Goal: Task Accomplishment & Management: Manage account settings

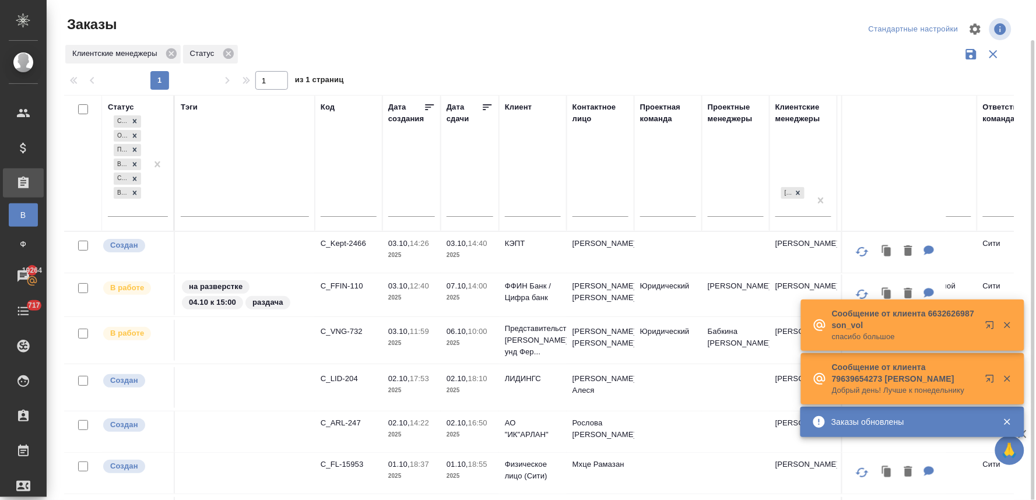
scroll to position [20, 0]
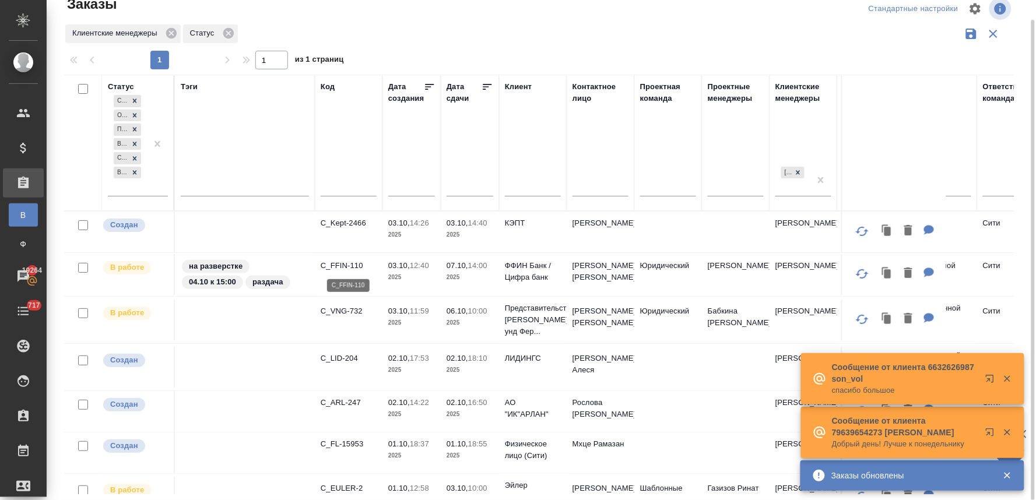
click at [353, 266] on p "C_FFIN-110" at bounding box center [349, 266] width 56 height 12
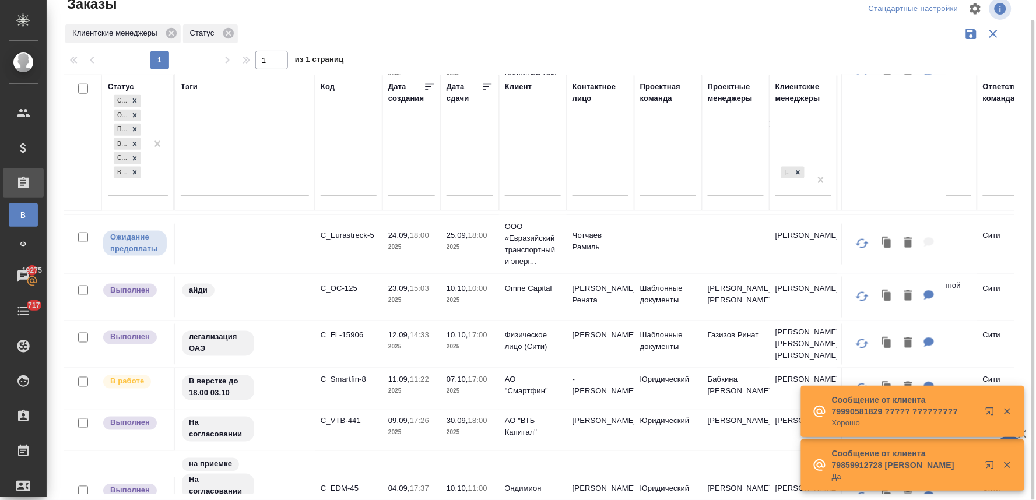
scroll to position [453, 0]
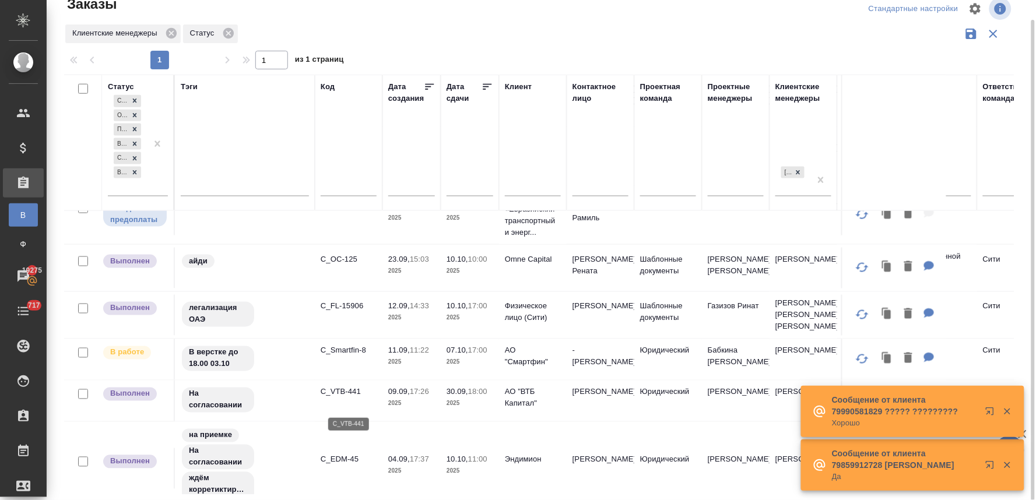
click at [342, 398] on p "C_VTB-441" at bounding box center [349, 393] width 56 height 12
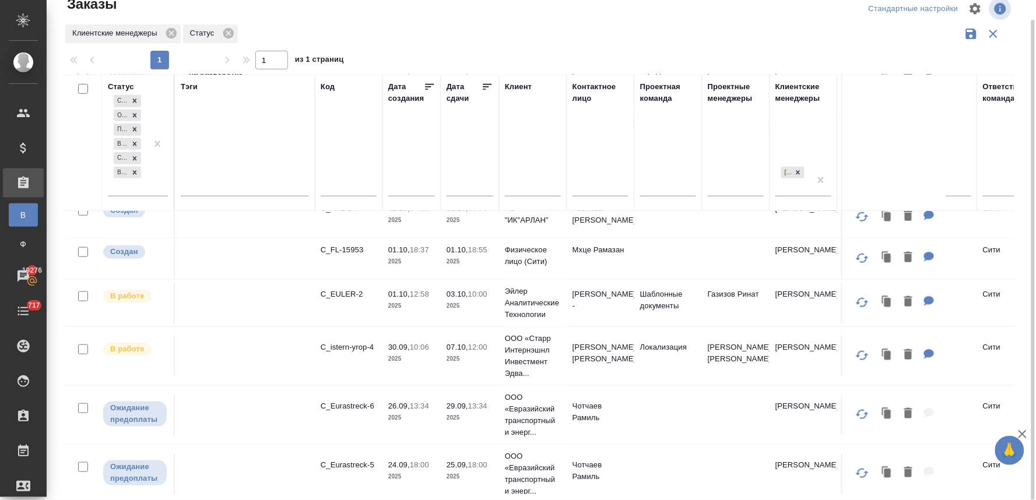
scroll to position [129, 0]
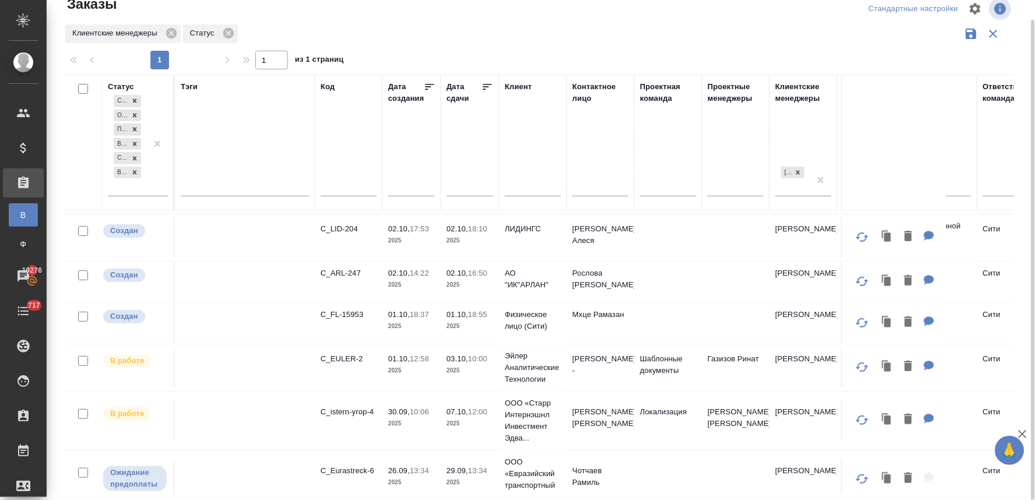
click at [345, 360] on p "C_EULER-2" at bounding box center [349, 359] width 56 height 12
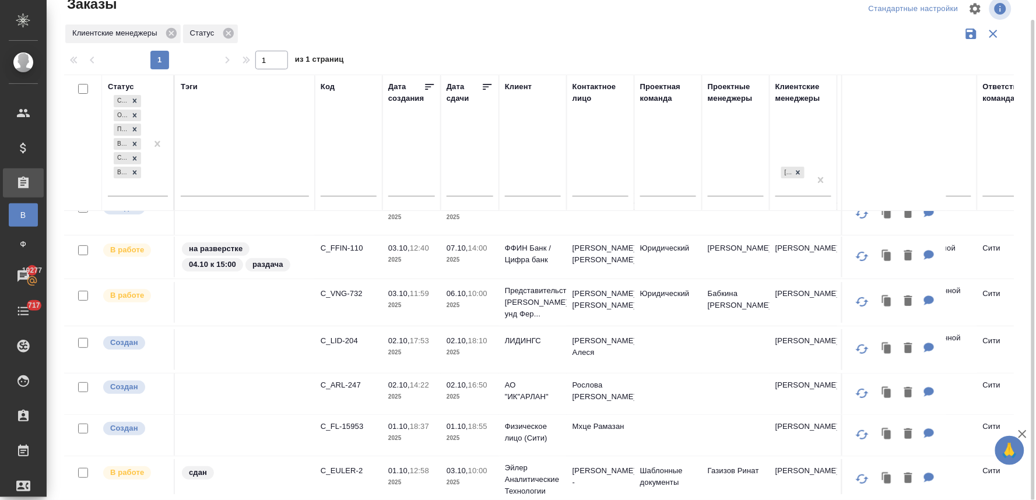
scroll to position [0, 0]
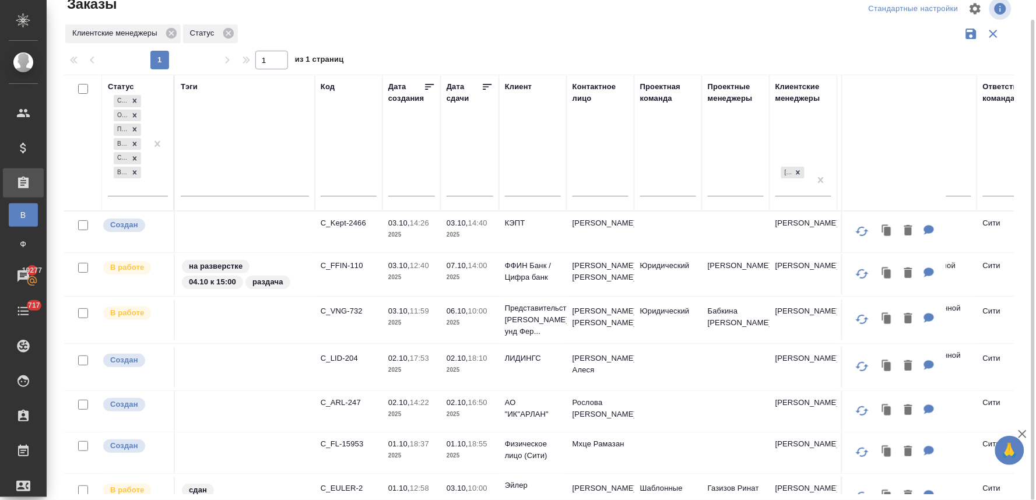
click at [1020, 65] on div "1 1 из 1 страниц" at bounding box center [543, 60] width 959 height 19
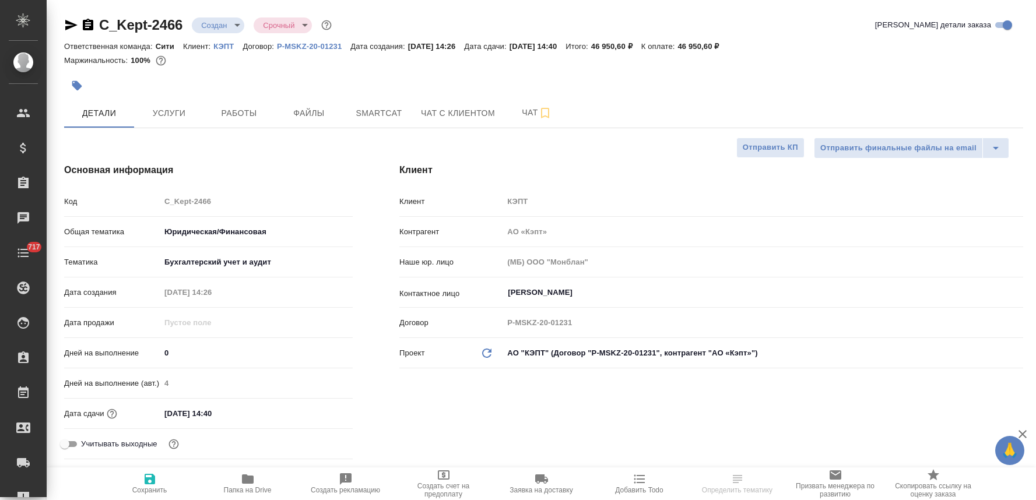
select select "RU"
type input "Переверзева Анна a.pereverzeva"
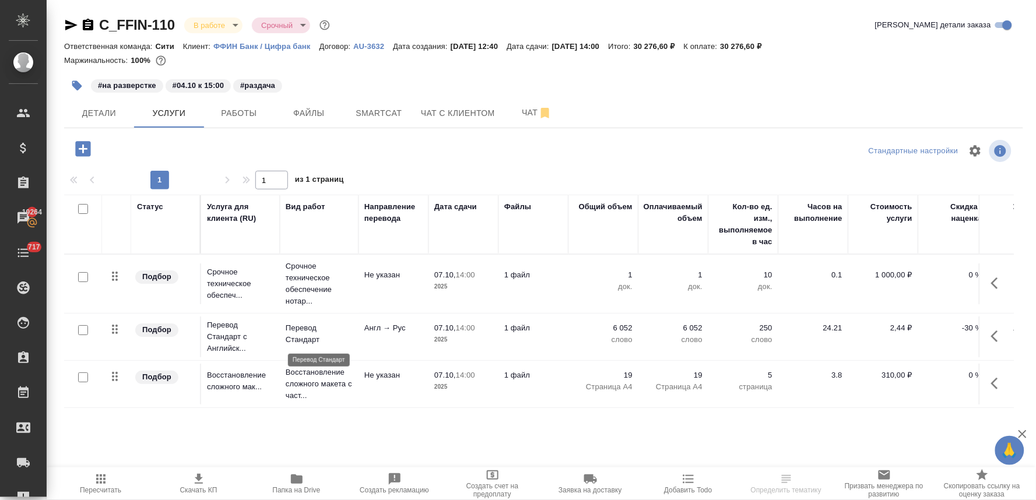
click at [317, 323] on p "Перевод Стандарт" at bounding box center [319, 333] width 67 height 23
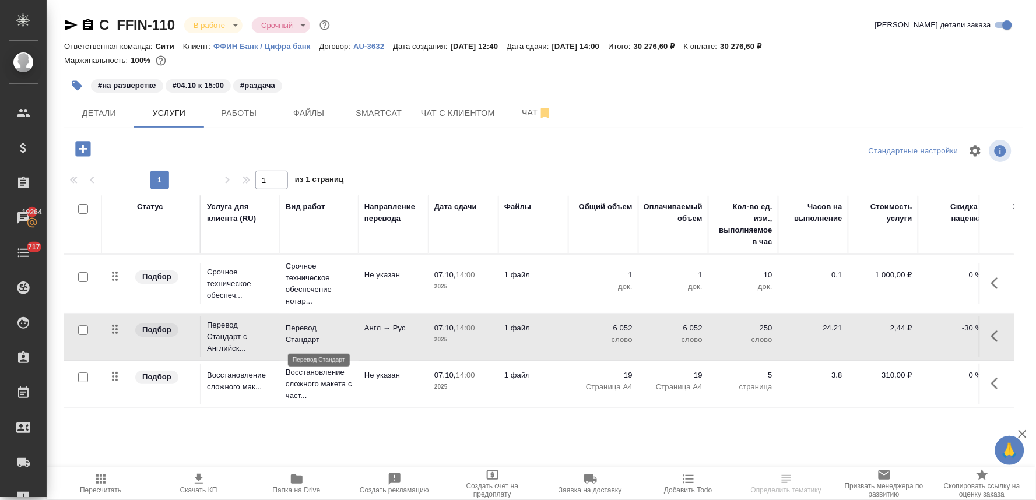
click at [317, 323] on p "Перевод Стандарт" at bounding box center [319, 333] width 67 height 23
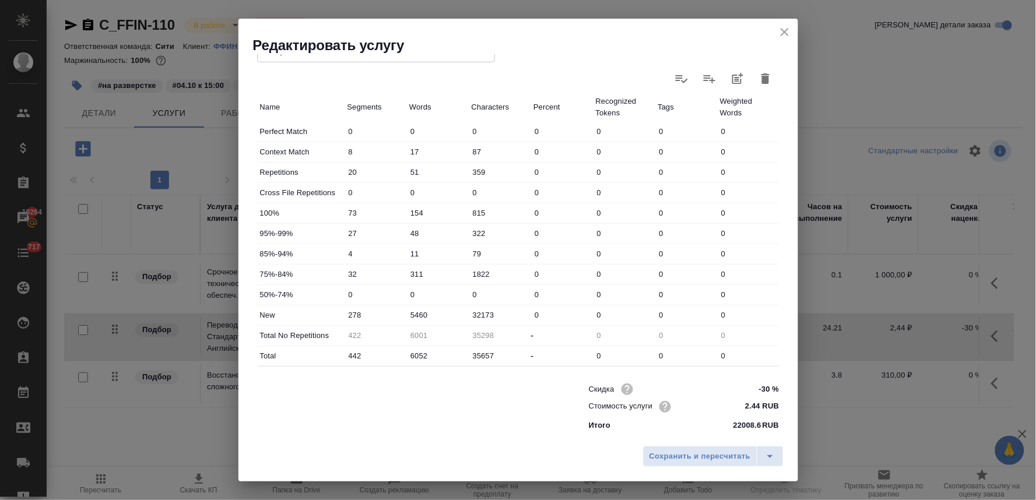
scroll to position [230, 0]
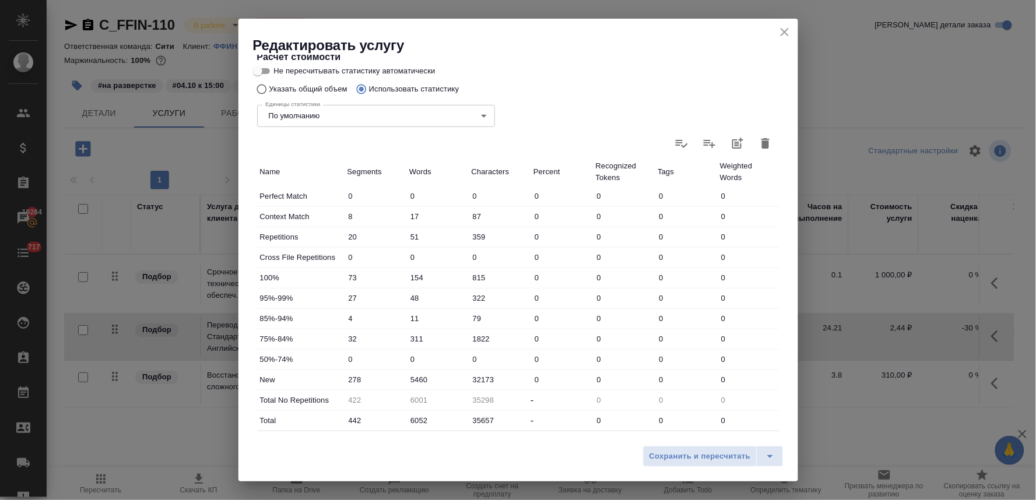
click at [786, 37] on icon "close" at bounding box center [785, 32] width 14 height 14
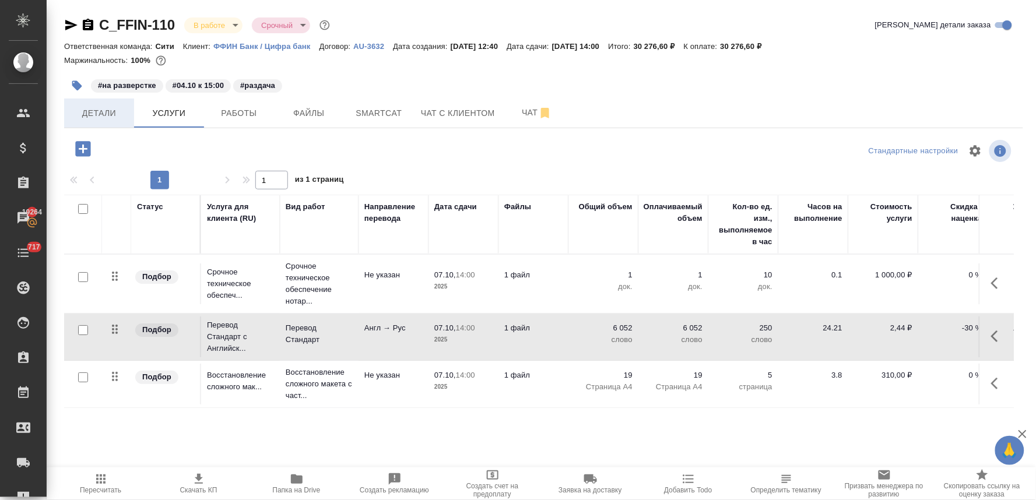
click at [108, 115] on span "Детали" at bounding box center [99, 113] width 56 height 15
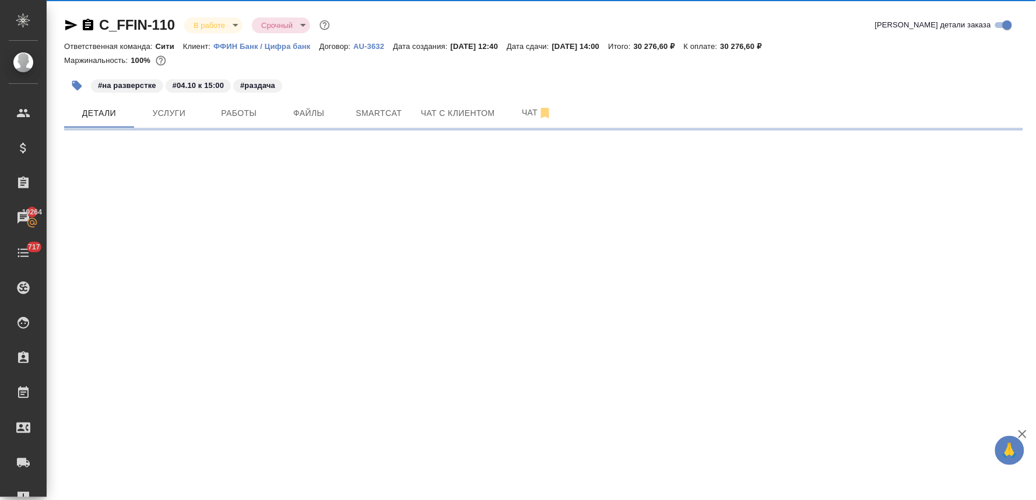
select select "RU"
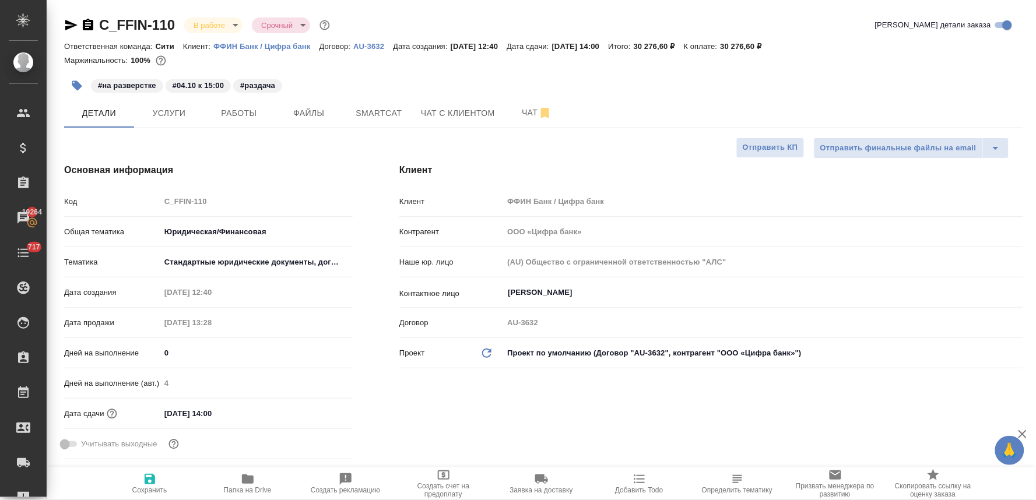
type textarea "x"
click at [155, 205] on div "Код C_FFIN-110" at bounding box center [208, 201] width 289 height 20
type textarea "x"
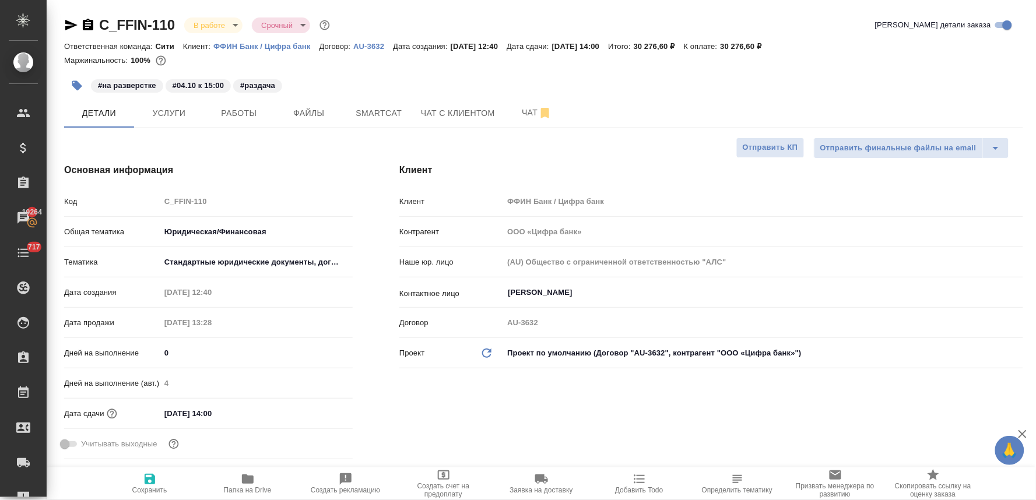
type textarea "x"
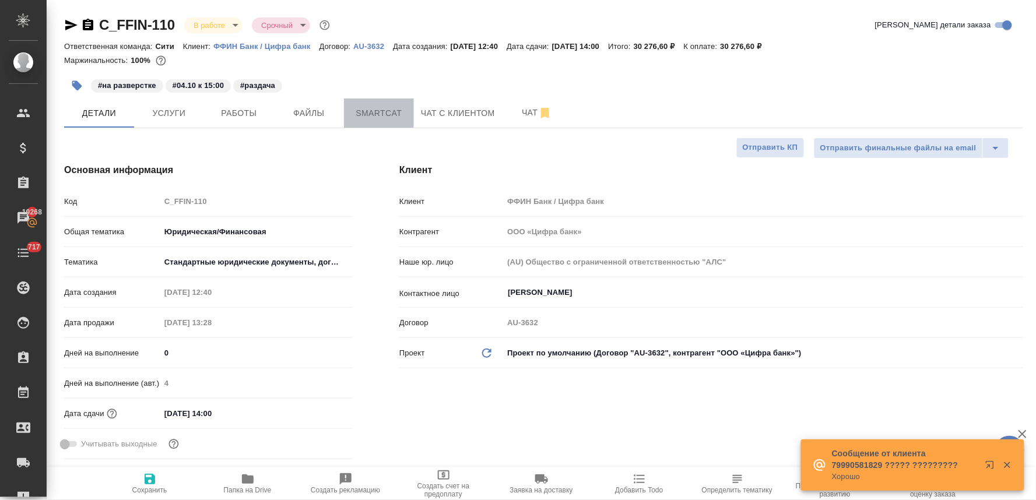
click at [379, 124] on button "Smartcat" at bounding box center [379, 113] width 70 height 29
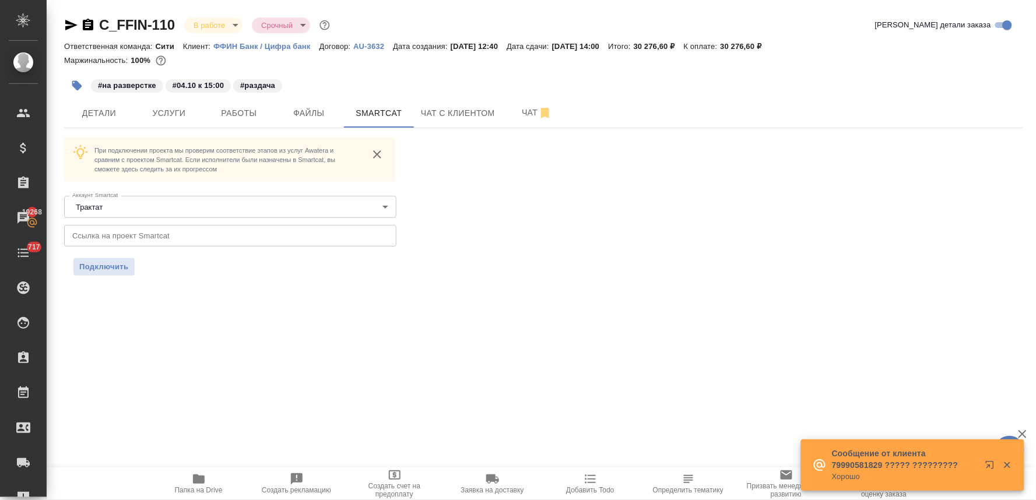
click at [190, 239] on input "text" at bounding box center [230, 235] width 332 height 21
click at [121, 265] on span "Подключить" at bounding box center [104, 267] width 50 height 12
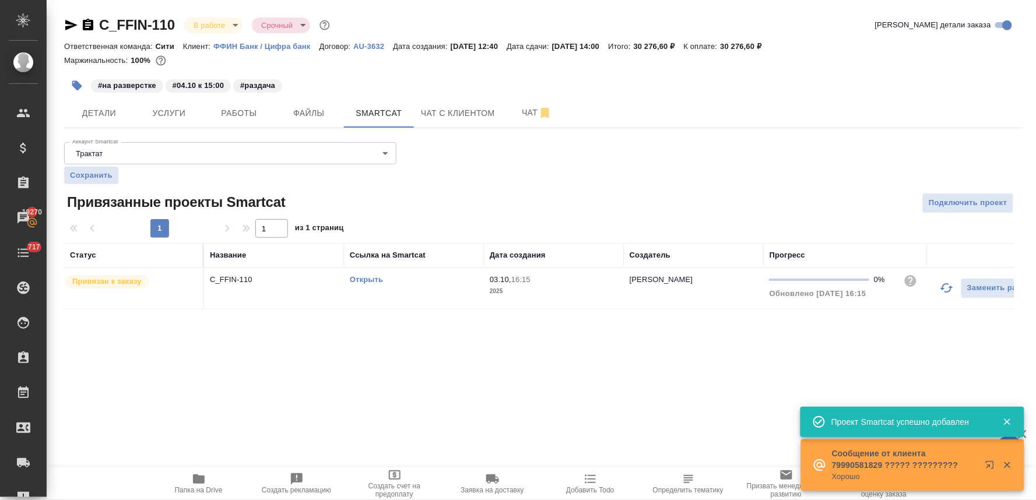
click at [521, 398] on div ".cls-1 fill:#fff; AWATERA Lyamina Nadezhda Клиенты Спецификации Заказы 19270 Ча…" at bounding box center [518, 250] width 1036 height 500
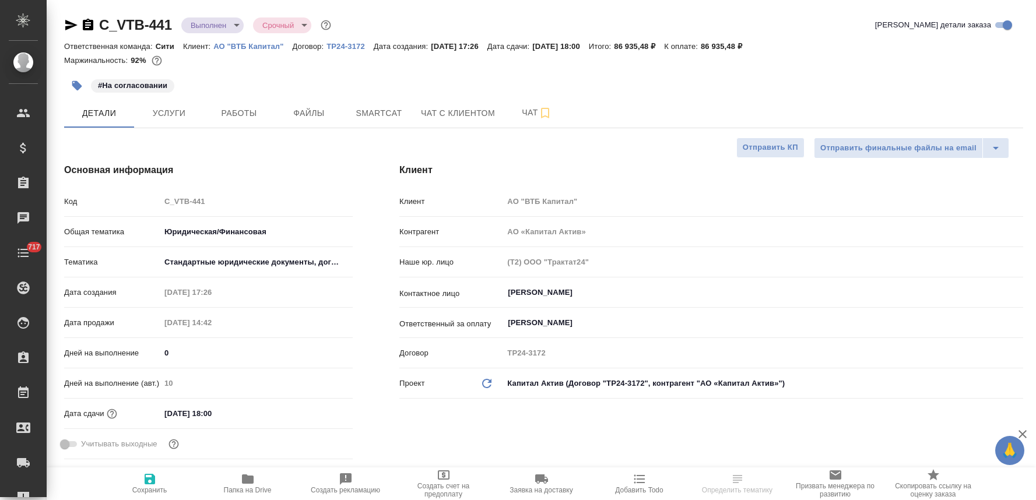
select select "RU"
type textarea "x"
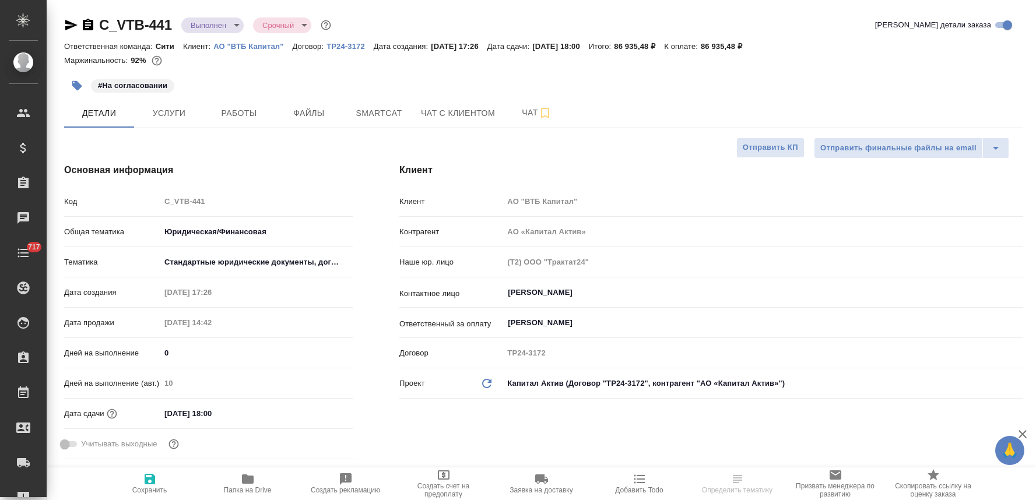
type textarea "x"
click at [156, 106] on span "Услуги" at bounding box center [169, 113] width 56 height 15
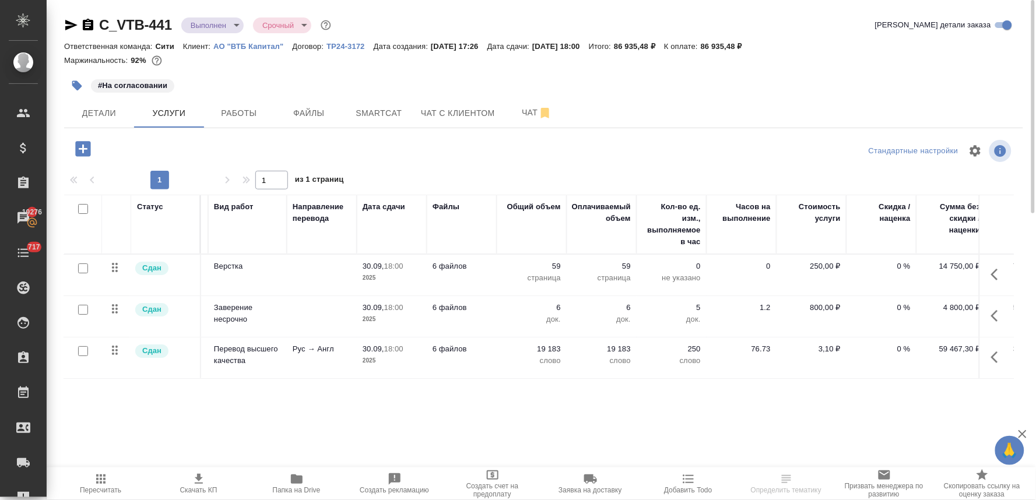
scroll to position [0, 148]
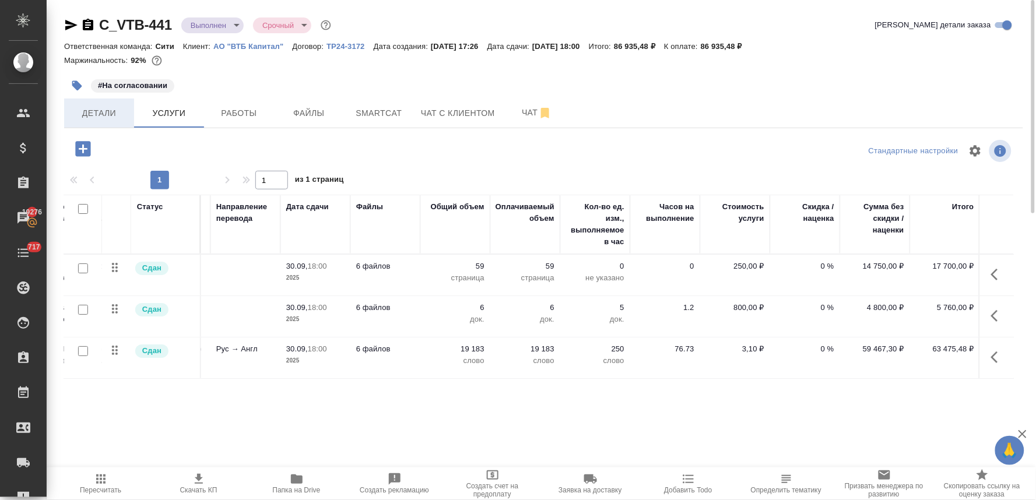
click at [93, 107] on span "Детали" at bounding box center [99, 113] width 56 height 15
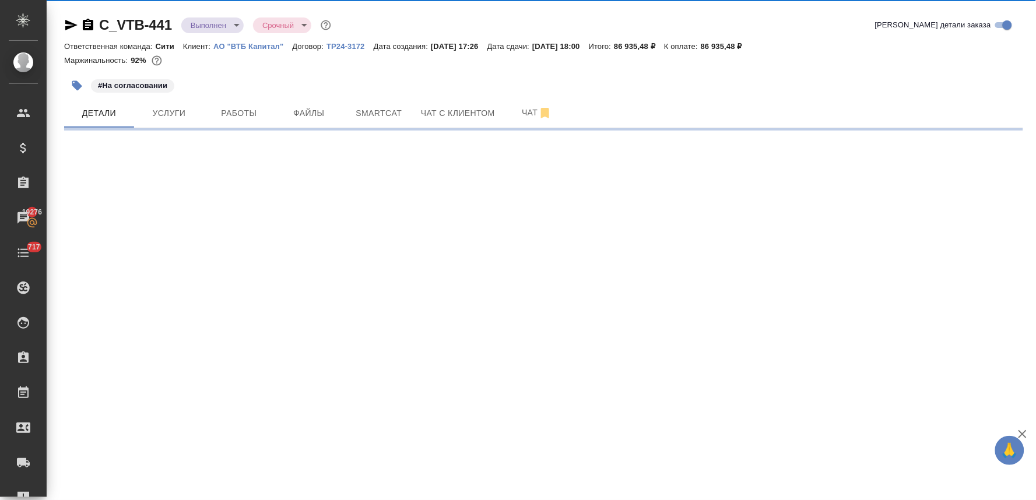
select select "RU"
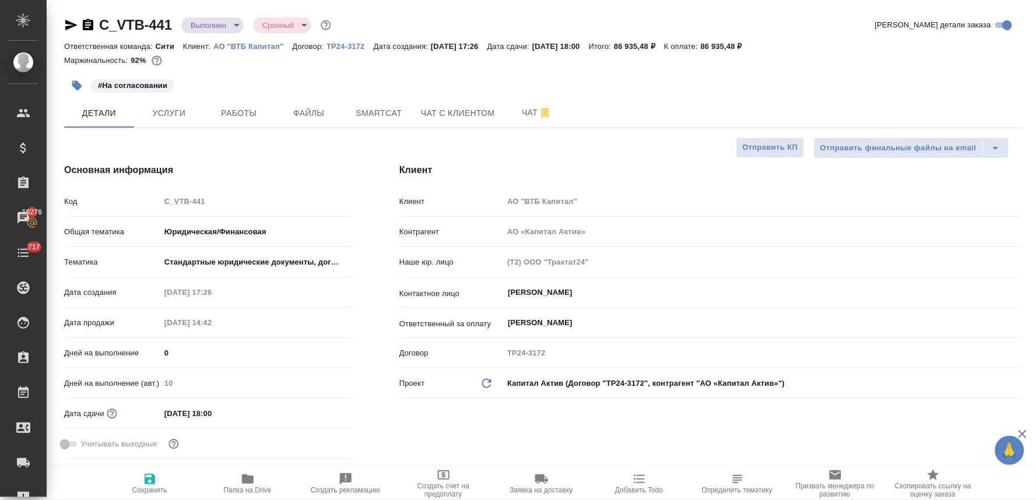
type textarea "x"
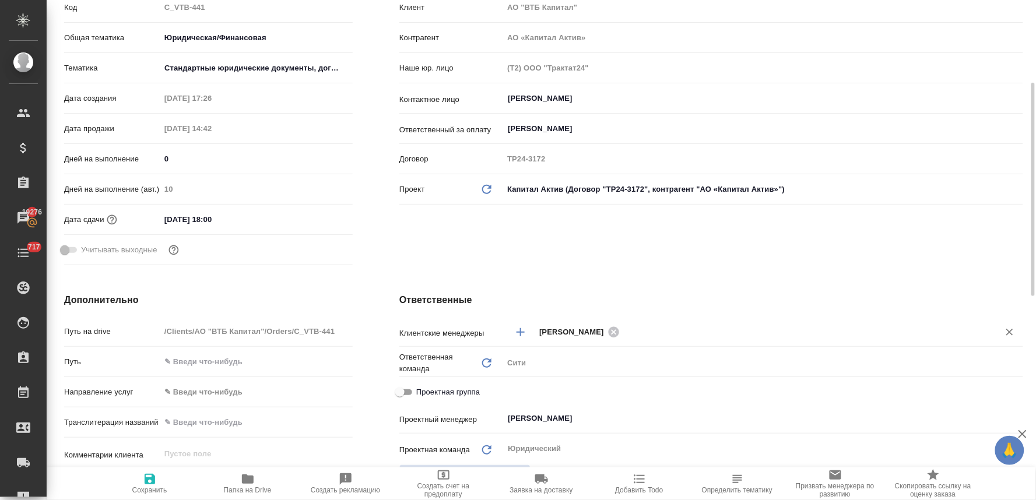
scroll to position [324, 0]
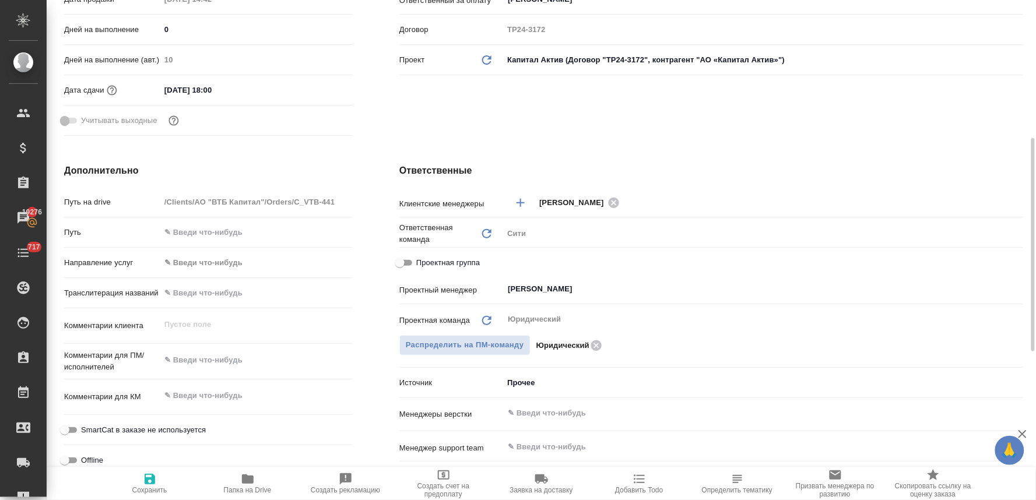
click at [421, 258] on span "Проектная группа" at bounding box center [448, 263] width 64 height 12
click at [421, 258] on input "Проектная группа" at bounding box center [400, 263] width 42 height 14
checkbox input "true"
type textarea "x"
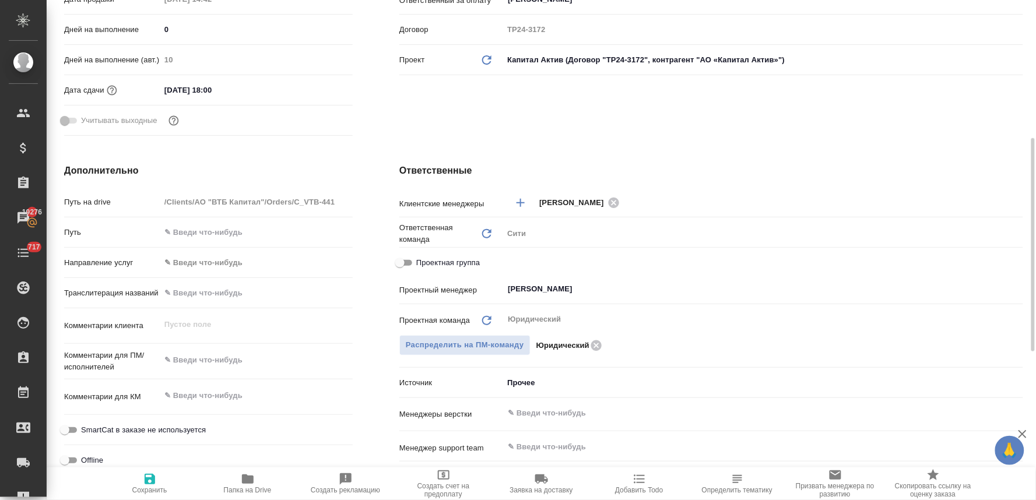
type textarea "x"
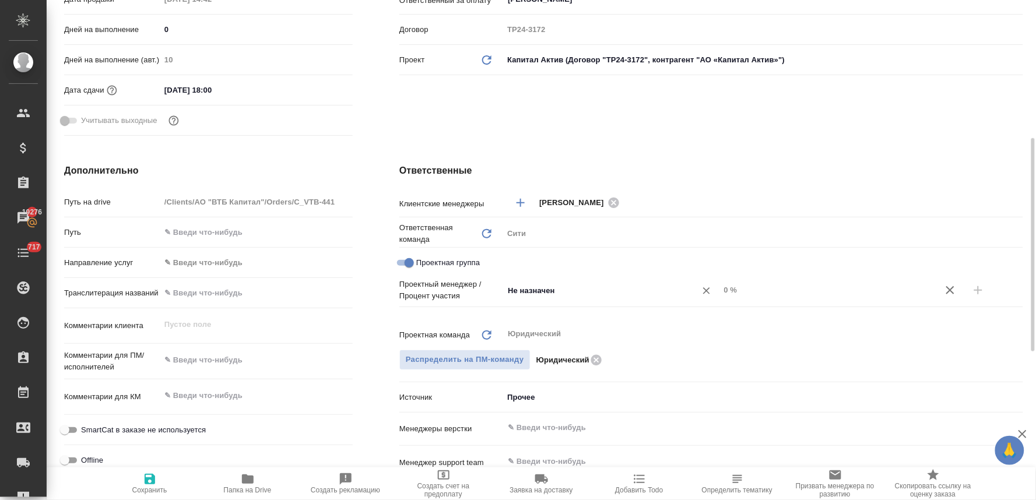
click at [532, 289] on input "Не назначен" at bounding box center [592, 290] width 171 height 14
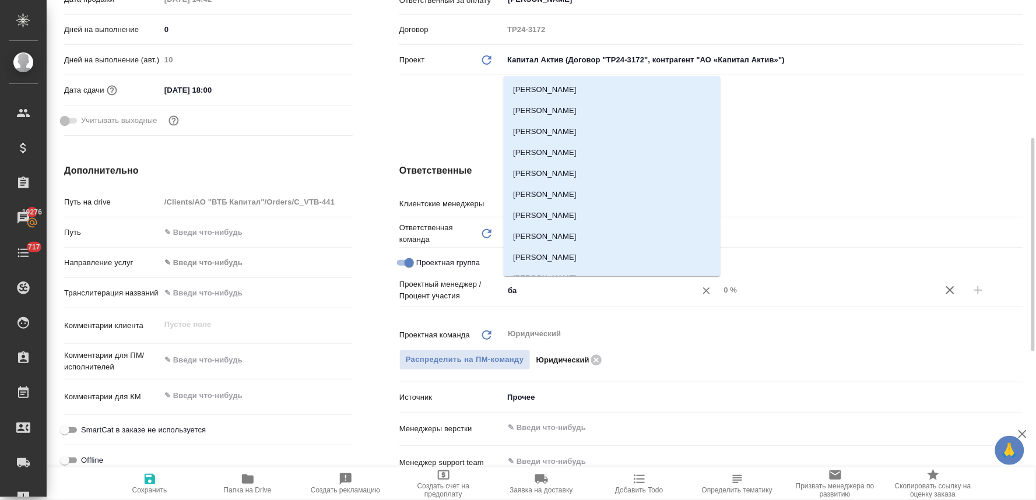
type input "бад"
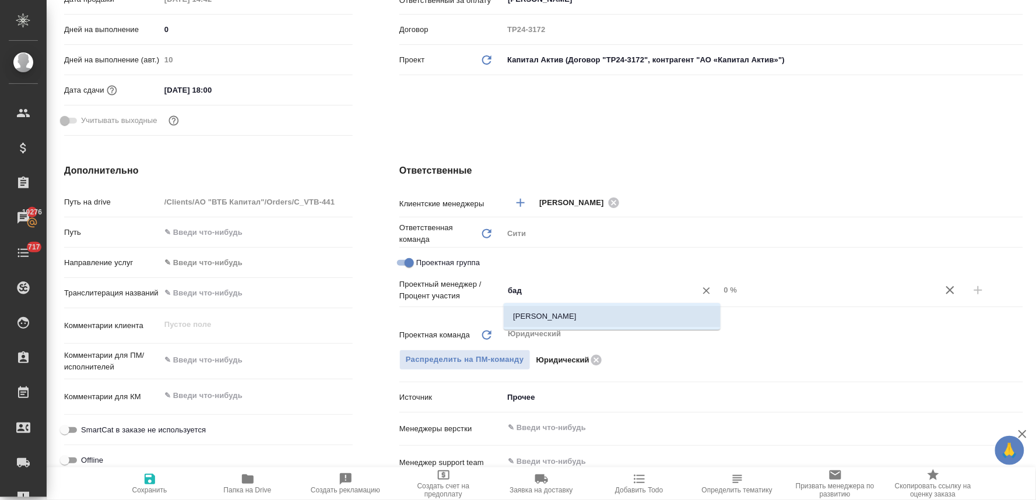
click at [547, 318] on li "Баданян Артак" at bounding box center [612, 316] width 217 height 21
type textarea "x"
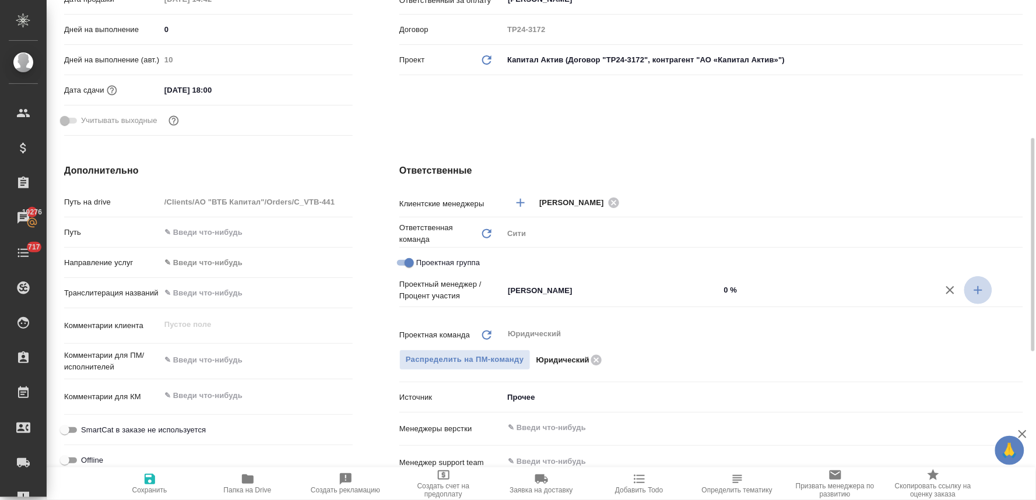
click at [976, 284] on icon "button" at bounding box center [978, 290] width 14 height 14
type textarea "x"
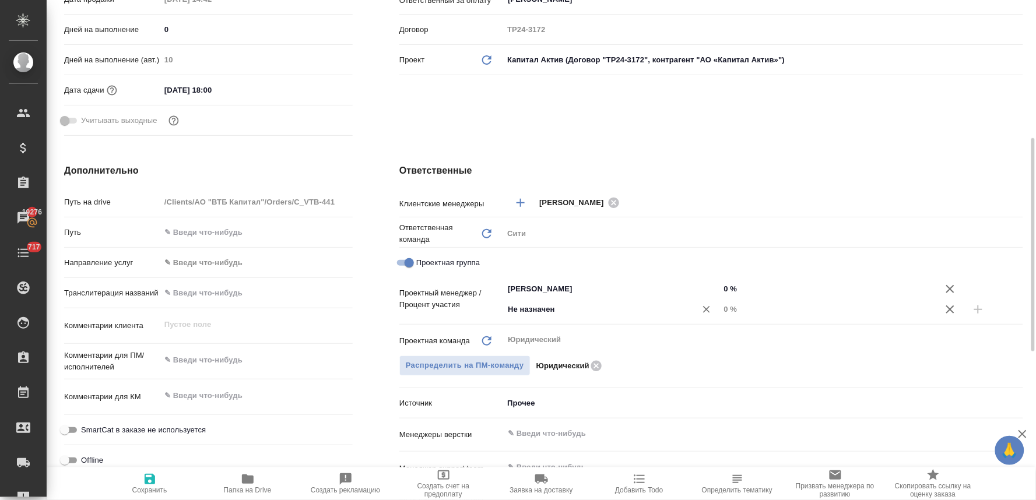
click at [650, 300] on div "Не назначен ​" at bounding box center [611, 309] width 217 height 21
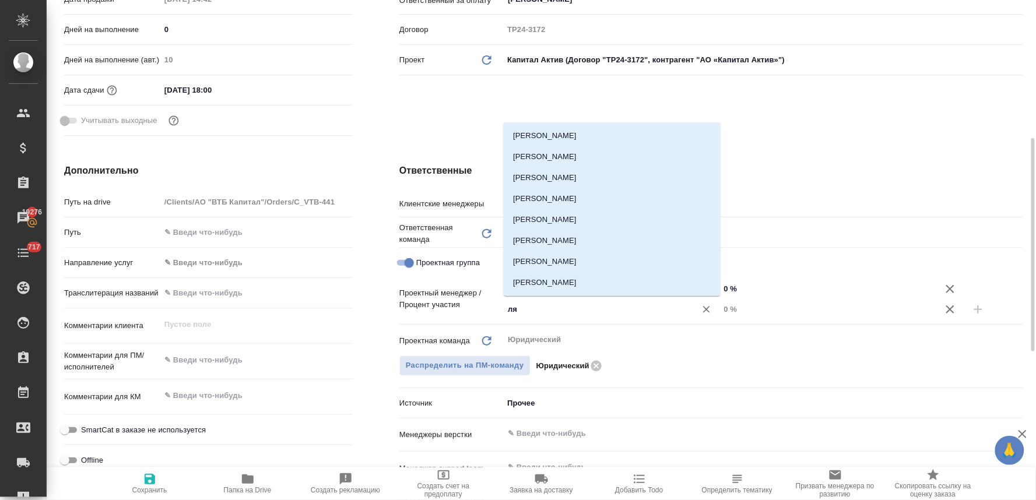
type input "лям"
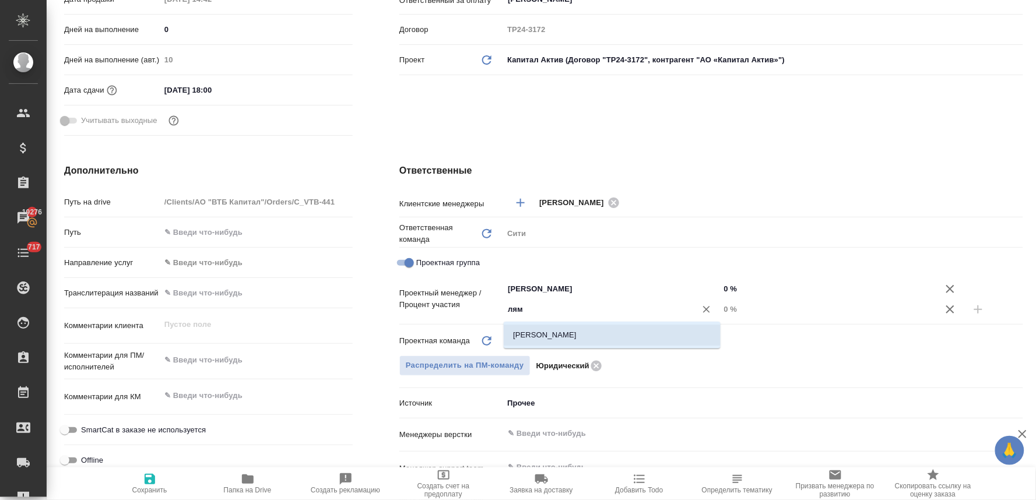
click at [638, 336] on li "[PERSON_NAME]" at bounding box center [612, 335] width 217 height 21
type textarea "x"
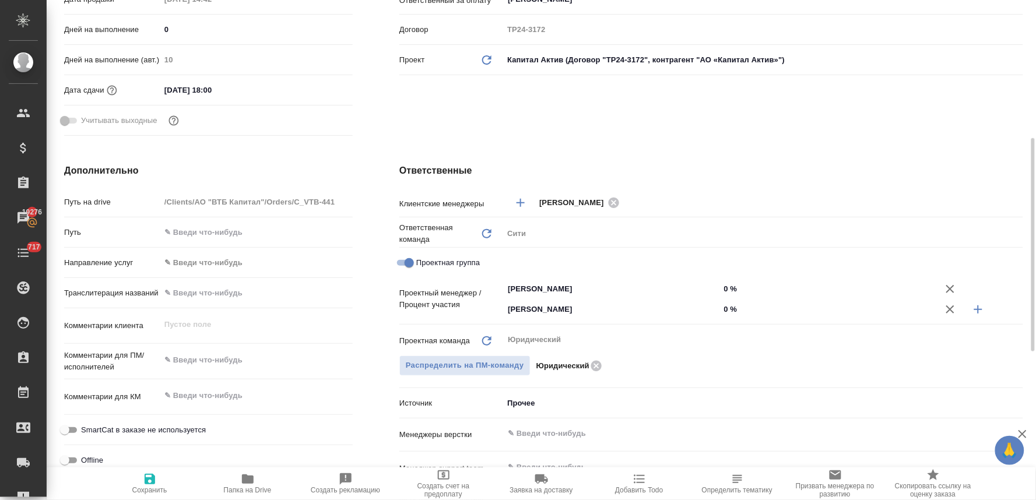
click at [731, 308] on input "0 %" at bounding box center [828, 309] width 217 height 17
type textarea "x"
type input "7 %"
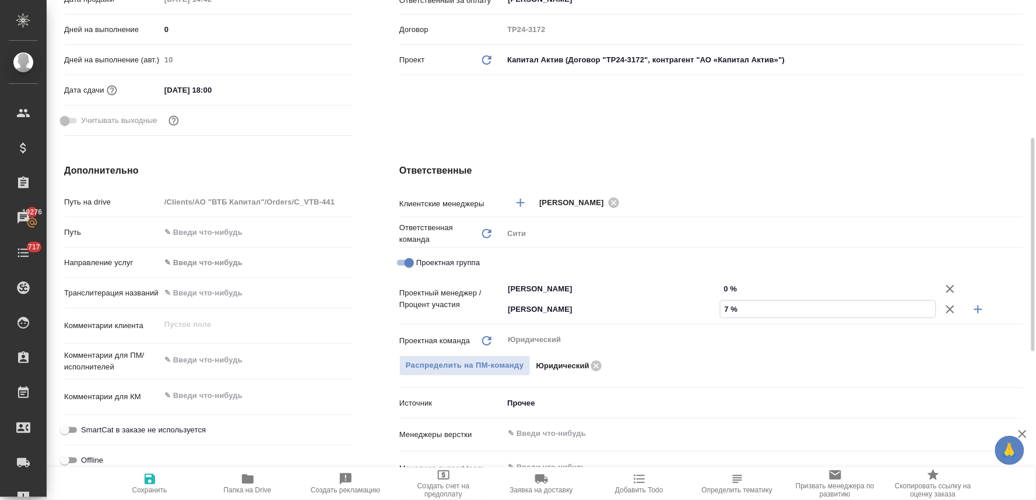
type textarea "x"
type input "7 %"
click at [732, 286] on input "0 %" at bounding box center [828, 288] width 217 height 17
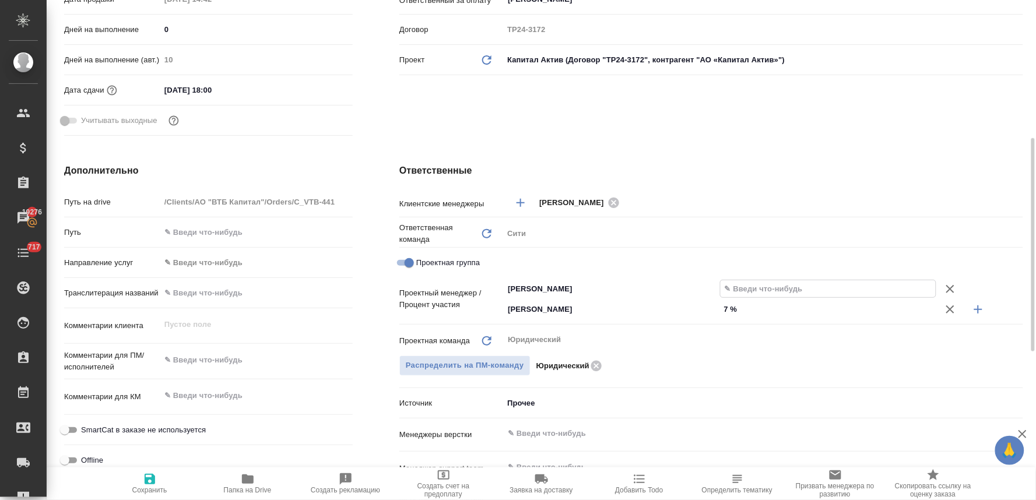
type textarea "x"
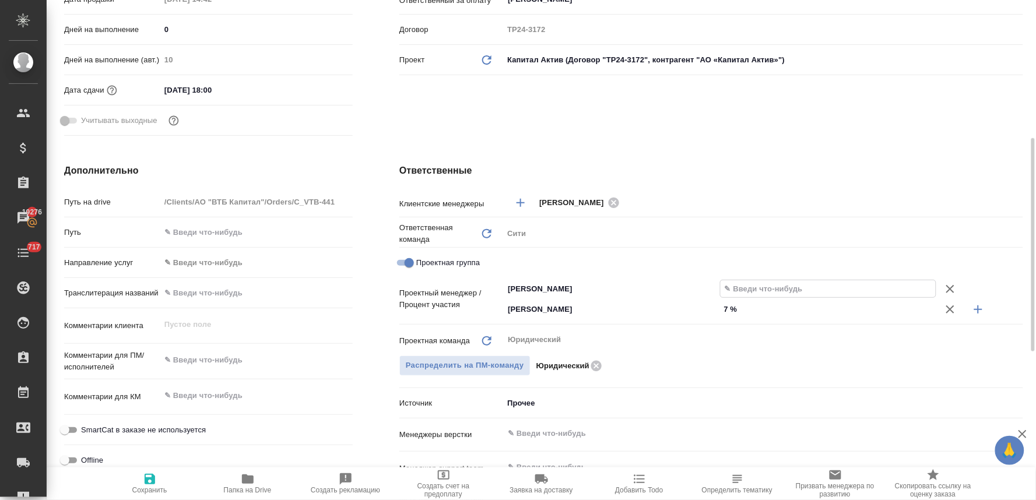
type textarea "x"
type input "9 %"
type textarea "x"
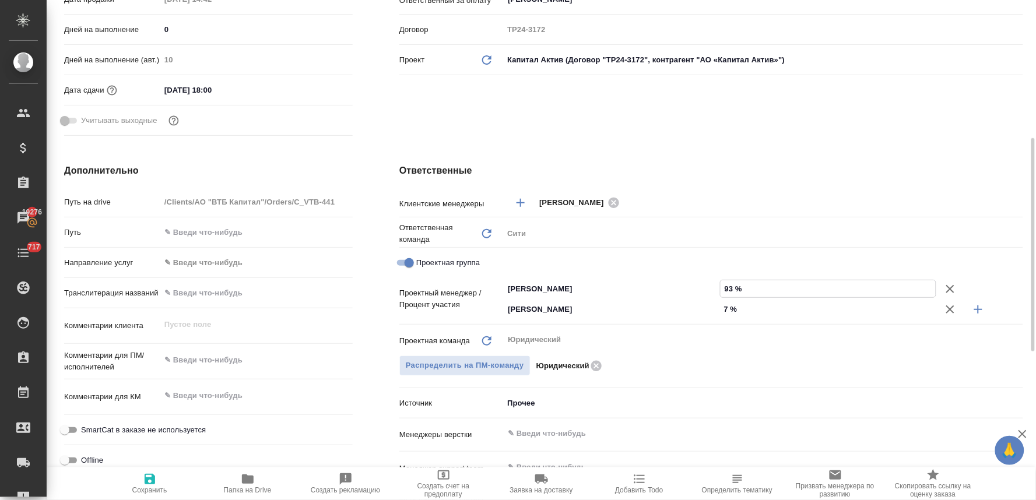
type input "93 %"
click at [152, 483] on icon "button" at bounding box center [150, 479] width 10 height 10
type textarea "x"
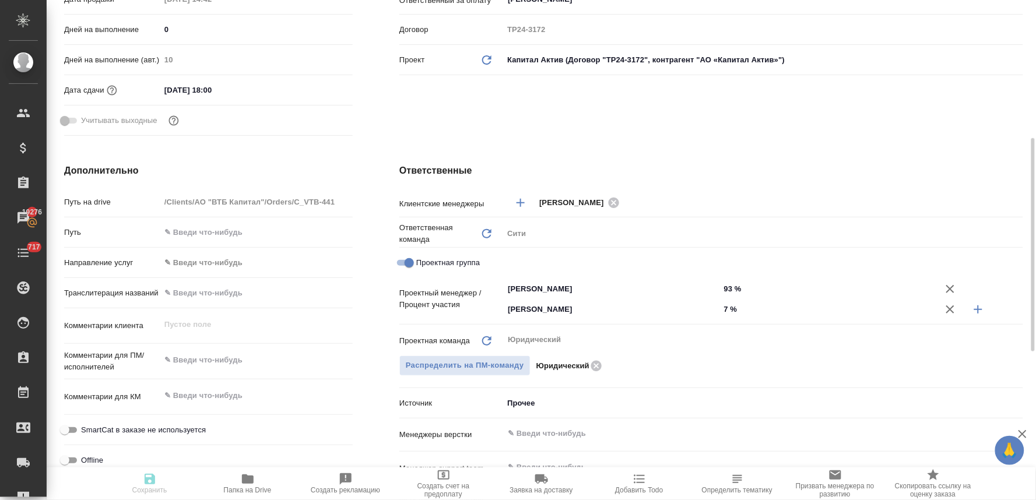
type textarea "x"
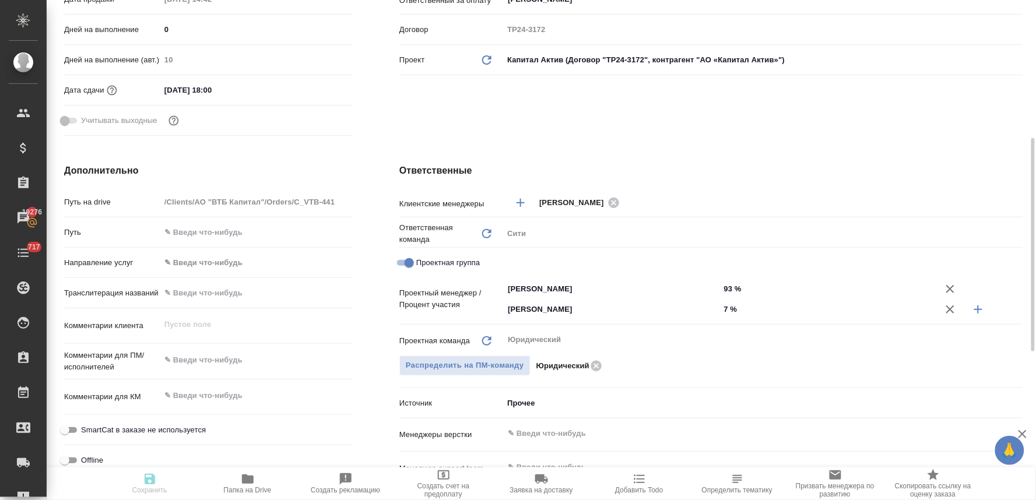
type textarea "x"
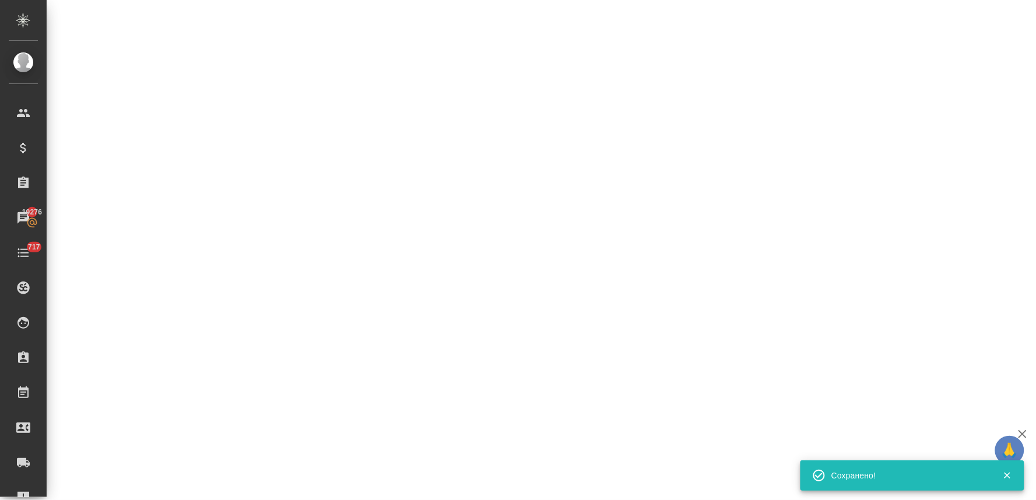
select select "RU"
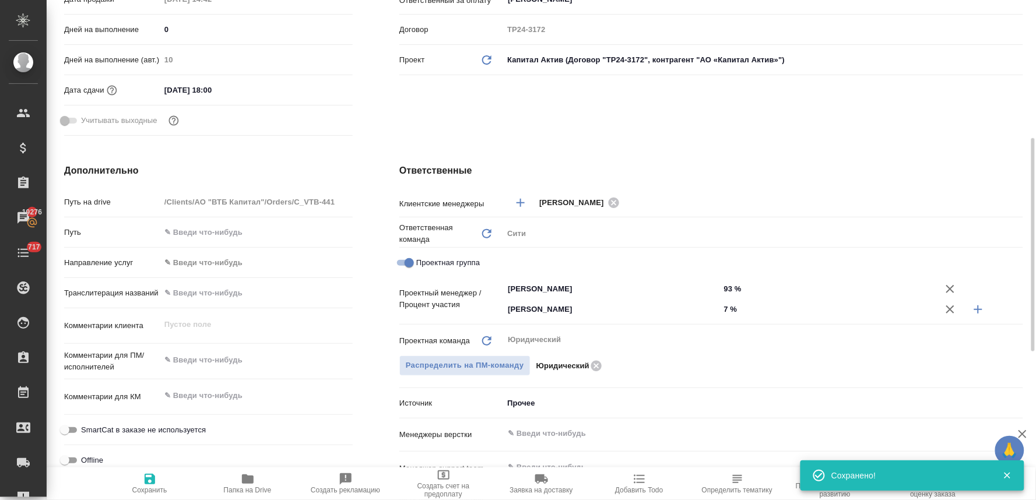
type textarea "x"
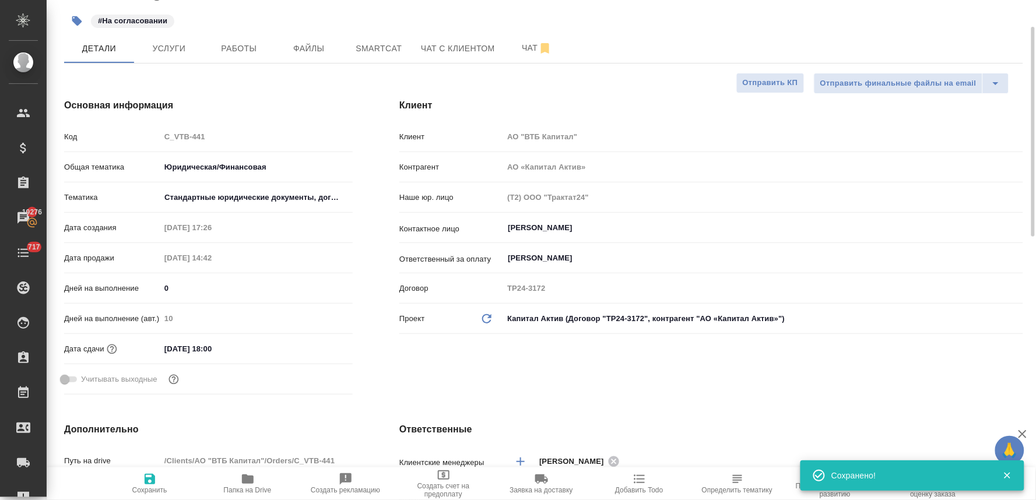
scroll to position [0, 0]
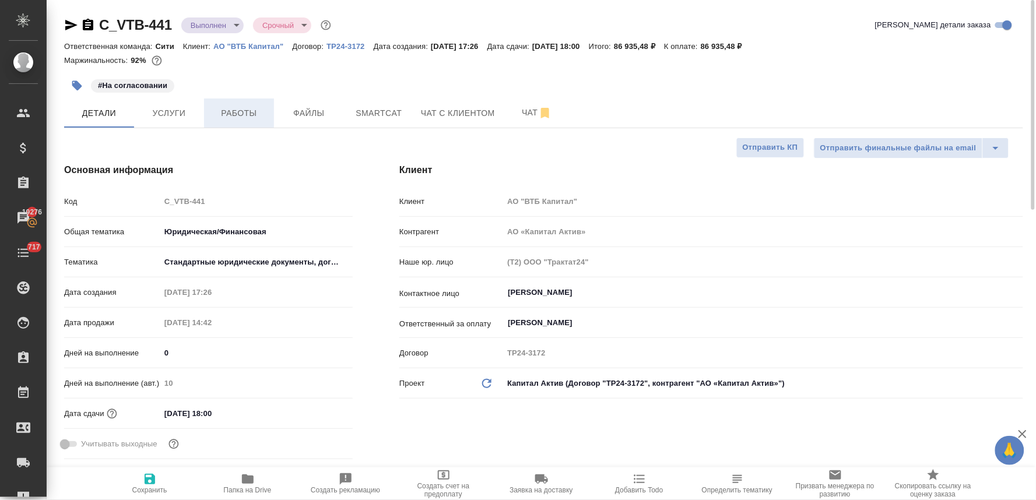
click at [239, 110] on span "Работы" at bounding box center [239, 113] width 56 height 15
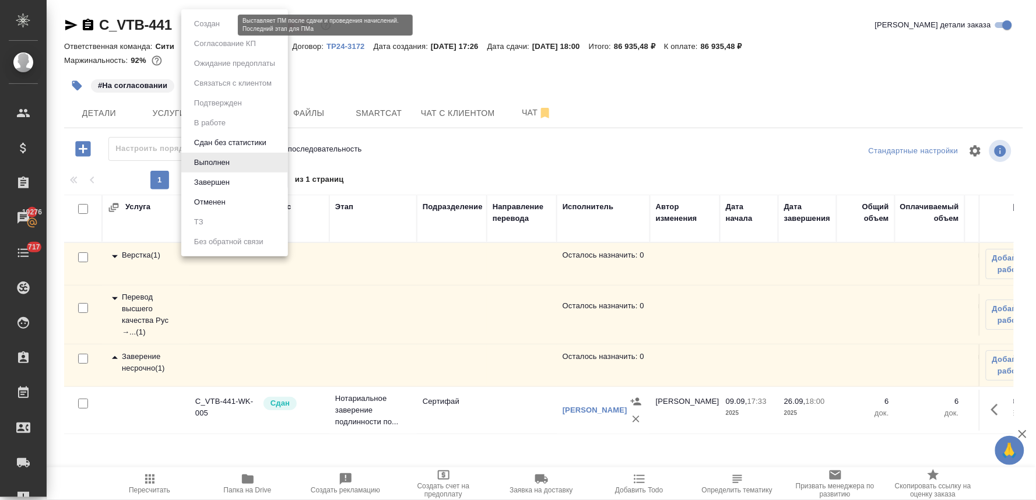
click at [222, 24] on body "🙏 .cls-1 fill:#fff; AWATERA Lyamina Nadezhda Клиенты Спецификации Заказы 19276 …" at bounding box center [518, 250] width 1036 height 500
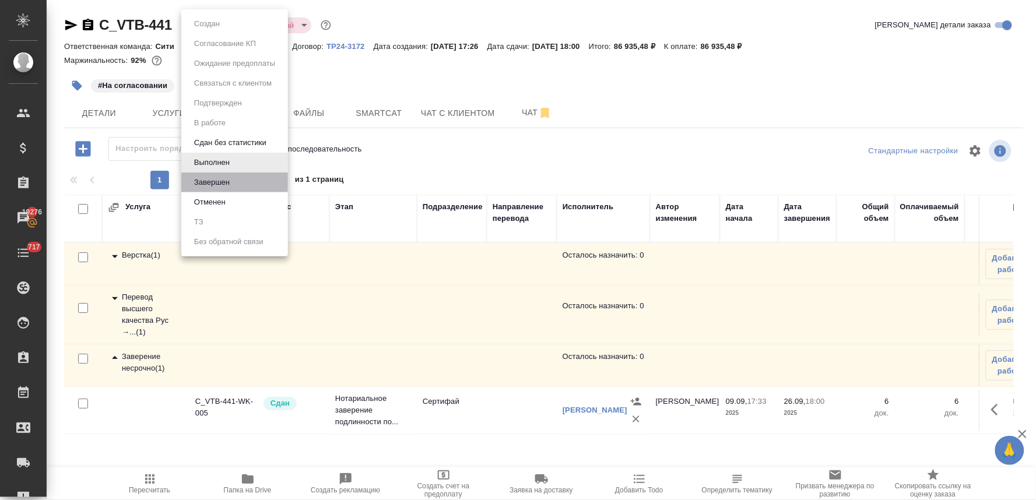
click at [236, 183] on li "Завершен" at bounding box center [234, 183] width 107 height 20
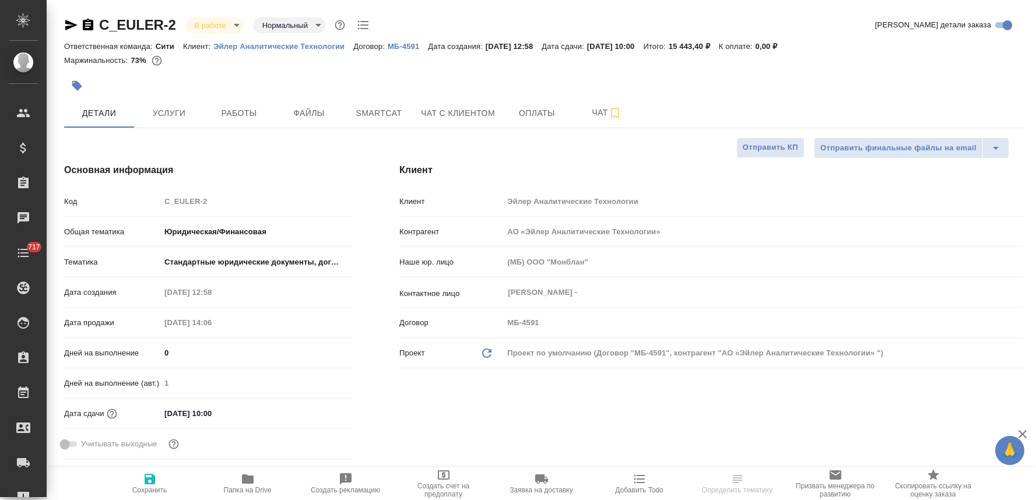
select select "RU"
click at [197, 104] on button "Услуги" at bounding box center [169, 113] width 70 height 29
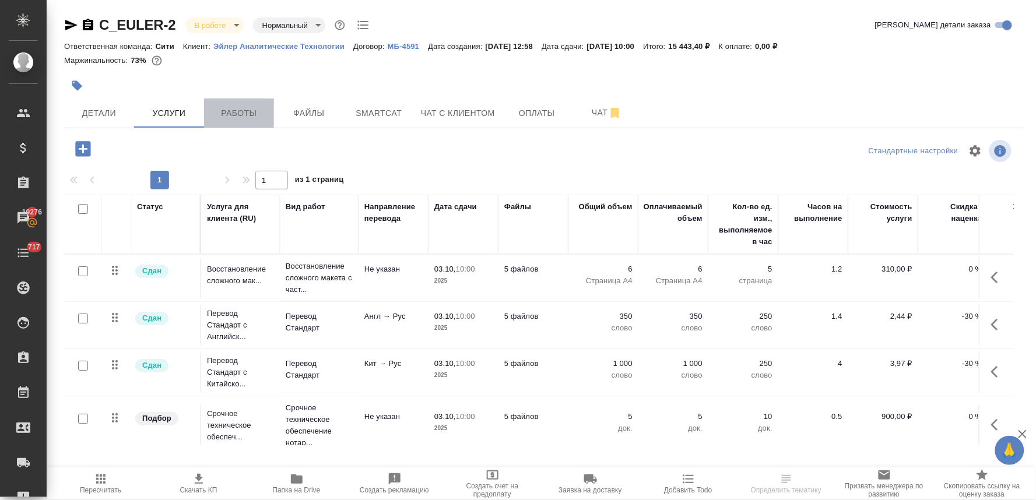
click at [232, 112] on span "Работы" at bounding box center [239, 113] width 56 height 15
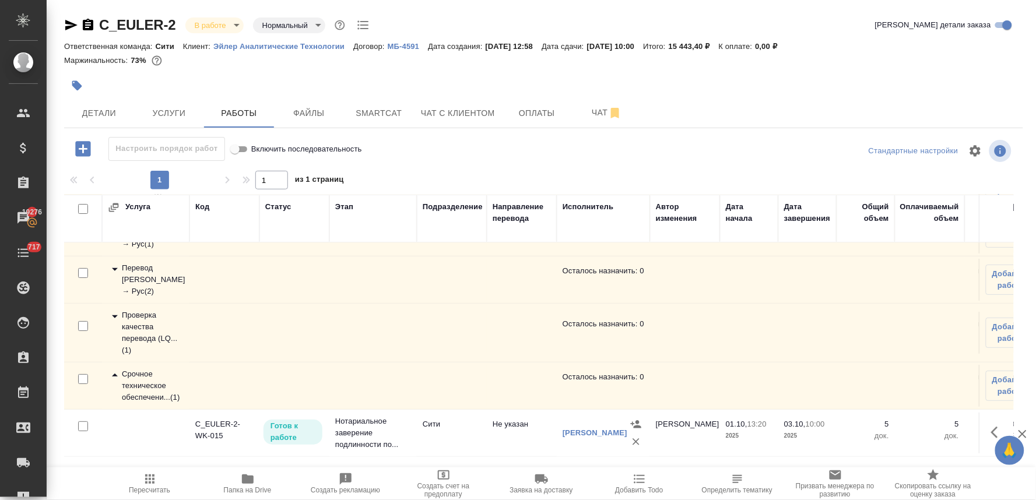
scroll to position [91, 0]
click at [994, 426] on icon "button" at bounding box center [998, 433] width 14 height 14
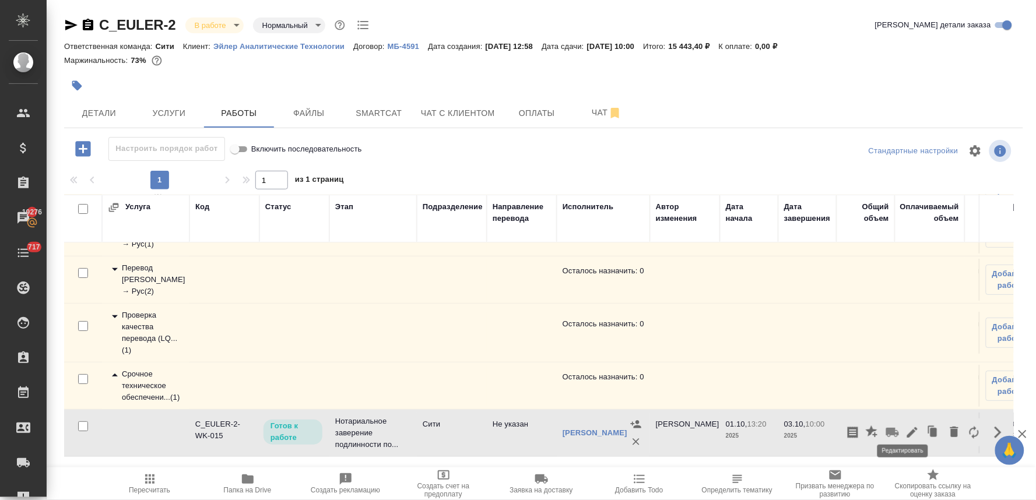
click at [906, 426] on icon "button" at bounding box center [913, 433] width 14 height 14
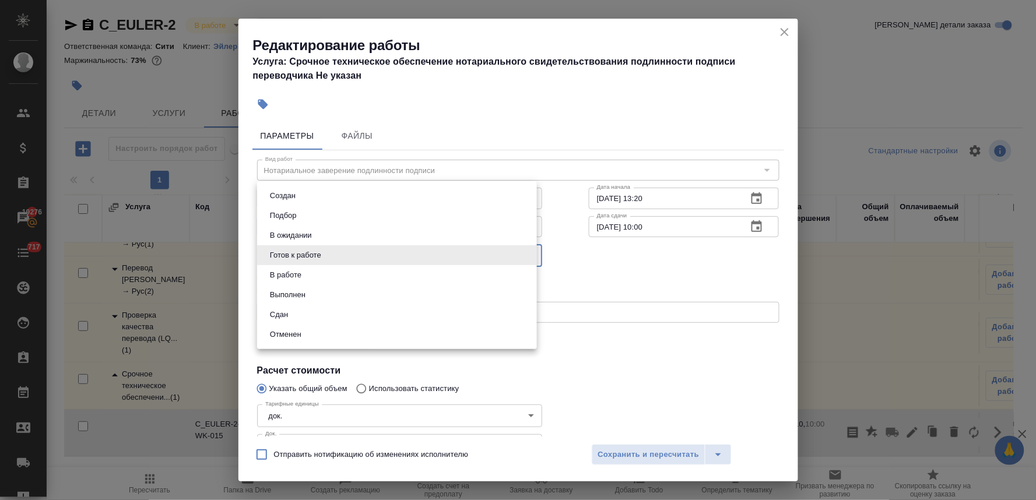
click at [350, 252] on body "🙏 .cls-1 fill:#fff; AWATERA [PERSON_NAME] Спецификации Заказы 19276 Чаты 717 To…" at bounding box center [518, 250] width 1036 height 500
click at [330, 316] on li "Сдан" at bounding box center [397, 315] width 280 height 20
type input "closed"
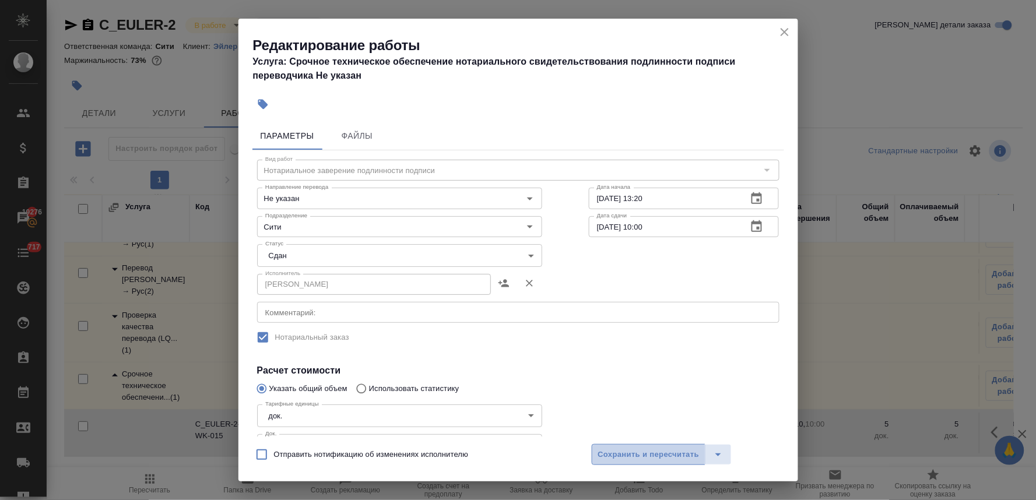
click at [654, 459] on span "Сохранить и пересчитать" at bounding box center [648, 454] width 101 height 13
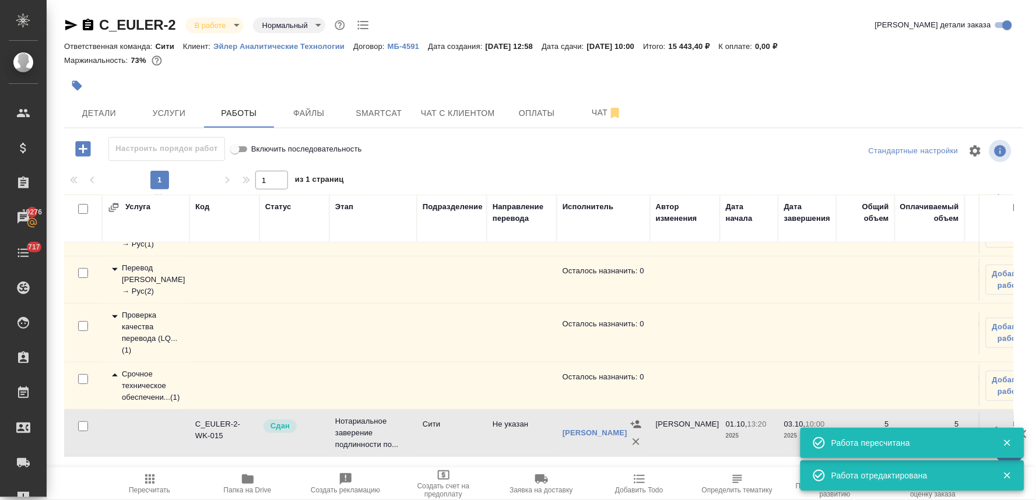
click at [143, 485] on icon "button" at bounding box center [150, 479] width 14 height 14
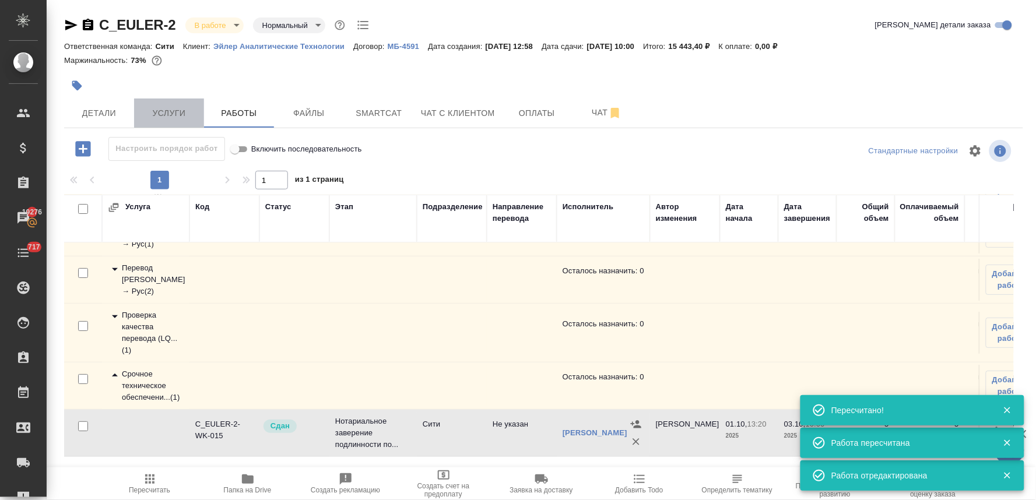
click at [178, 111] on span "Услуги" at bounding box center [169, 113] width 56 height 15
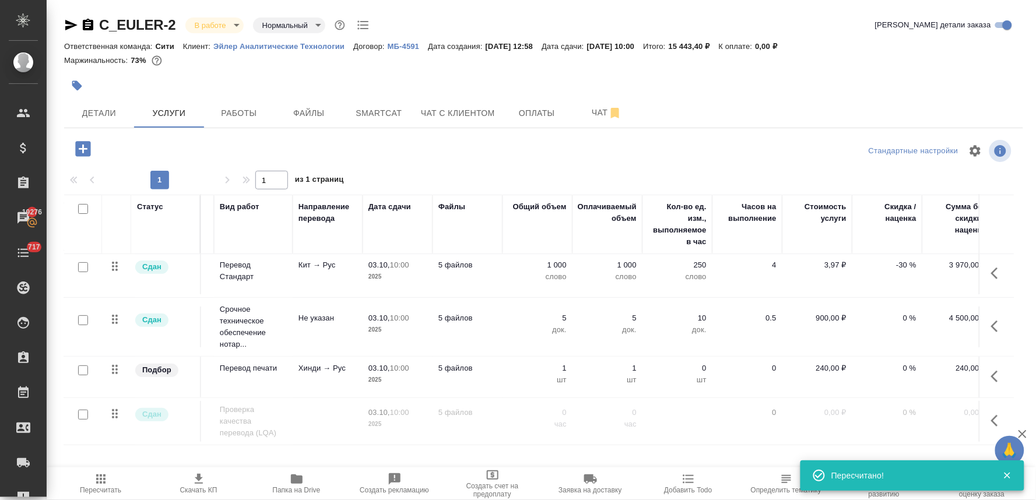
scroll to position [108, 158]
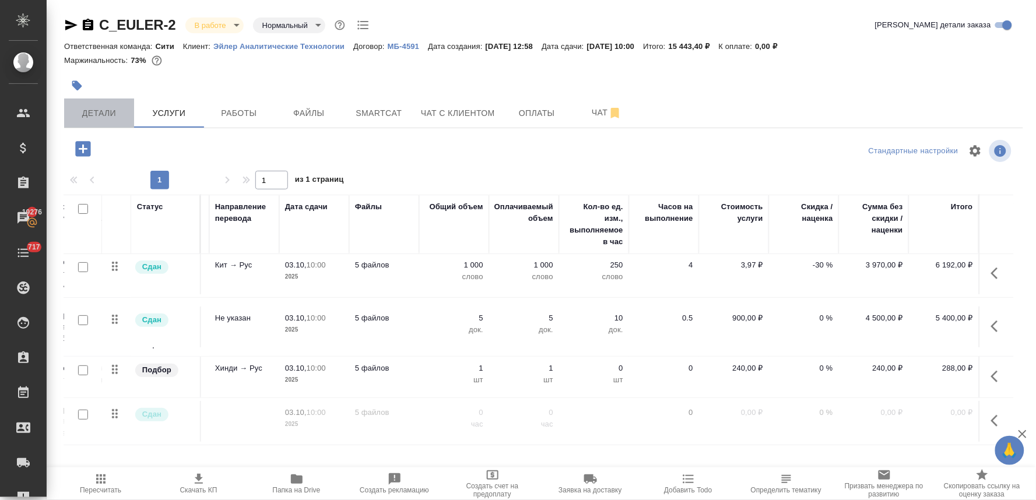
click at [114, 113] on span "Детали" at bounding box center [99, 113] width 56 height 15
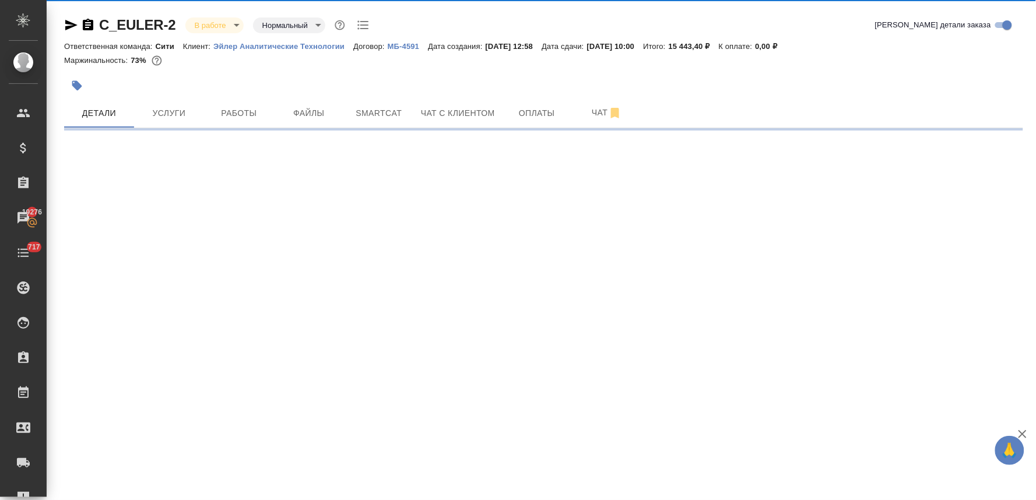
select select "RU"
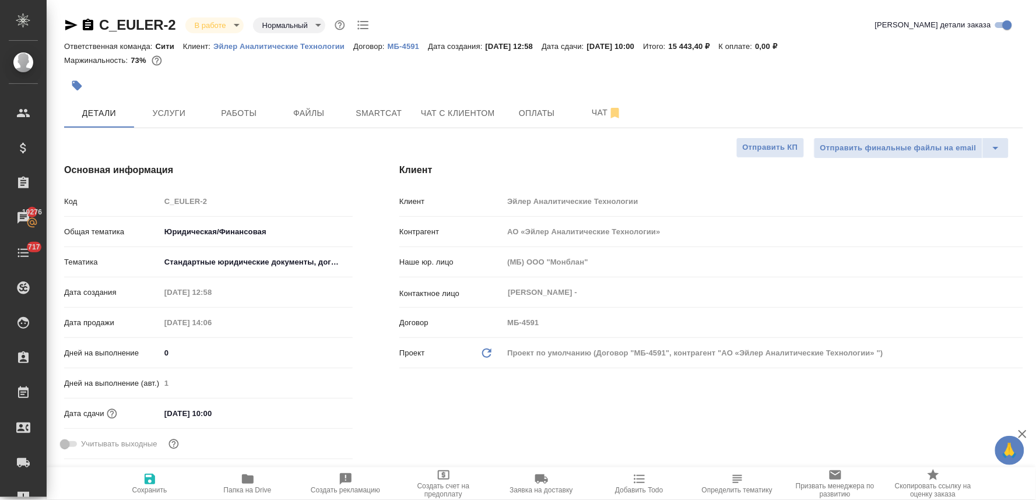
type textarea "x"
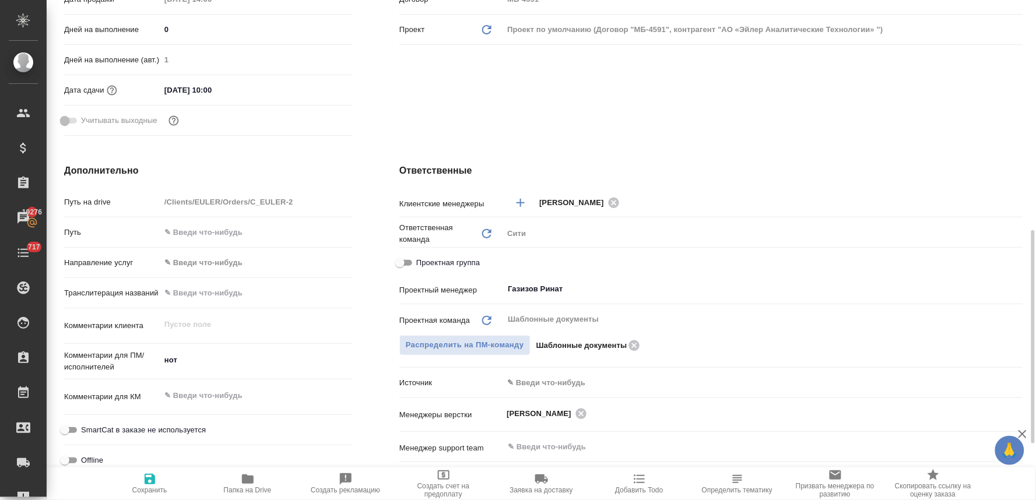
scroll to position [388, 0]
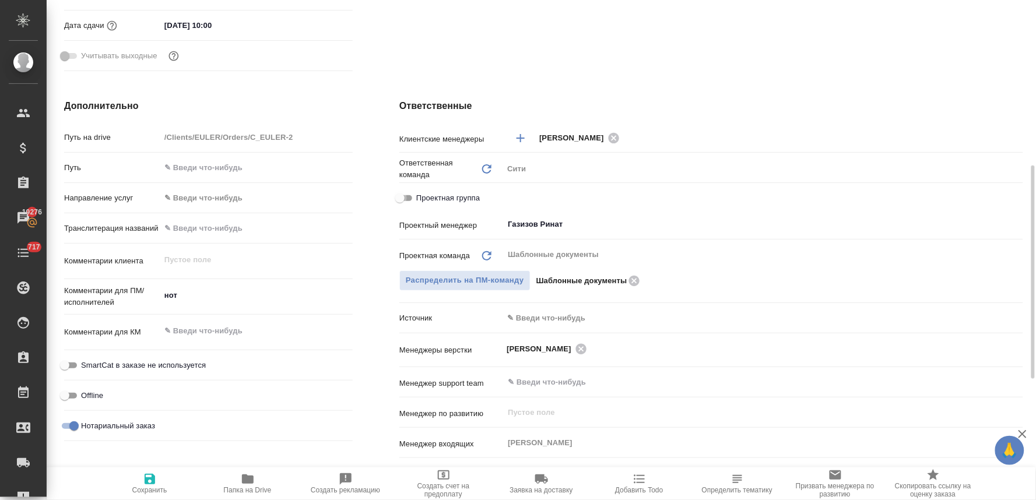
click at [399, 194] on input "Проектная группа" at bounding box center [400, 198] width 42 height 14
checkbox input "true"
type textarea "x"
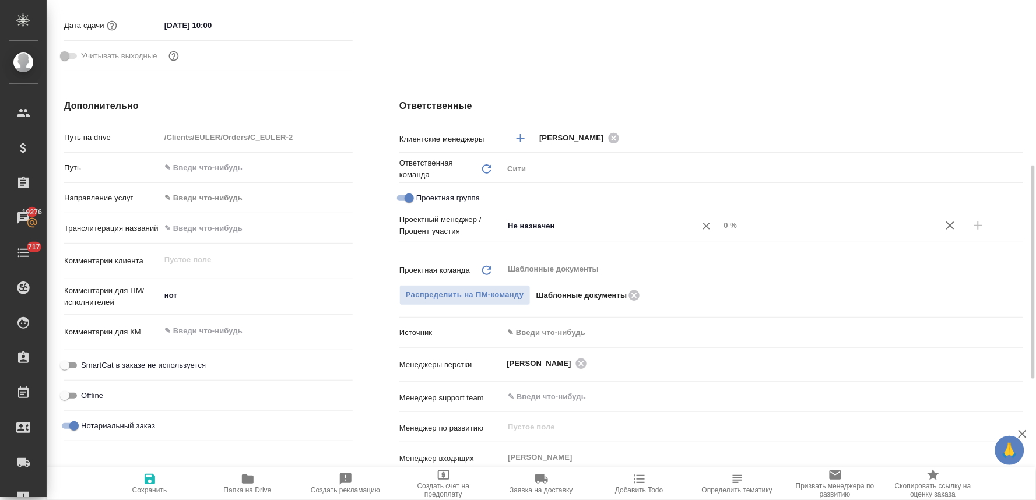
click at [541, 225] on input "Не назначен" at bounding box center [592, 226] width 171 height 14
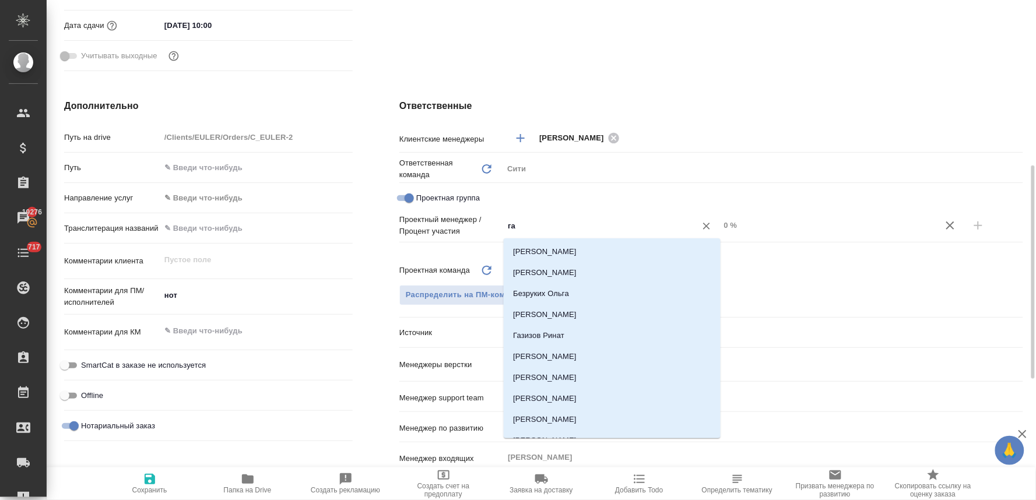
type input "газ"
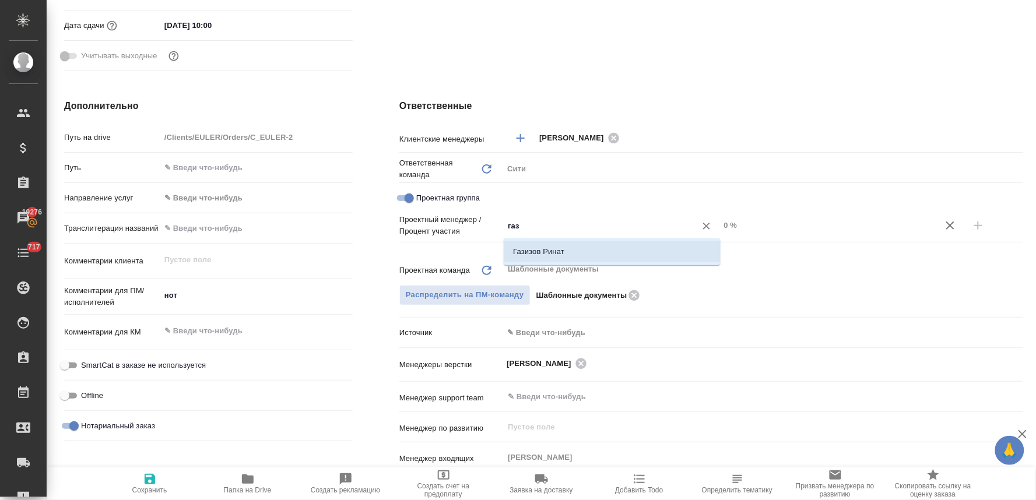
click at [619, 251] on li "Газизов Ринат" at bounding box center [612, 251] width 217 height 21
type textarea "x"
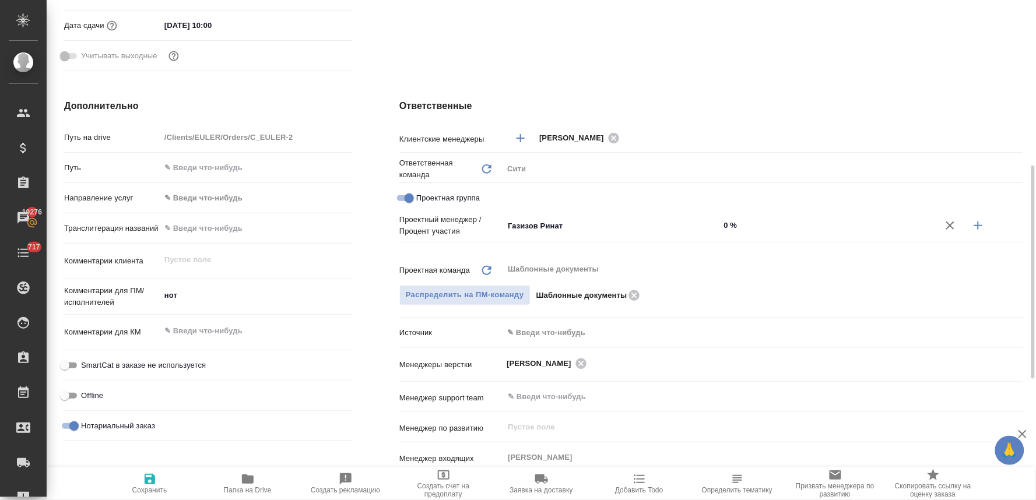
click at [981, 229] on icon "button" at bounding box center [978, 226] width 14 height 14
type textarea "x"
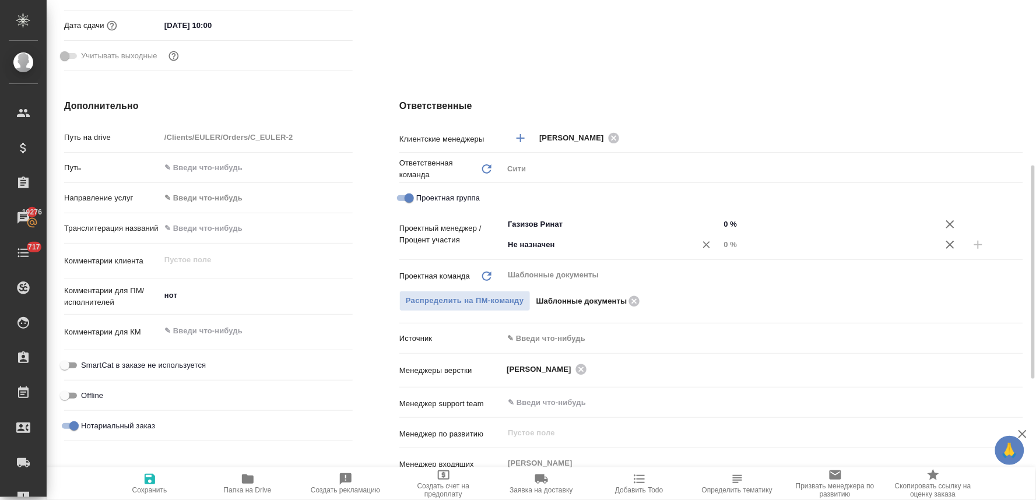
click at [547, 247] on input "Не назначен" at bounding box center [592, 245] width 171 height 14
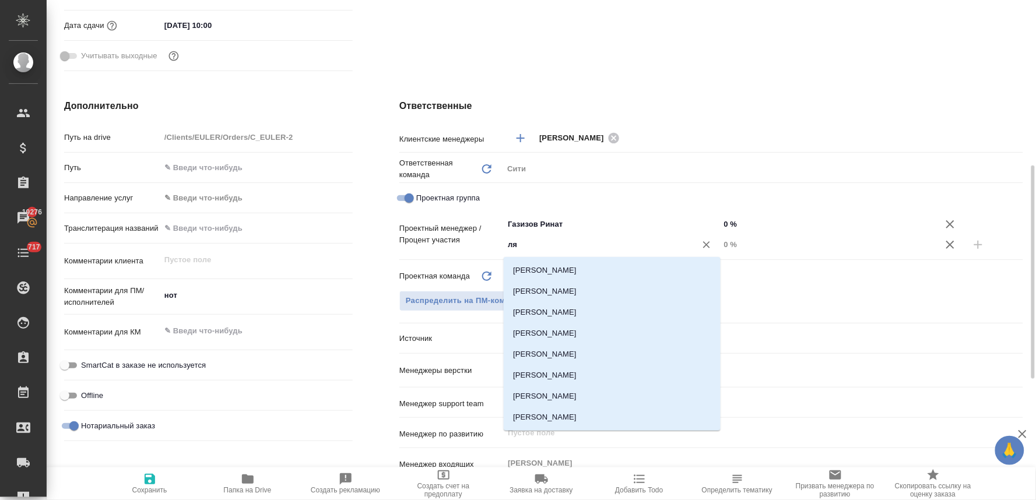
type input "лям"
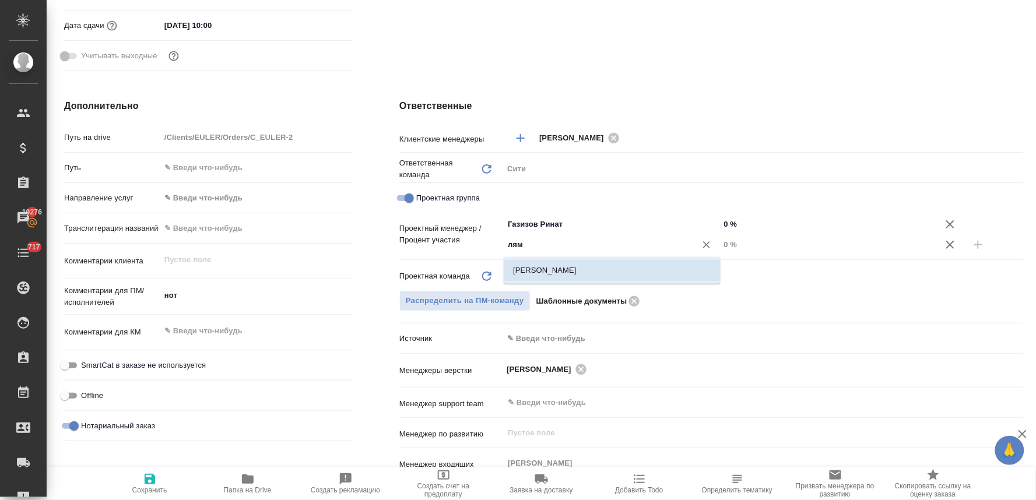
click at [551, 267] on li "[PERSON_NAME]" at bounding box center [612, 270] width 217 height 21
type textarea "x"
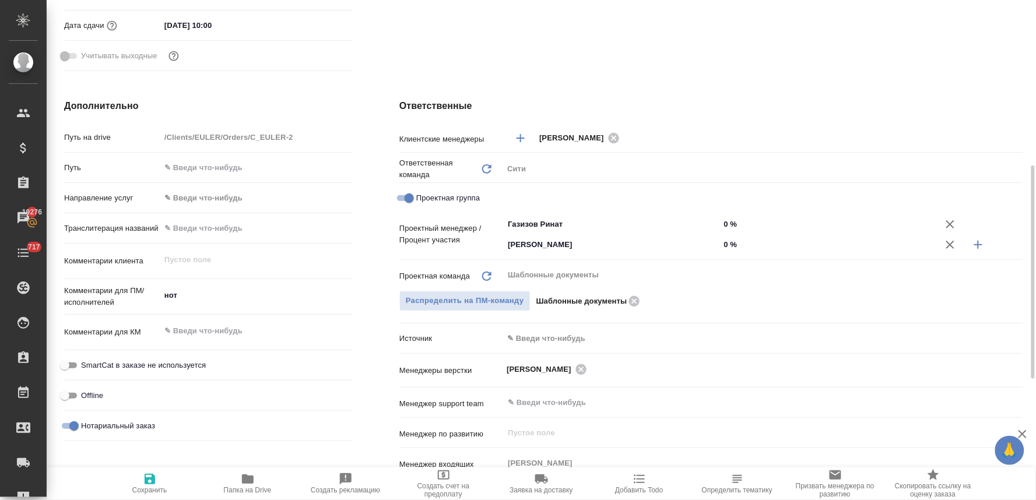
click at [728, 243] on input "0 %" at bounding box center [828, 244] width 217 height 17
type textarea "x"
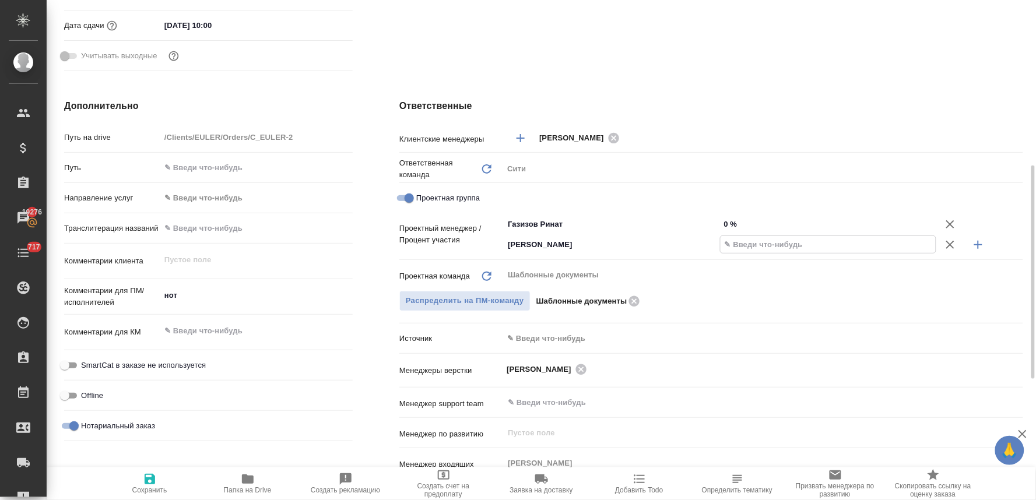
type textarea "x"
type input "35 %"
type textarea "x"
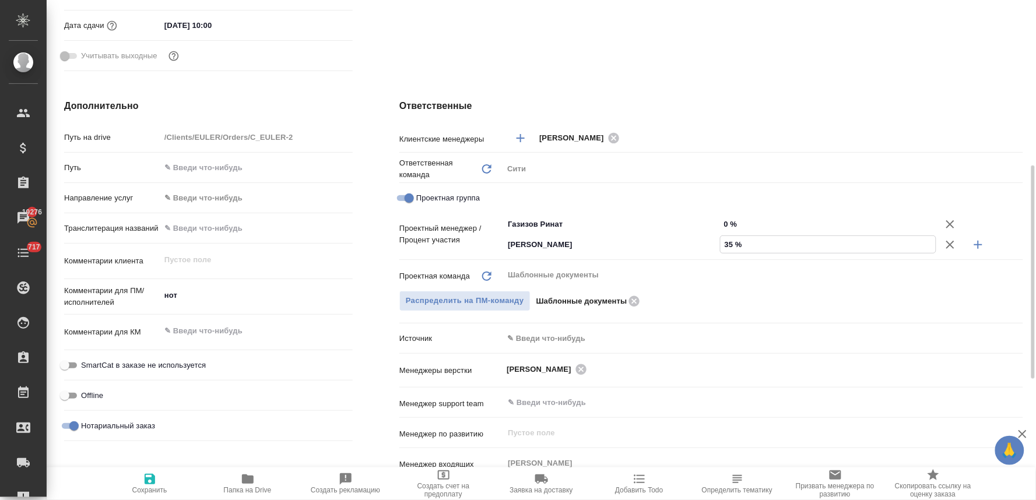
type textarea "x"
type input "35 %"
click at [736, 220] on input "0 %" at bounding box center [828, 224] width 217 height 17
type textarea "x"
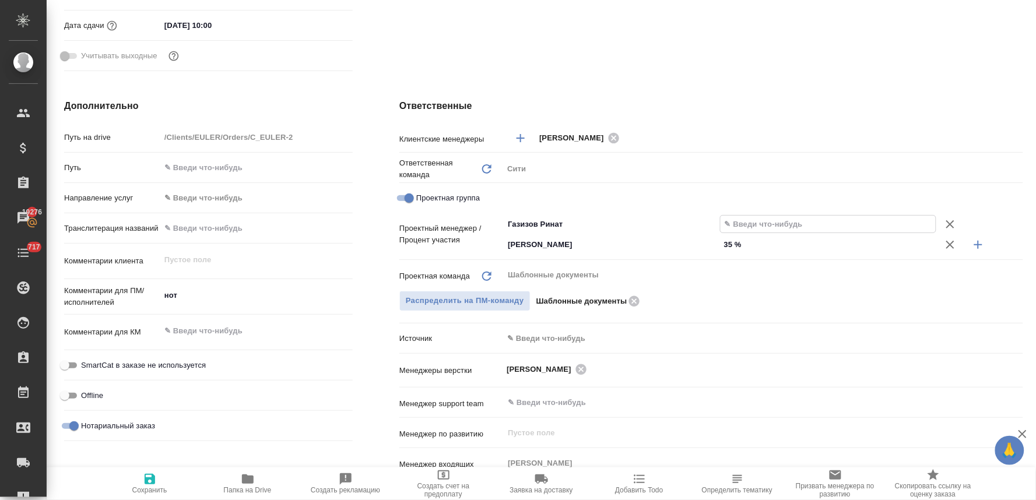
type textarea "x"
type input "6 %"
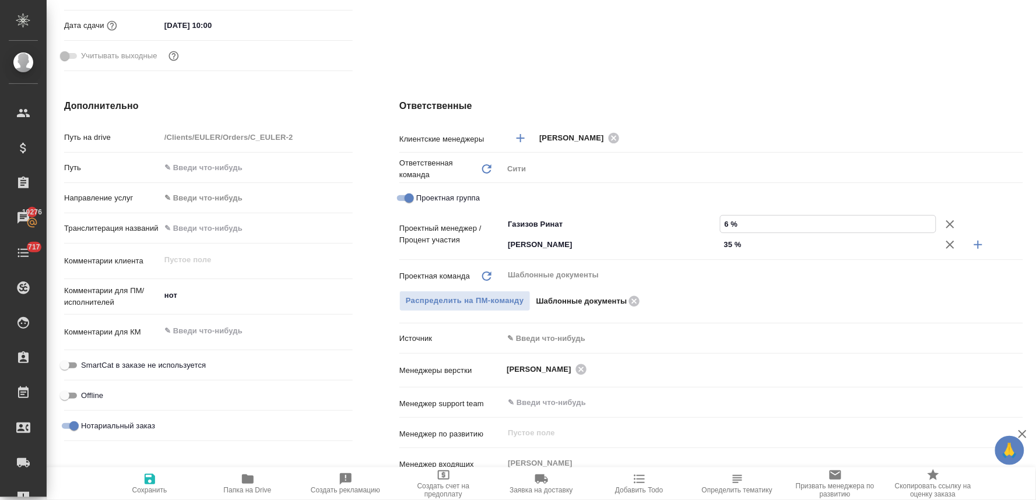
type textarea "x"
type input "65 %"
click at [148, 479] on icon "button" at bounding box center [150, 479] width 10 height 10
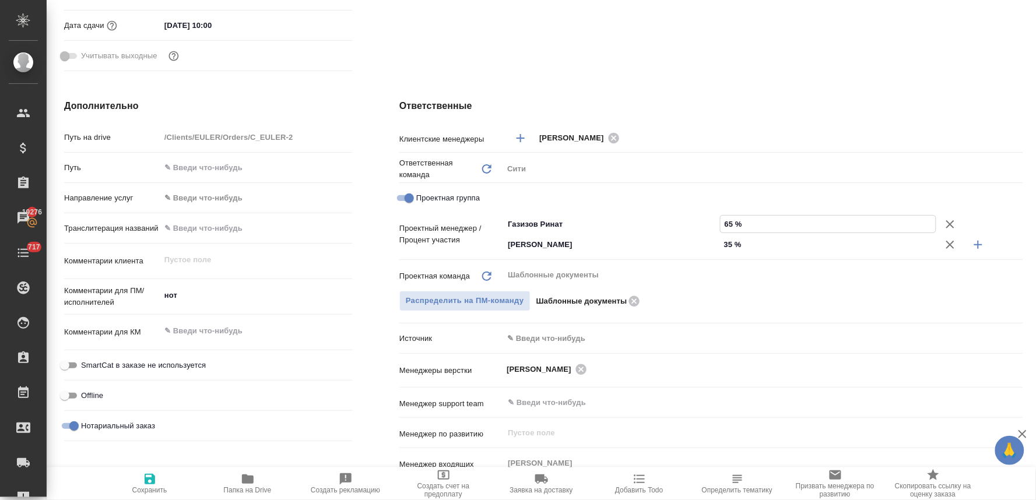
type textarea "x"
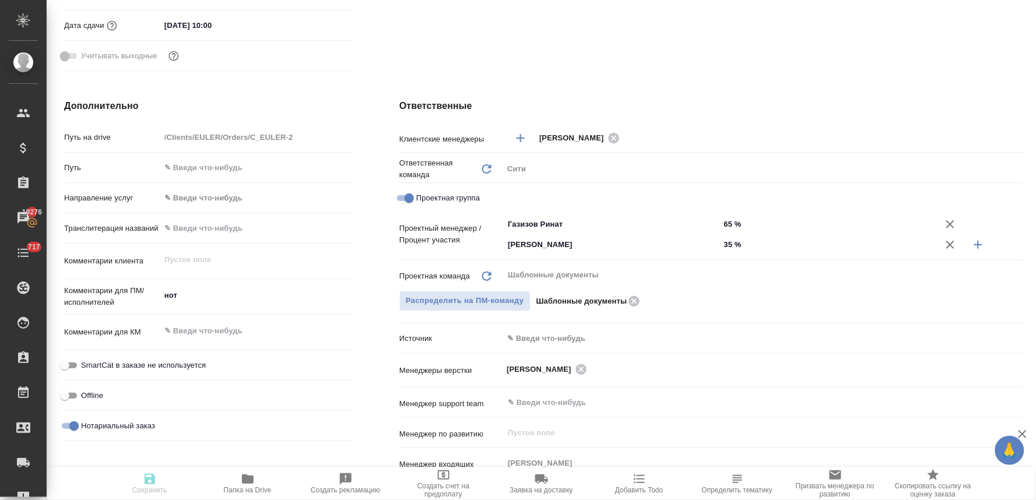
type textarea "x"
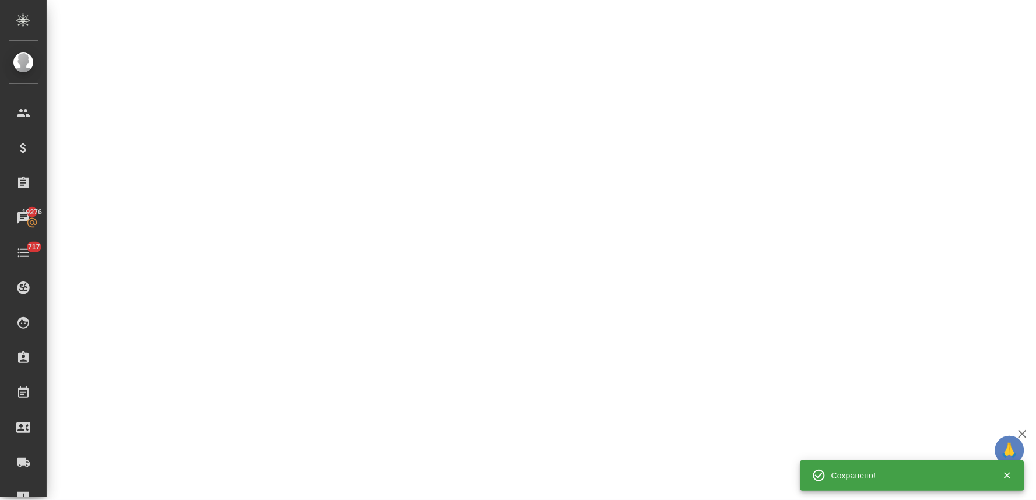
select select "RU"
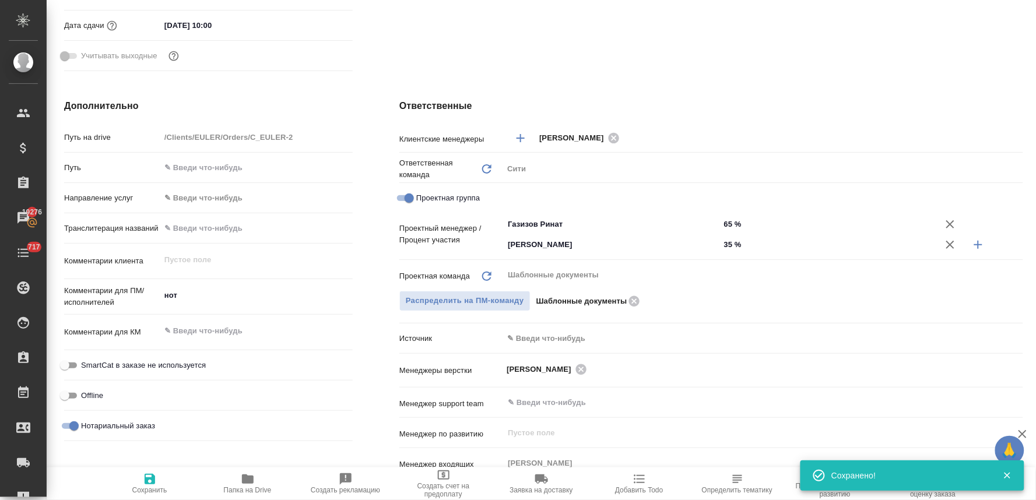
type textarea "x"
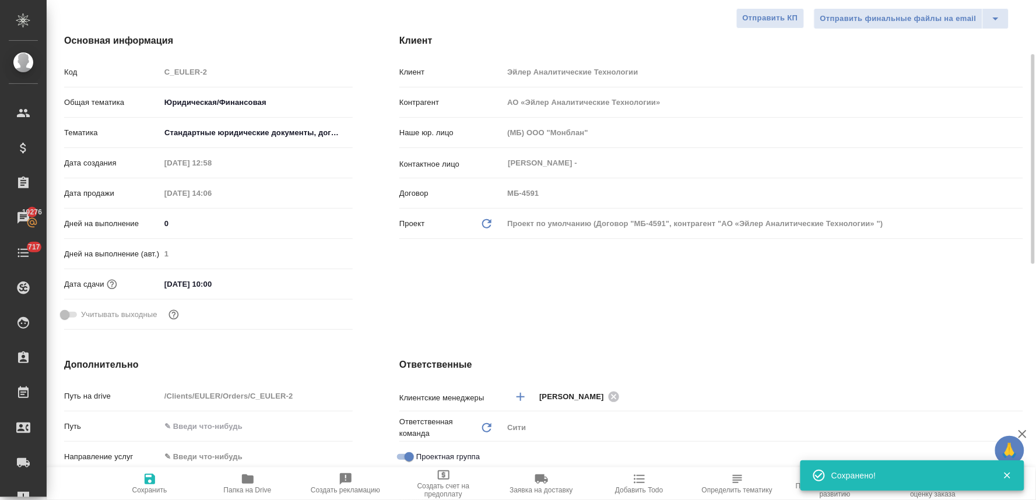
scroll to position [0, 0]
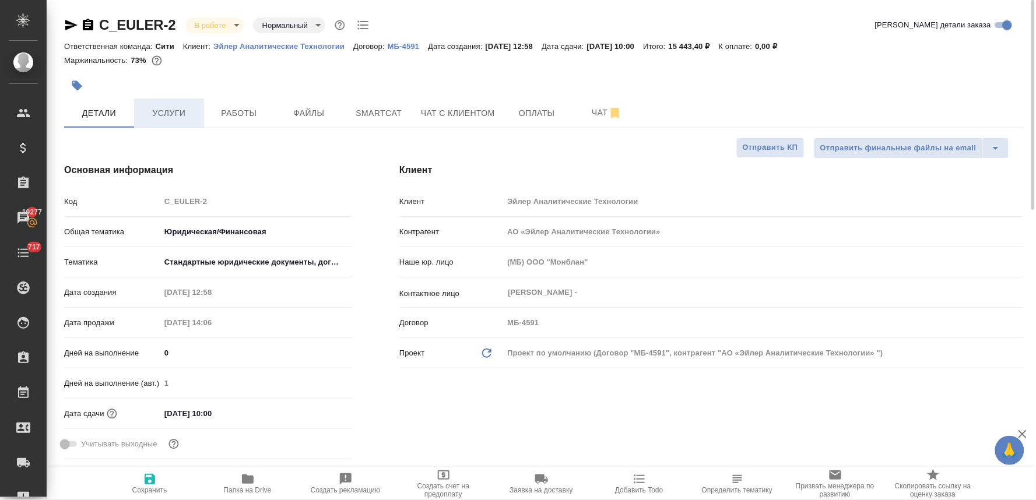
click at [190, 110] on span "Услуги" at bounding box center [169, 113] width 56 height 15
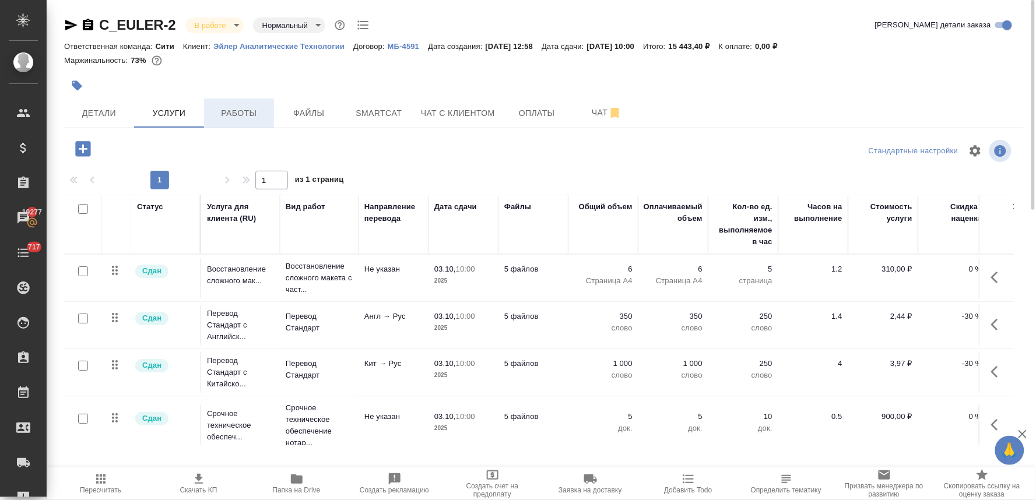
click at [229, 115] on span "Работы" at bounding box center [239, 113] width 56 height 15
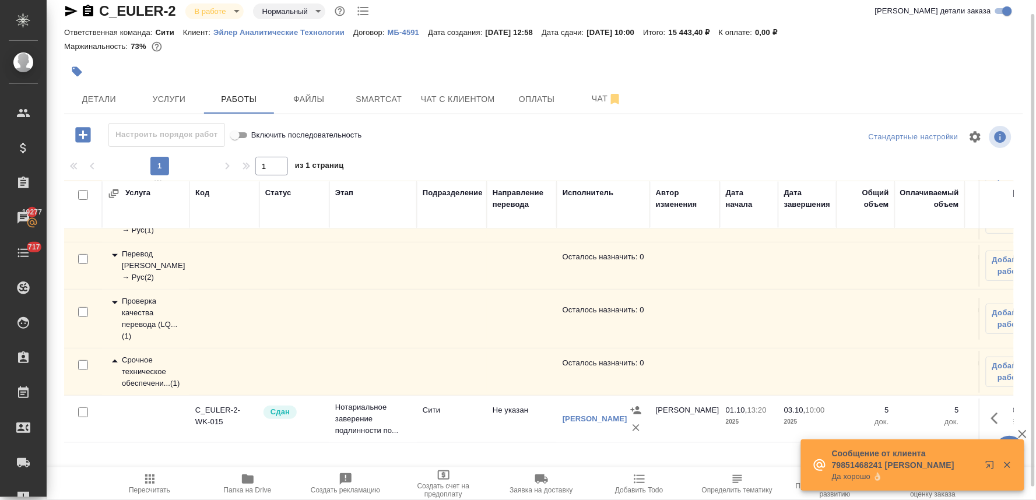
scroll to position [91, 0]
click at [156, 301] on div "Проверка качества перевода (LQ... ( 1 )" at bounding box center [146, 319] width 76 height 47
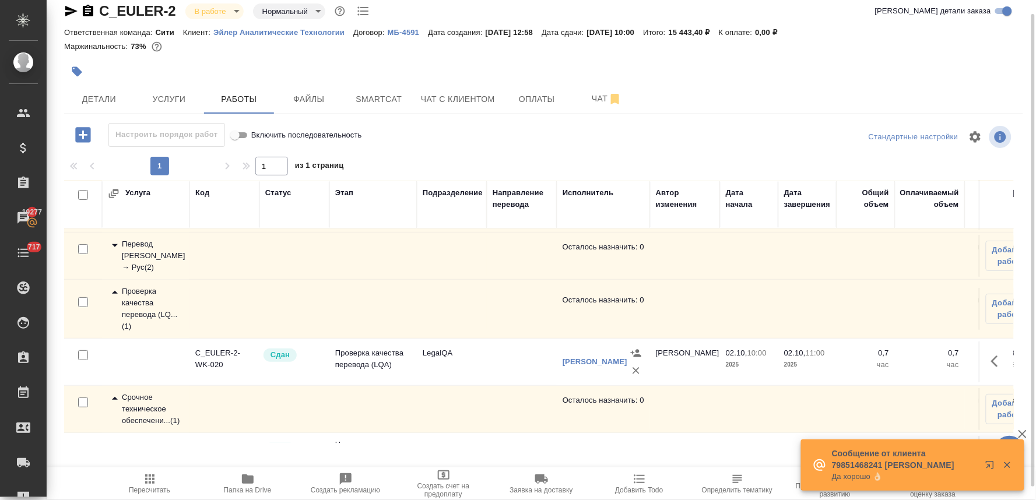
click at [156, 263] on div "Перевод Стандарт Кит → Рус ( 2 )" at bounding box center [146, 255] width 76 height 35
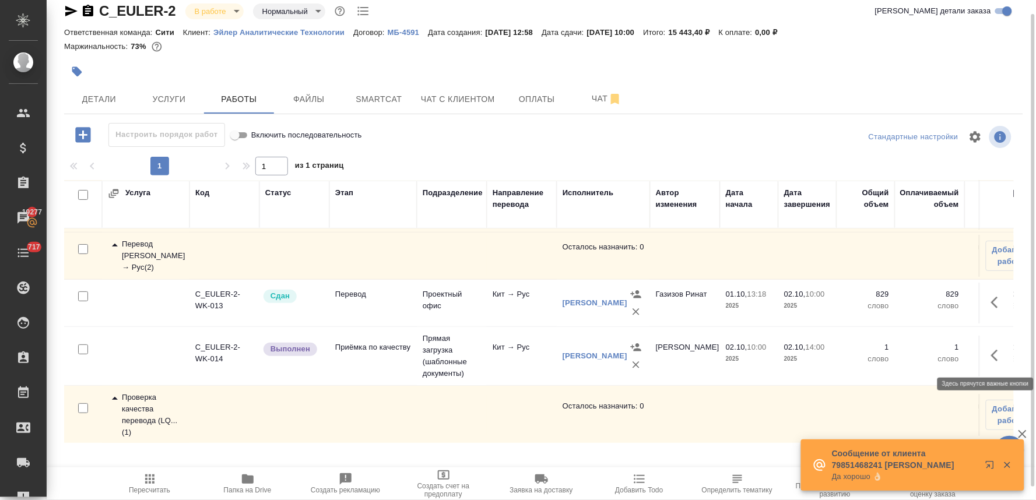
click at [991, 356] on icon "button" at bounding box center [998, 356] width 14 height 14
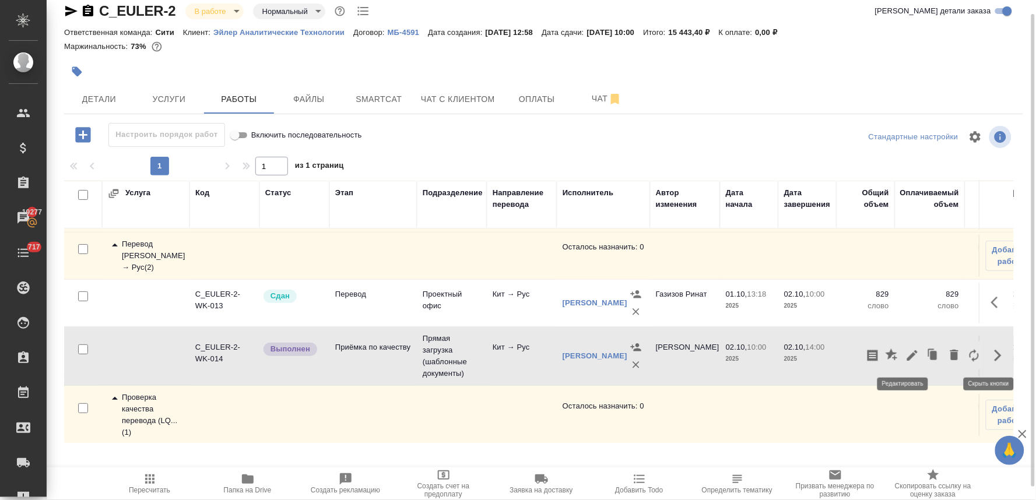
click at [906, 362] on icon "button" at bounding box center [913, 356] width 14 height 14
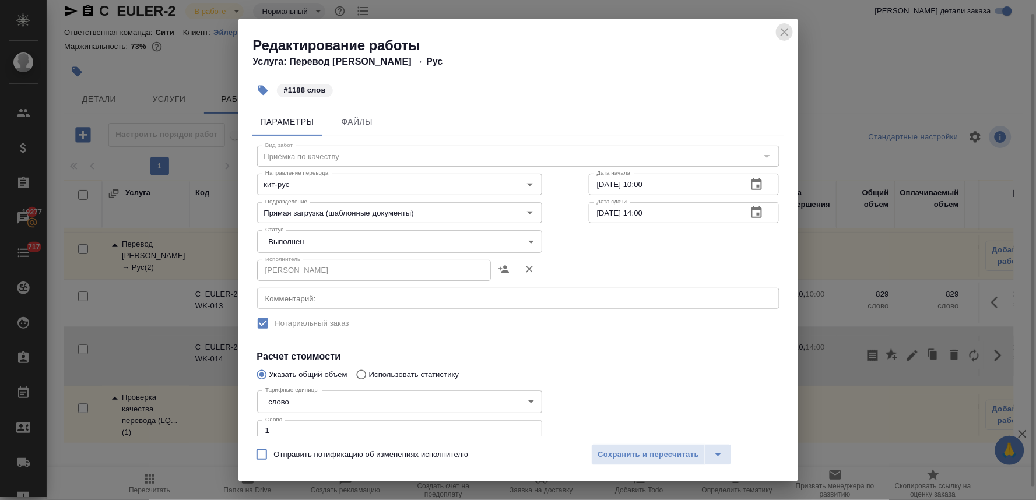
click at [785, 30] on icon "close" at bounding box center [785, 32] width 14 height 14
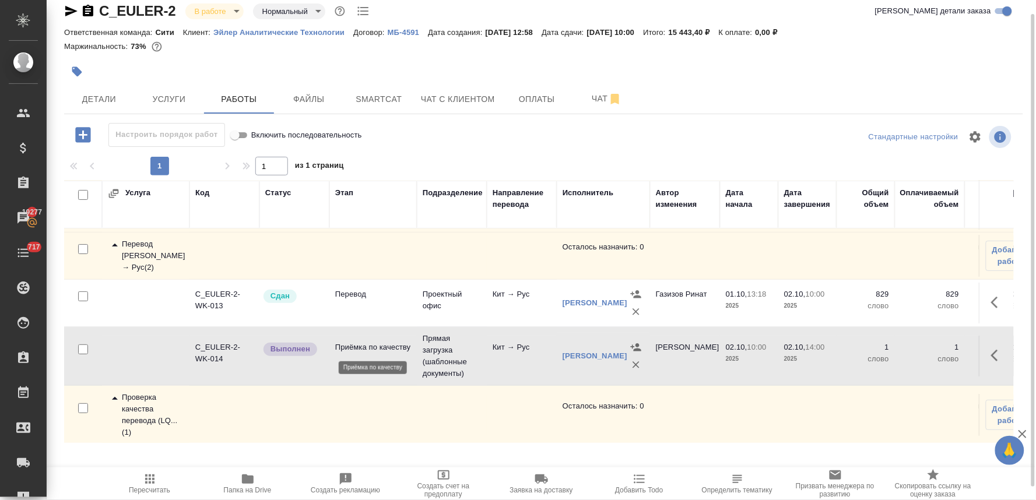
click at [376, 347] on p "Приёмка по качеству" at bounding box center [373, 348] width 76 height 12
click at [155, 484] on icon "button" at bounding box center [150, 479] width 14 height 14
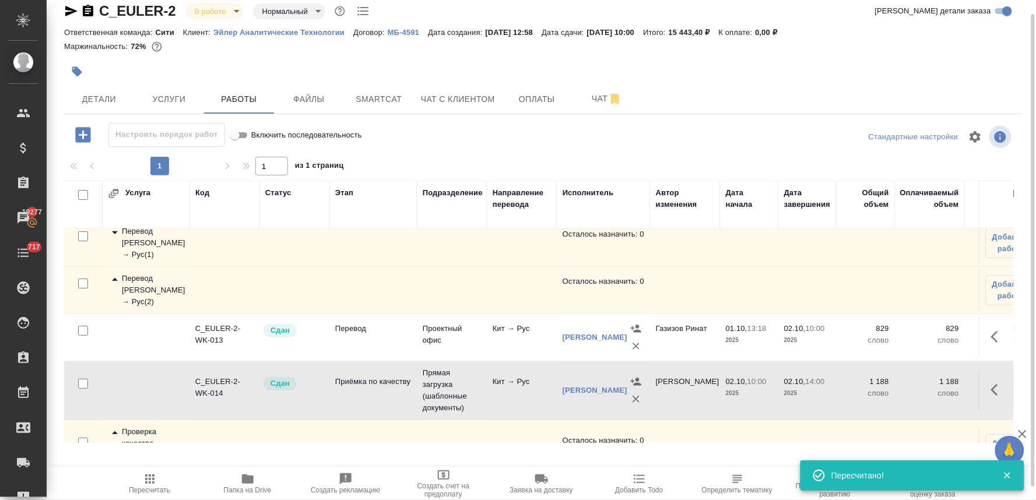
scroll to position [0, 0]
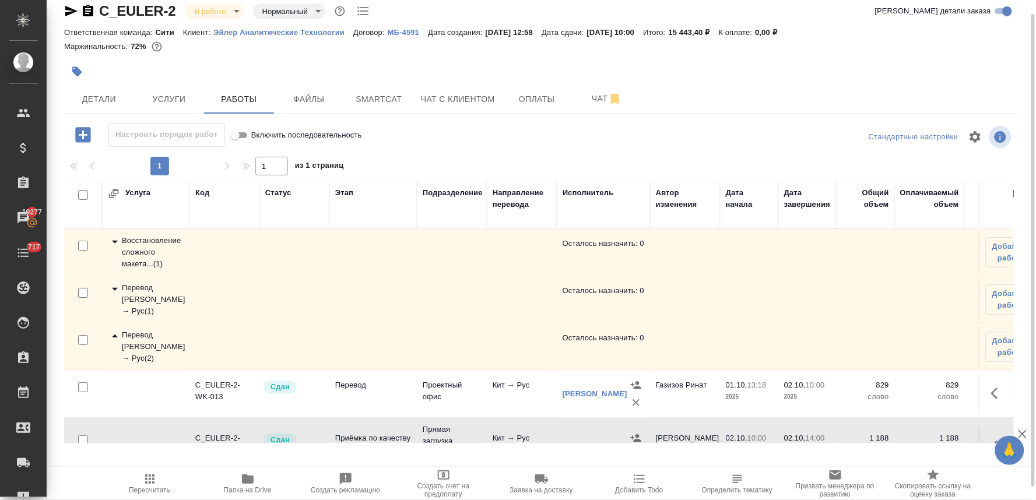
click at [148, 251] on div "Восстановление сложного макета... ( 1 )" at bounding box center [146, 252] width 76 height 35
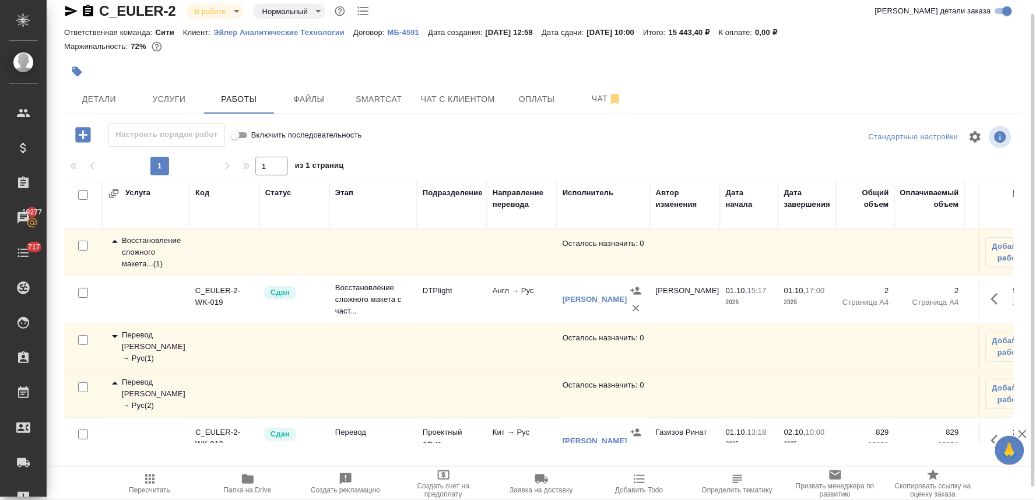
click at [155, 348] on div "Перевод Стандарт Англ → Рус ( 1 )" at bounding box center [146, 346] width 76 height 35
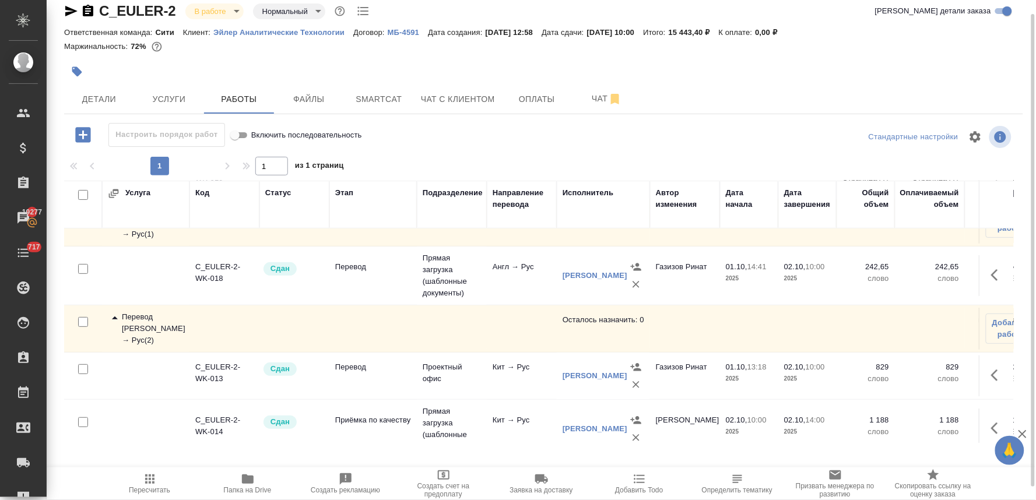
scroll to position [129, 0]
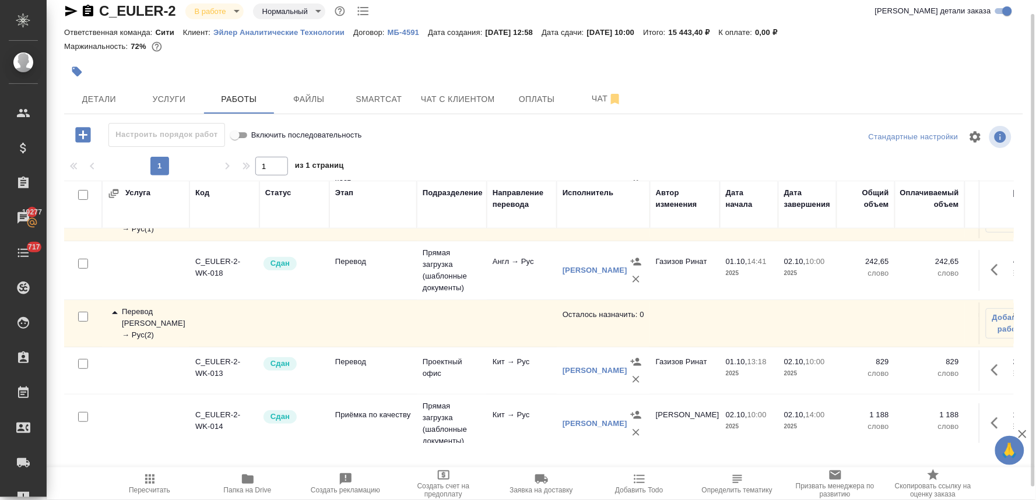
click at [153, 319] on div "Перевод Стандарт Кит → Рус ( 2 )" at bounding box center [146, 323] width 76 height 35
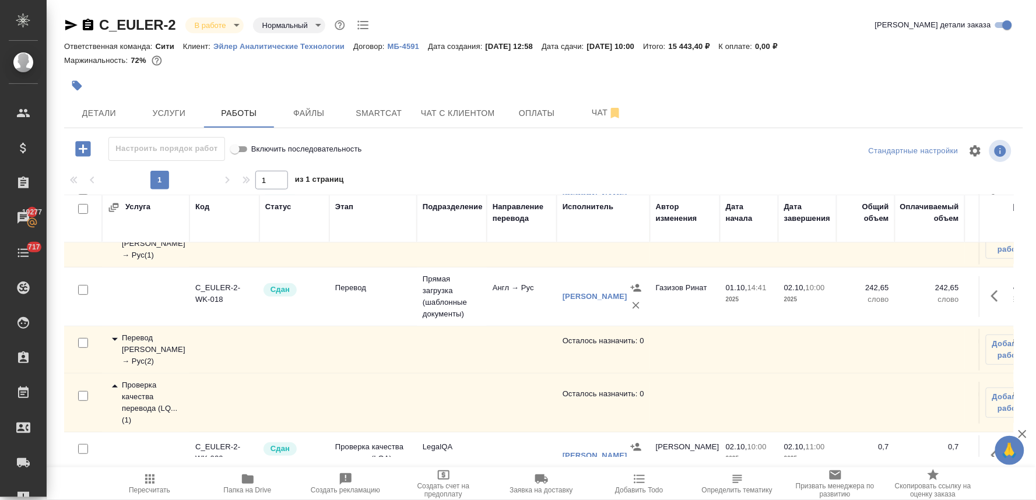
scroll to position [0, 0]
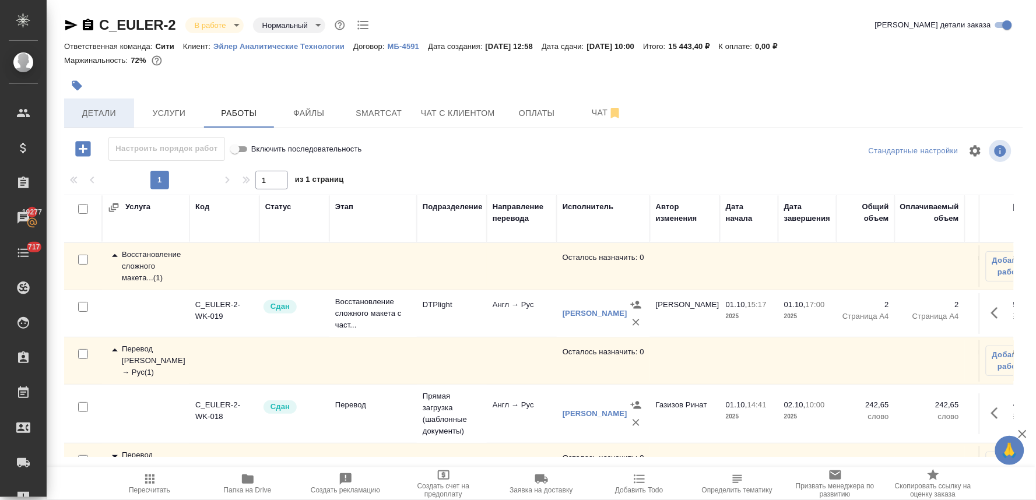
click at [76, 108] on span "Детали" at bounding box center [99, 113] width 56 height 15
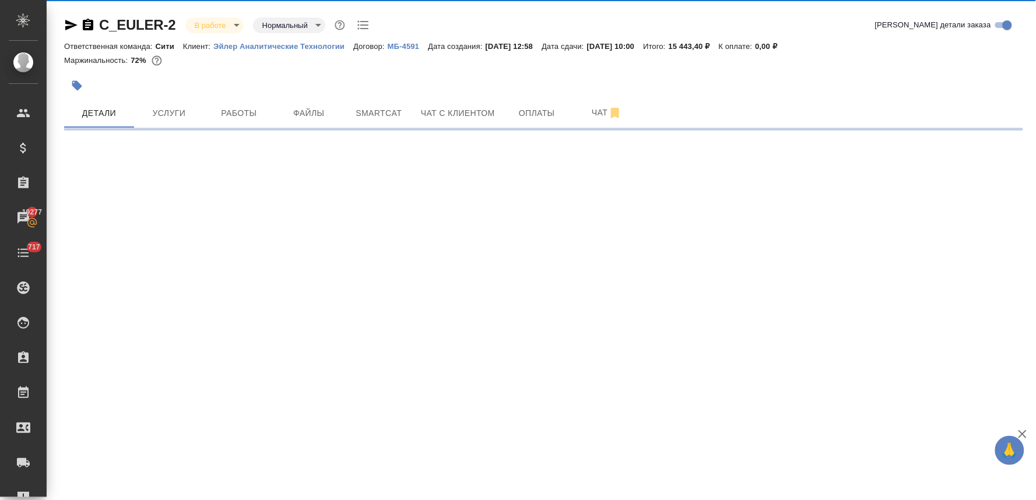
select select "RU"
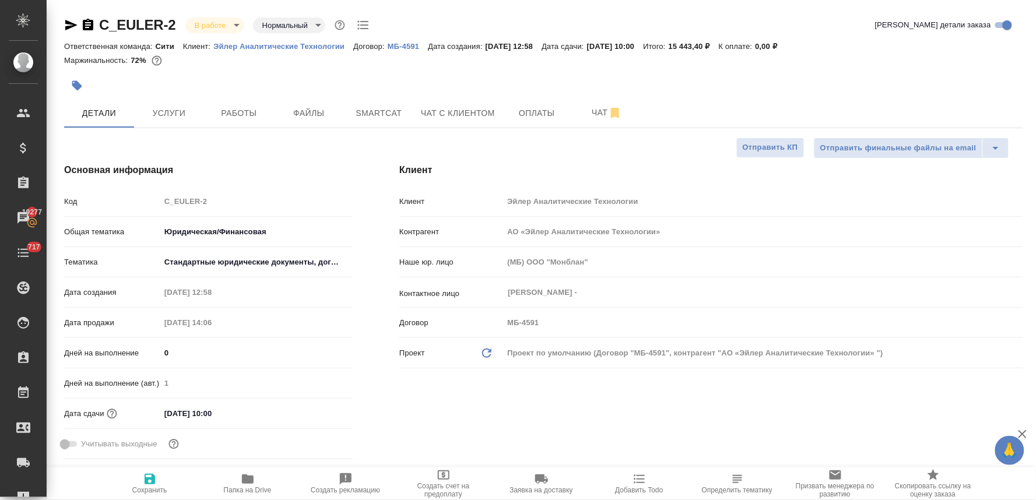
type textarea "x"
click at [78, 86] on icon "button" at bounding box center [77, 86] width 10 height 10
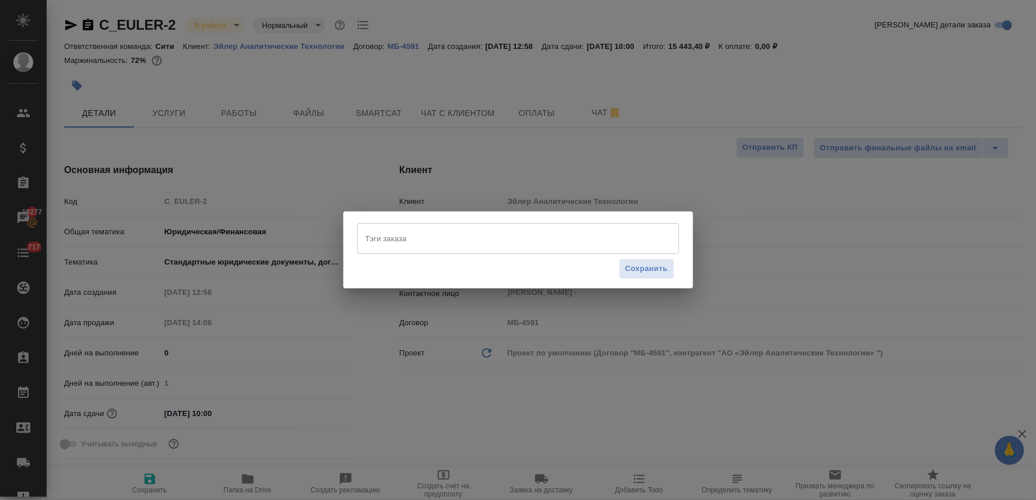
click at [440, 241] on input "Тэги заказа" at bounding box center [507, 239] width 289 height 20
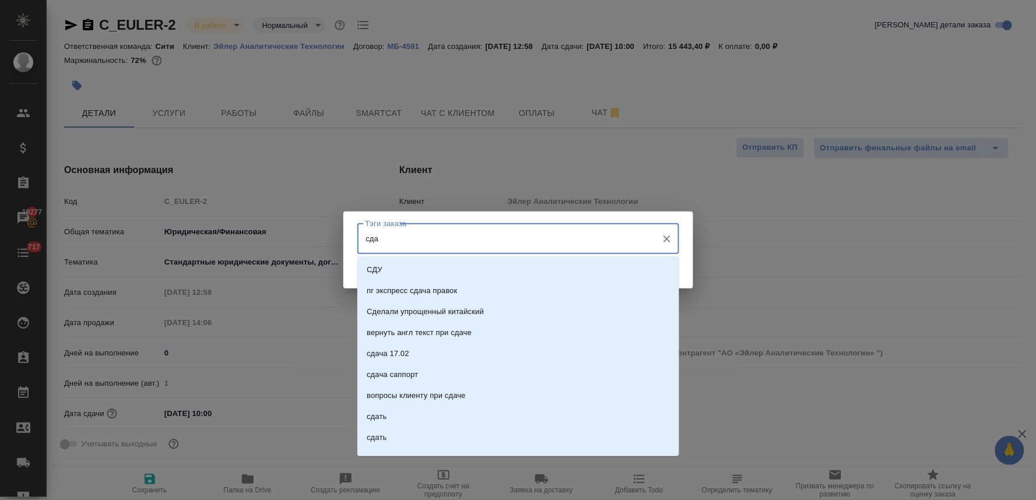
type input "сдан"
click at [416, 328] on li "сдан" at bounding box center [518, 332] width 322 height 21
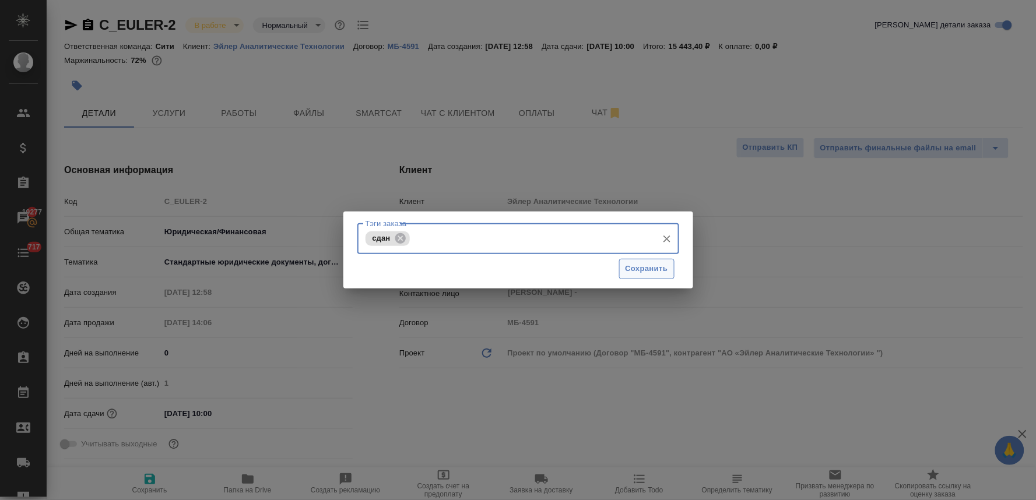
click at [666, 267] on span "Сохранить" at bounding box center [647, 268] width 43 height 13
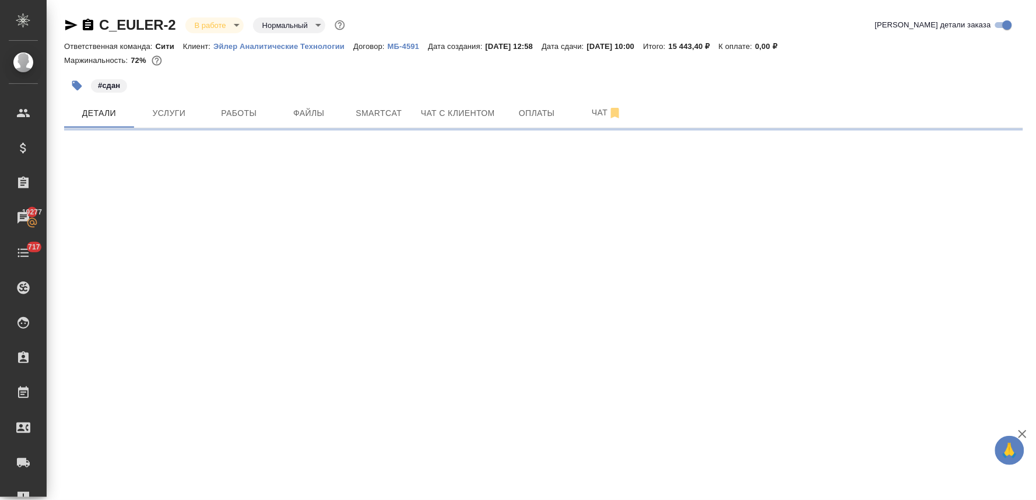
select select "RU"
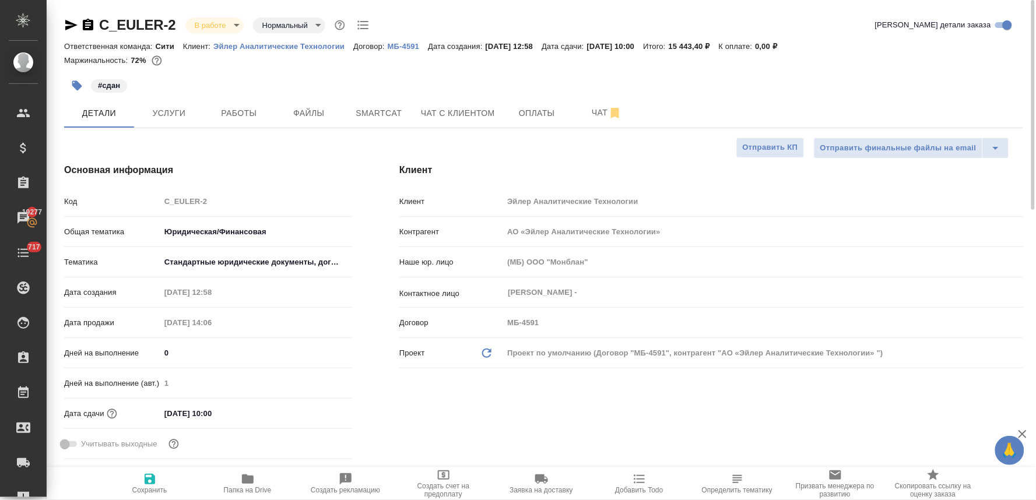
type textarea "x"
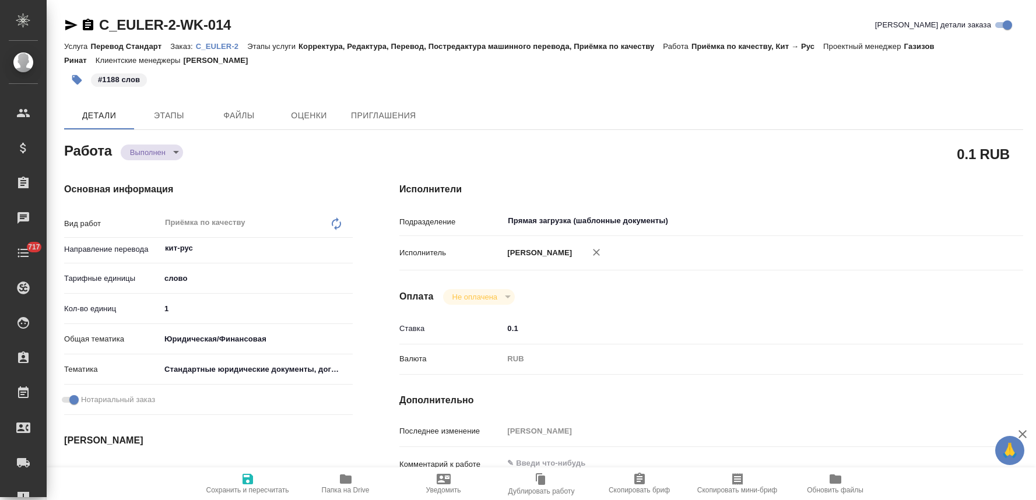
type textarea "x"
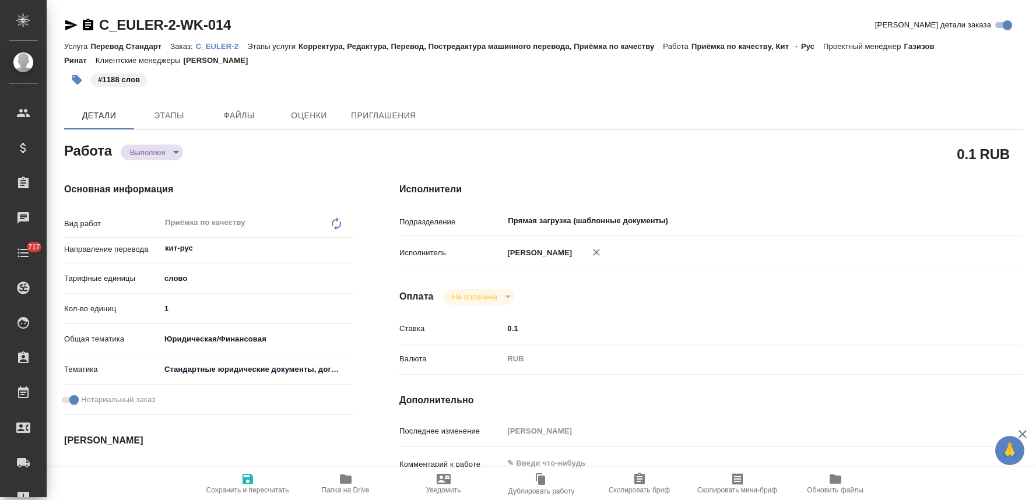
type textarea "x"
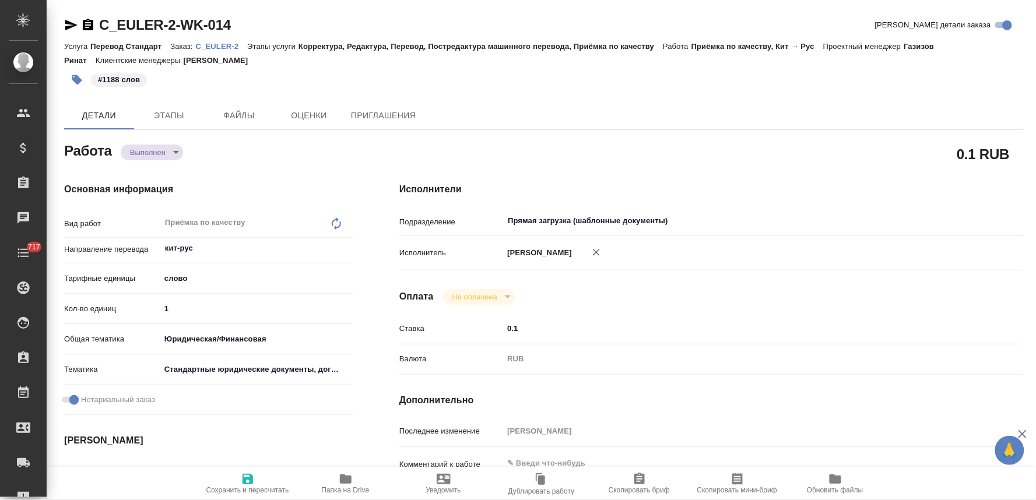
type textarea "x"
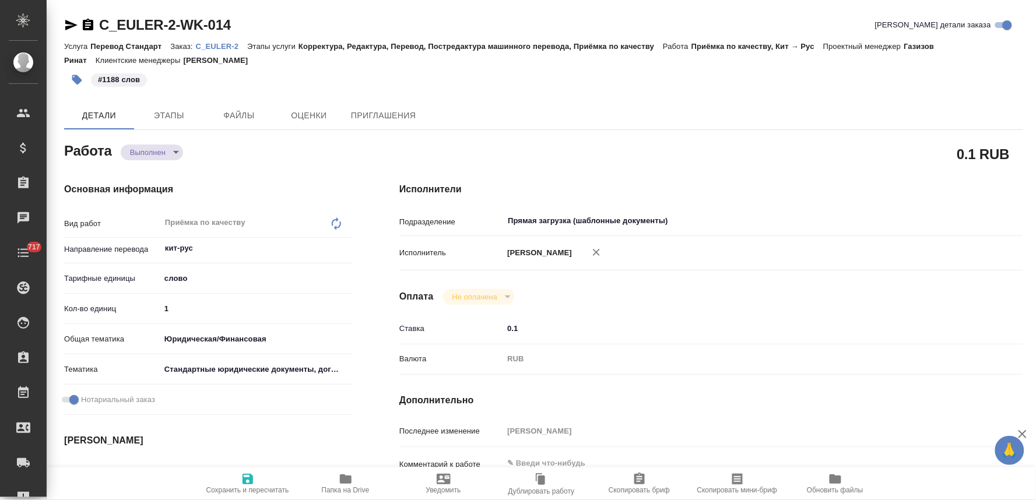
type textarea "x"
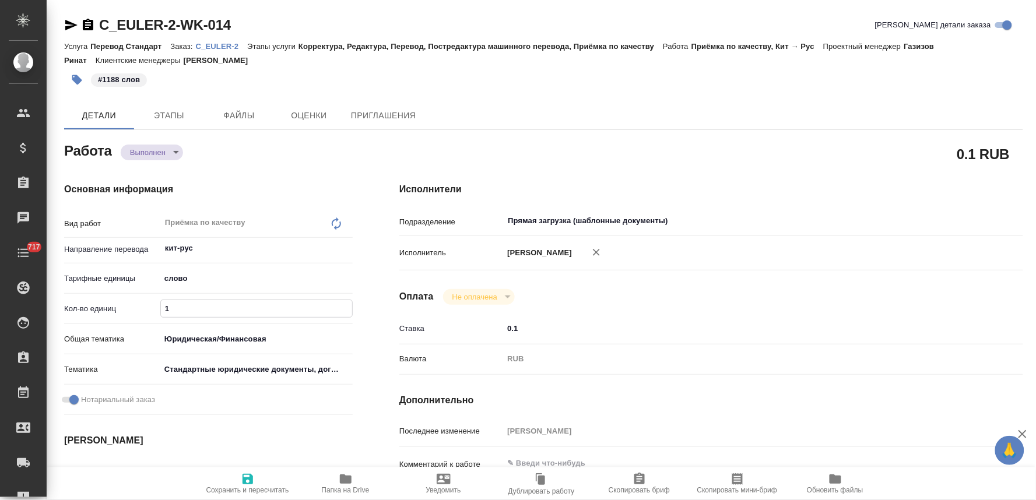
click at [191, 306] on input "1" at bounding box center [256, 308] width 191 height 17
type textarea "x"
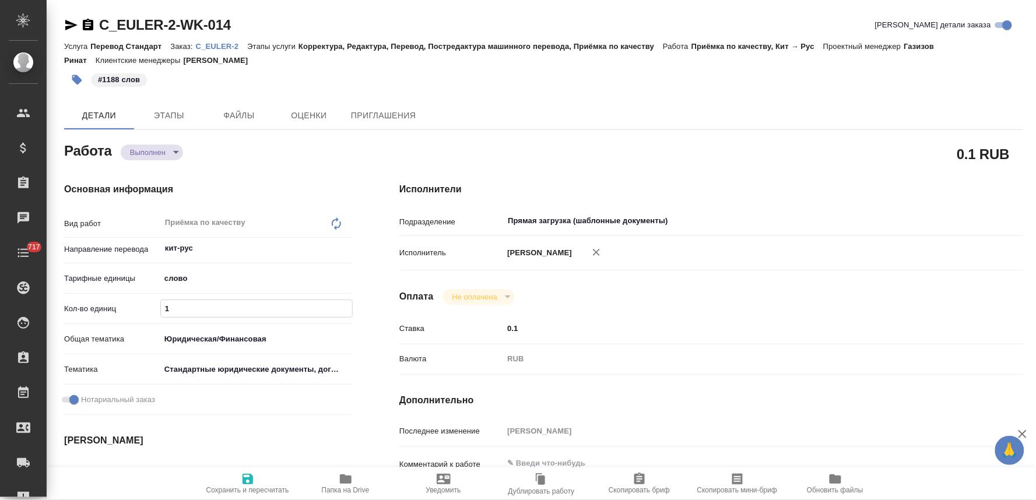
type textarea "x"
type input "11"
type textarea "x"
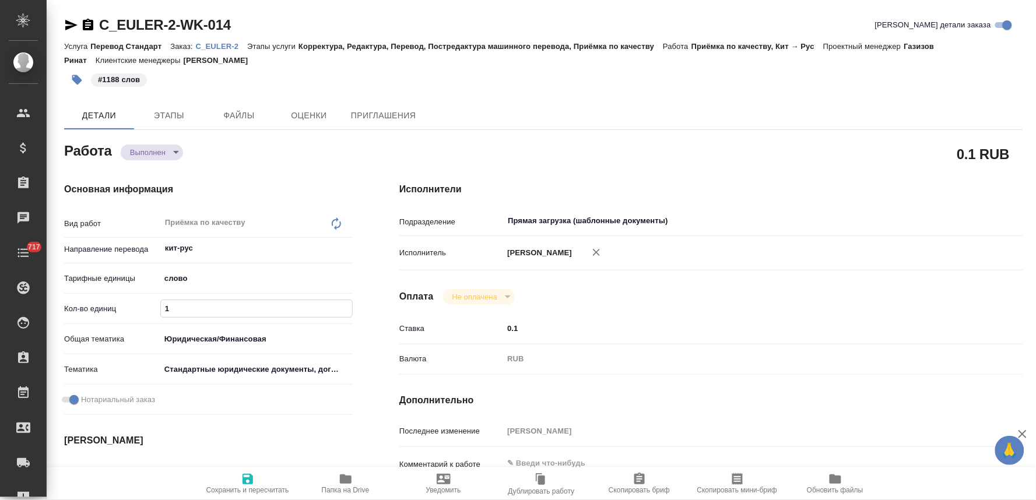
type textarea "x"
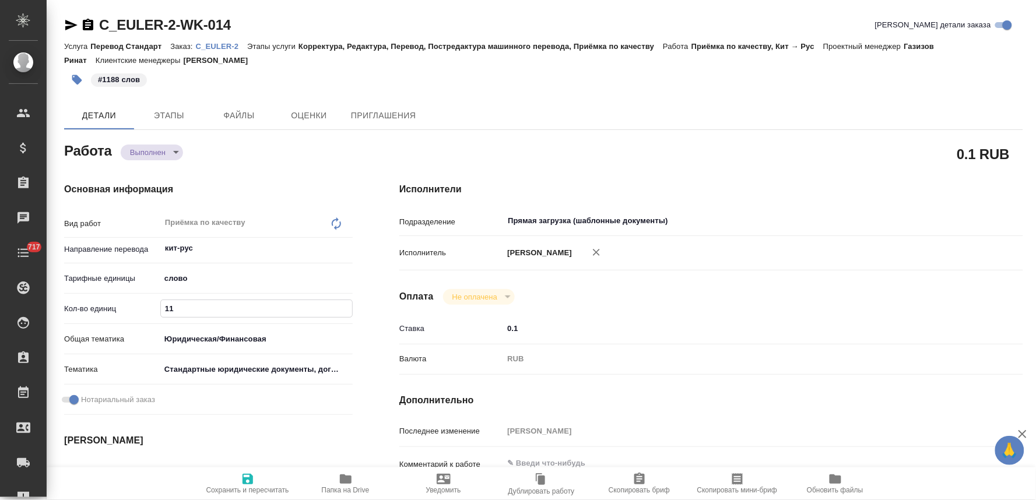
type textarea "x"
type input "118"
type textarea "x"
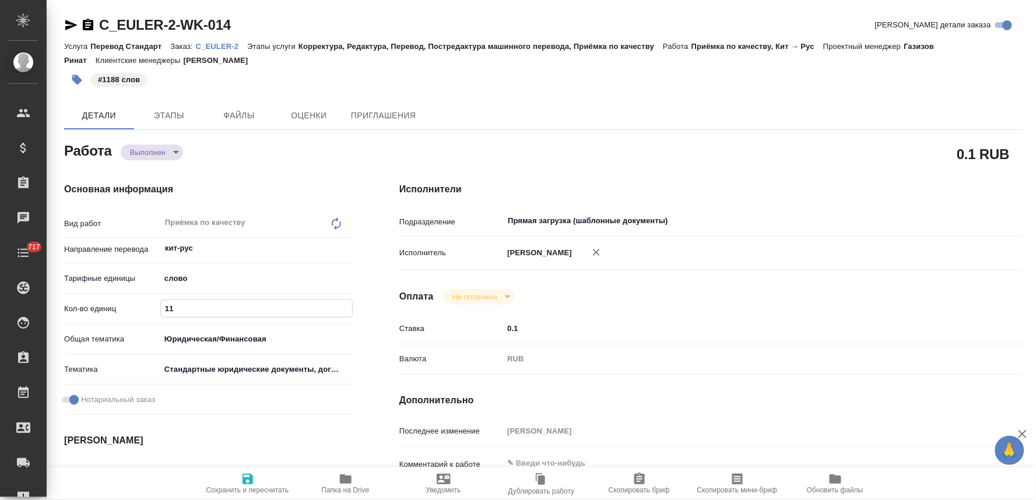
type textarea "x"
type input "1188"
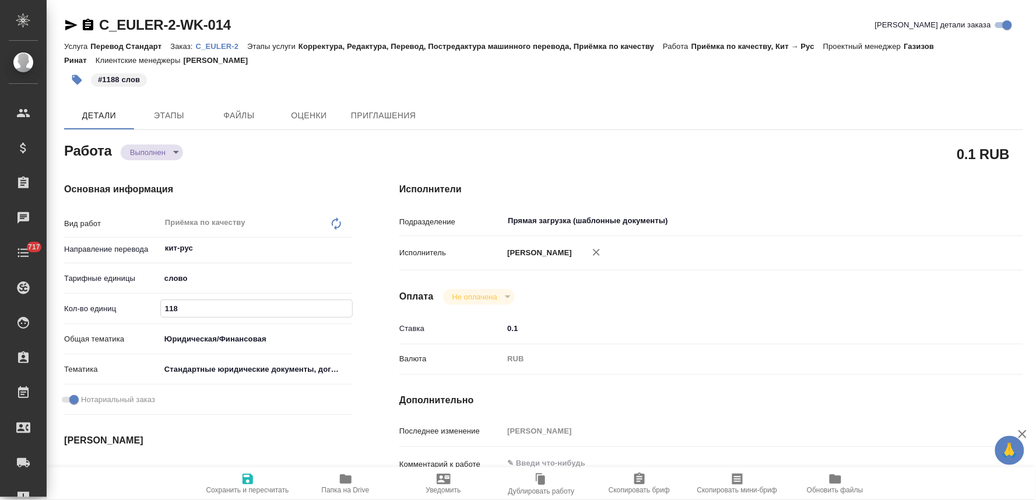
type textarea "x"
type input "1188"
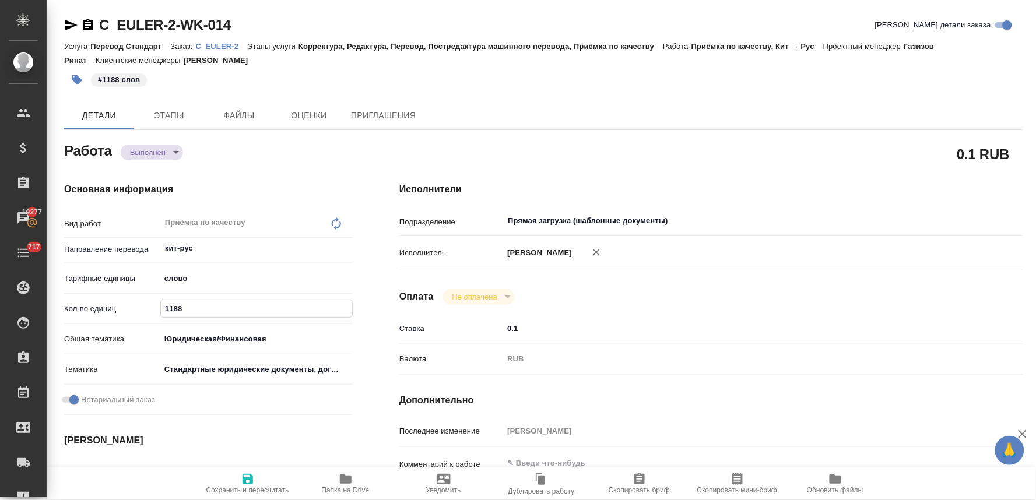
click at [241, 477] on icon "button" at bounding box center [248, 479] width 14 height 14
type textarea "x"
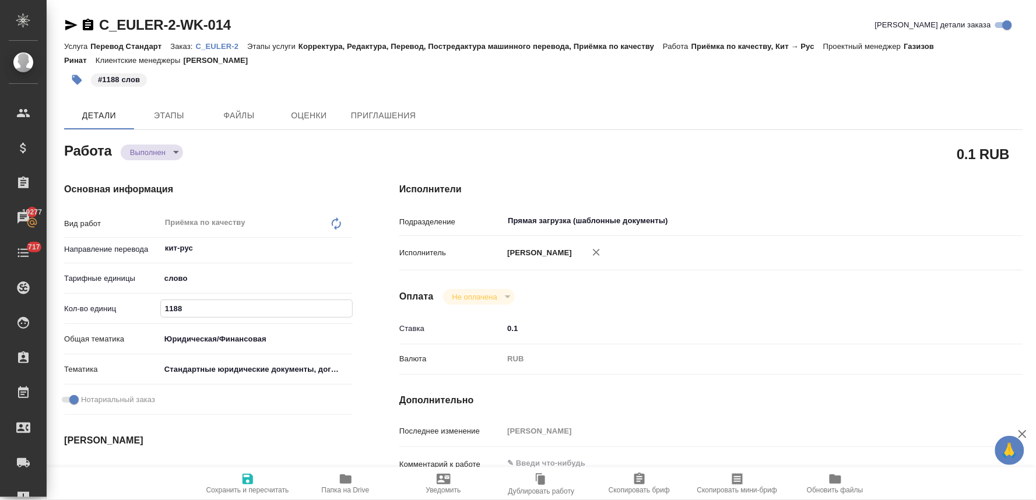
type textarea "x"
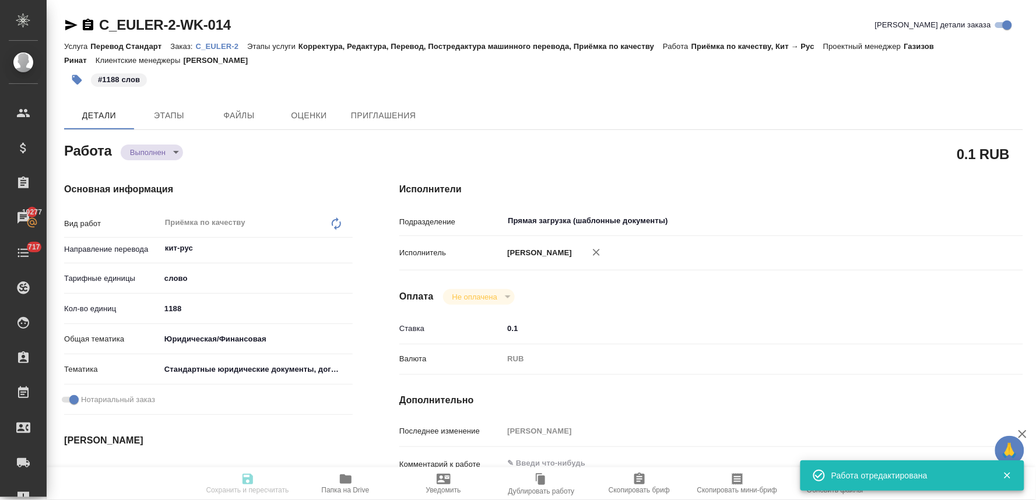
type textarea "x"
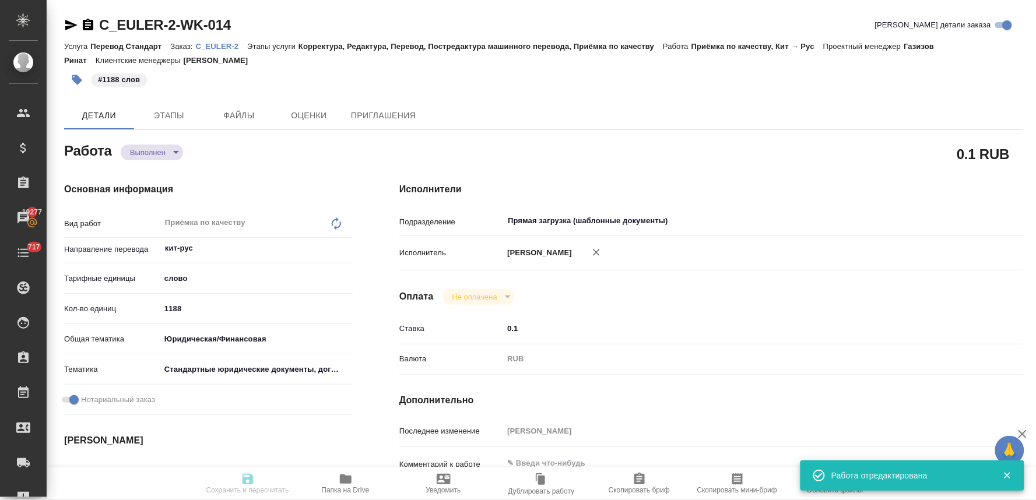
type input "completed"
type textarea "Приёмка по качеству"
type textarea "x"
type input "кит-рус"
type input "5a8b1489cc6b4906c91bfd90"
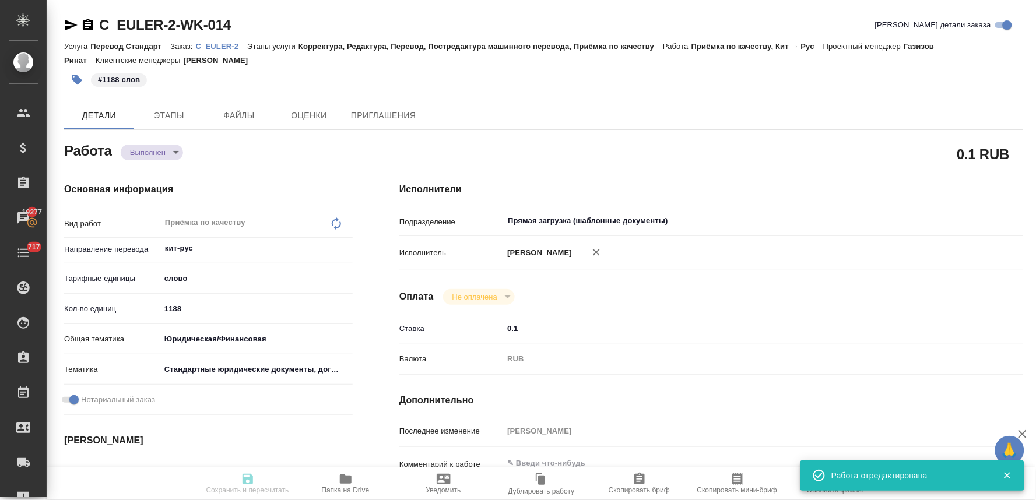
type input "1188"
type input "yr-fn"
type input "5f647205b73bc97568ca66bf"
checkbox input "true"
type input "02.10.2025 10:00"
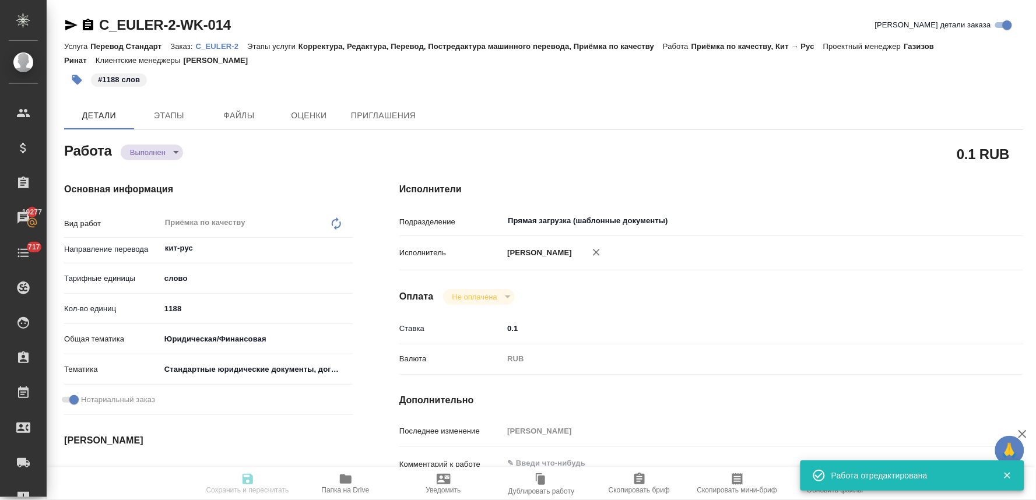
type input "02.10.2025 14:00"
type input "02.10.2025 13:55"
type input "03.10.2025 10:00"
type input "Прямая загрузка (шаблонные документы)"
type input "notPayed"
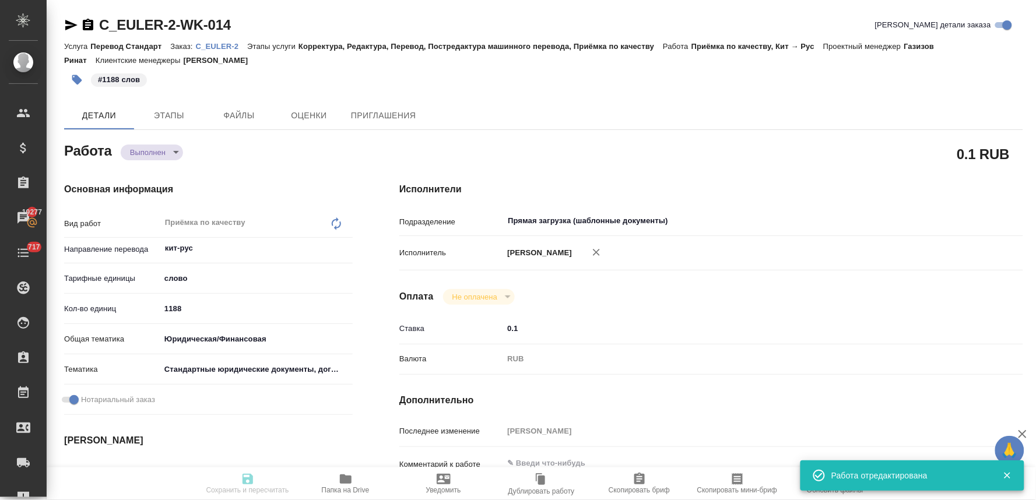
type input "0.1"
type input "RUB"
type input "[PERSON_NAME]"
type textarea "x"
type textarea "/Clients/EULER/Orders/C_EULER-2/Corrected/C_EULER-2-WK-014"
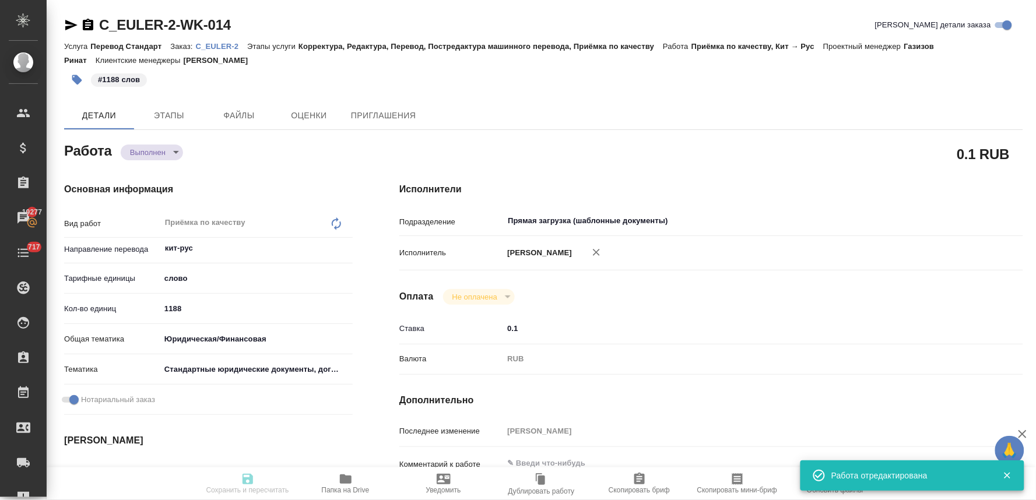
type textarea "x"
type input "C_EULER-2"
type input "Перевод Стандарт"
type input "Корректура, Редактура, Перевод, Постредактура машинного перевода, Приёмка по ка…"
type input "[PERSON_NAME]"
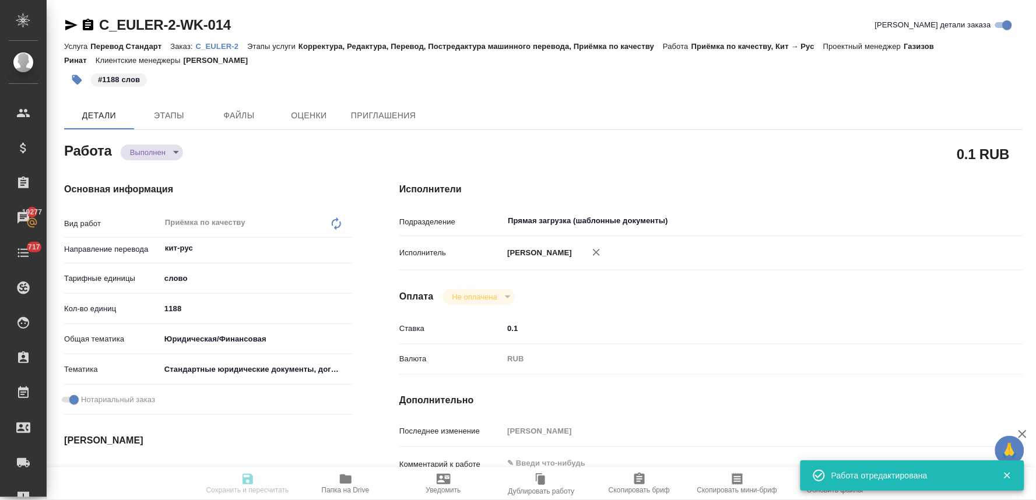
type input "[PERSON_NAME]"
type input "/Clients/EULER/Orders/C_EULER-2"
type textarea "x"
type textarea "нот"
type textarea "x"
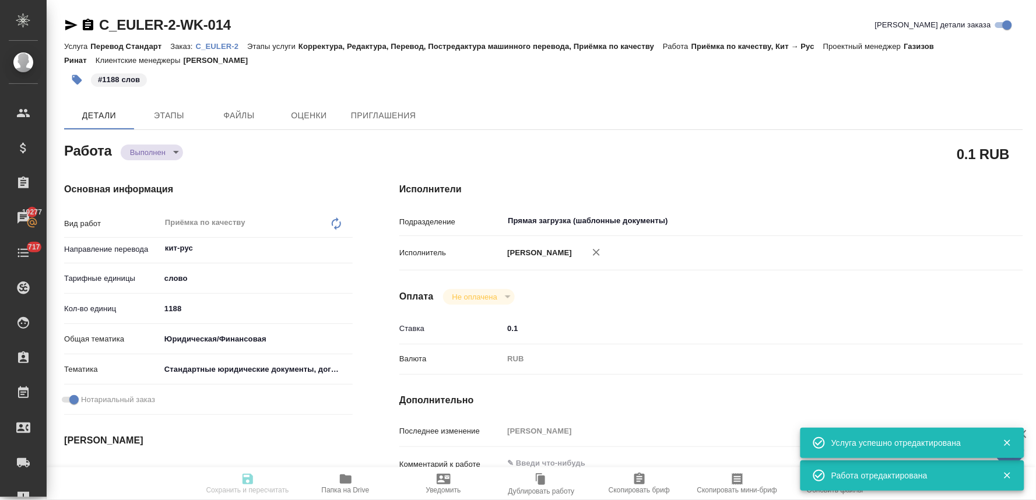
type textarea "x"
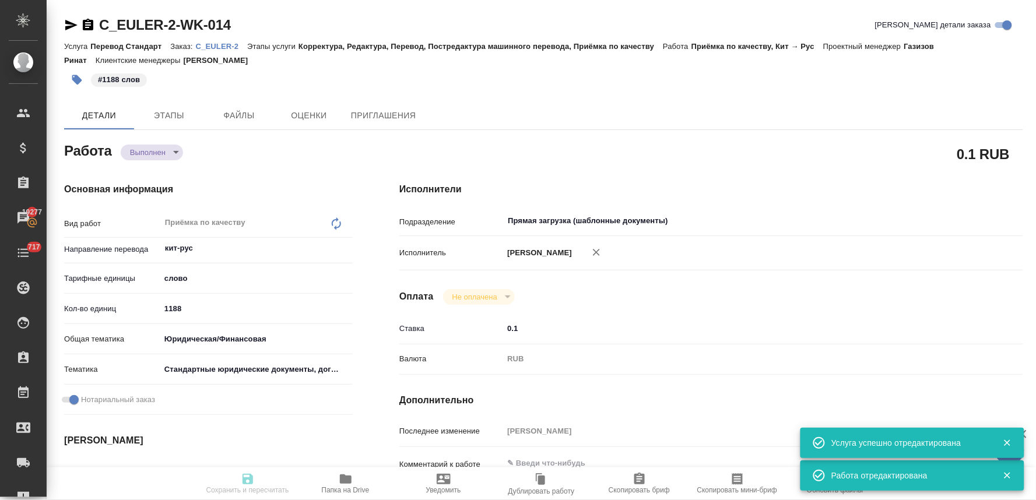
type textarea "x"
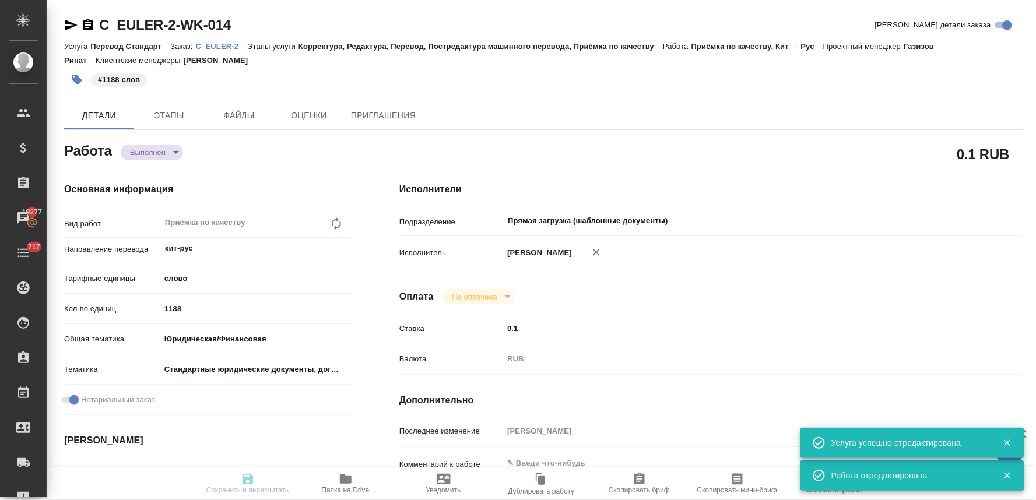
type textarea "x"
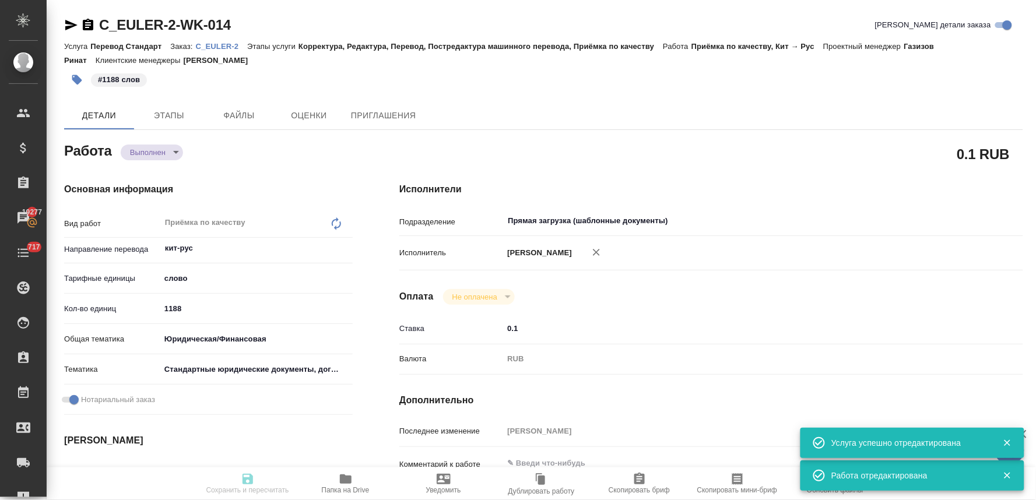
type textarea "x"
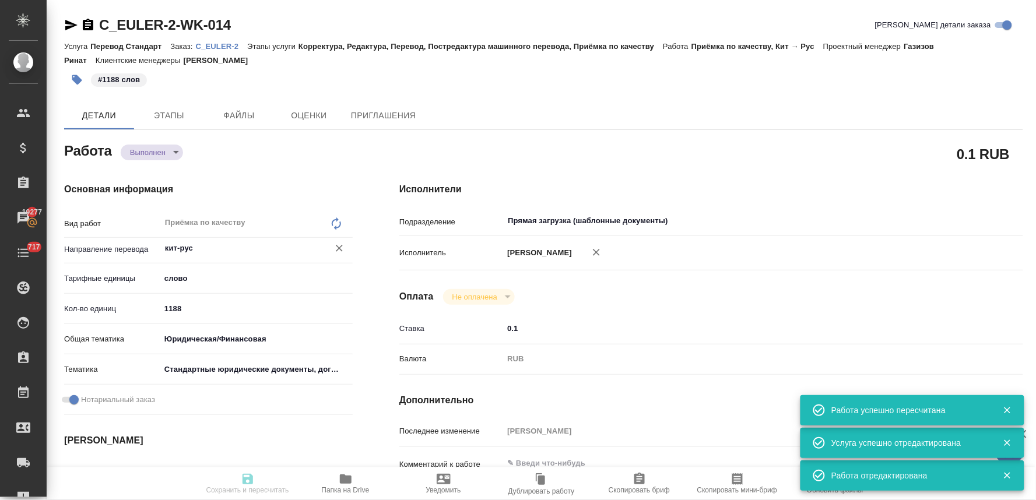
type input "completed"
type textarea "Приёмка по качеству"
type textarea "x"
type input "кит-рус"
type input "5a8b1489cc6b4906c91bfd90"
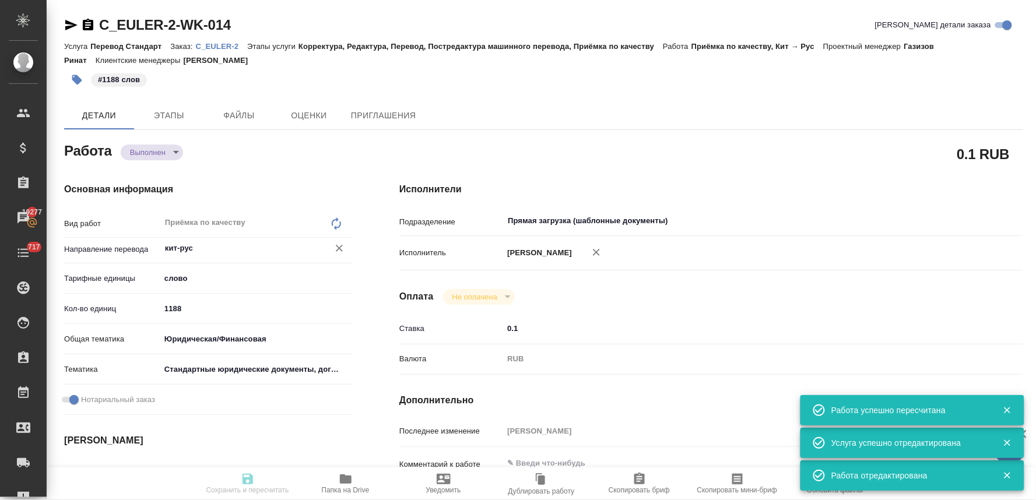
type input "1188"
type input "yr-fn"
type input "5f647205b73bc97568ca66bf"
checkbox input "true"
type input "02.10.2025 10:00"
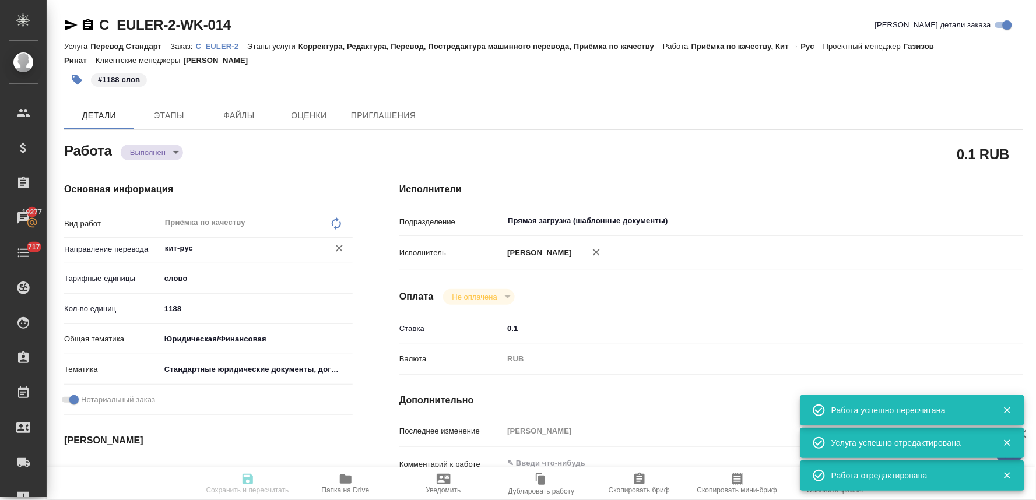
type input "02.10.2025 14:00"
type input "02.10.2025 13:55"
type input "03.10.2025 10:00"
type input "Прямая загрузка (шаблонные документы)"
type input "notPayed"
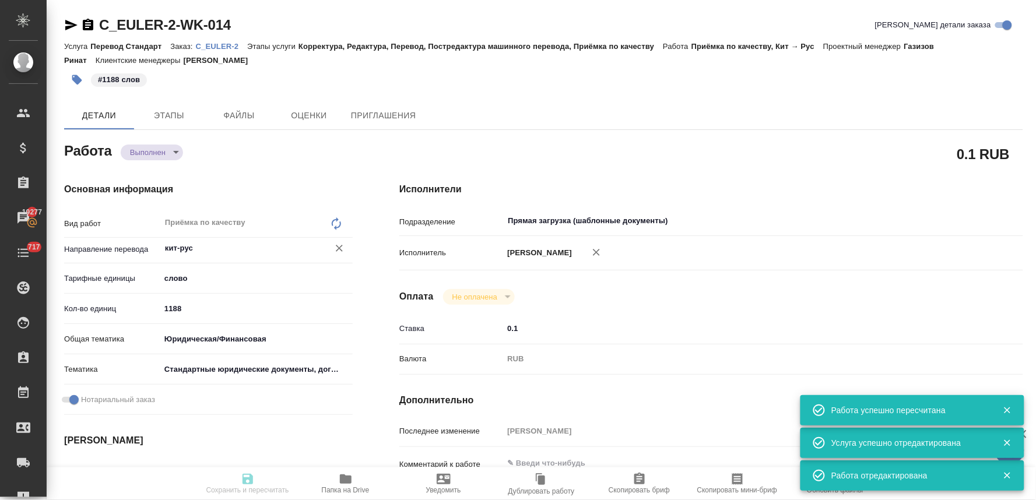
type input "0.1"
type input "RUB"
type input "[PERSON_NAME]"
type textarea "x"
type textarea "/Clients/EULER/Orders/C_EULER-2/Corrected/C_EULER-2-WK-014"
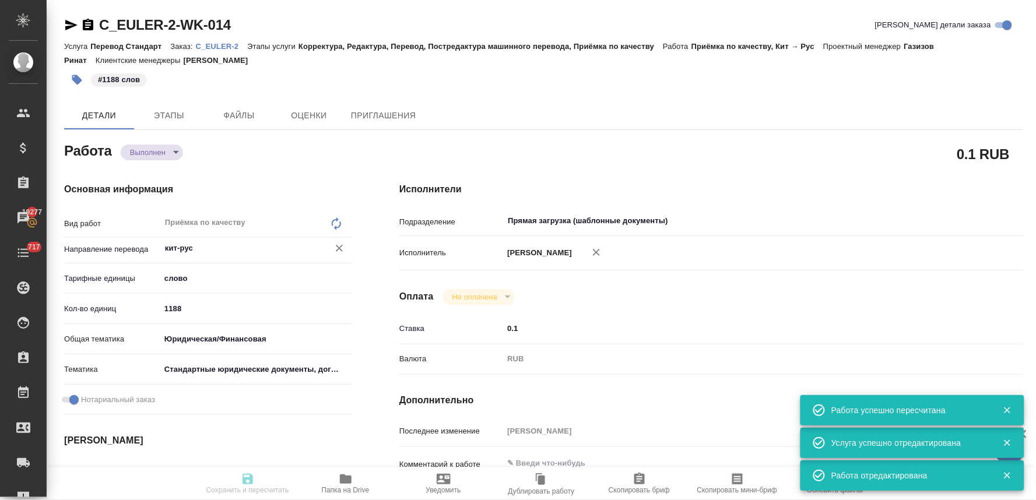
type textarea "x"
type input "C_EULER-2"
type input "Перевод Стандарт"
type input "Корректура, Редактура, Перевод, Постредактура машинного перевода, Приёмка по ка…"
type input "[PERSON_NAME]"
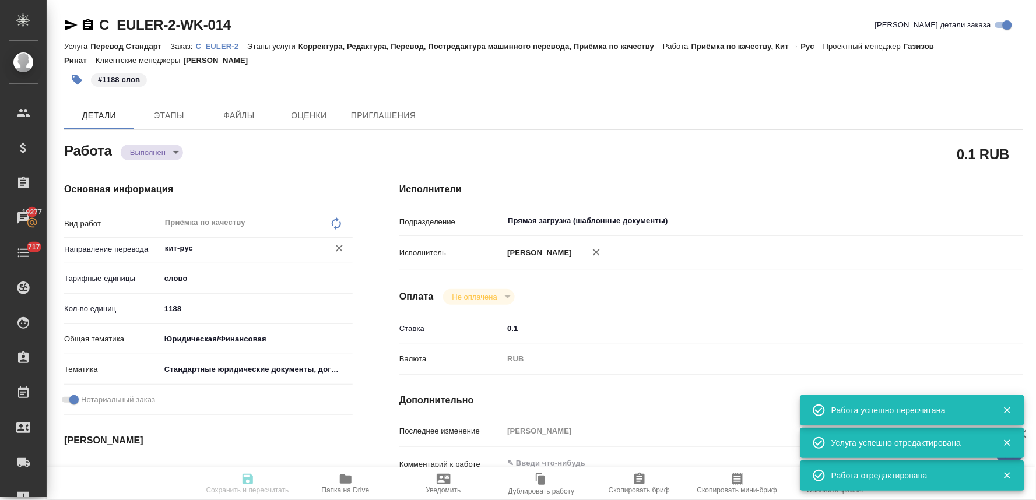
type input "[PERSON_NAME]"
type input "/Clients/EULER/Orders/C_EULER-2"
type textarea "x"
type textarea "нот"
type textarea "x"
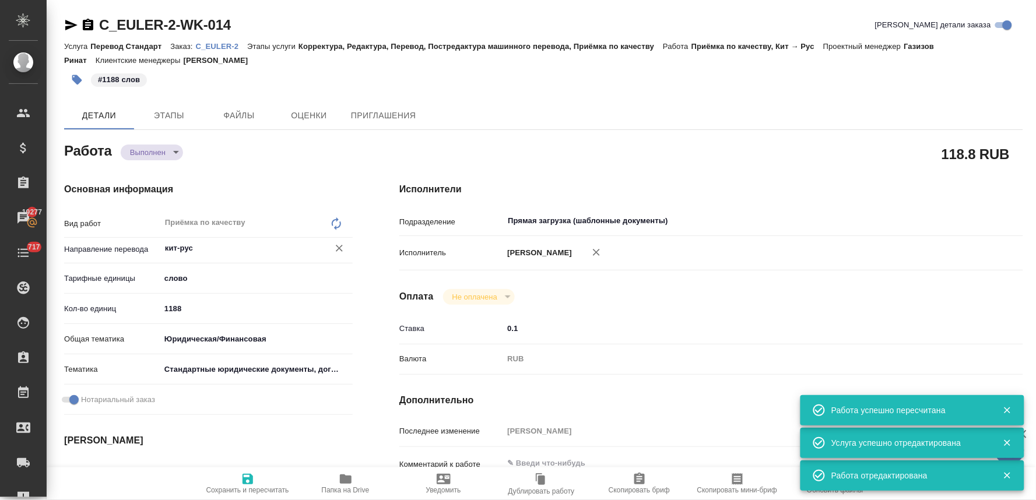
type textarea "x"
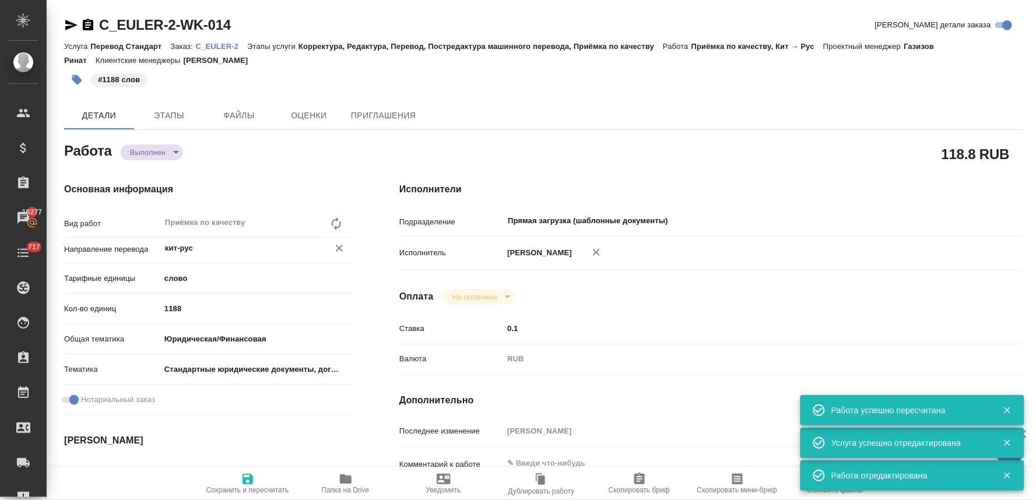
type textarea "x"
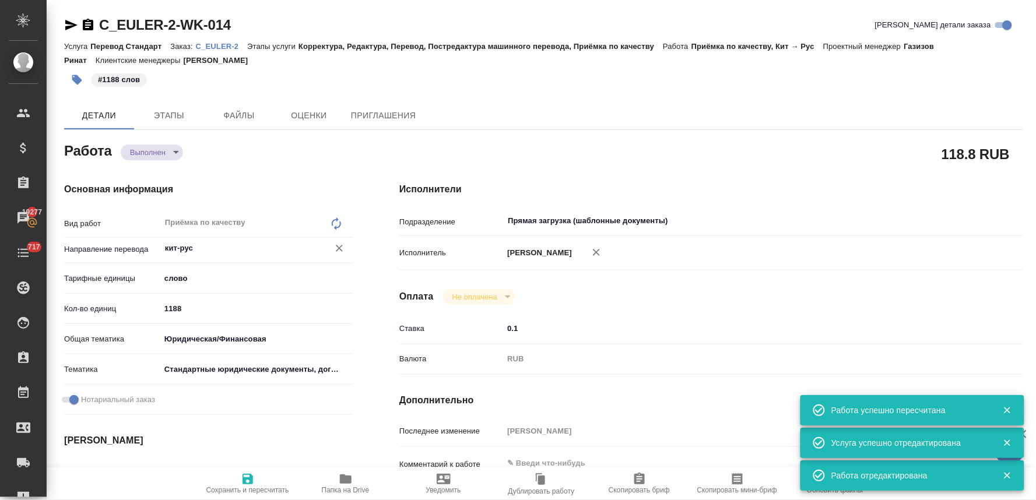
type textarea "x"
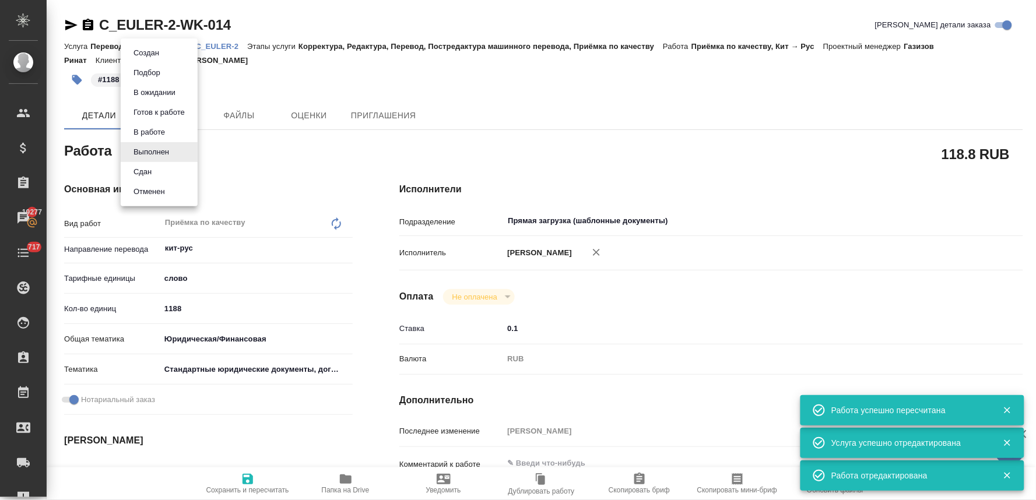
click at [141, 153] on body "🙏 .cls-1 fill:#fff; AWATERA Lyamina Nadezhda Клиенты Спецификации Заказы 19277 …" at bounding box center [518, 250] width 1036 height 500
type textarea "x"
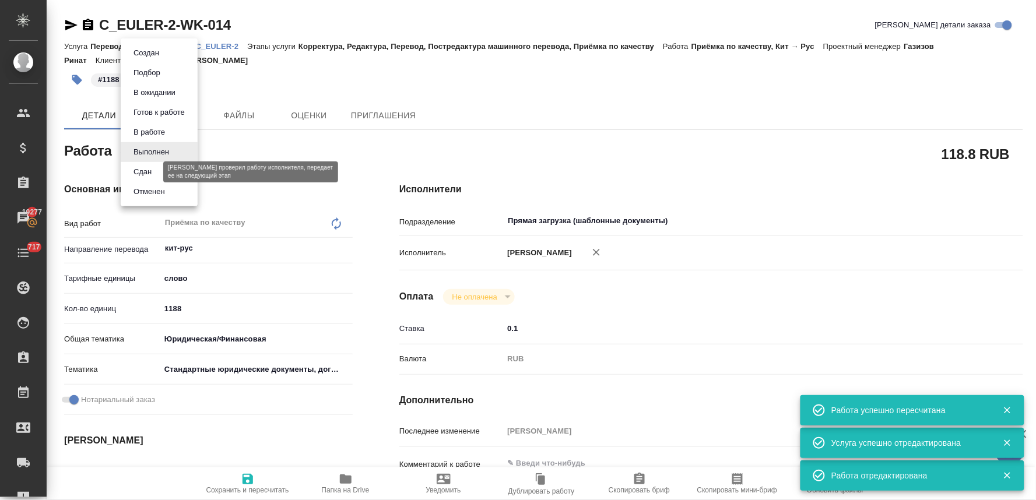
type textarea "x"
click at [150, 171] on button "Сдан" at bounding box center [142, 172] width 25 height 13
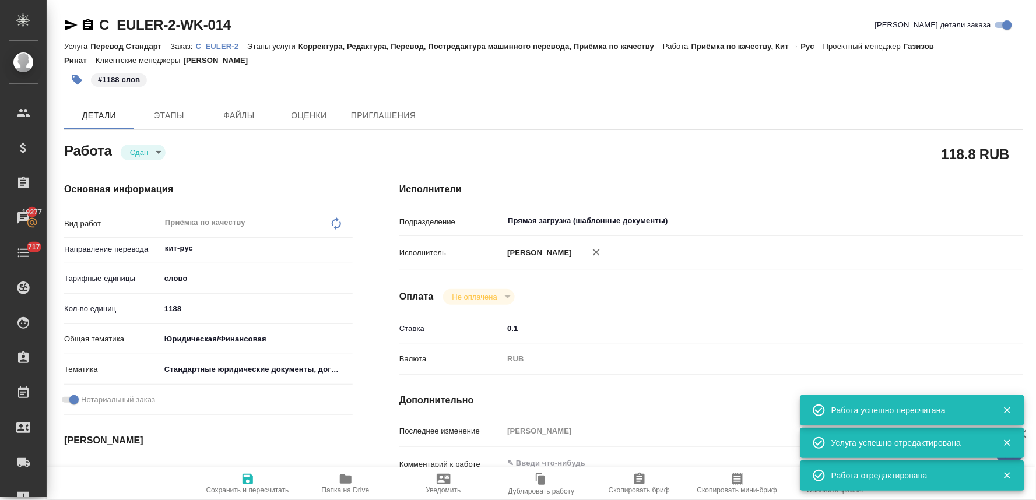
type textarea "x"
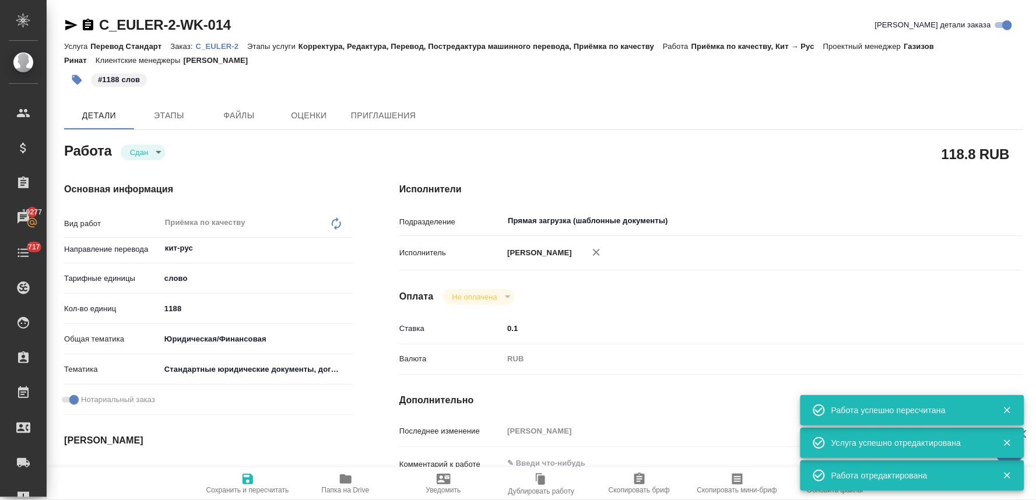
type textarea "x"
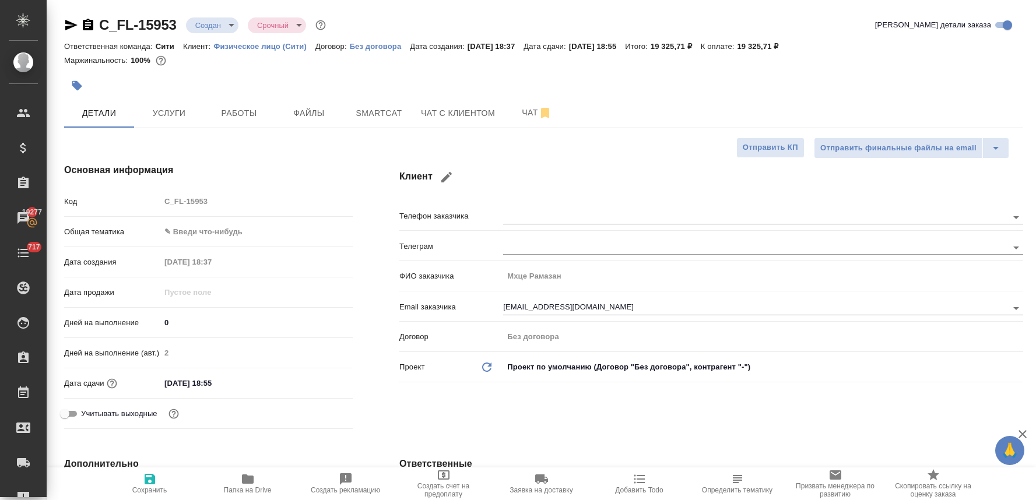
select select "RU"
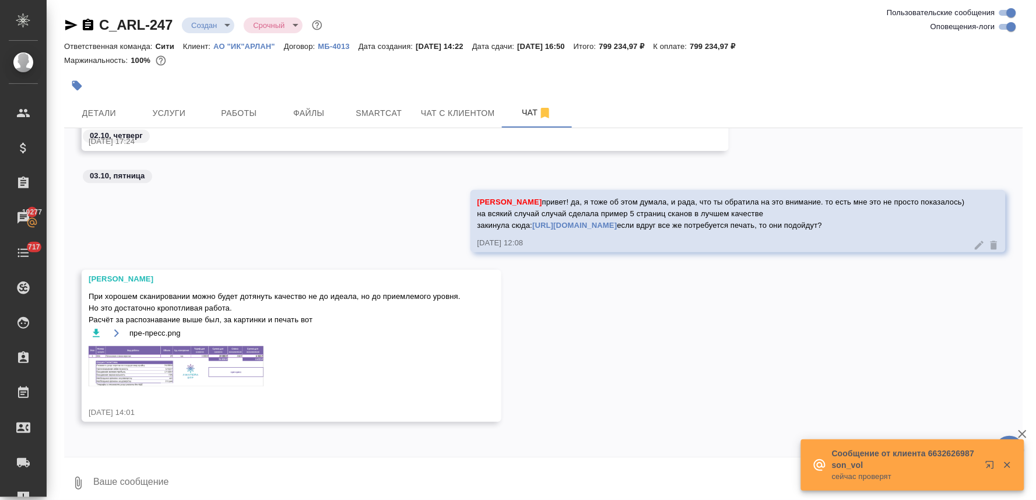
scroll to position [1060, 0]
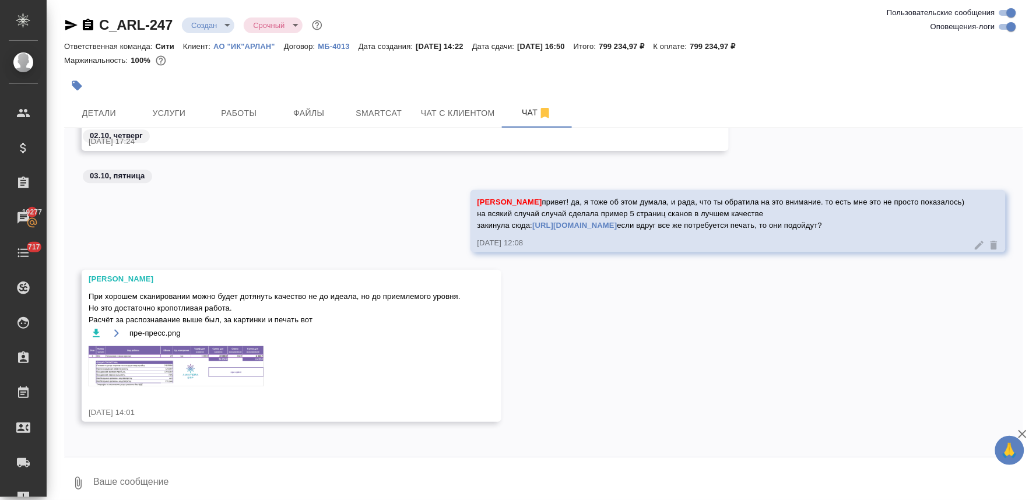
click at [226, 366] on img at bounding box center [176, 366] width 175 height 40
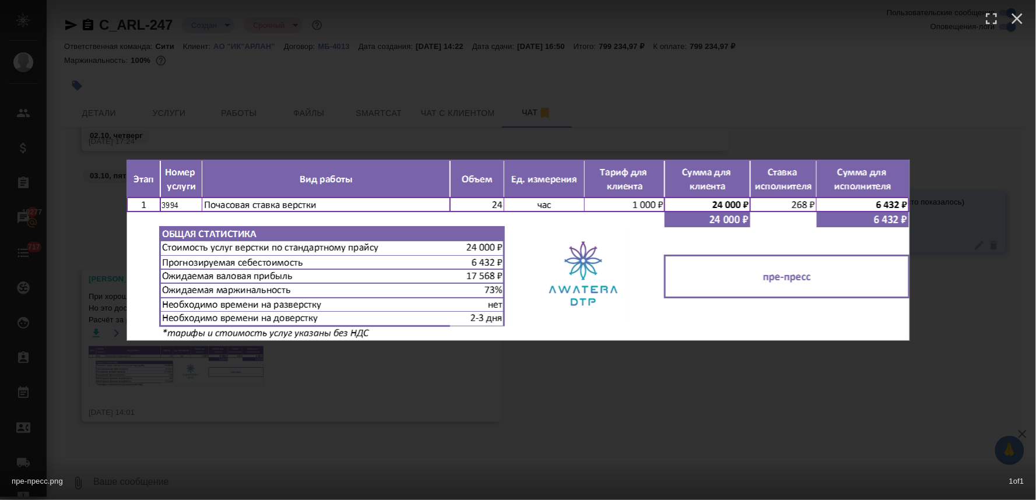
click at [393, 395] on div "пре-пресс.png 1 of 1" at bounding box center [518, 250] width 1036 height 500
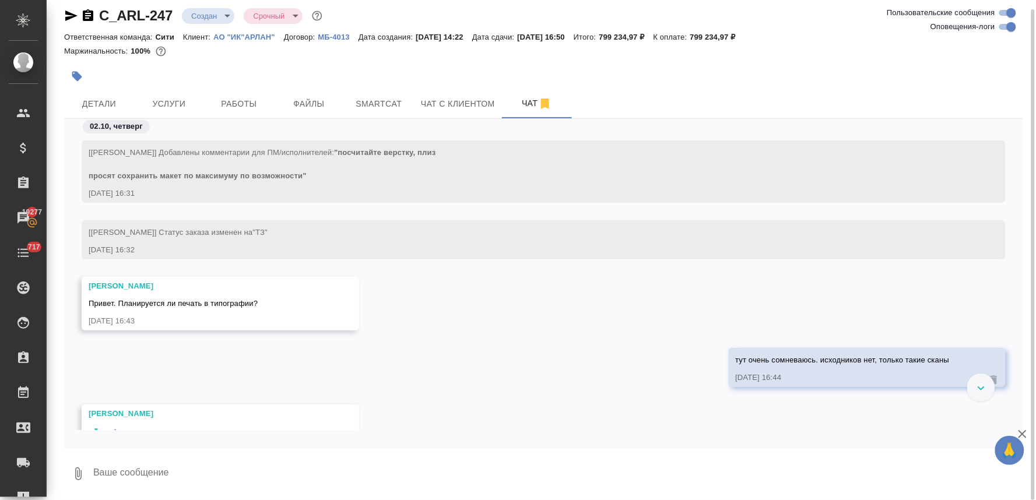
scroll to position [65, 0]
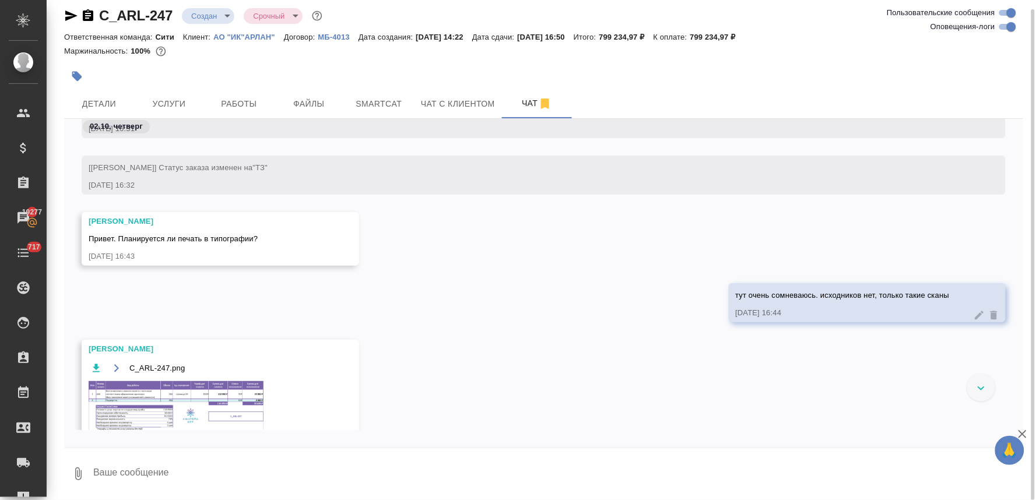
click at [136, 384] on div "C_ARL-247.png" at bounding box center [204, 403] width 230 height 85
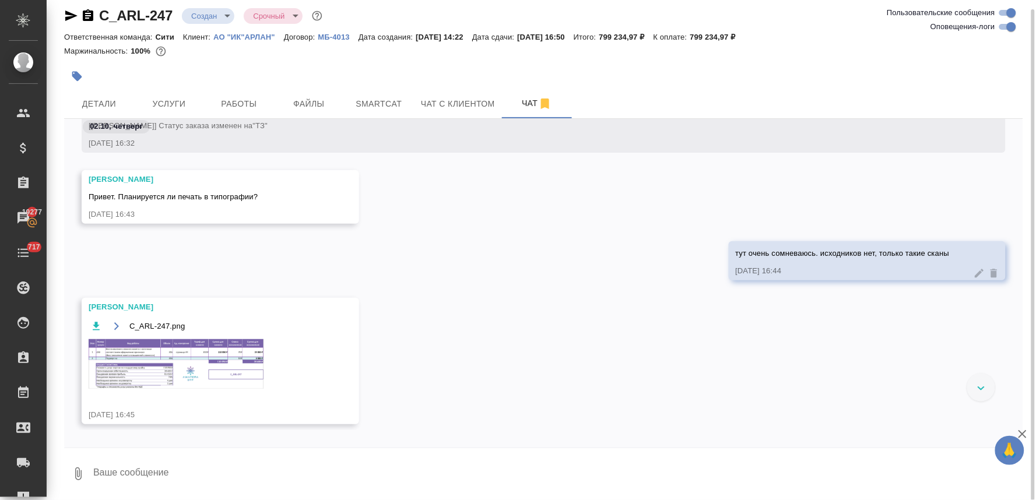
scroll to position [129, 0]
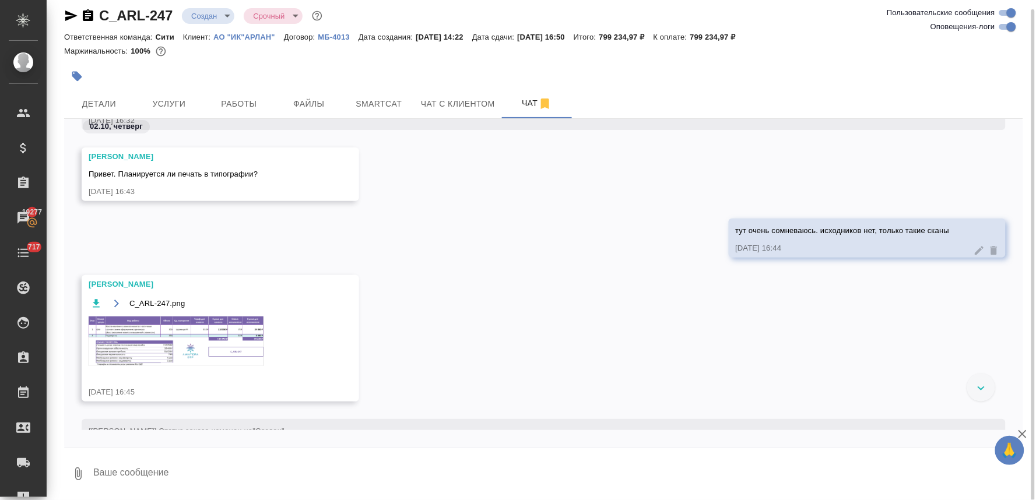
click at [230, 352] on img at bounding box center [176, 342] width 175 height 50
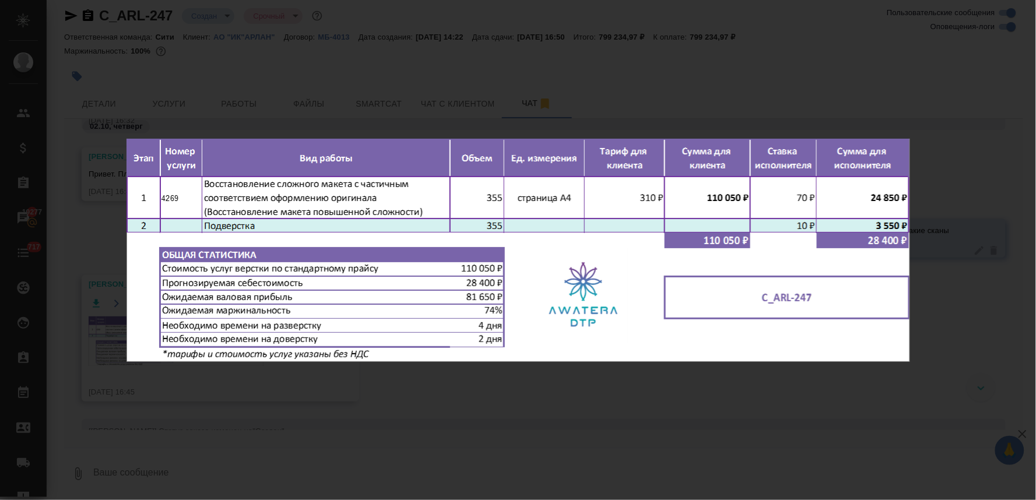
click at [423, 405] on div "C_ARL-247.png 1 of 1" at bounding box center [518, 250] width 1036 height 500
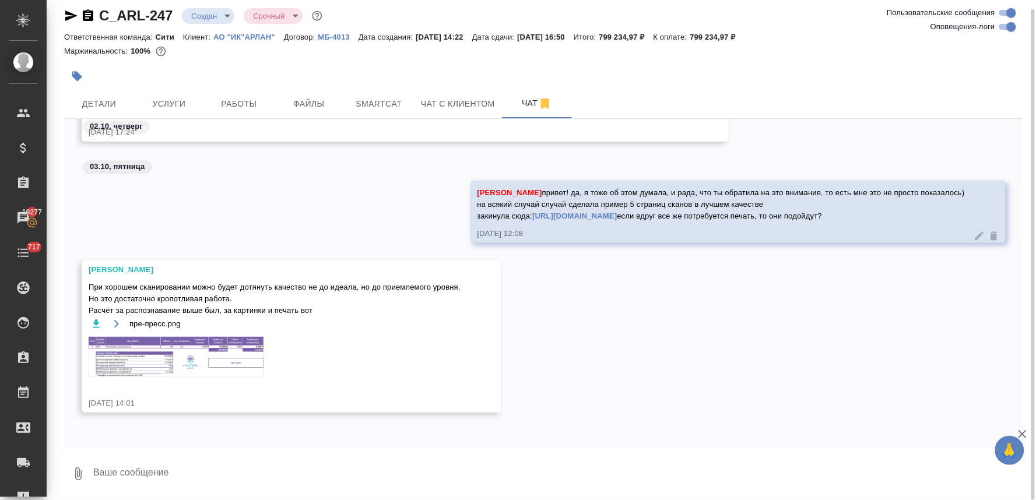
scroll to position [1013, 0]
click at [254, 364] on img at bounding box center [176, 357] width 175 height 40
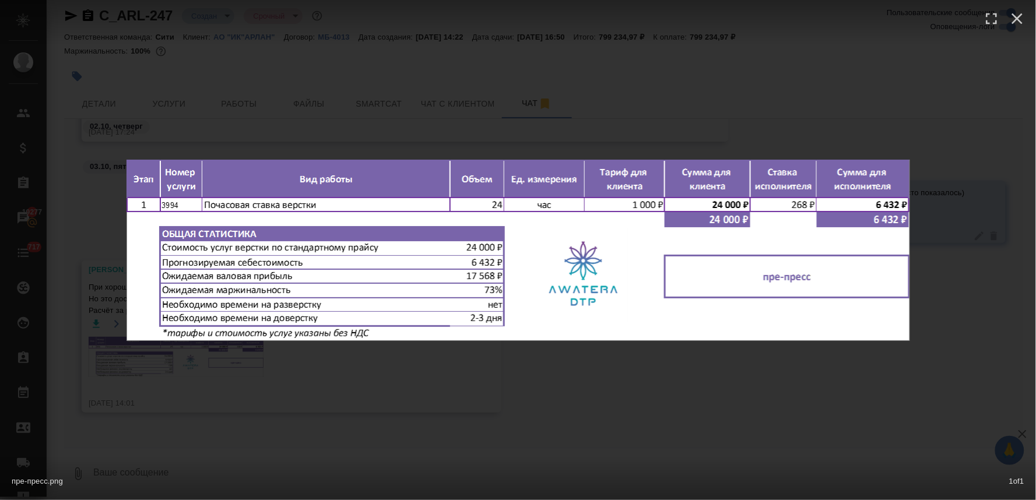
click at [336, 388] on div "пре-пресс.png 1 of 1" at bounding box center [518, 250] width 1036 height 500
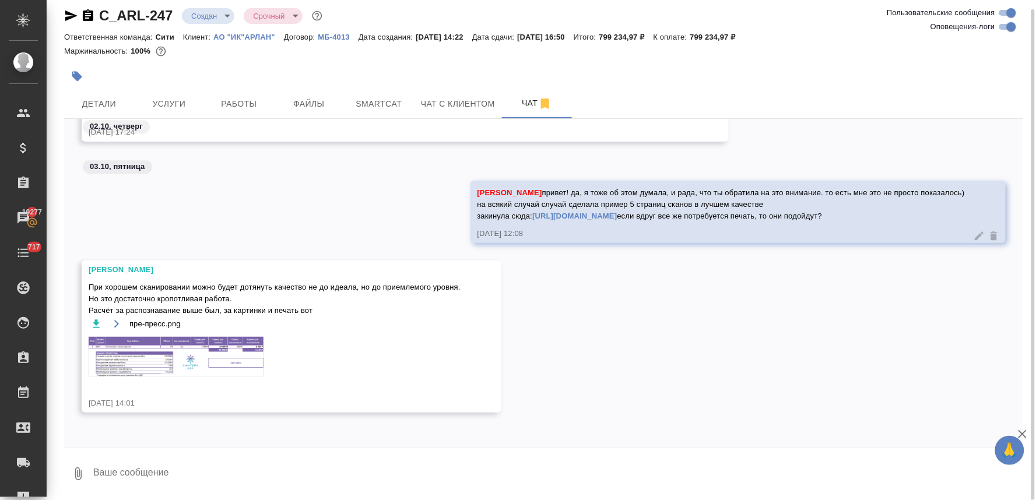
click at [205, 473] on textarea at bounding box center [557, 474] width 931 height 40
type textarea "спасибо!"
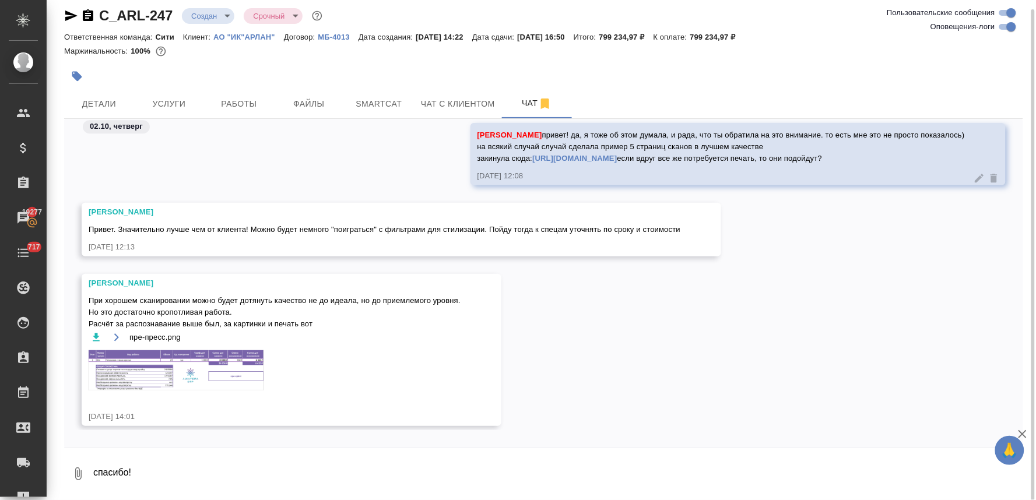
scroll to position [1141, 0]
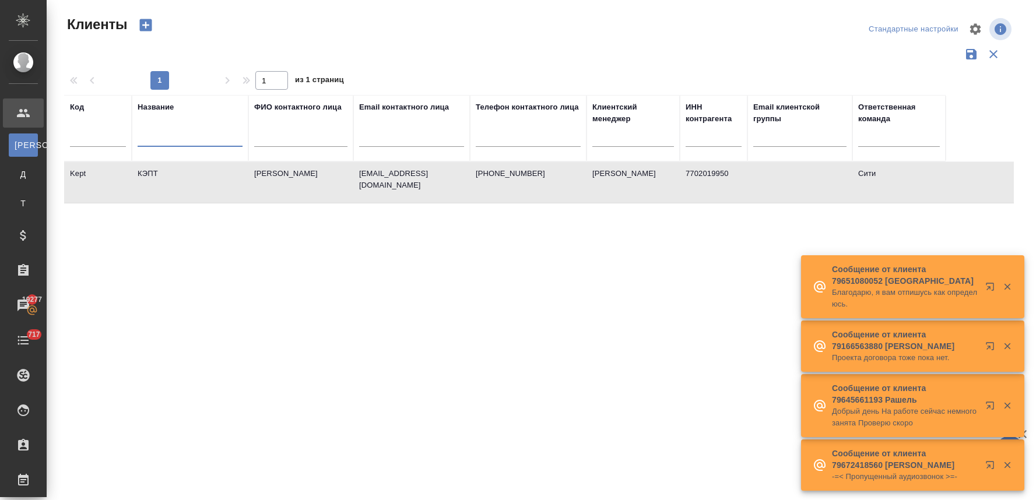
select select "RU"
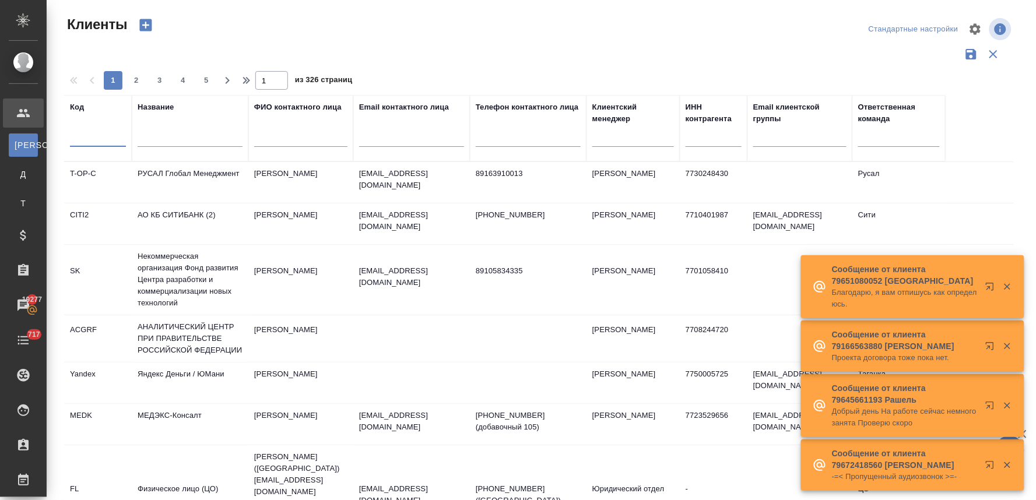
click at [109, 142] on input "text" at bounding box center [98, 139] width 56 height 15
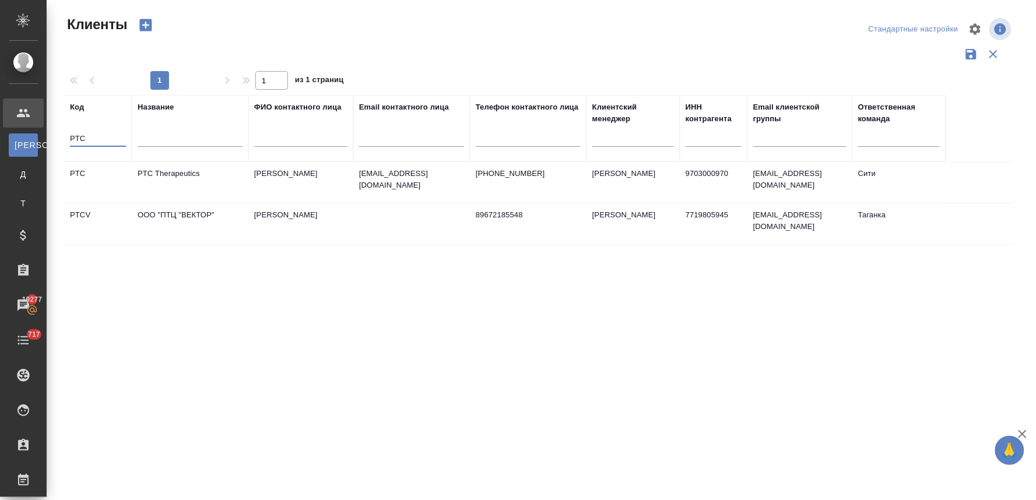
type input "PTC"
click at [178, 176] on td "PTC Therapeutics" at bounding box center [190, 182] width 117 height 41
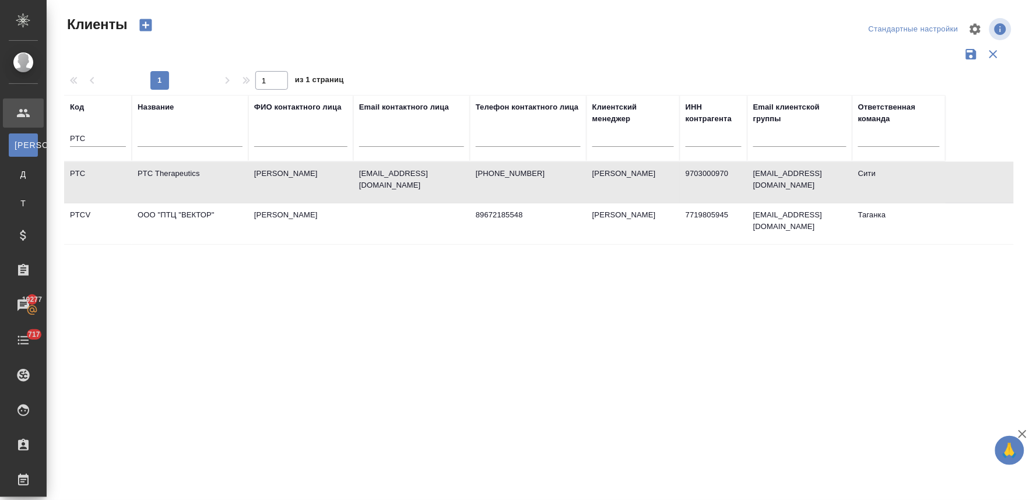
click at [178, 176] on td "PTC Therapeutics" at bounding box center [190, 182] width 117 height 41
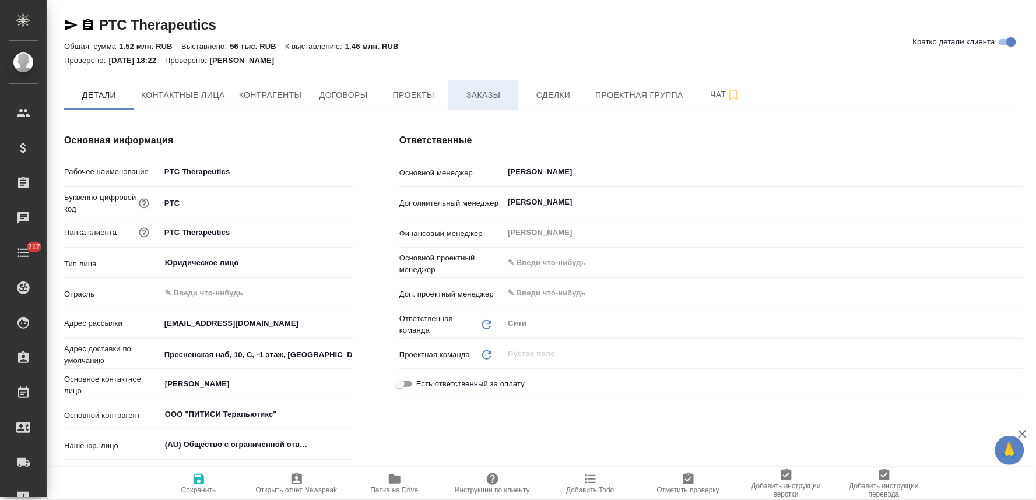
type textarea "x"
click at [486, 90] on span "Заказы" at bounding box center [483, 95] width 56 height 15
type textarea "x"
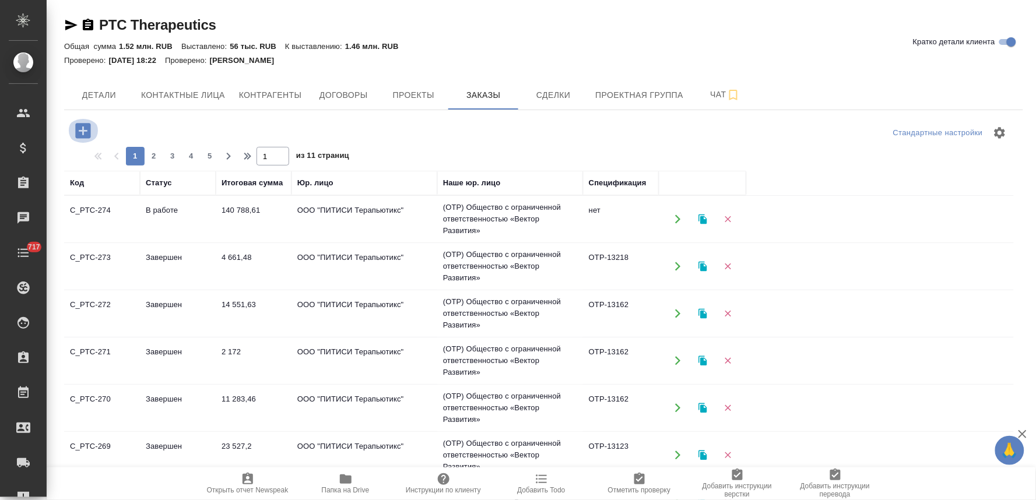
click at [83, 132] on icon "button" at bounding box center [83, 131] width 20 height 20
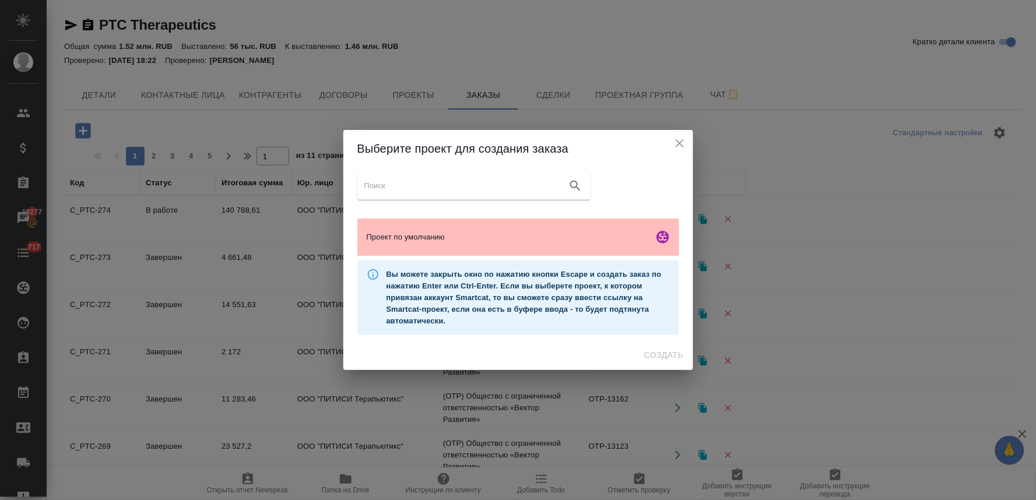
click at [424, 240] on span "Проект по умолчанию" at bounding box center [508, 237] width 282 height 12
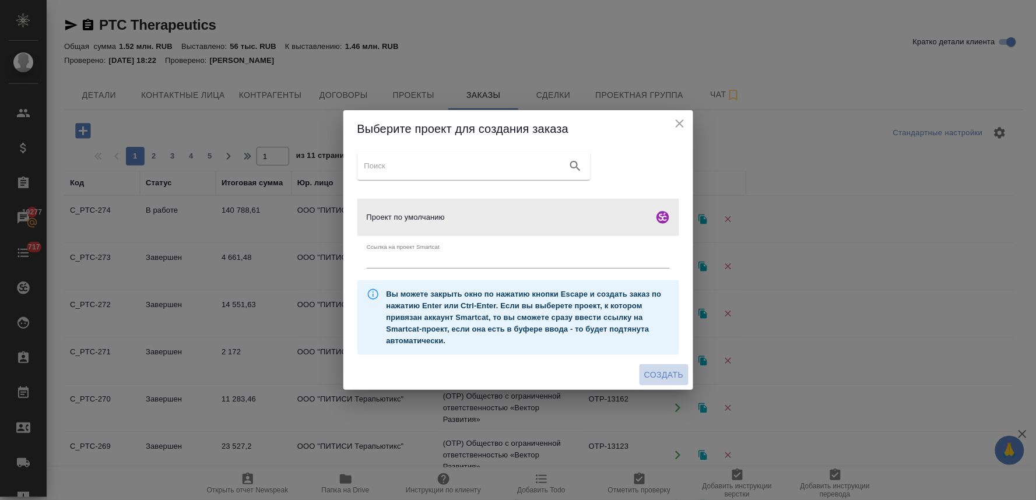
click at [679, 376] on span "Создать" at bounding box center [663, 375] width 39 height 15
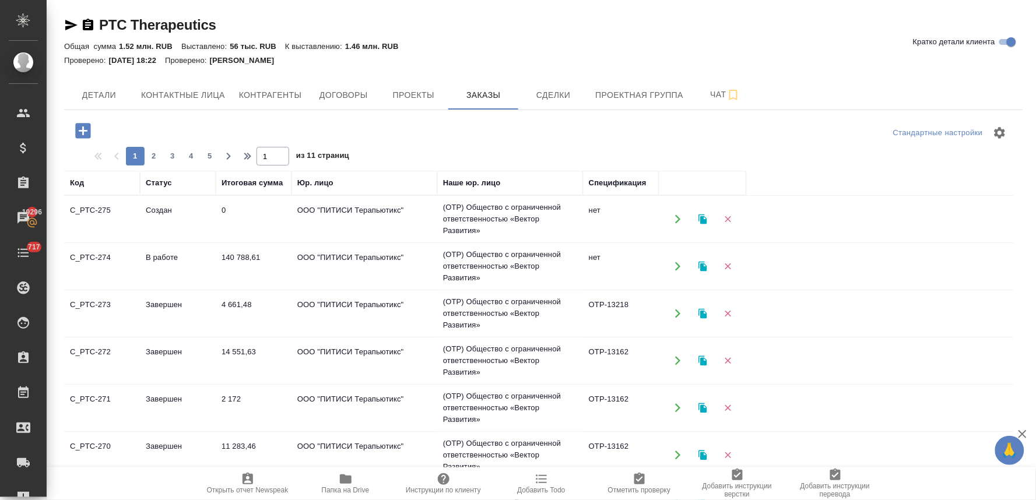
click at [362, 309] on td "ООО "ПИТИСИ Терапьютикс"" at bounding box center [365, 313] width 146 height 41
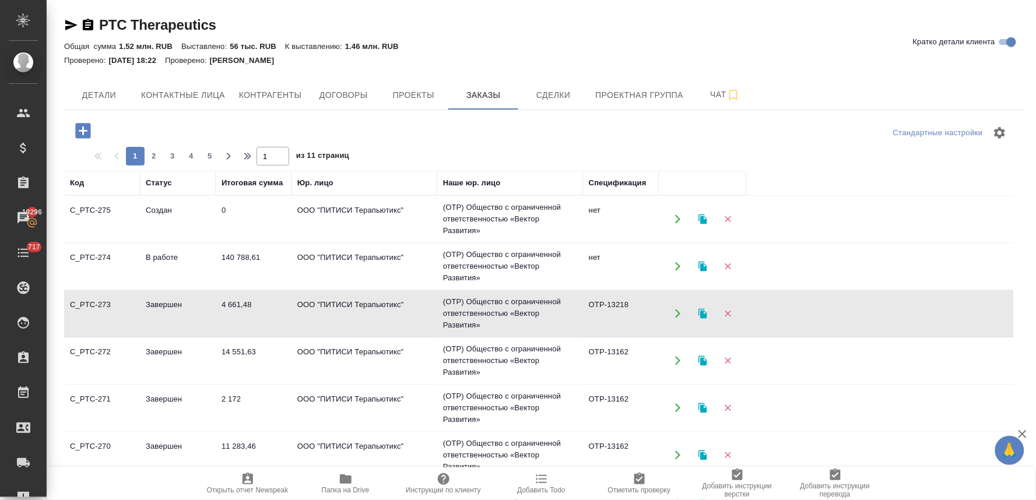
click at [362, 309] on td "ООО "ПИТИСИ Терапьютикс"" at bounding box center [365, 313] width 146 height 41
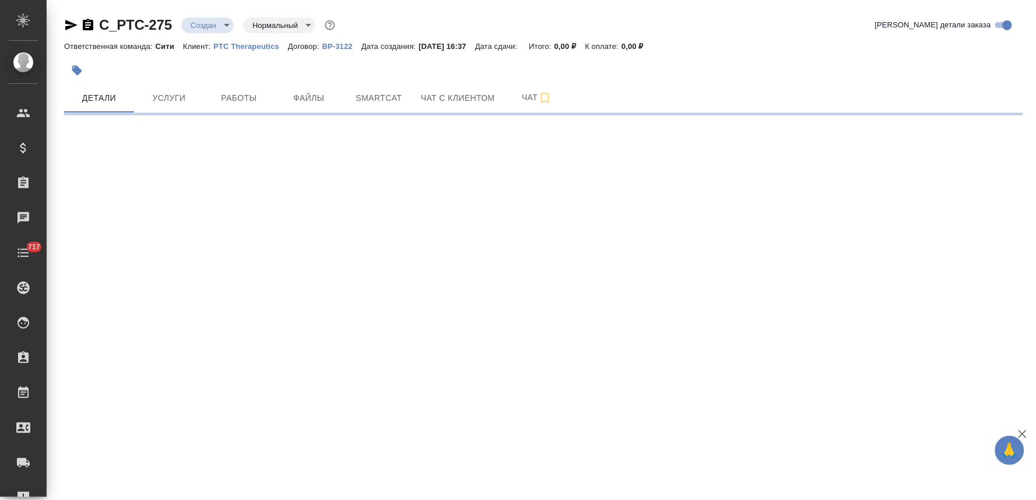
select select "RU"
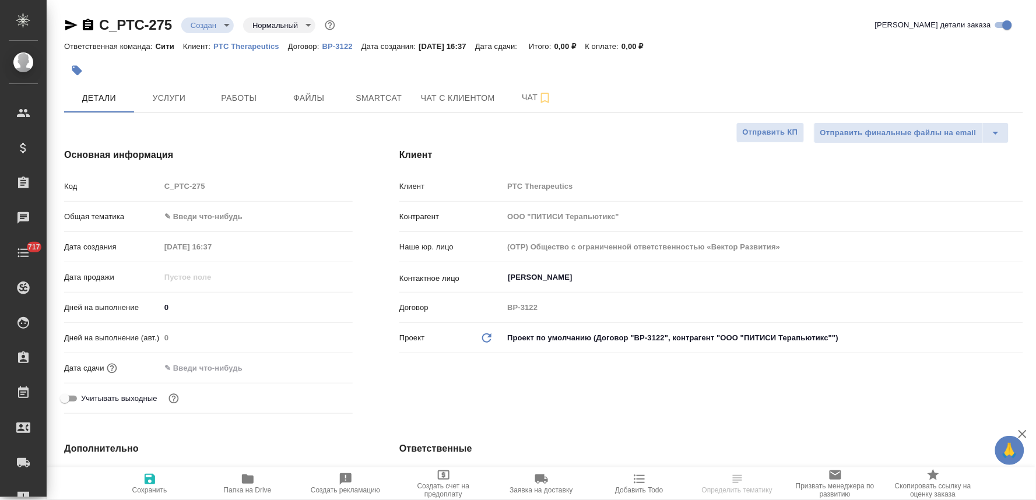
type textarea "x"
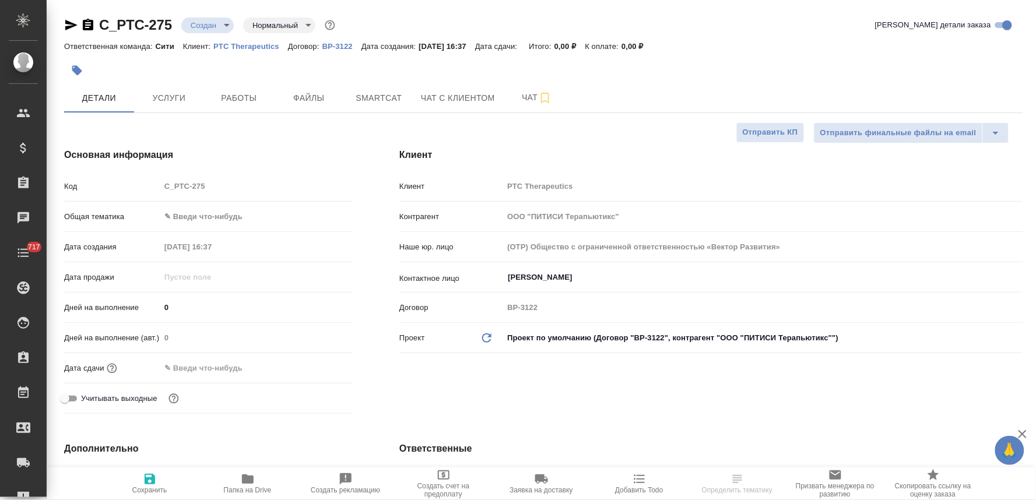
type textarea "x"
click at [224, 368] on input "text" at bounding box center [211, 368] width 102 height 17
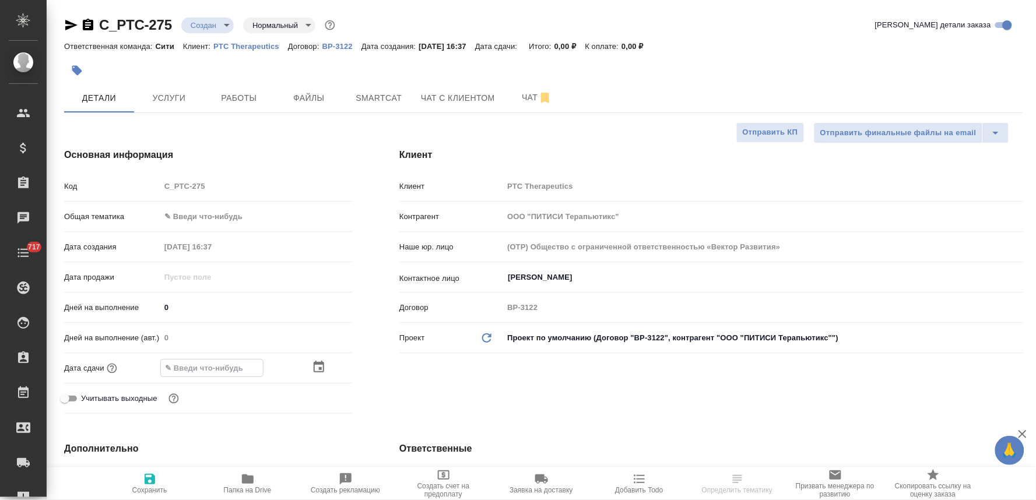
click at [321, 363] on icon "button" at bounding box center [319, 367] width 10 height 12
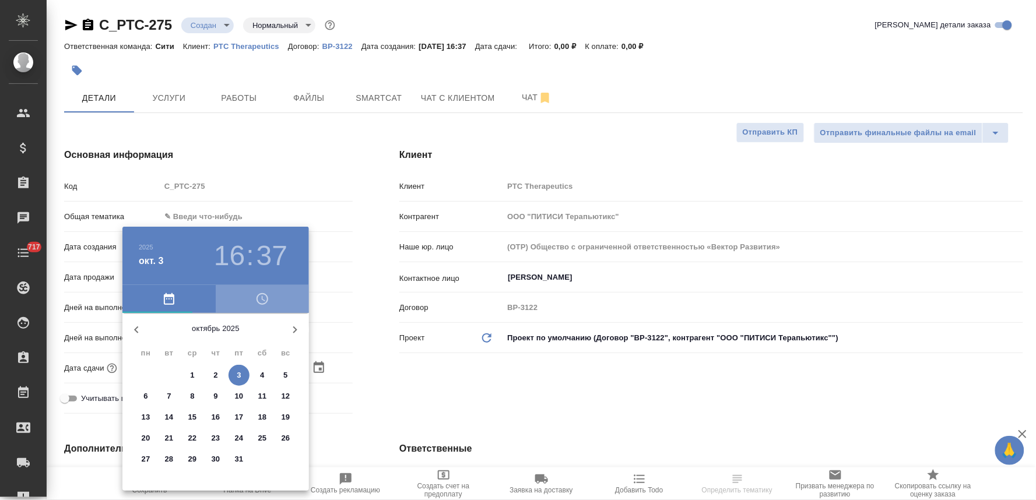
click at [264, 300] on icon "button" at bounding box center [262, 299] width 14 height 14
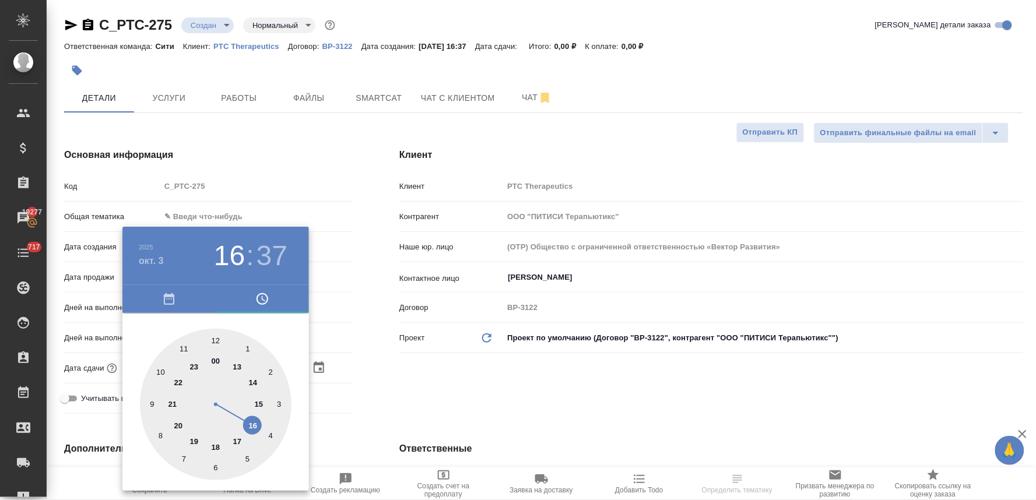
click at [253, 428] on div at bounding box center [216, 405] width 152 height 152
type input "[DATE] 16:37"
type textarea "x"
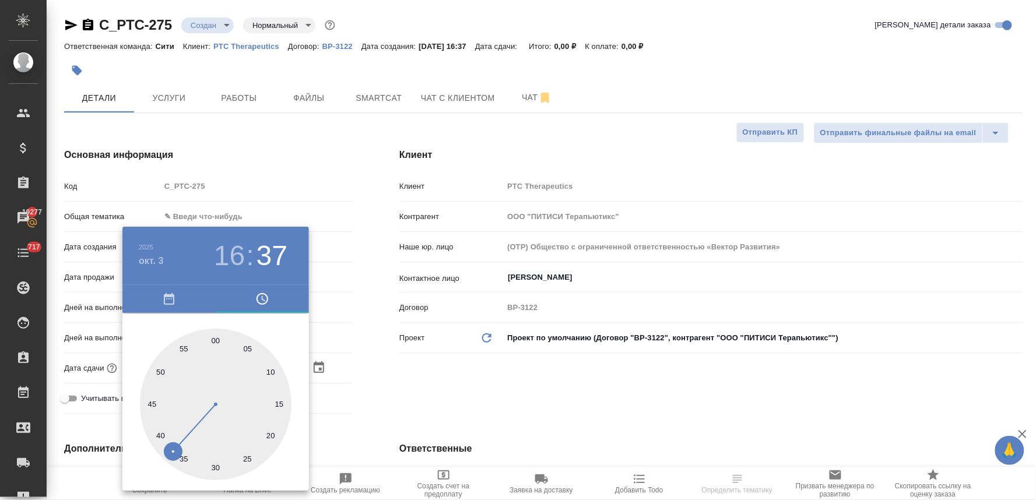
click at [162, 371] on div at bounding box center [216, 405] width 152 height 152
type input "[DATE] 16:50"
type textarea "x"
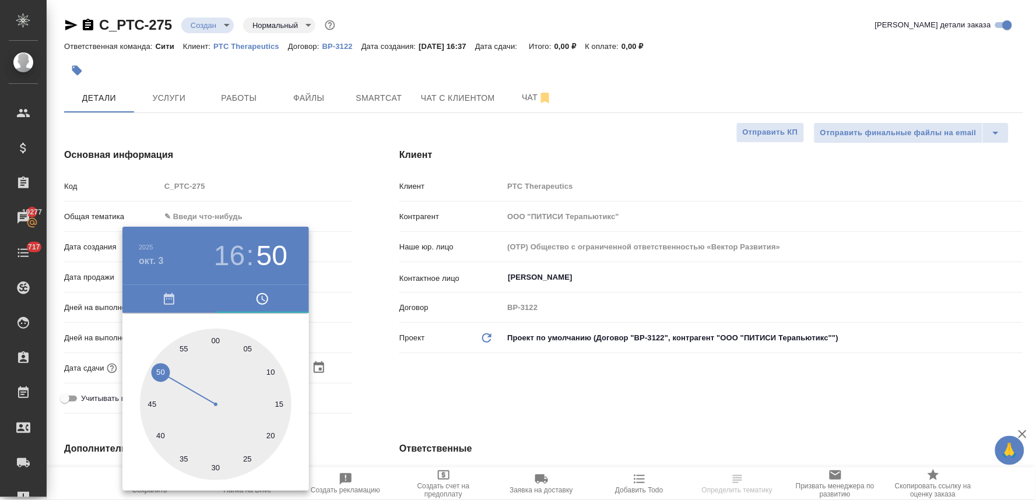
click at [377, 364] on div at bounding box center [518, 250] width 1036 height 500
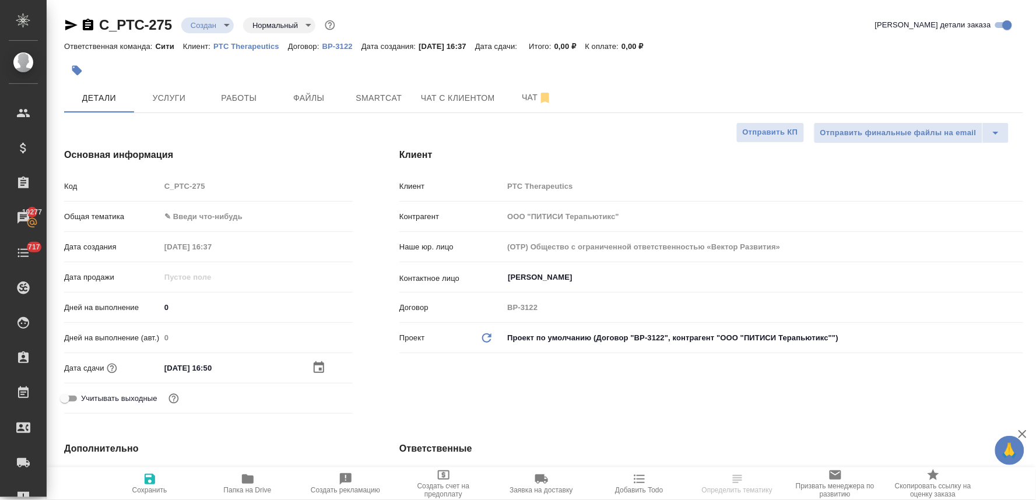
click at [152, 486] on icon "button" at bounding box center [150, 479] width 14 height 14
type textarea "x"
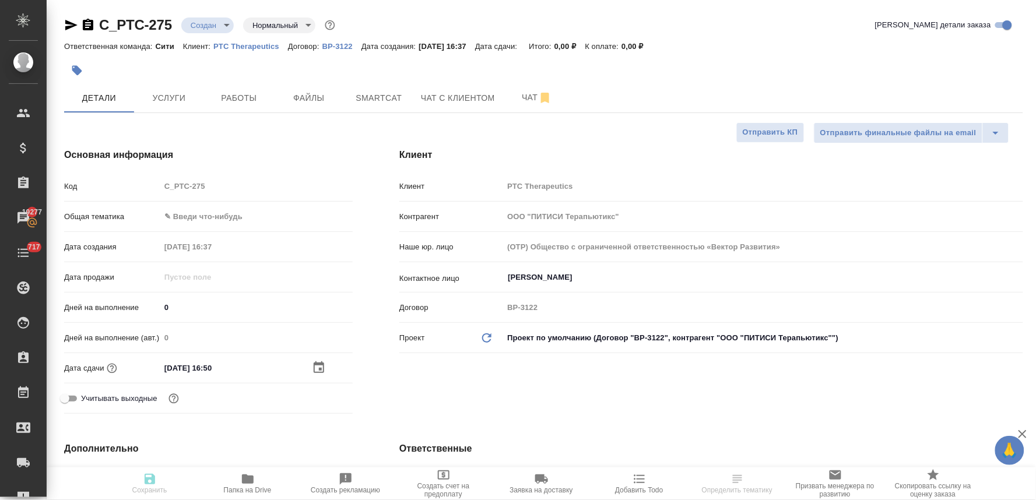
type textarea "x"
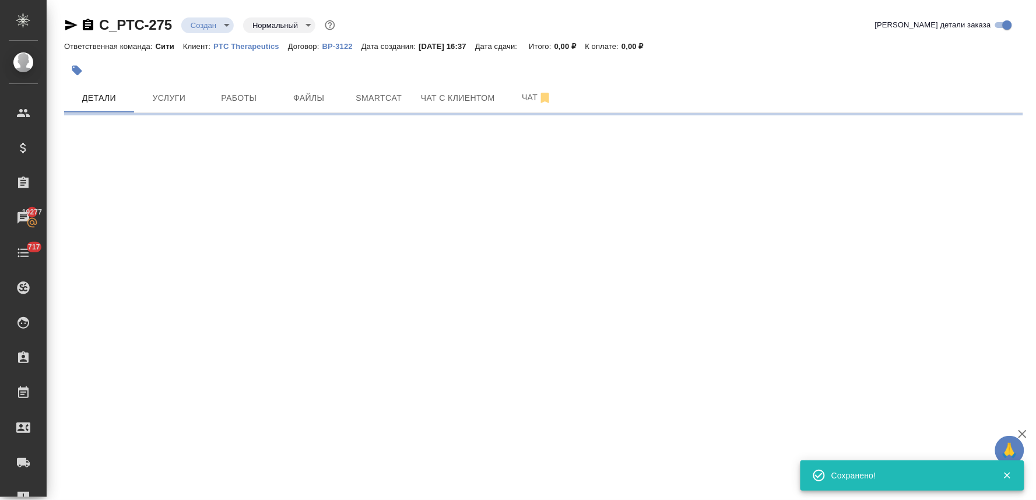
select select "RU"
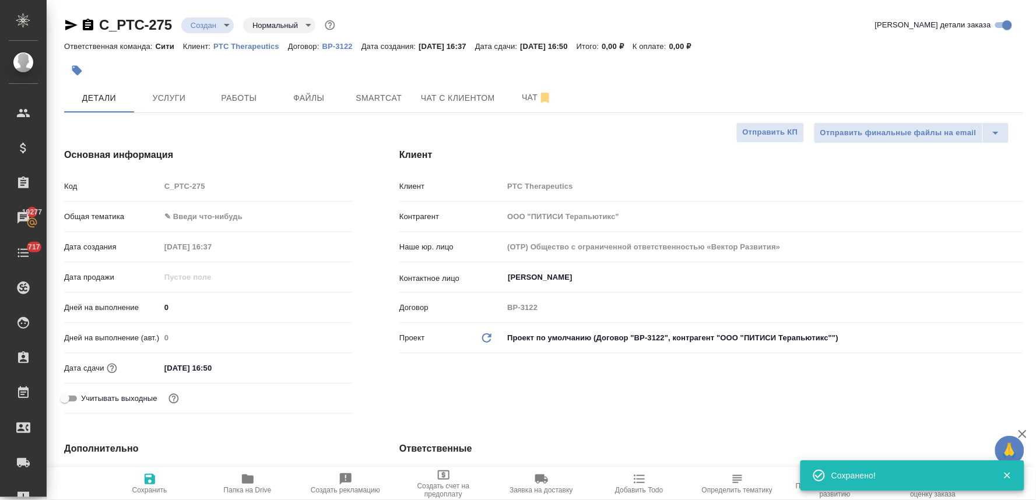
type textarea "x"
click at [129, 194] on div "Код C_PTC-275" at bounding box center [208, 186] width 289 height 20
drag, startPoint x: 380, startPoint y: 362, endPoint x: 385, endPoint y: 357, distance: 7.0
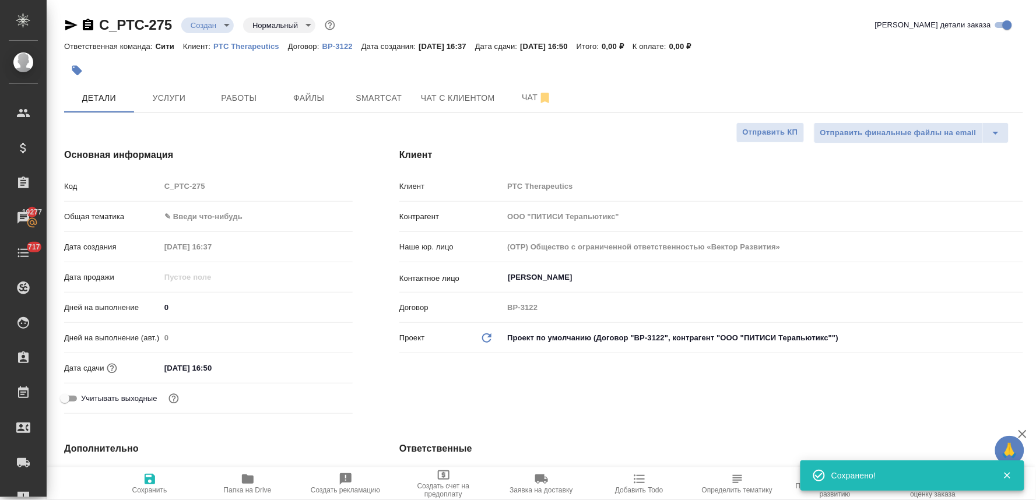
click at [383, 360] on div "Клиент Клиент PTC Therapeutics Контрагент ООО "ПИТИСИ Терапьютикс" Наше юр. лиц…" at bounding box center [711, 283] width 671 height 317
click at [306, 91] on span "Файлы" at bounding box center [309, 98] width 56 height 15
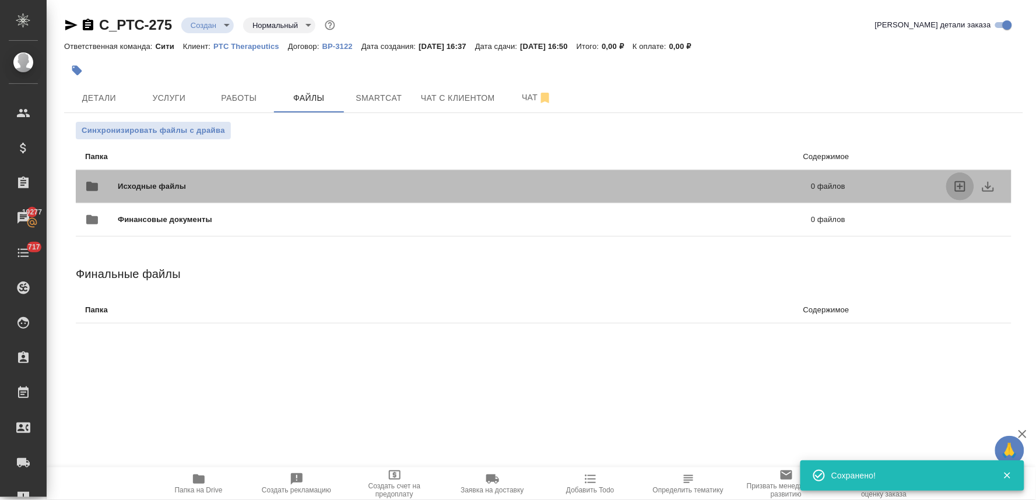
click at [959, 187] on icon "uploadFiles" at bounding box center [960, 187] width 14 height 14
click at [0, 0] on input "uploadFiles" at bounding box center [0, 0] width 0 height 0
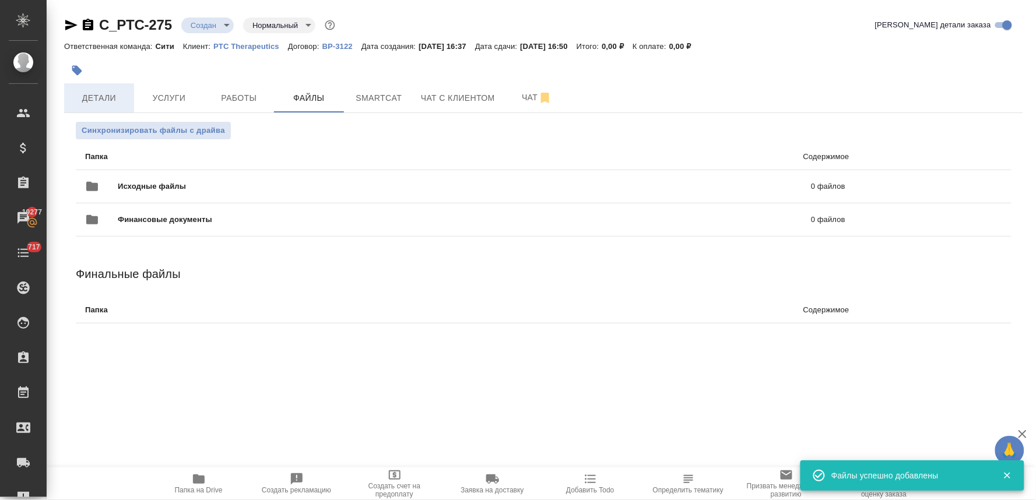
click at [105, 99] on span "Детали" at bounding box center [99, 98] width 56 height 15
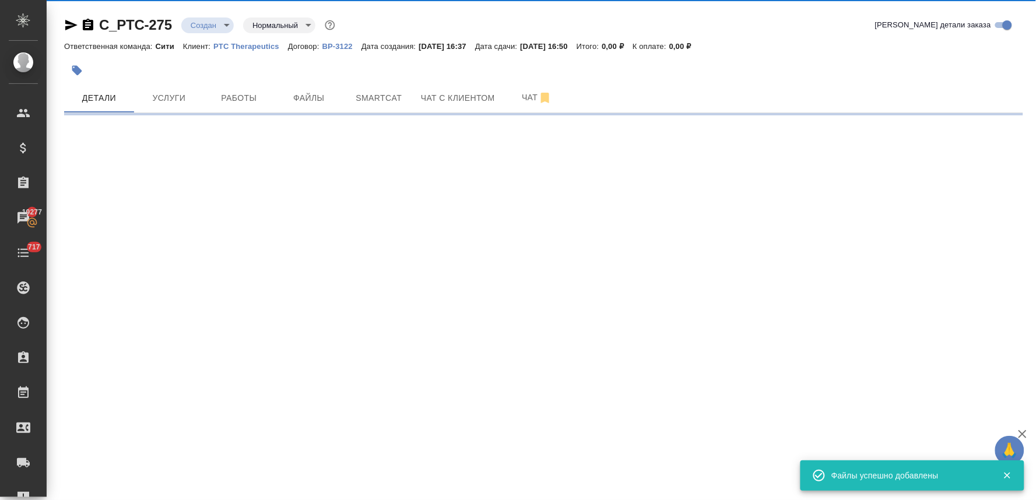
select select "RU"
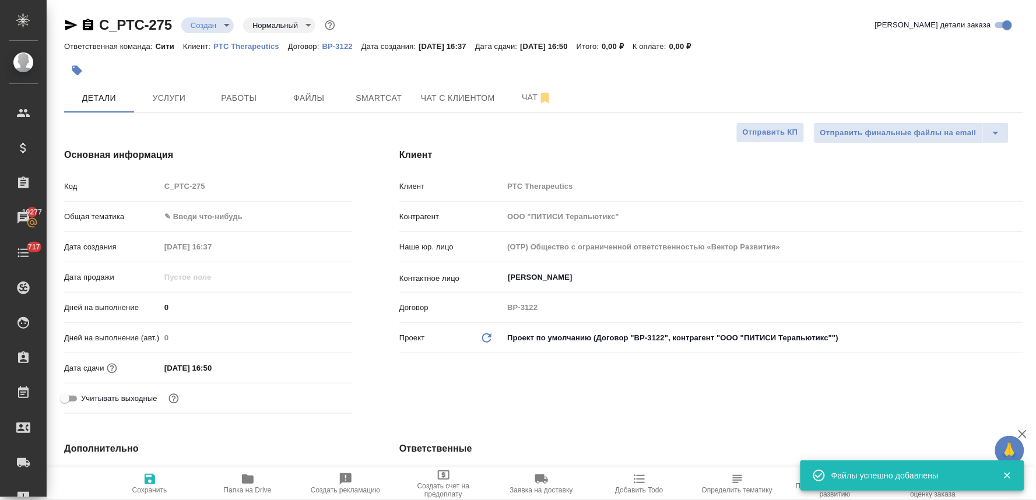
type textarea "x"
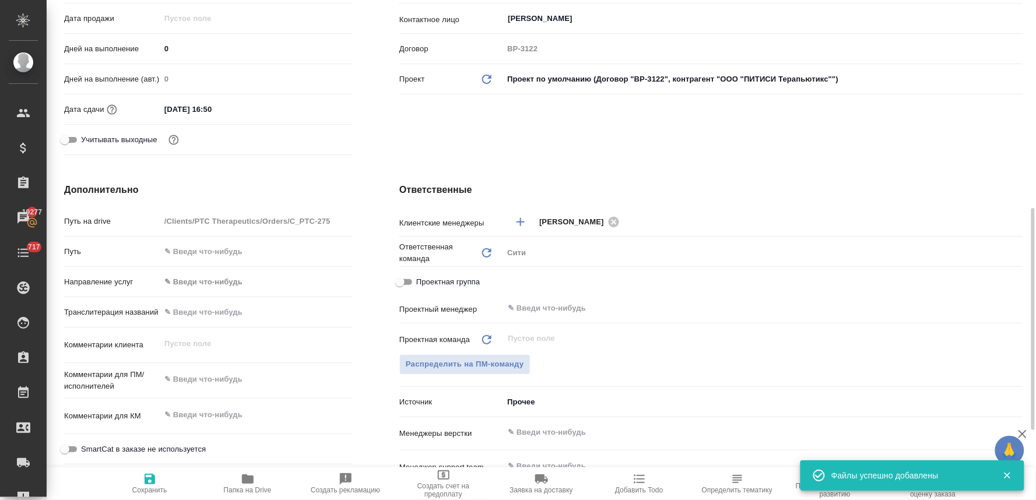
scroll to position [324, 0]
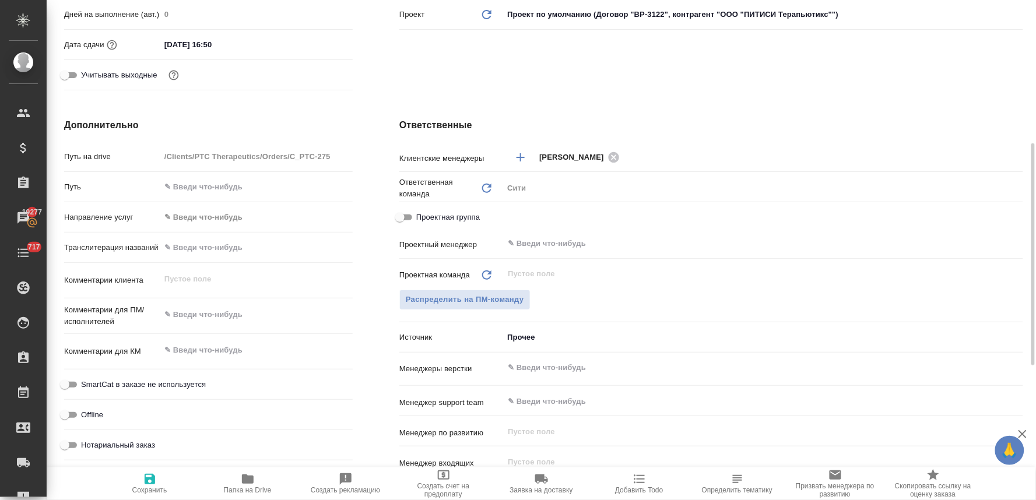
type textarea "x"
click at [228, 310] on textarea at bounding box center [256, 316] width 191 height 20
type textarea "x"
type textarea "п"
type textarea "x"
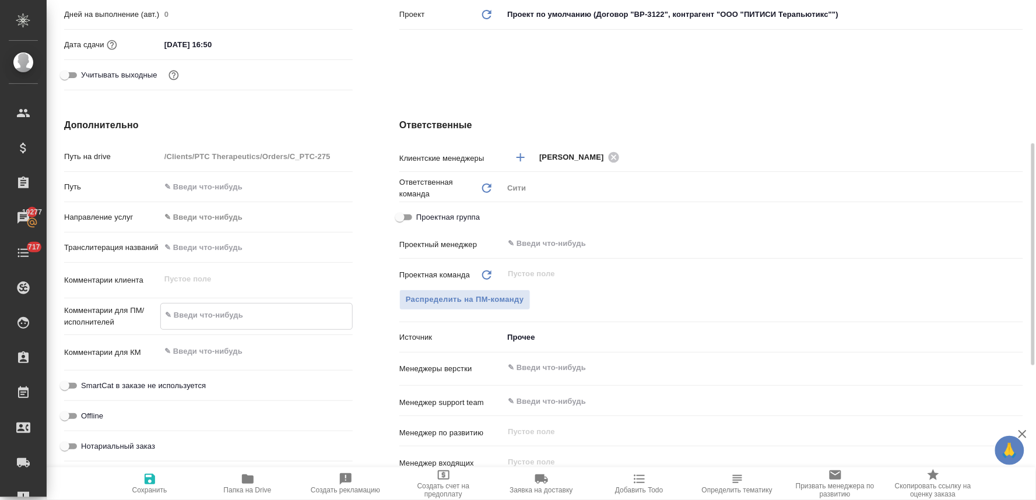
type textarea "x"
type textarea "по"
type textarea "x"
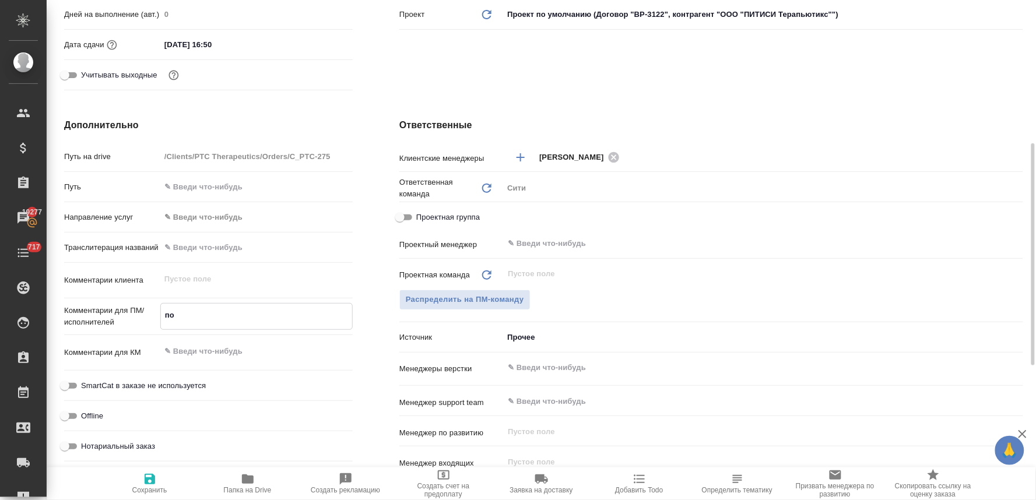
type textarea "x"
type textarea "пос"
type textarea "x"
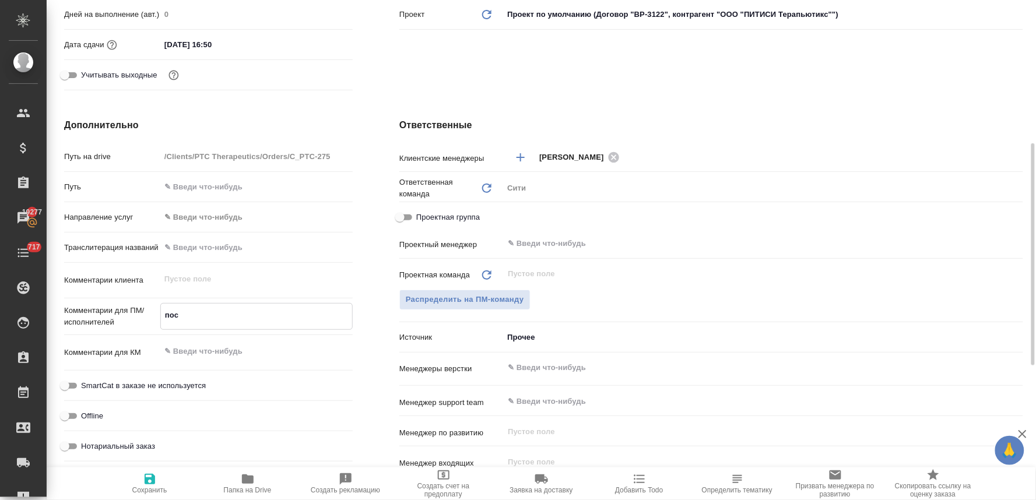
type textarea "посч"
type textarea "x"
type textarea "посчи"
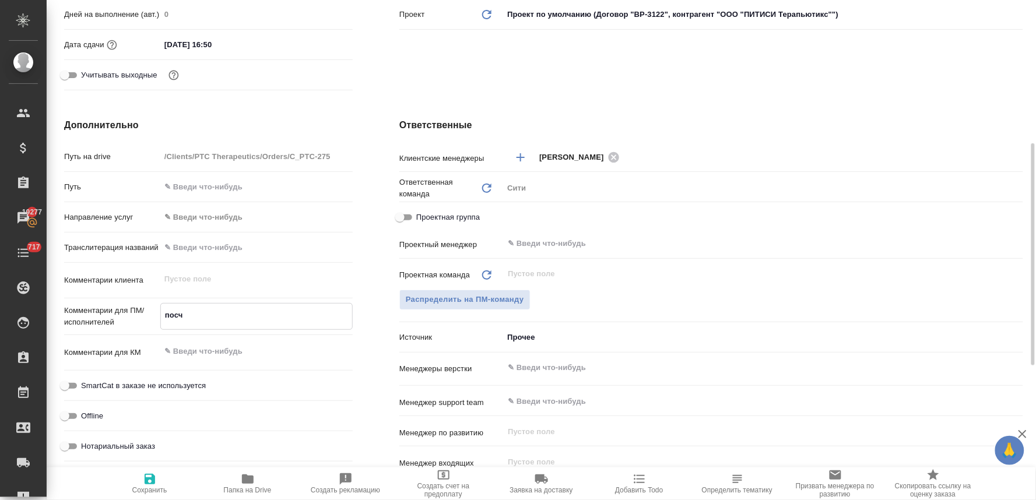
type textarea "x"
type textarea "посчит"
type textarea "x"
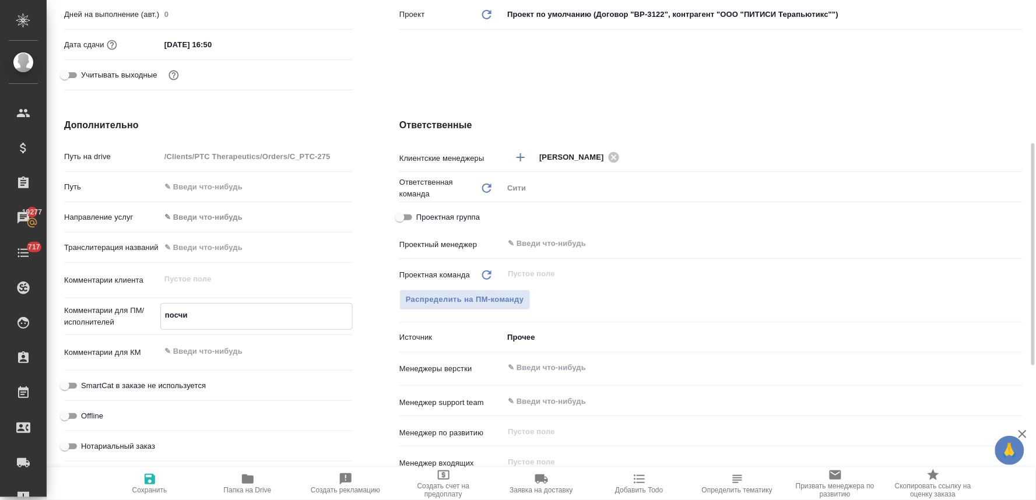
type textarea "x"
type textarea "посчита"
type textarea "x"
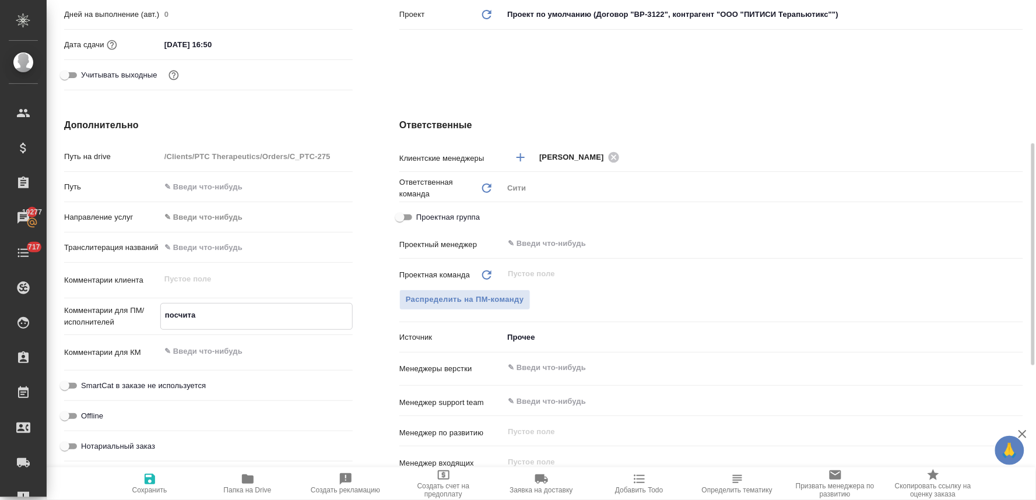
type textarea "x"
type textarea "посчитай"
type textarea "x"
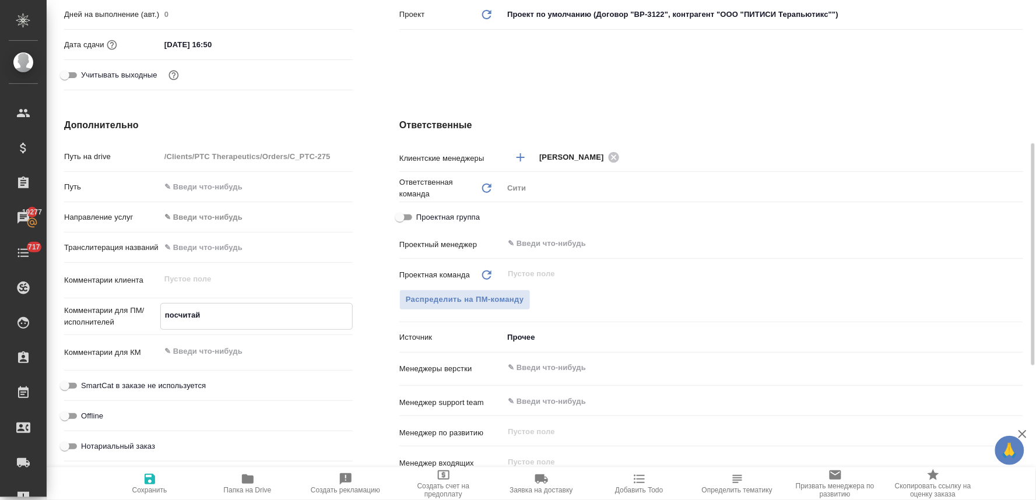
type textarea "посчитайт"
type textarea "x"
type textarea "посчитайте"
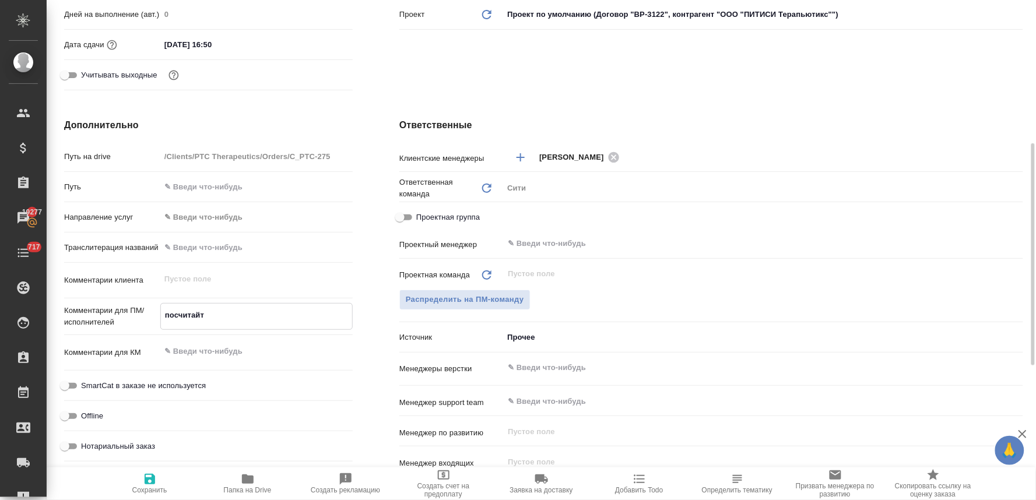
type textarea "x"
type textarea "посчитайте"
type textarea "x"
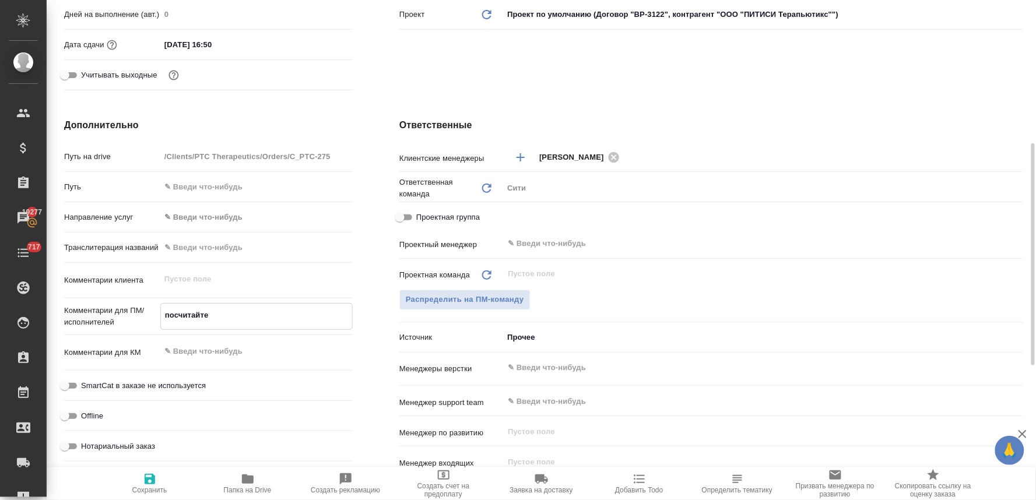
type textarea "x"
type textarea "посчитайте т"
type textarea "x"
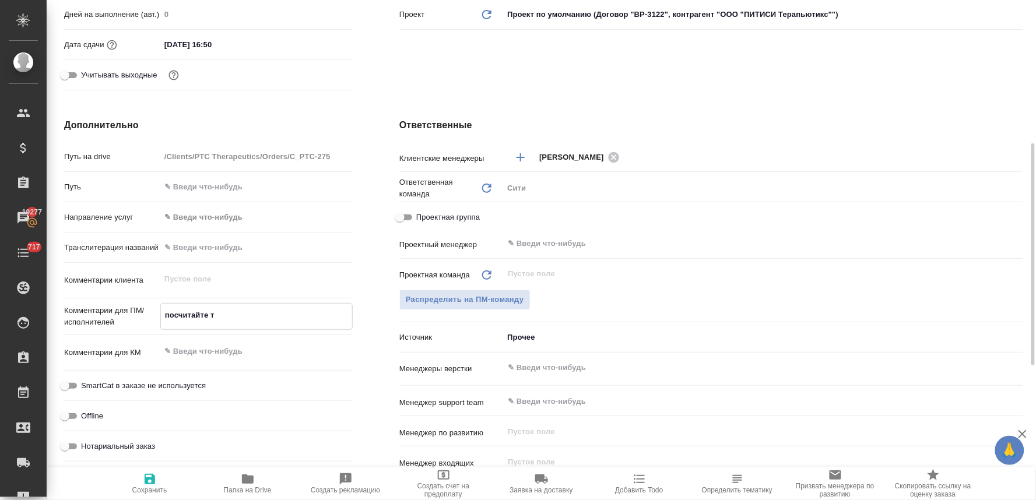
type textarea "x"
type textarea "посчитайте ти"
type textarea "x"
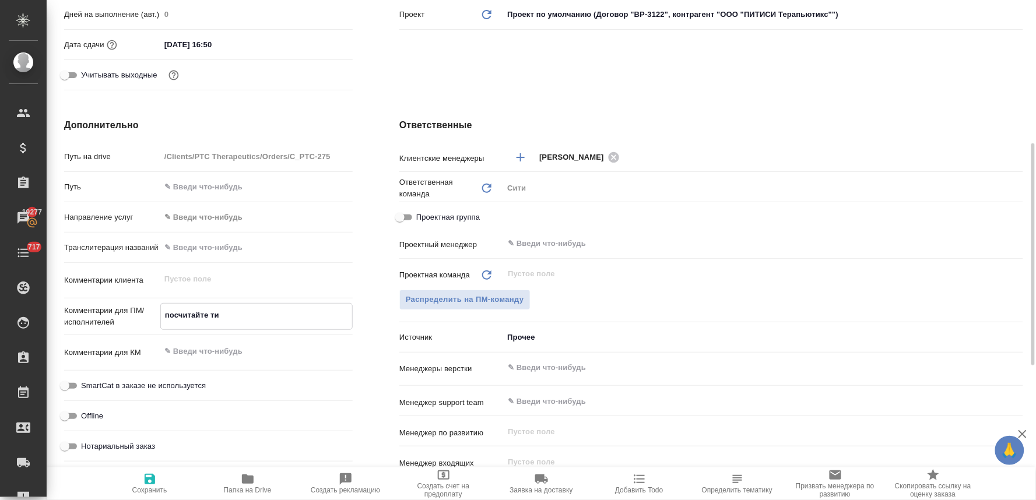
type textarea "посчитайте тик"
type textarea "x"
type textarea "посчитайте тике"
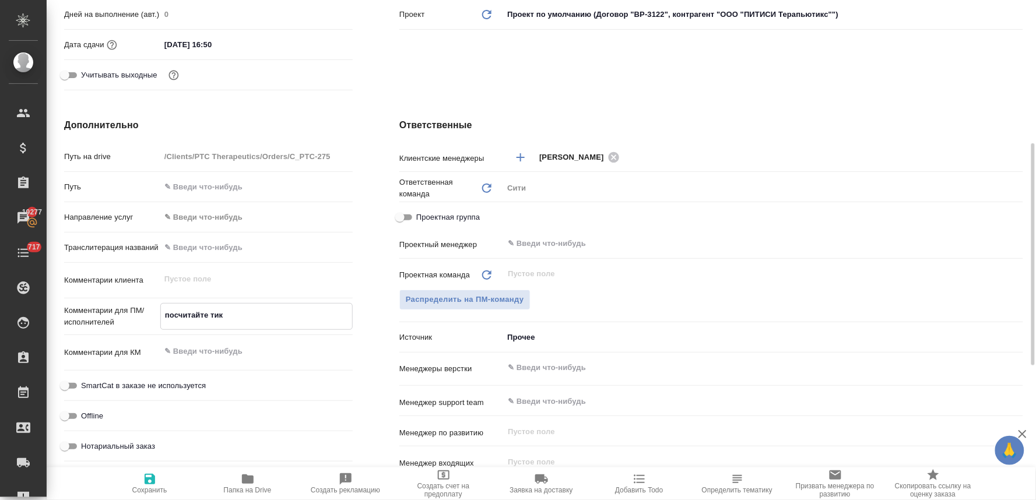
type textarea "x"
type textarea "посчитайте тикет"
type textarea "x"
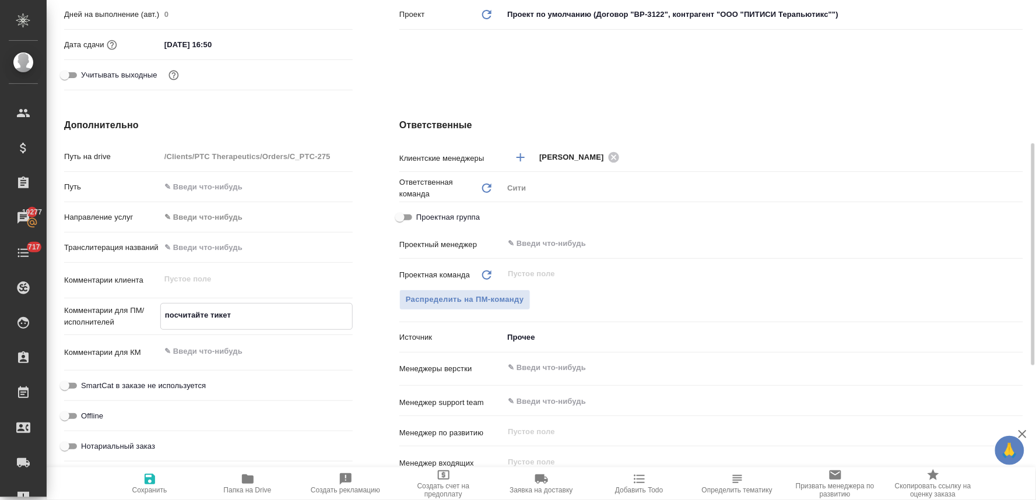
type textarea "x"
type textarea "посчитайте тикет,"
type textarea "x"
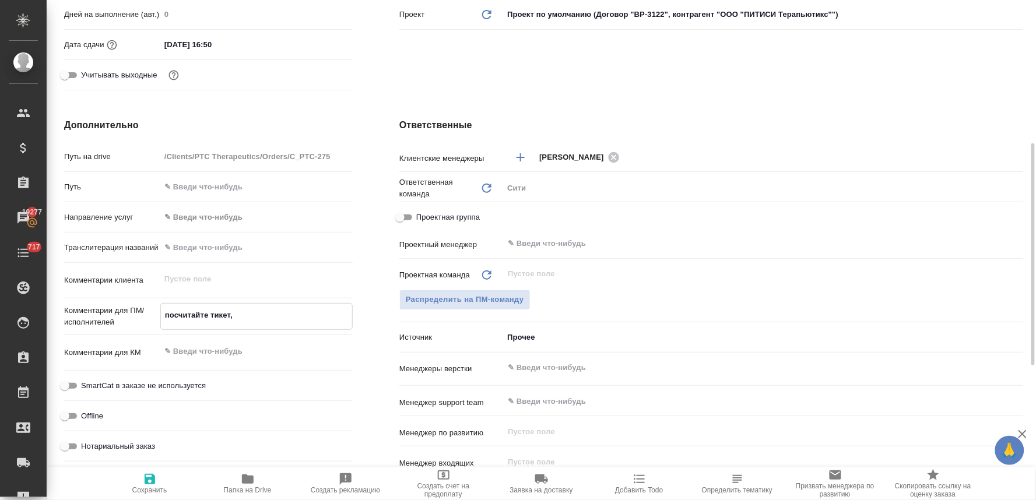
type textarea "x"
type textarea "посчитайте тикет,"
type textarea "x"
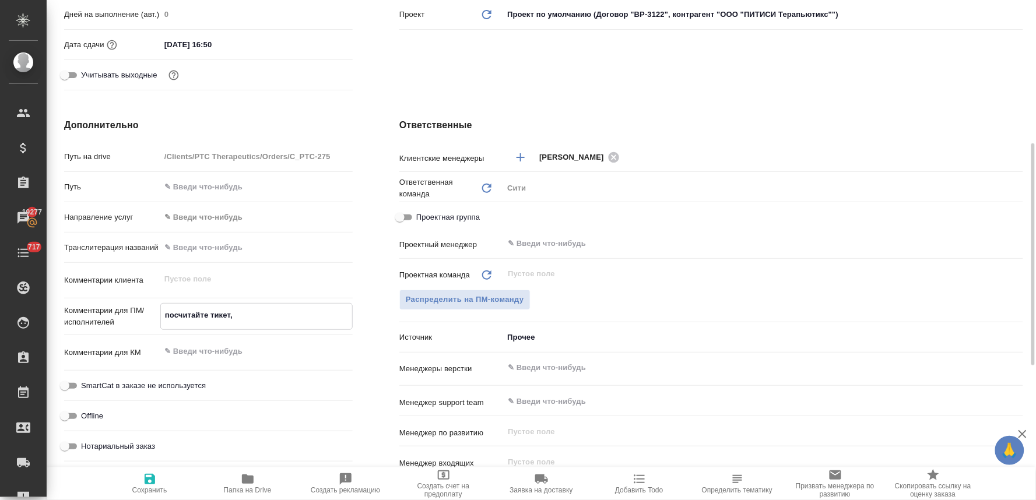
type textarea "посчитайте тикет, п"
type textarea "x"
type textarea "посчитайте тикет, пл"
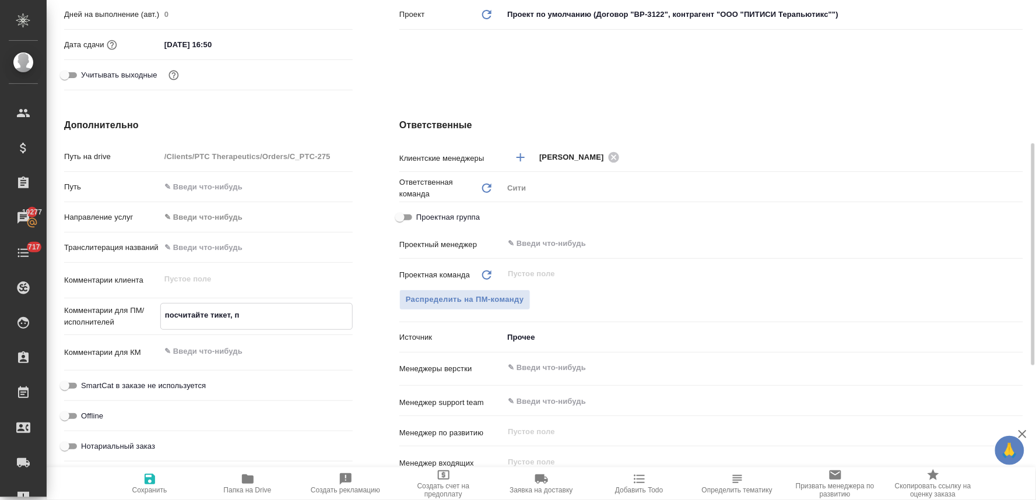
type textarea "x"
type textarea "посчитайте тикет, пли"
type textarea "x"
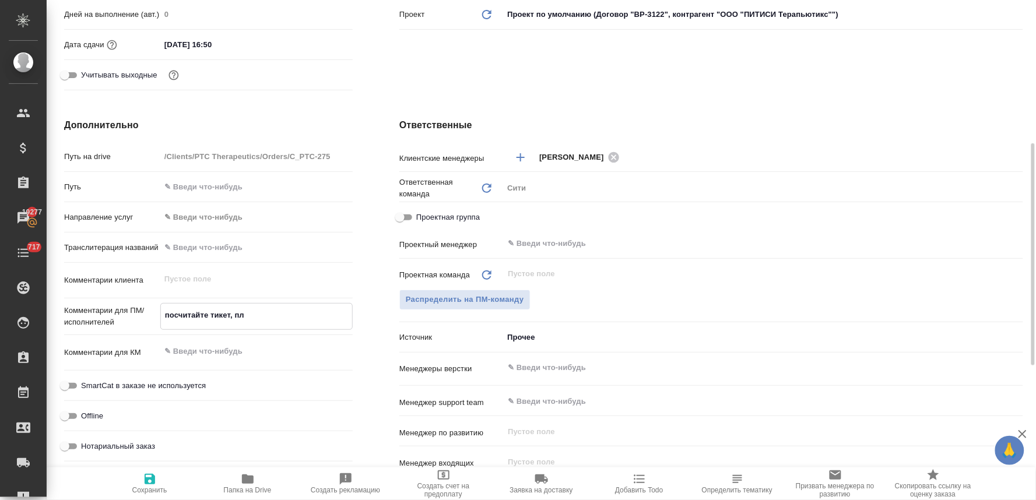
type textarea "x"
type textarea "посчитайте тикет, плиз"
type textarea "x"
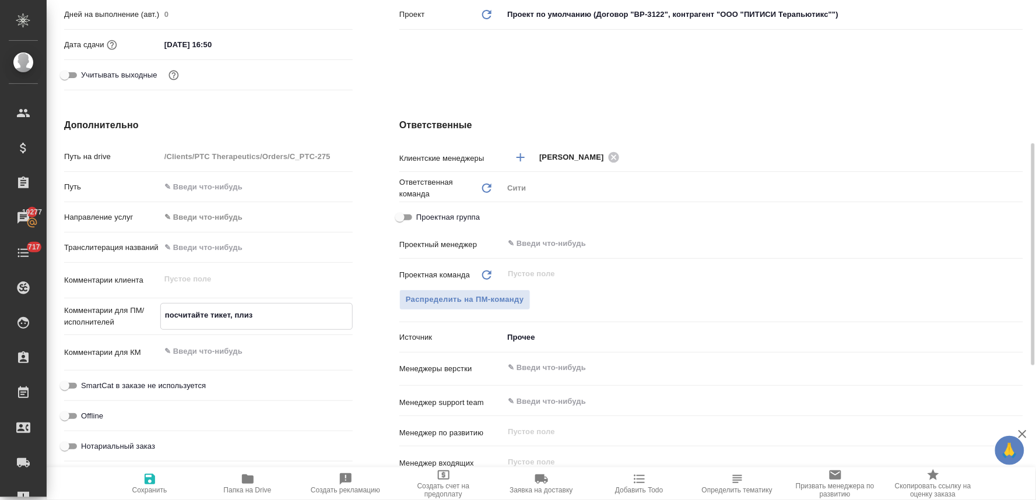
type textarea "посчитайте тикет, плиз"
type textarea "x"
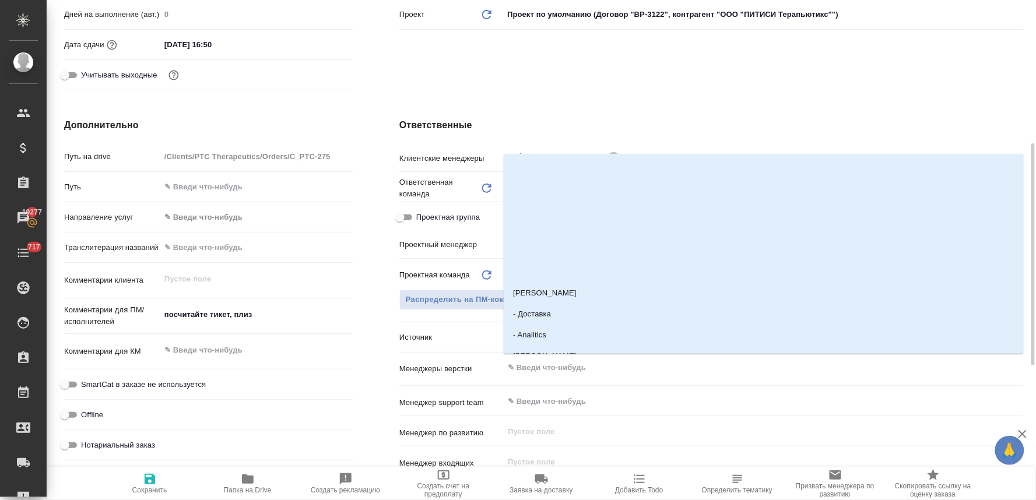
click at [598, 373] on input "text" at bounding box center [744, 368] width 474 height 14
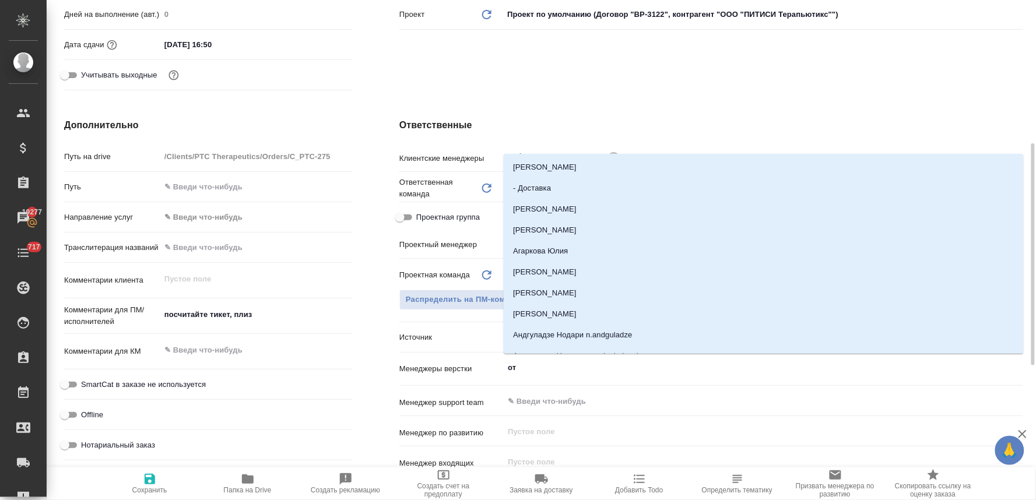
type input "отд"
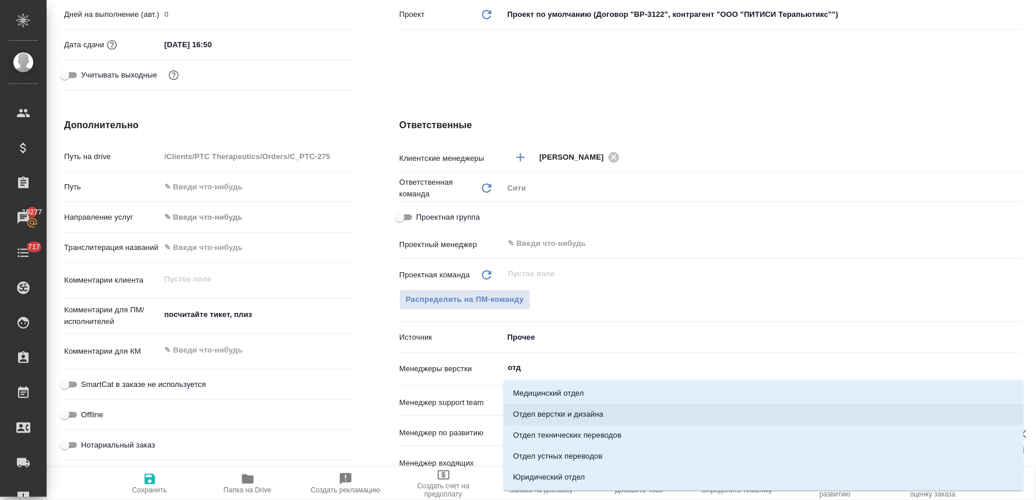
click at [597, 414] on li "Отдел верстки и дизайна" at bounding box center [764, 414] width 520 height 21
type textarea "x"
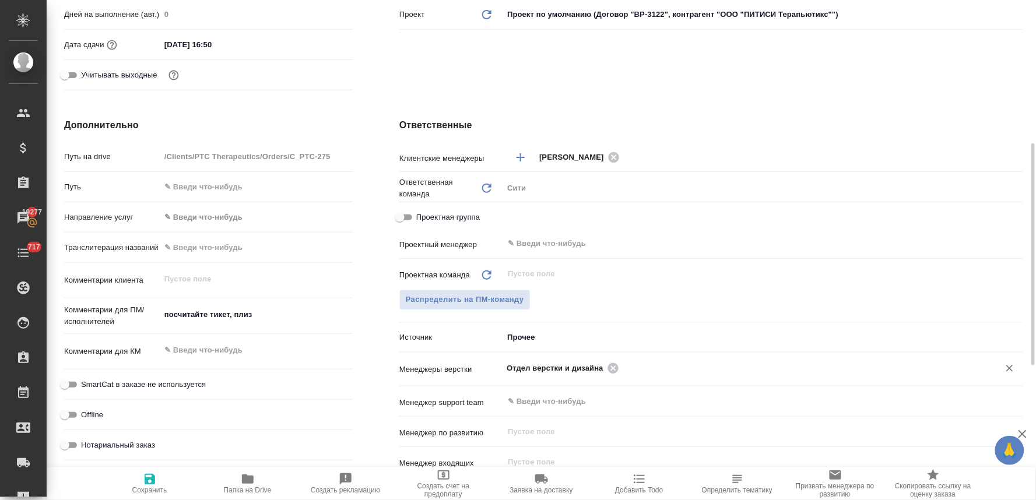
drag, startPoint x: 150, startPoint y: 488, endPoint x: 252, endPoint y: 416, distance: 125.1
click at [150, 488] on span "Сохранить" at bounding box center [149, 490] width 35 height 8
type textarea "x"
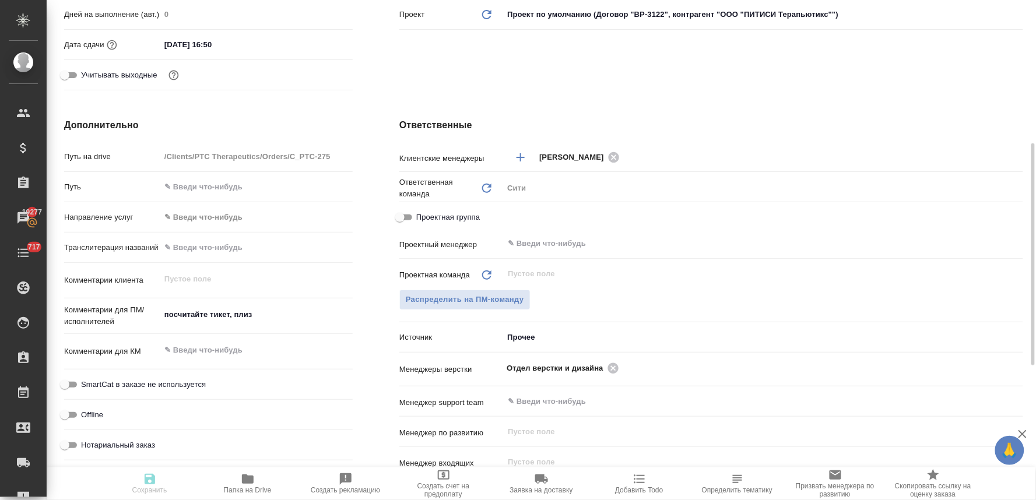
type textarea "x"
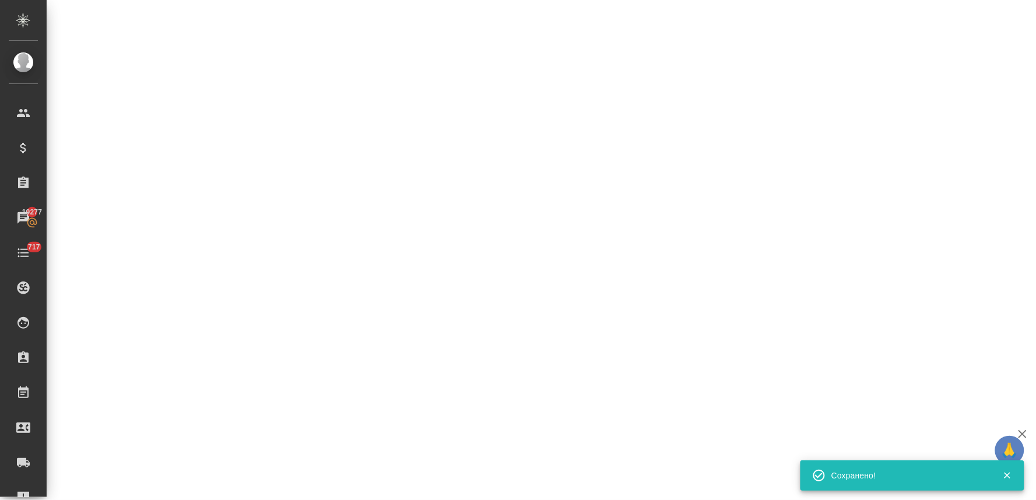
select select "RU"
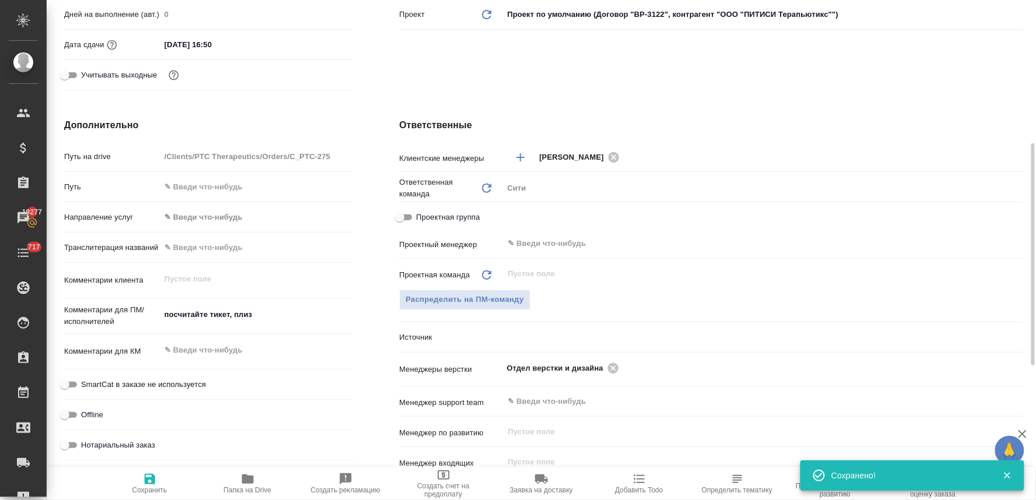
type textarea "x"
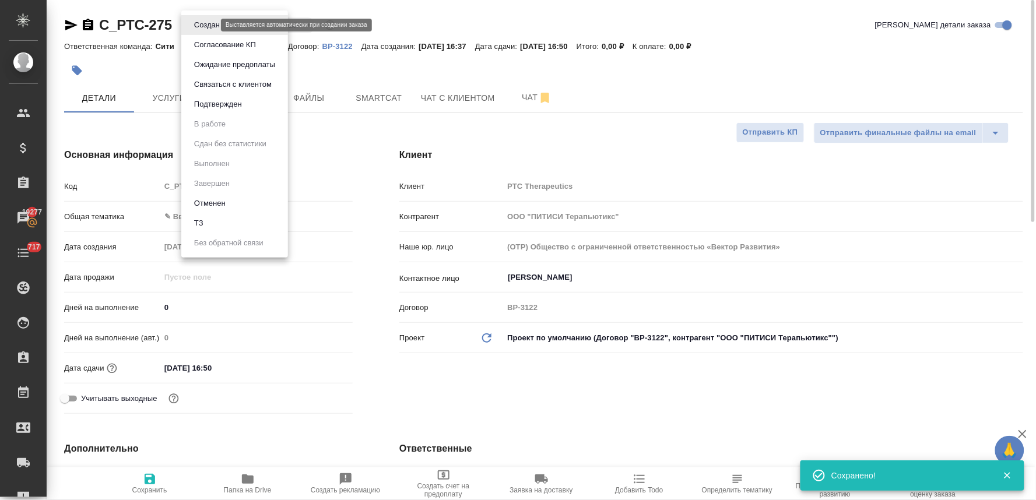
click at [206, 25] on body "🙏 .cls-1 fill:#fff; AWATERA Lyamina Nadezhda Клиенты Спецификации Заказы 19277 …" at bounding box center [518, 250] width 1036 height 500
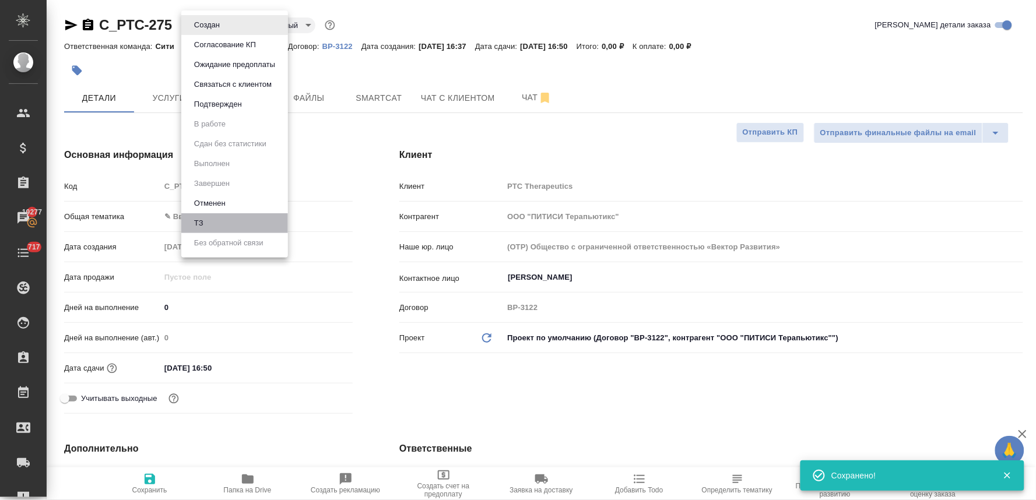
click at [238, 219] on li "ТЗ" at bounding box center [234, 223] width 107 height 20
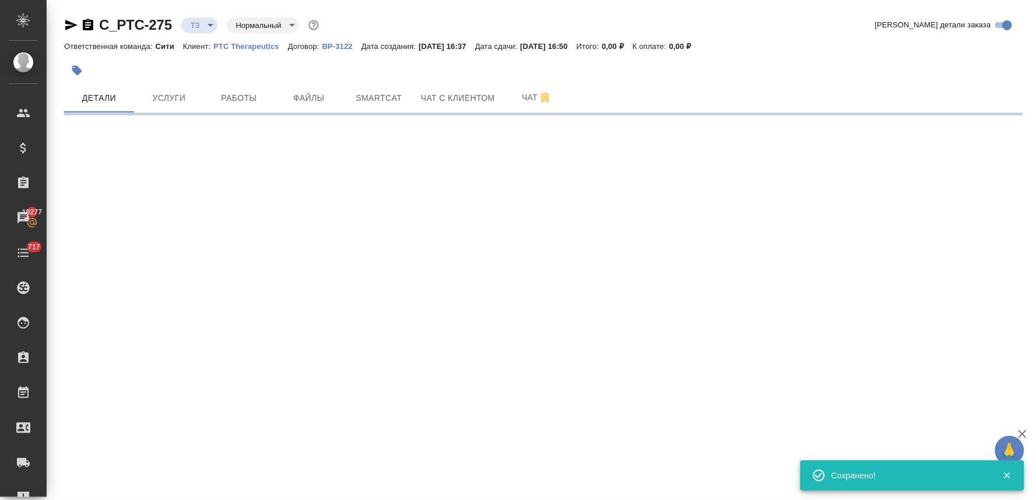
select select "RU"
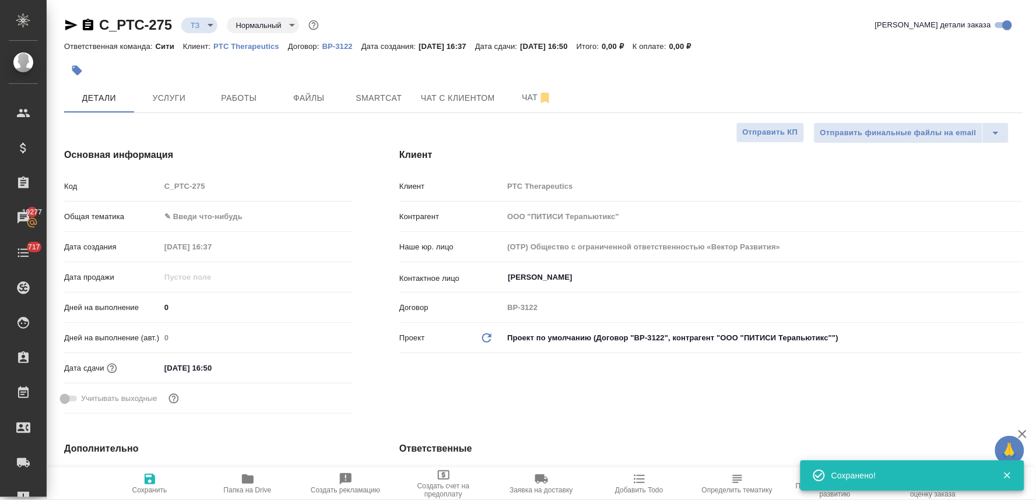
type textarea "x"
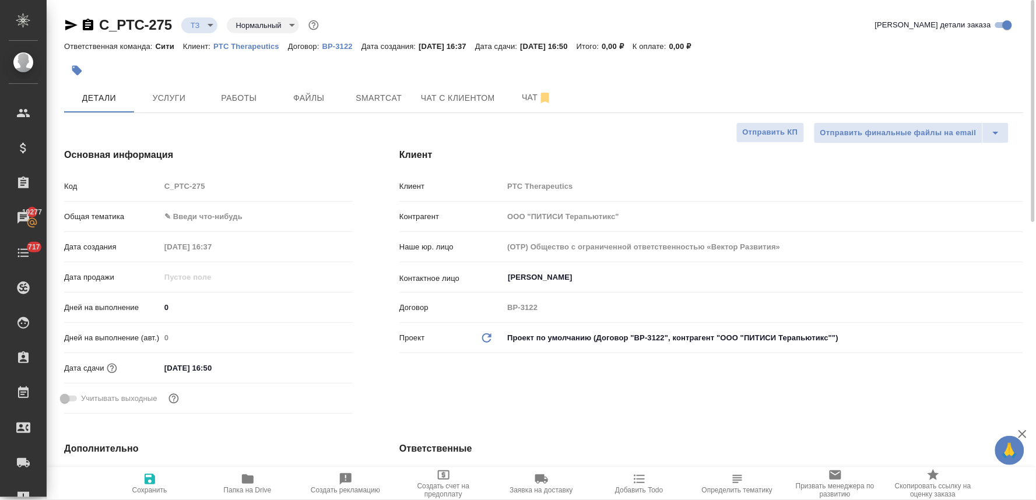
click at [150, 180] on div "Код C_PTC-275" at bounding box center [208, 186] width 289 height 20
type textarea "x"
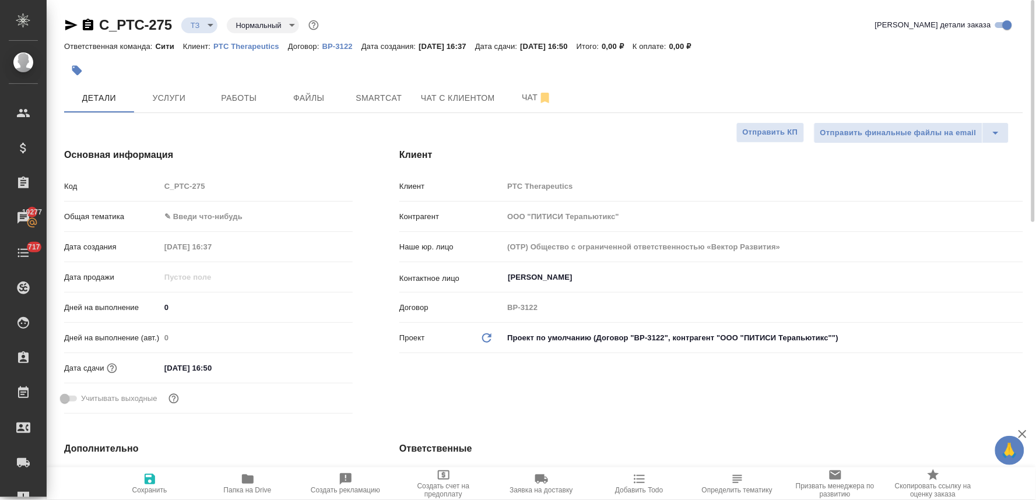
type textarea "x"
click at [999, 41] on div "Ответственная команда: Сити Клиент: PTC Therapeutics Договор: ВР-3122 Дата созд…" at bounding box center [543, 46] width 959 height 14
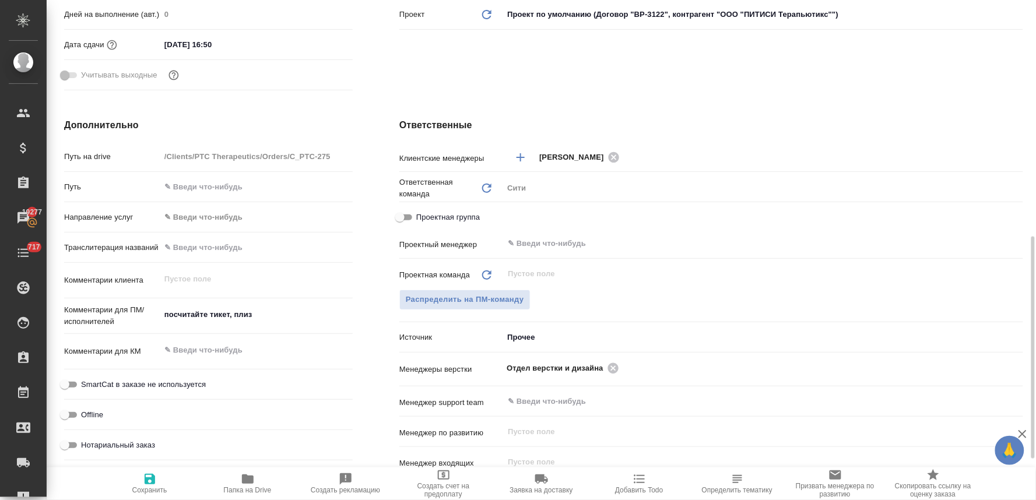
scroll to position [388, 0]
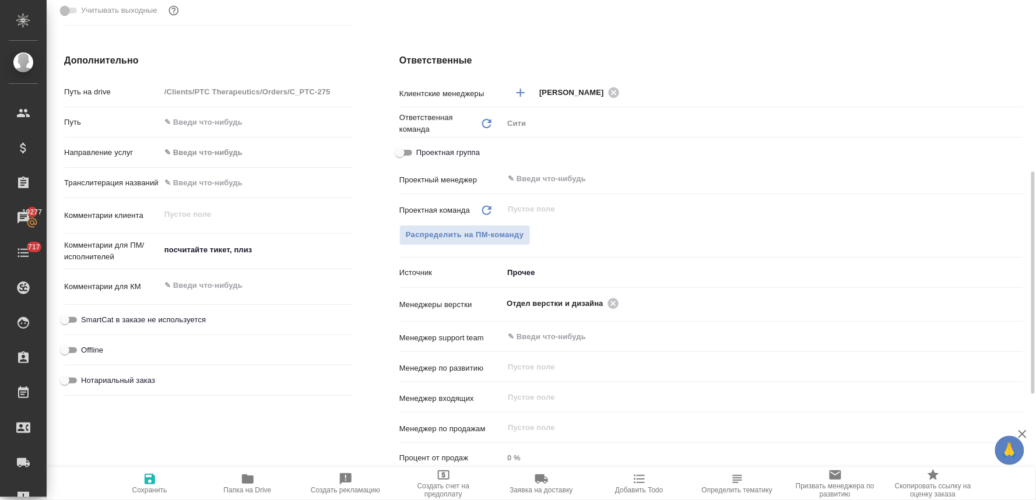
type textarea "x"
click at [266, 255] on textarea "посчитайте тикет, плиз" at bounding box center [256, 250] width 192 height 20
type textarea "посчитайте тикет, плиз"
type textarea "x"
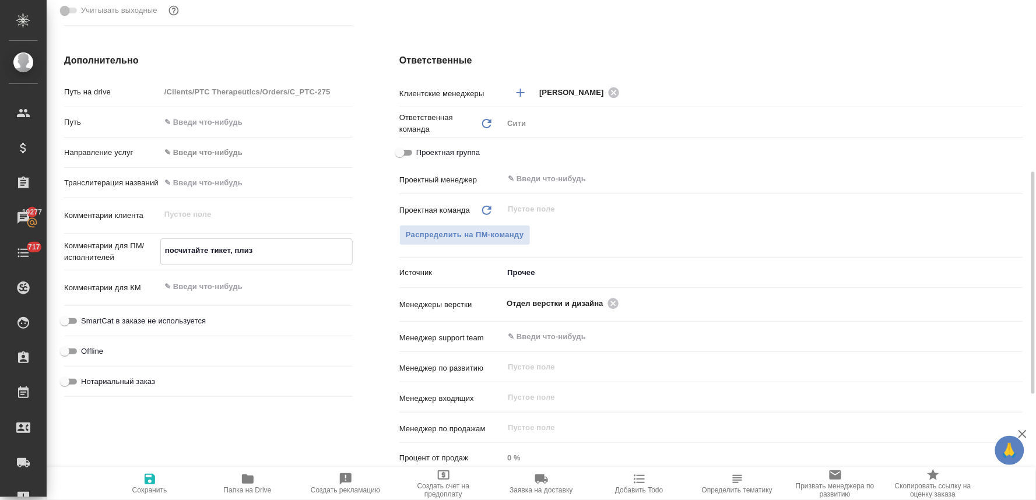
type textarea "x"
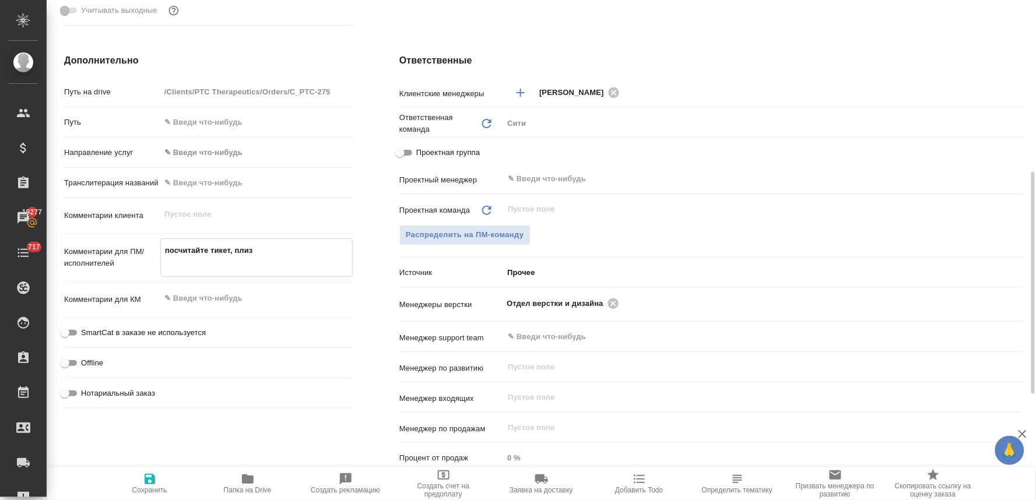
type textarea "посчитайте тикет, плиз"
type textarea "x"
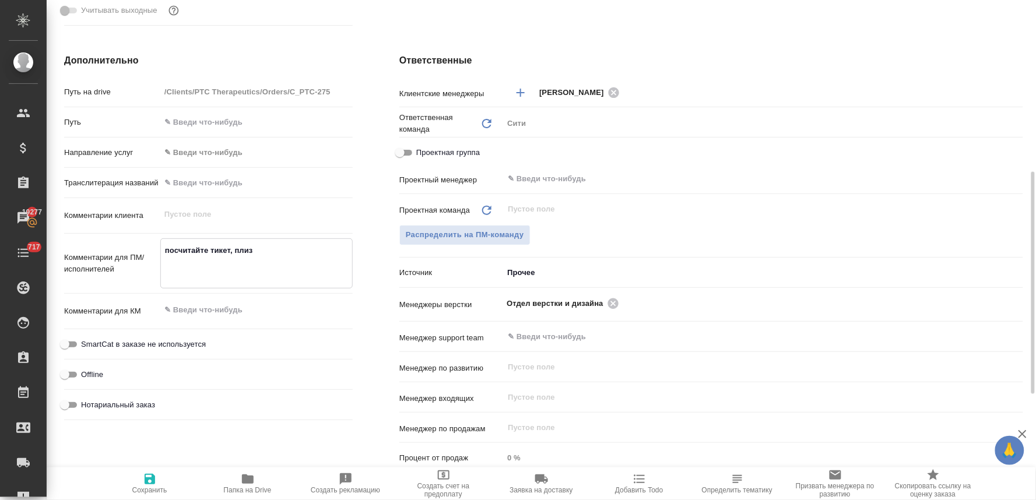
type textarea "посчитайте тикет, плиз н"
type textarea "x"
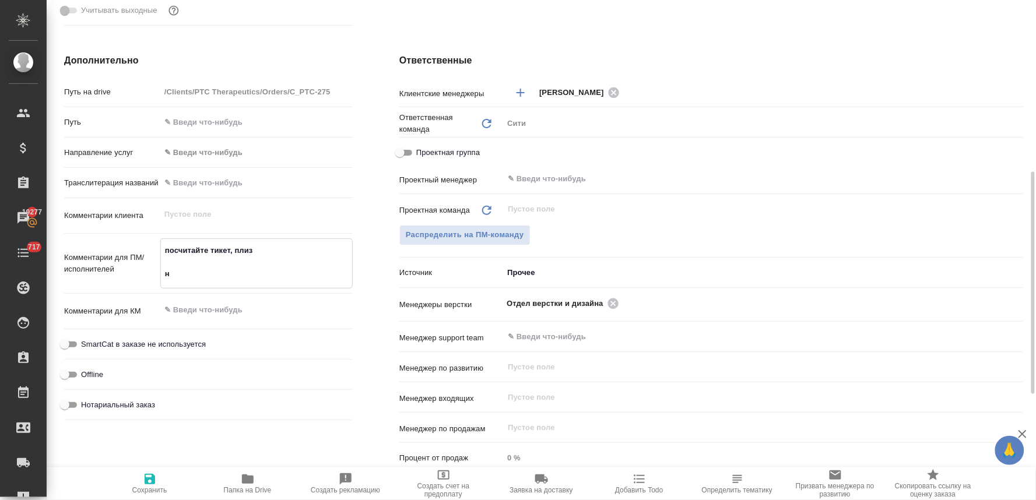
type textarea "посчитайте тикет, плиз ну"
type textarea "x"
type textarea "посчитайте тикет, плиз нуж"
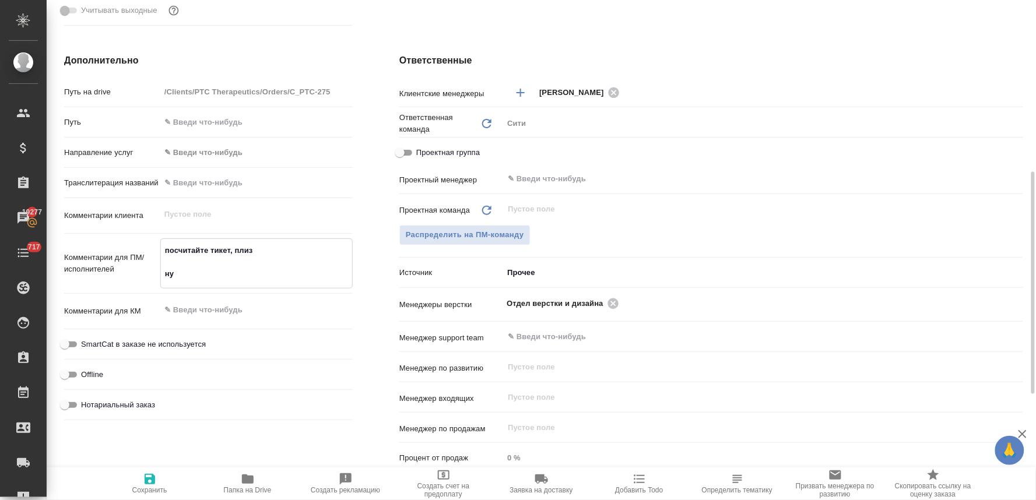
type textarea "x"
type textarea "посчитайте тикет, плиз нуже"
type textarea "x"
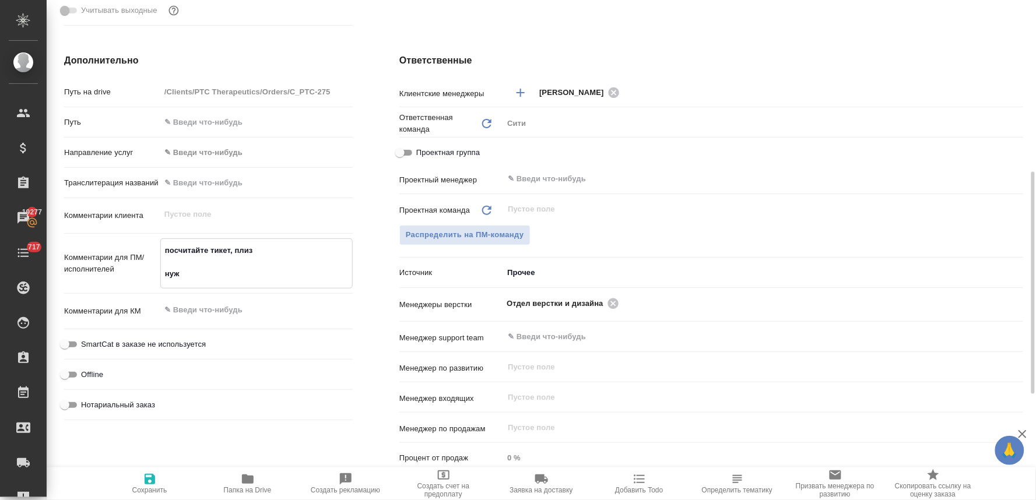
type textarea "x"
type textarea "посчитайте тикет, плиз нужен"
type textarea "x"
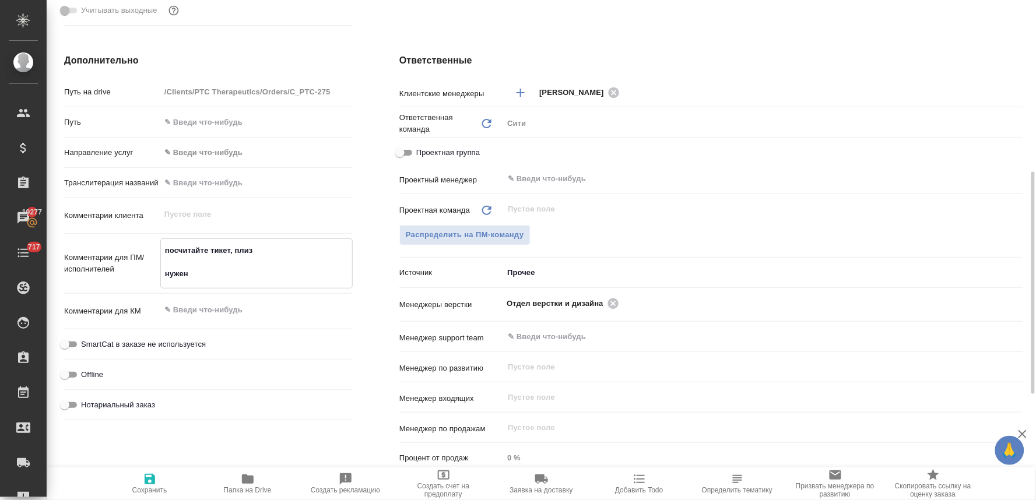
type textarea "посчитайте тикет, плиз нужен"
type textarea "x"
type textarea "посчитайте тикет, плиз нужен д"
type textarea "x"
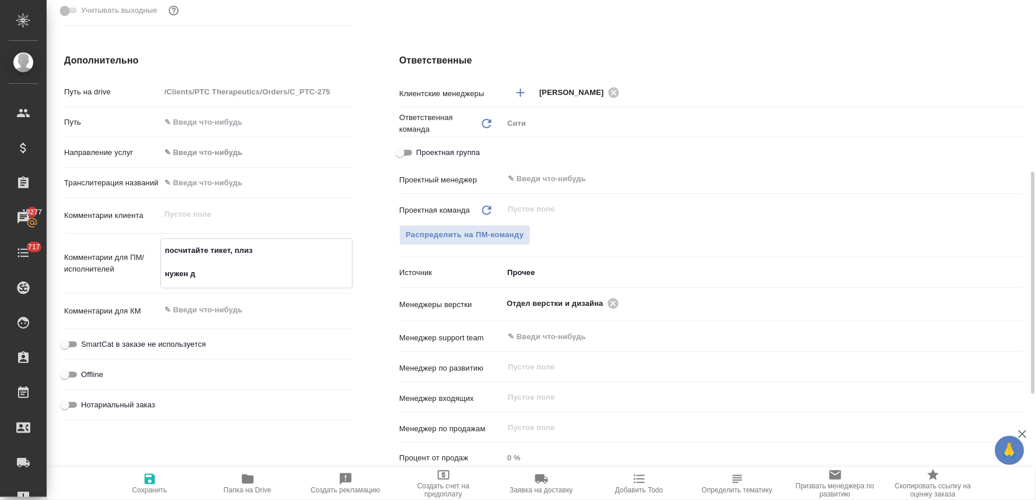
type textarea "посчитайте тикет, плиз нужен дв"
type textarea "x"
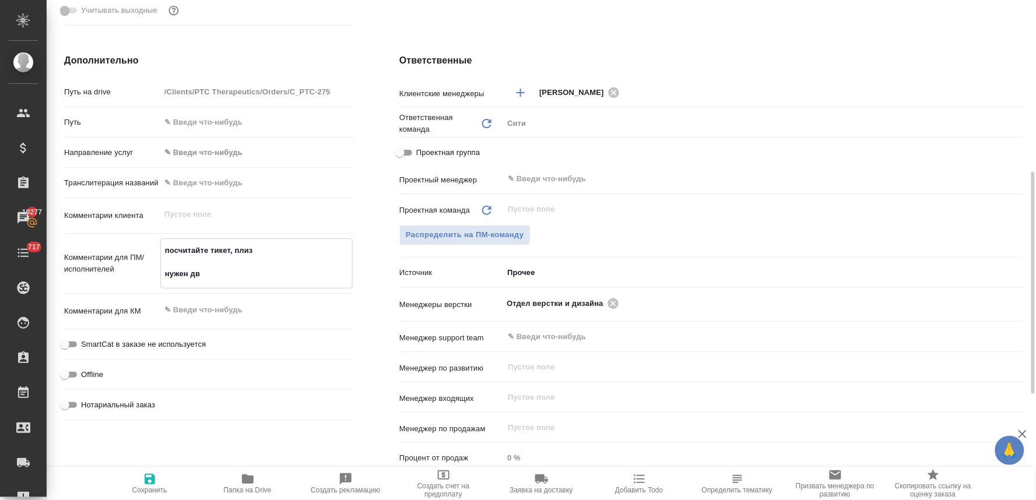
type textarea "посчитайте тикет, плиз нужен дву"
type textarea "x"
type textarea "посчитайте тикет, плиз нужен двуя"
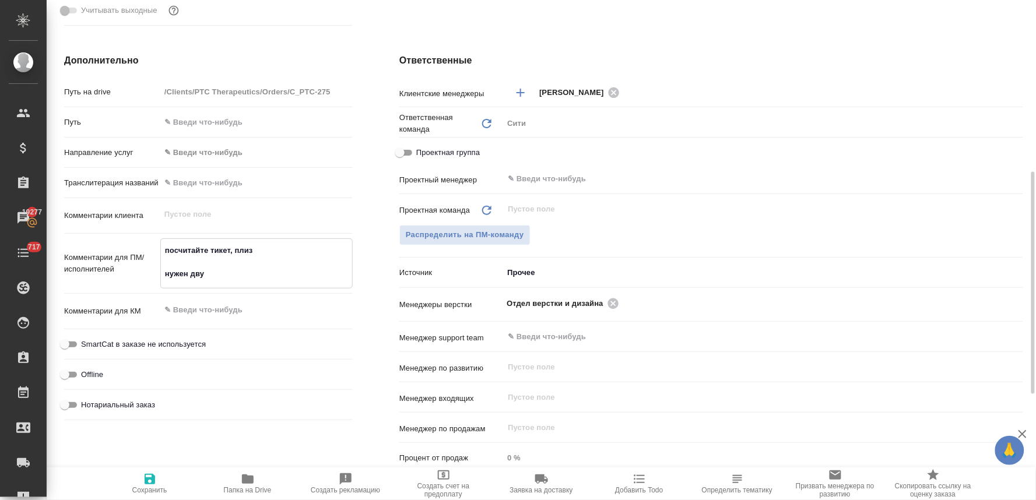
type textarea "x"
type textarea "посчитайте тикет, плиз нужен двуяз"
type textarea "x"
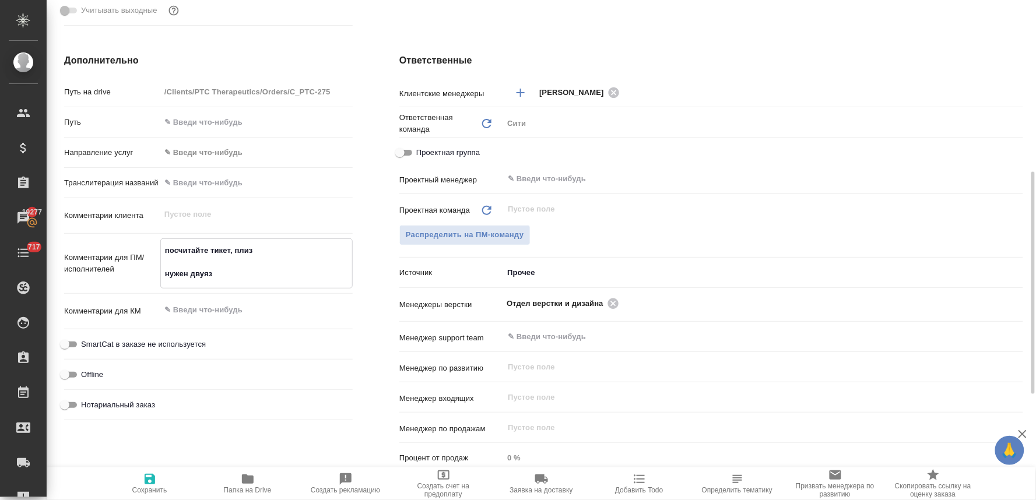
type textarea "x"
type textarea "посчитайте тикет, плиз нужен двуяз"
type textarea "x"
click at [146, 490] on span "Сохранить" at bounding box center [149, 490] width 35 height 8
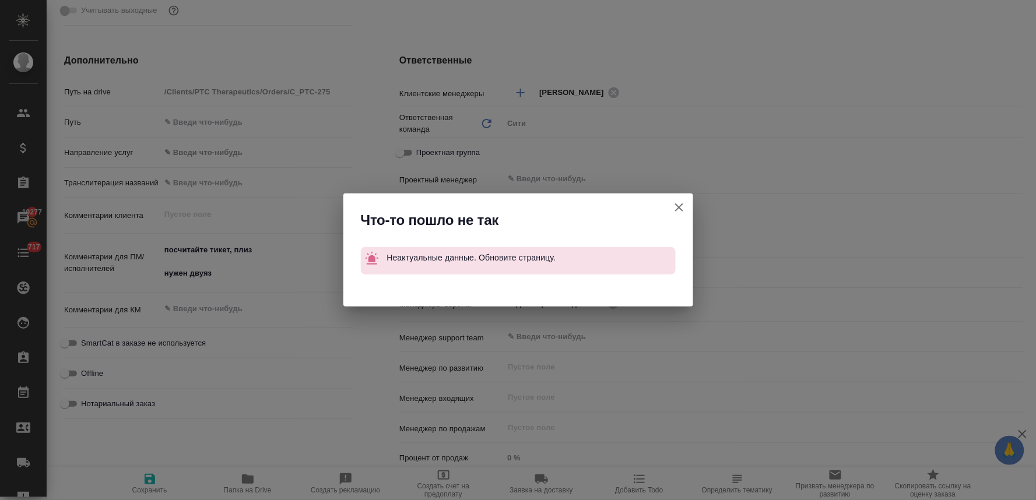
click at [679, 210] on icon "button" at bounding box center [679, 208] width 14 height 14
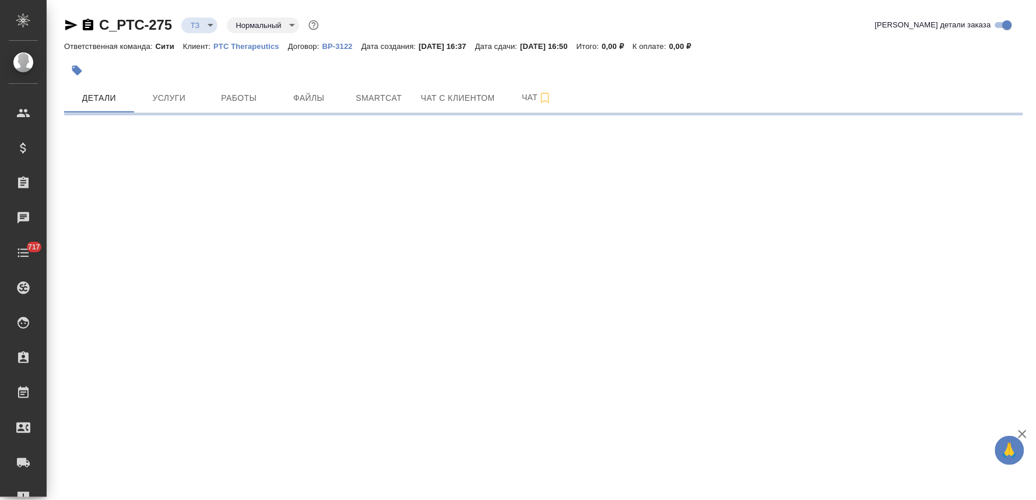
select select "RU"
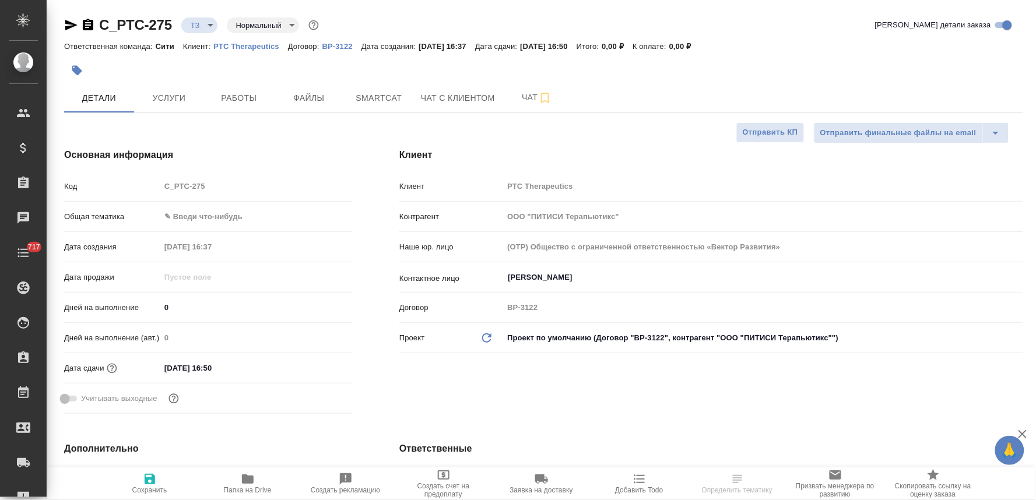
type textarea "x"
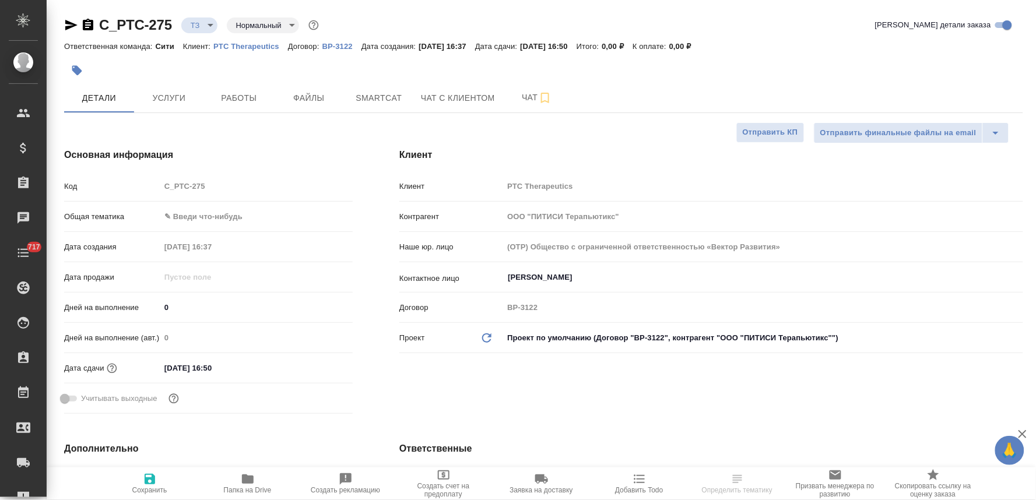
type textarea "x"
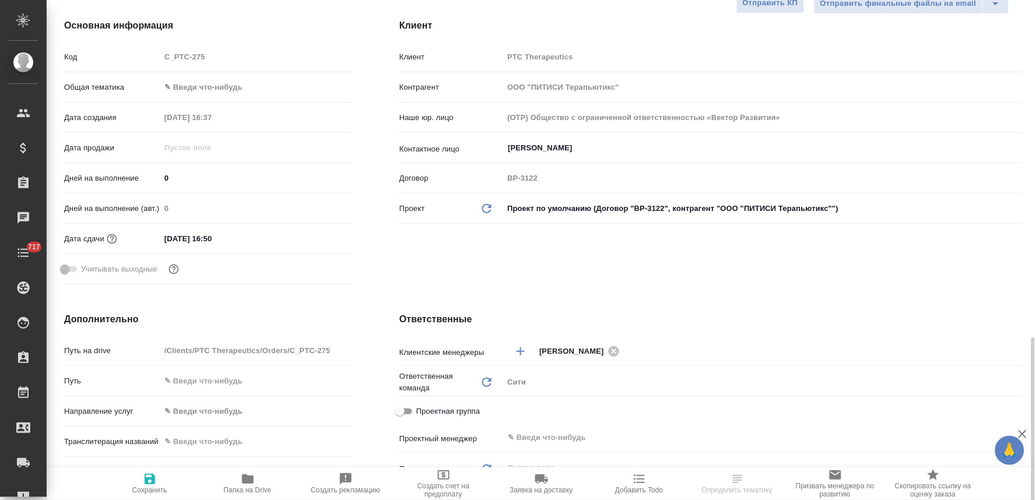
scroll to position [388, 0]
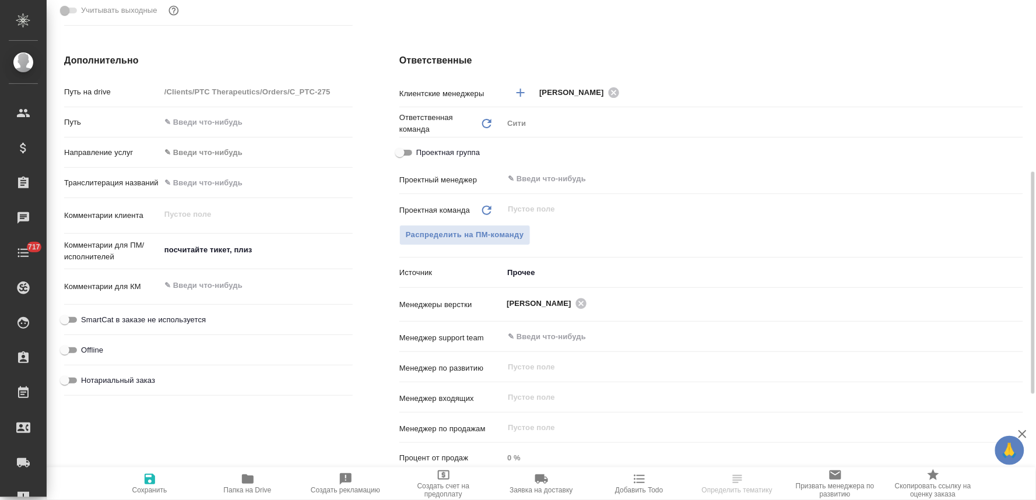
type textarea "x"
click at [278, 247] on textarea "посчитайте тикет, плиз" at bounding box center [256, 250] width 192 height 20
type textarea "посчитайте тикет, плиз"
type textarea "x"
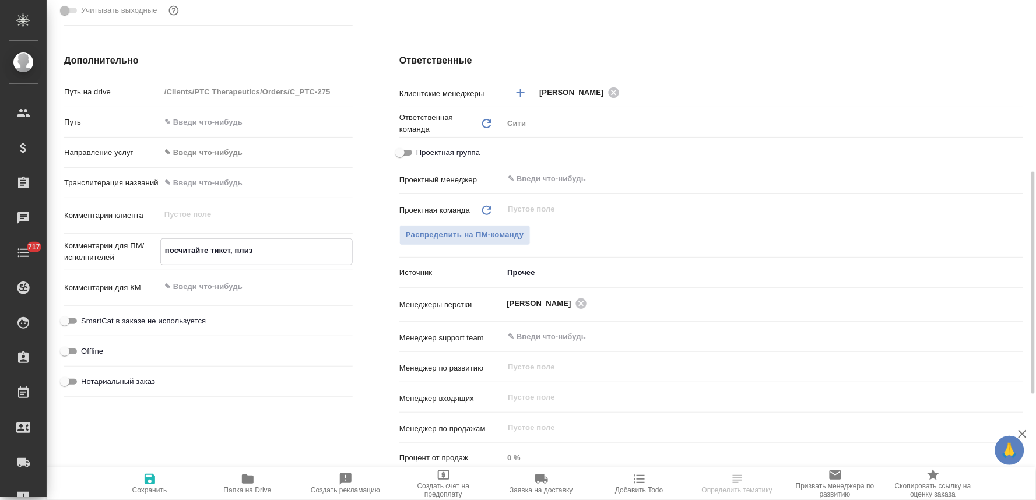
type textarea "x"
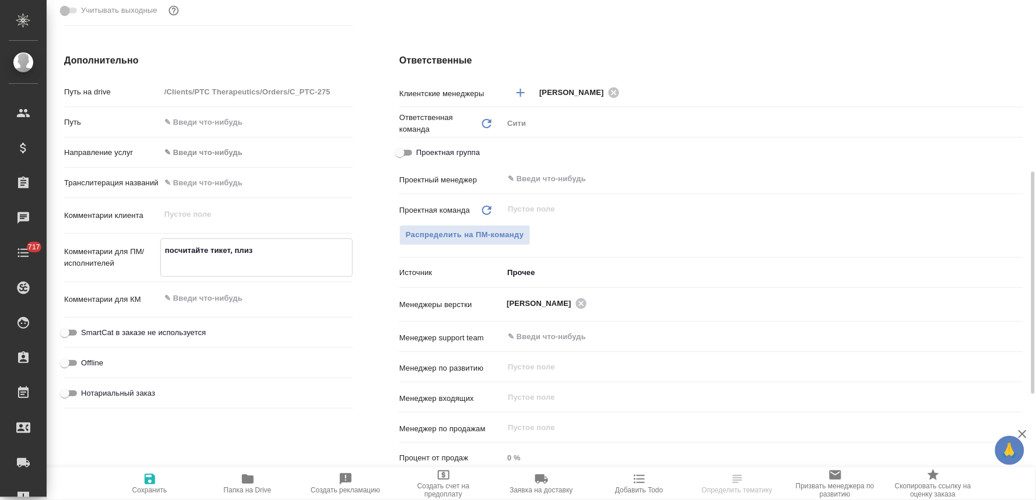
type textarea "посчитайте тикет, плиз"
type textarea "x"
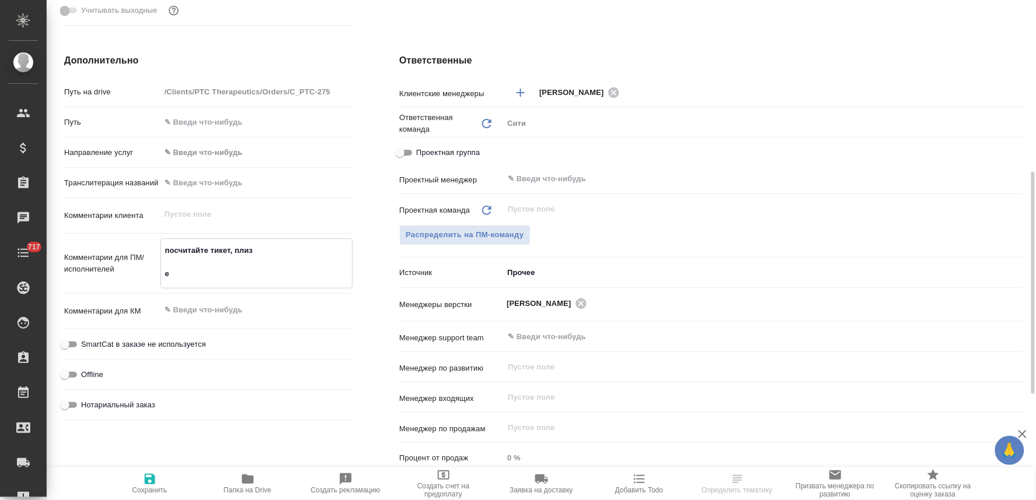
type textarea "посчитайте тикет, плиз ен"
type textarea "x"
type textarea "посчитайте тикет, плиз ену"
type textarea "x"
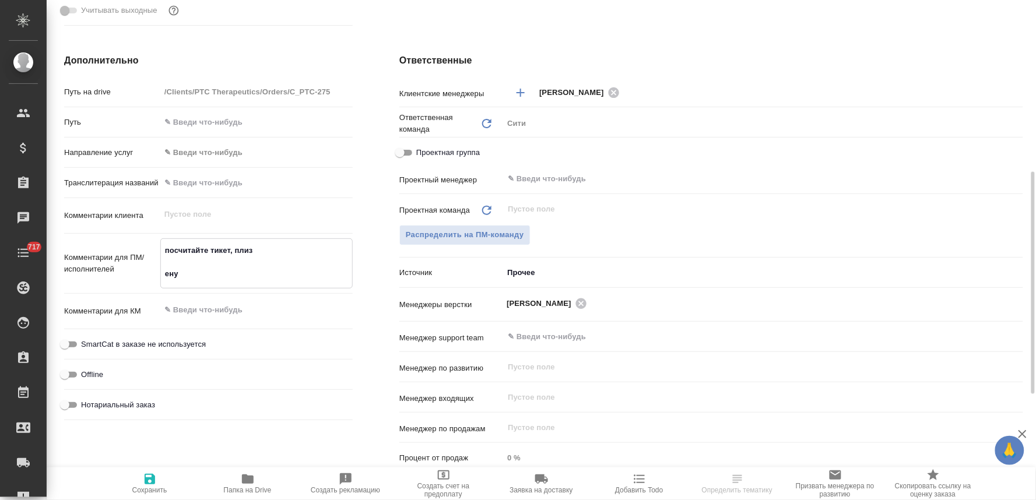
type textarea "x"
type textarea "посчитайте тикет, плиз енуж"
type textarea "x"
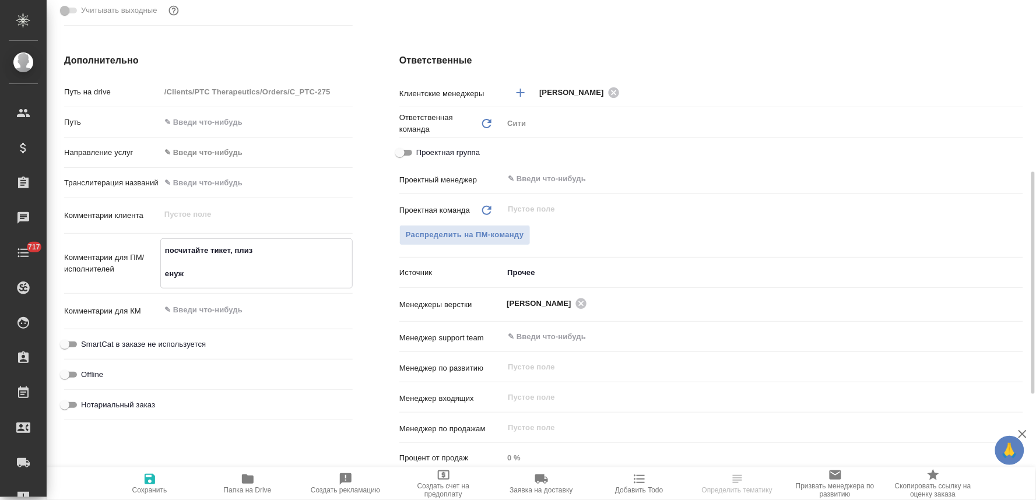
type textarea "посчитайте тикет, плиз енуже"
type textarea "x"
type textarea "посчитайте тикет, плиз енужен"
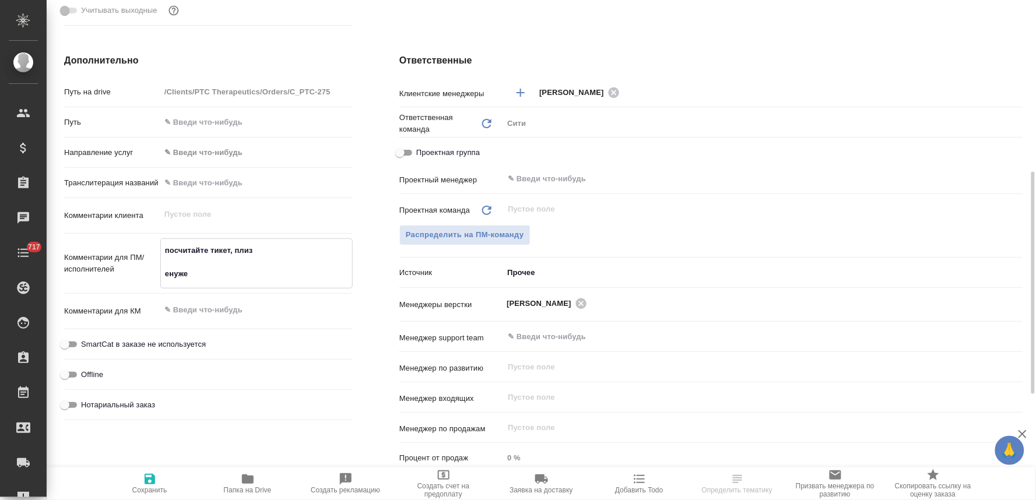
type textarea "x"
type textarea "посчитайте тикет, плиз енужен"
type textarea "x"
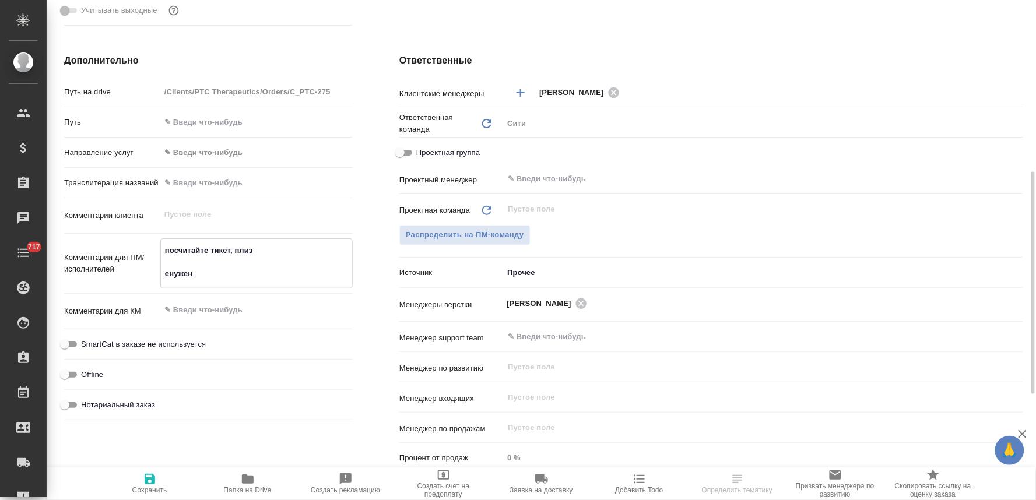
type textarea "x"
type textarea "посчитайте тикет, плиз енужен б"
type textarea "x"
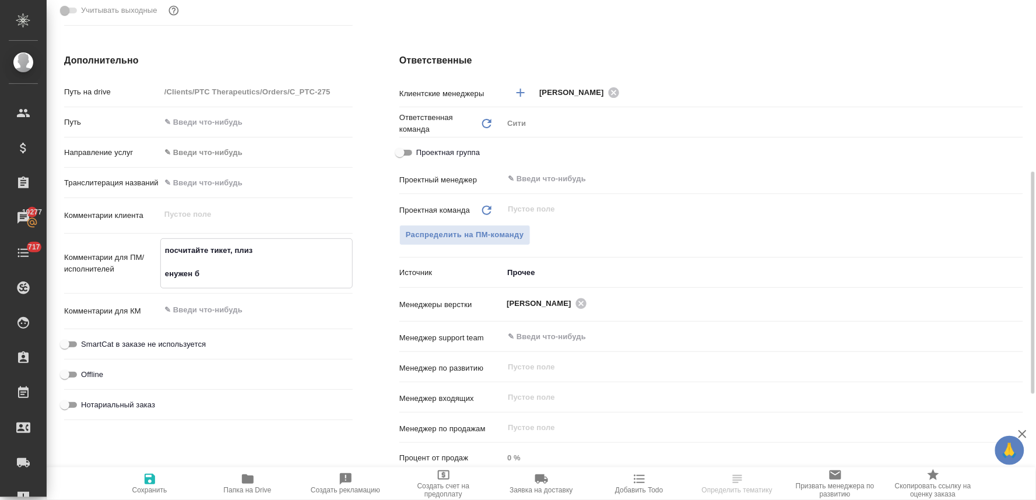
type textarea "x"
type textarea "посчитайте тикет, плиз енужен бу"
type textarea "x"
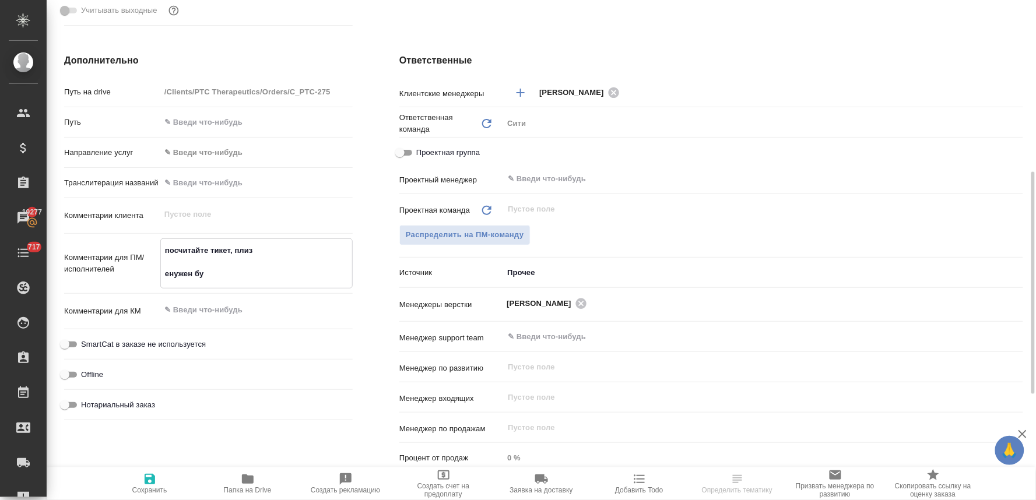
type textarea "посчитайте тикет, плиз енужен буд"
type textarea "x"
type textarea "посчитайте тикет, плиз енужен буде"
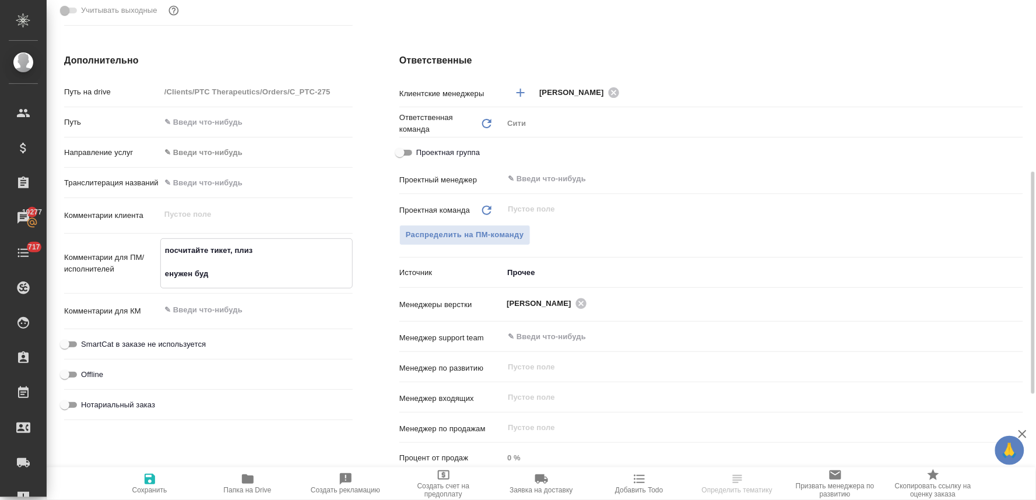
type textarea "x"
type textarea "посчитайте тикет, плиз енужен будет"
type textarea "x"
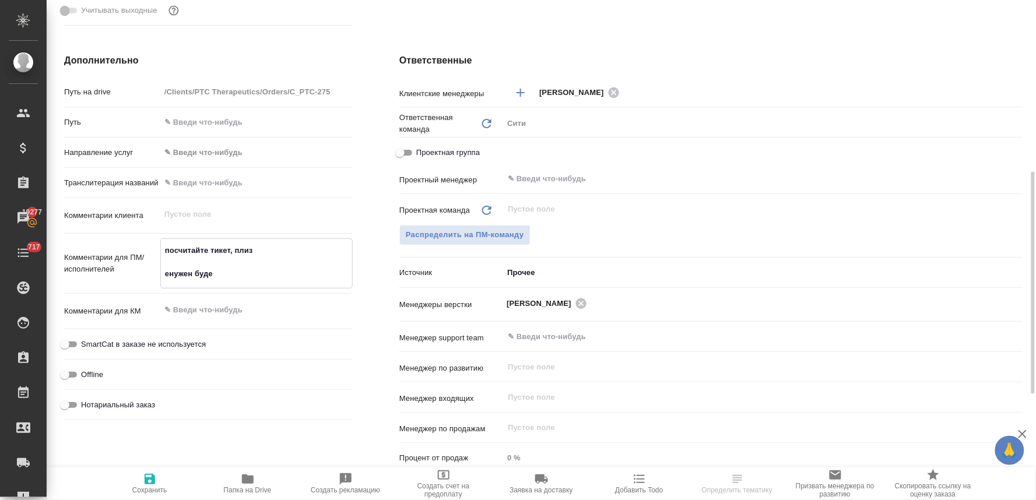
type textarea "x"
type textarea "посчитайте тикет, плиз енужен будет"
type textarea "x"
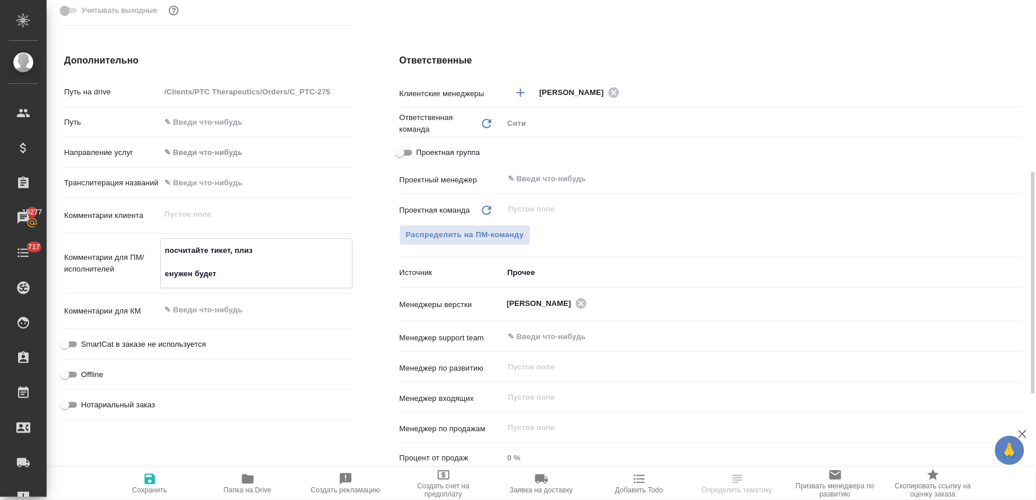
type textarea "x"
type textarea "посчитайте тикет, плиз енужен будет д"
type textarea "x"
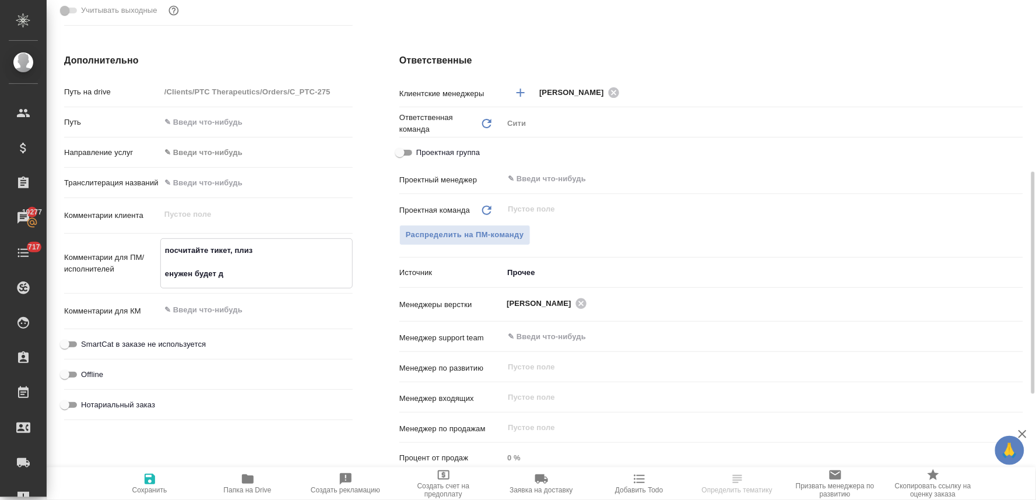
type textarea "посчитайте тикет, плиз енужен будет дв"
type textarea "x"
type textarea "посчитайте тикет, плиз енужен будет дву"
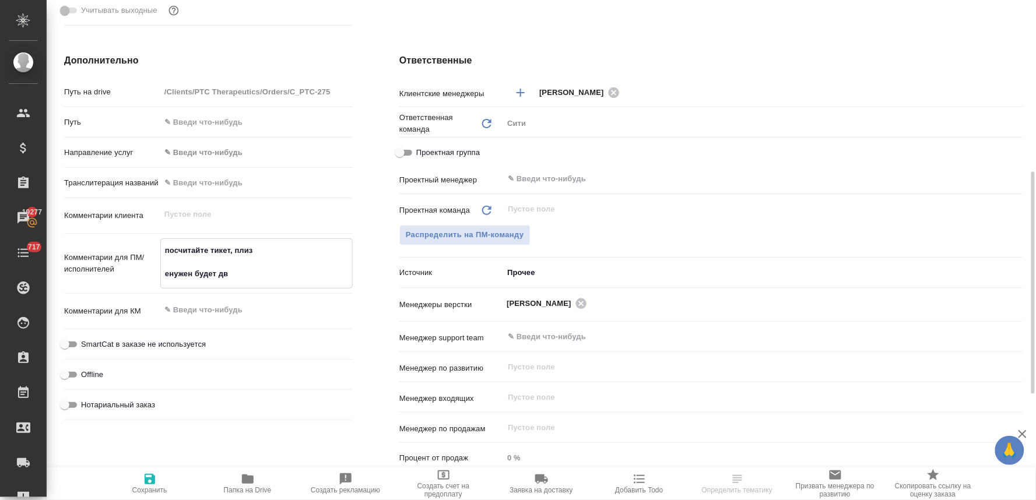
type textarea "x"
type textarea "посчитайте тикет, плиз енужен будет двуя"
type textarea "x"
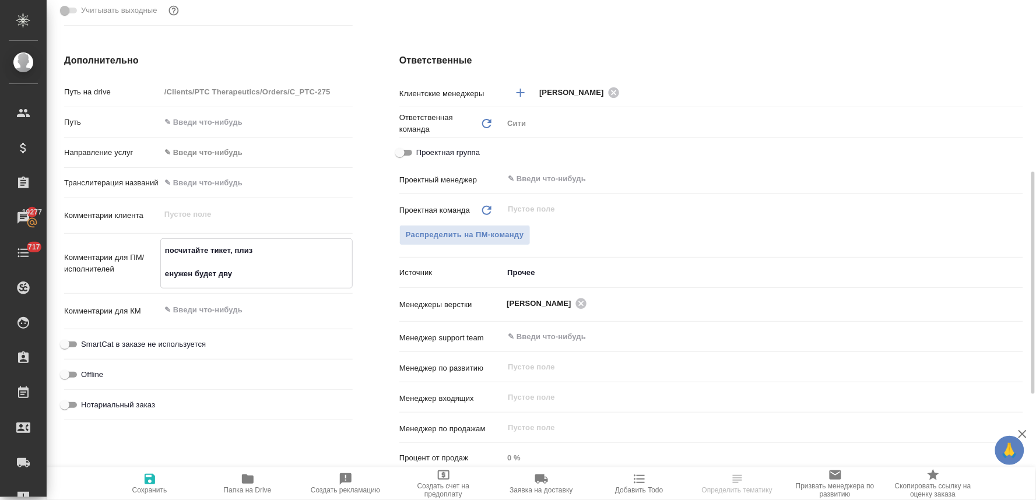
type textarea "x"
type textarea "посчитайте тикет, плиз енужен будет двуяз"
type textarea "x"
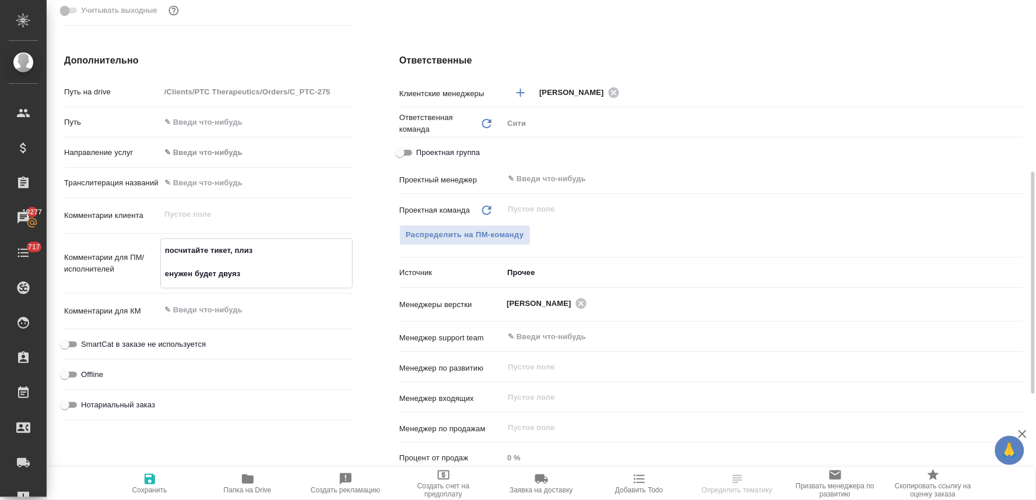
click at [168, 274] on textarea "посчитайте тикет, плиз енужен будет двуяз" at bounding box center [256, 262] width 191 height 43
type textarea "x"
type textarea "посчитайте тикет, плиз нужен будет двуяз"
type textarea "x"
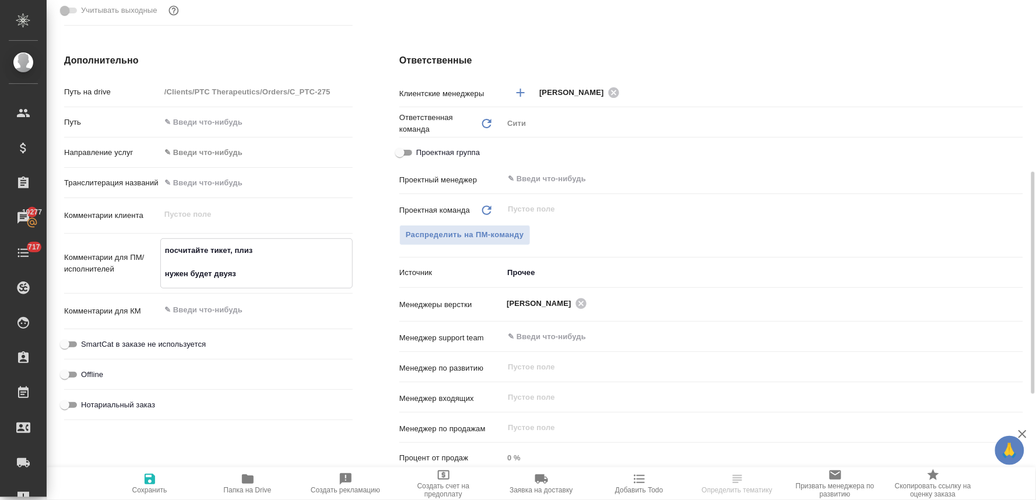
type textarea "посчитайте тикет, плиз нужен будет двуяз"
type textarea "x"
click at [145, 475] on icon "button" at bounding box center [150, 479] width 14 height 14
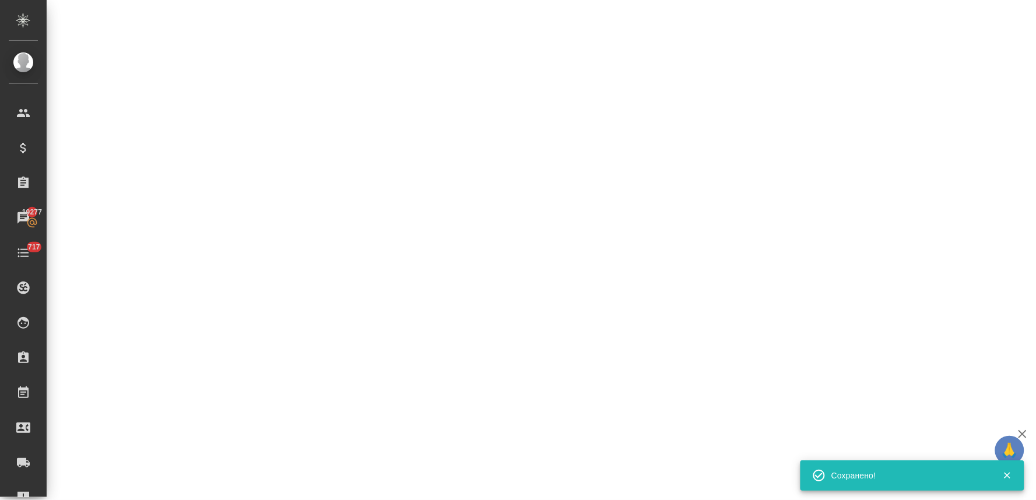
select select "RU"
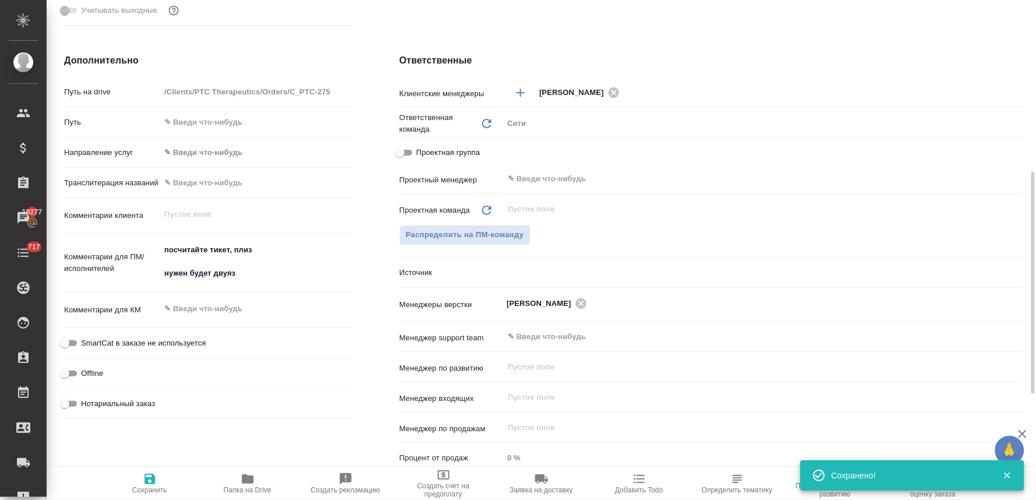
type textarea "x"
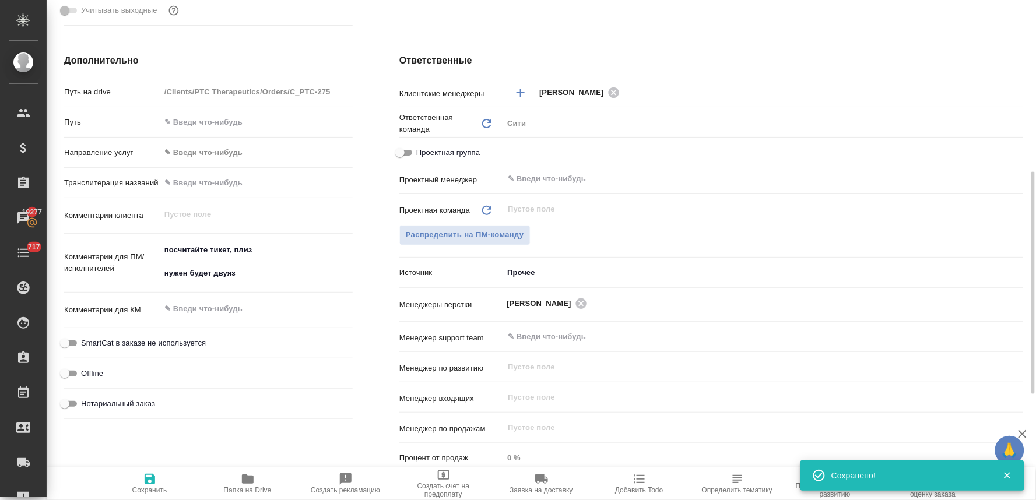
type textarea "x"
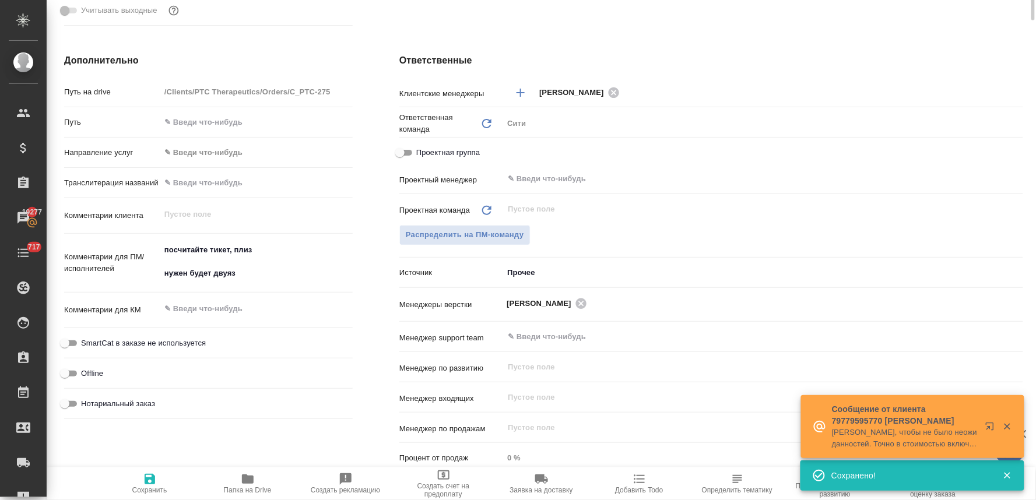
scroll to position [0, 0]
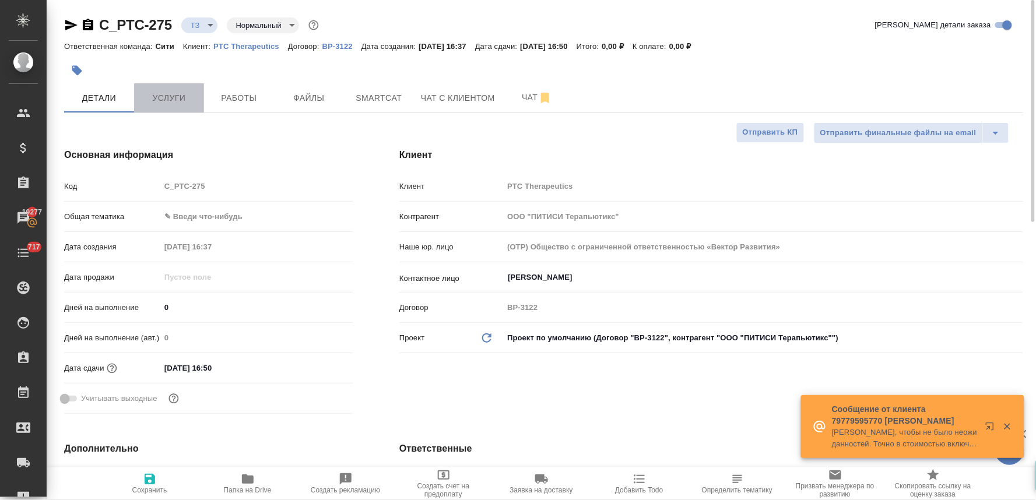
click at [146, 91] on span "Услуги" at bounding box center [169, 98] width 56 height 15
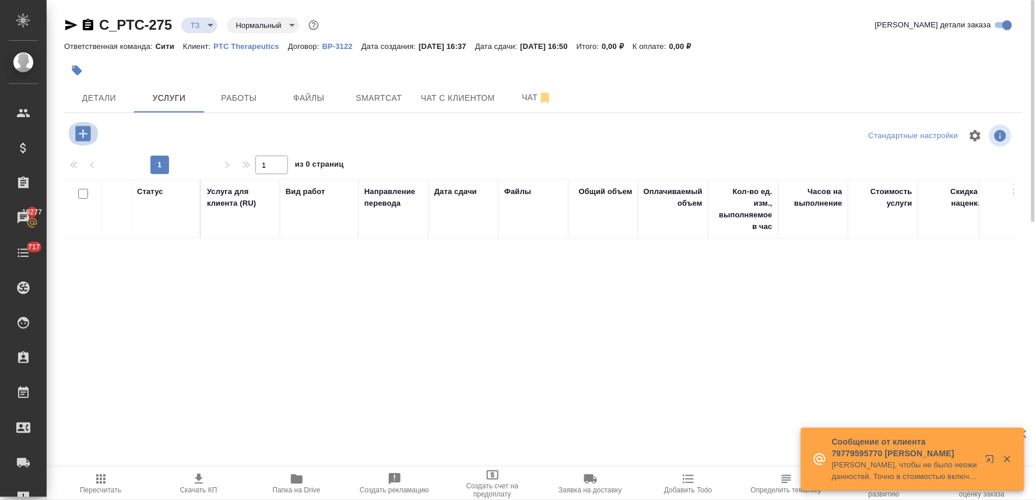
click at [82, 132] on icon "button" at bounding box center [82, 133] width 15 height 15
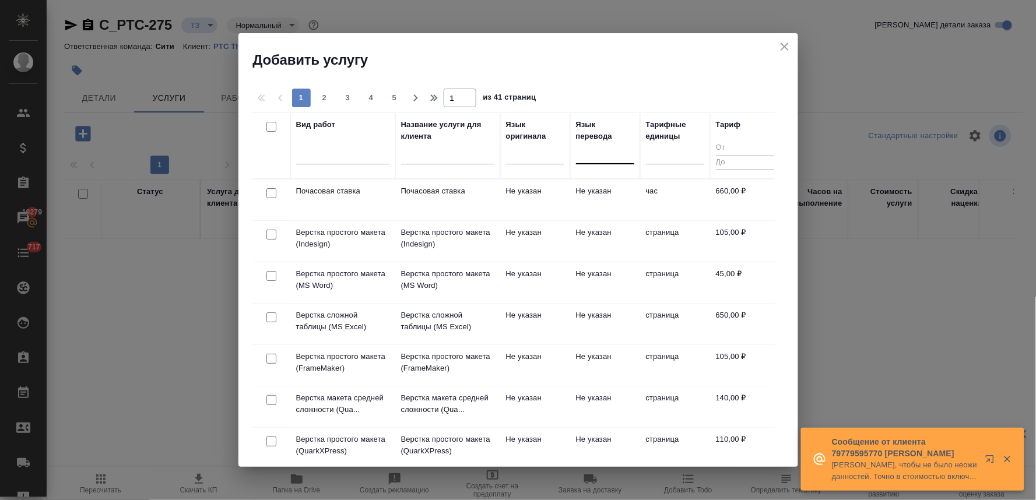
click at [597, 159] on div at bounding box center [605, 152] width 58 height 17
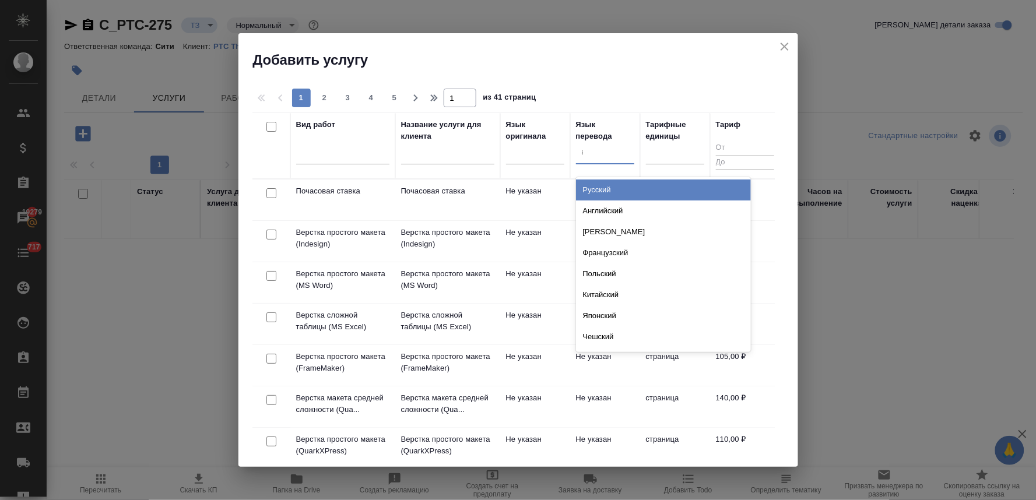
type input "анг"
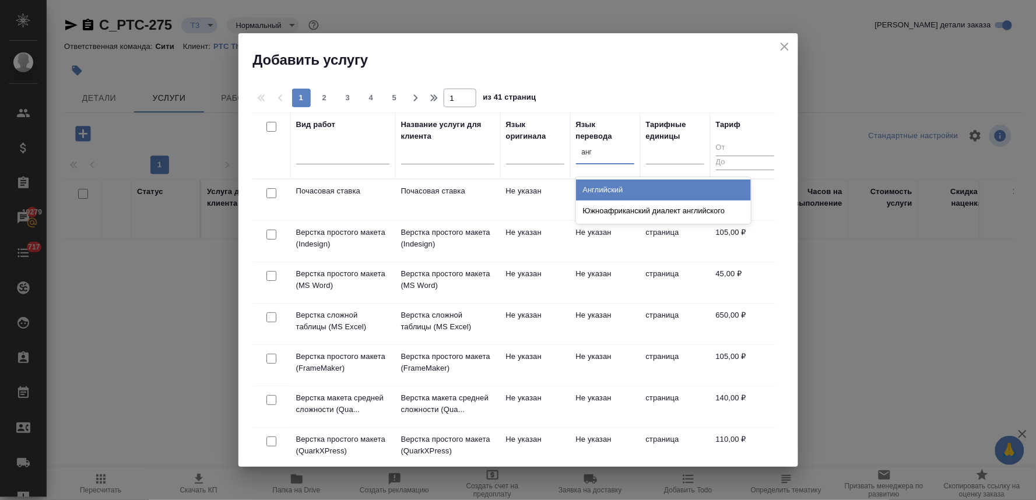
click at [598, 189] on div "Английский" at bounding box center [663, 190] width 175 height 21
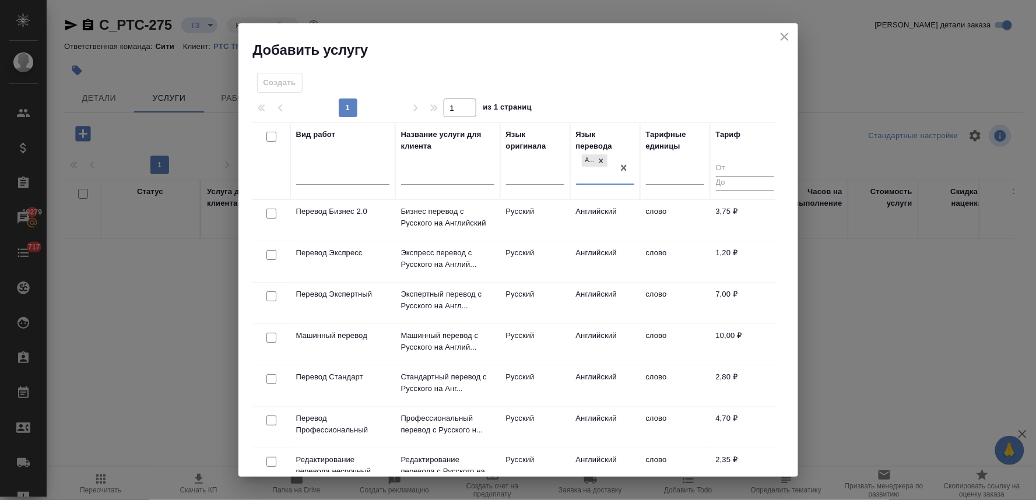
click at [271, 377] on input "checkbox" at bounding box center [271, 379] width 10 height 10
checkbox input "true"
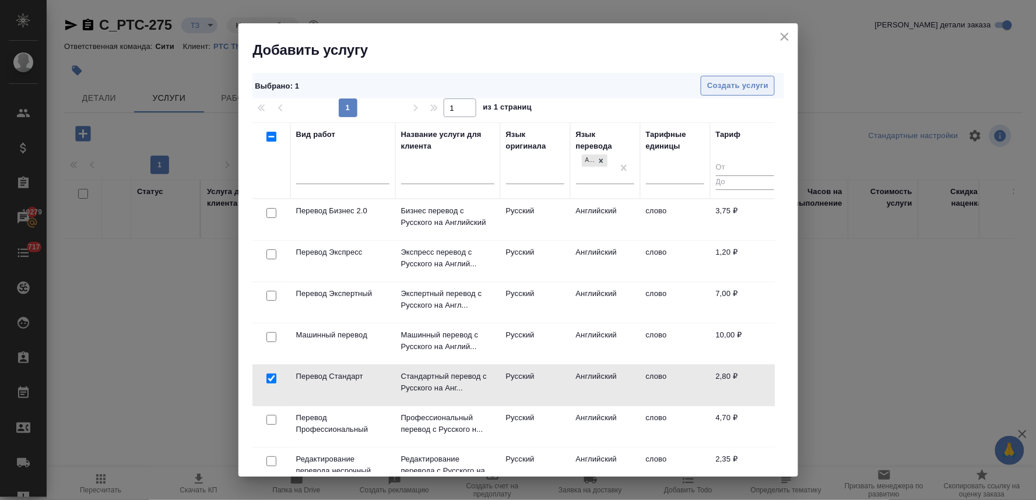
click at [738, 82] on span "Создать услуги" at bounding box center [737, 85] width 61 height 13
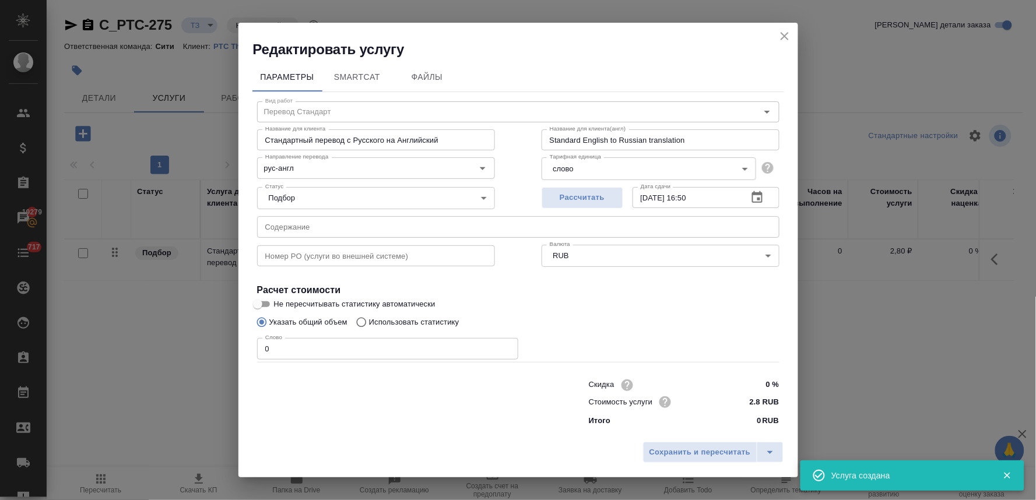
drag, startPoint x: 313, startPoint y: 405, endPoint x: 317, endPoint y: 342, distance: 62.5
click at [314, 405] on div at bounding box center [400, 401] width 332 height 47
click at [300, 234] on input "text" at bounding box center [518, 226] width 522 height 21
paste input "ДОПОЛНИТЕЛЬНОЕ_СОГЛАШЕНИЕ Выручай"
type input "ДОПОЛНИТЕЛЬНОЕ_СОГЛАШЕНИЕ Выручай"
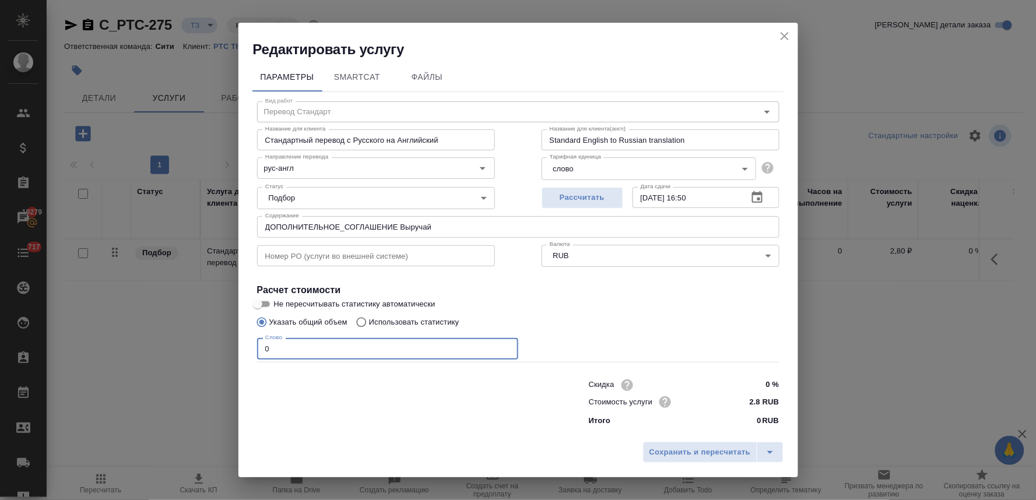
click at [275, 348] on input "0" at bounding box center [387, 348] width 261 height 21
click at [363, 317] on input "Использовать статистику" at bounding box center [359, 322] width 19 height 22
radio input "true"
radio input "false"
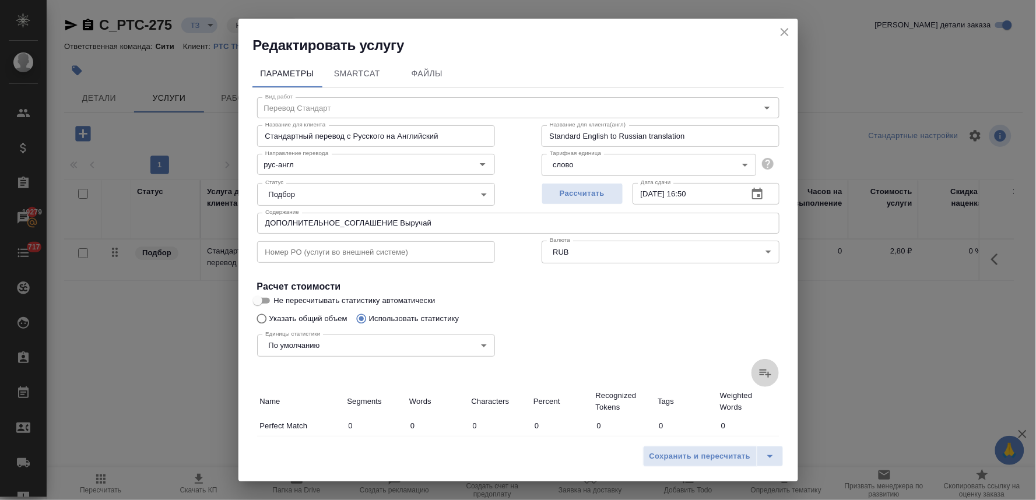
click at [760, 373] on icon at bounding box center [766, 374] width 12 height 8
click at [0, 0] on input "file" at bounding box center [0, 0] width 0 height 0
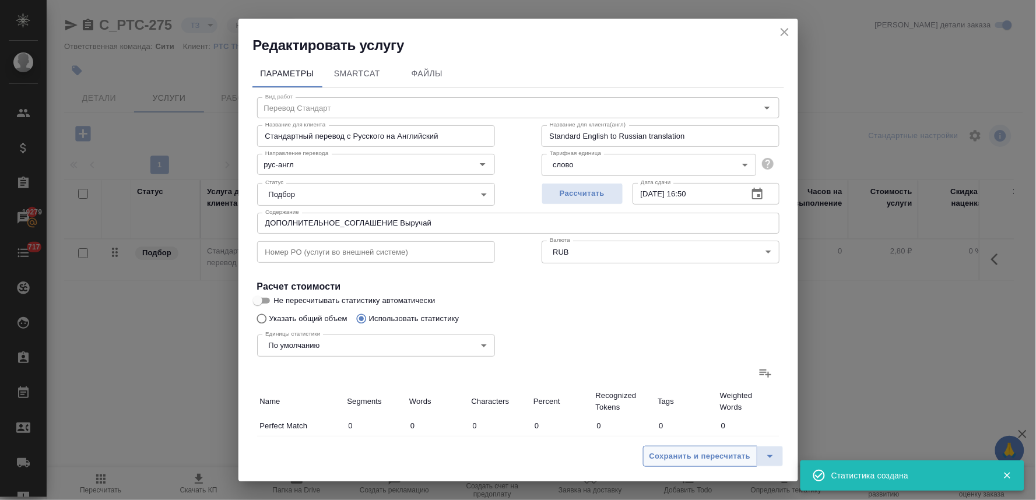
type input "3"
type input "5"
type input "28"
type input "12"
type input "36"
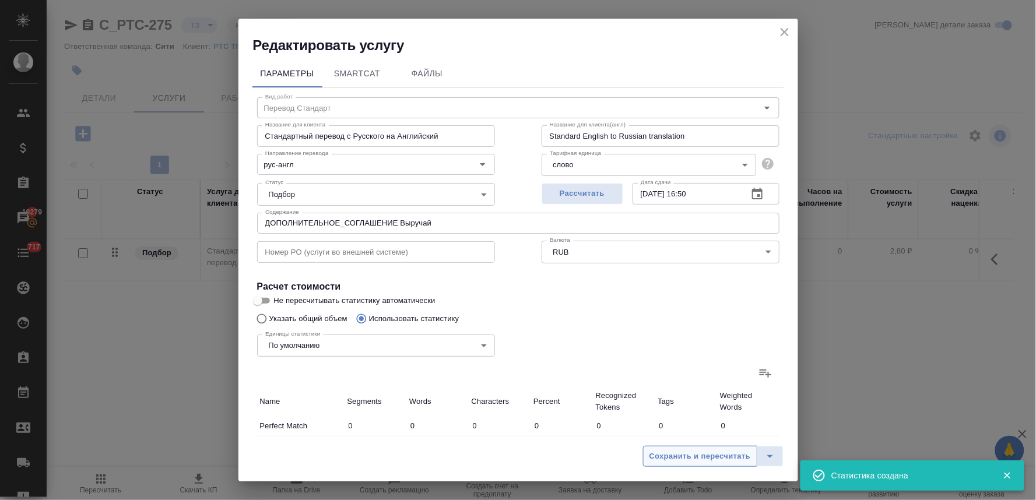
type input "238"
type input "6"
type input "20"
type input "159"
type input "2"
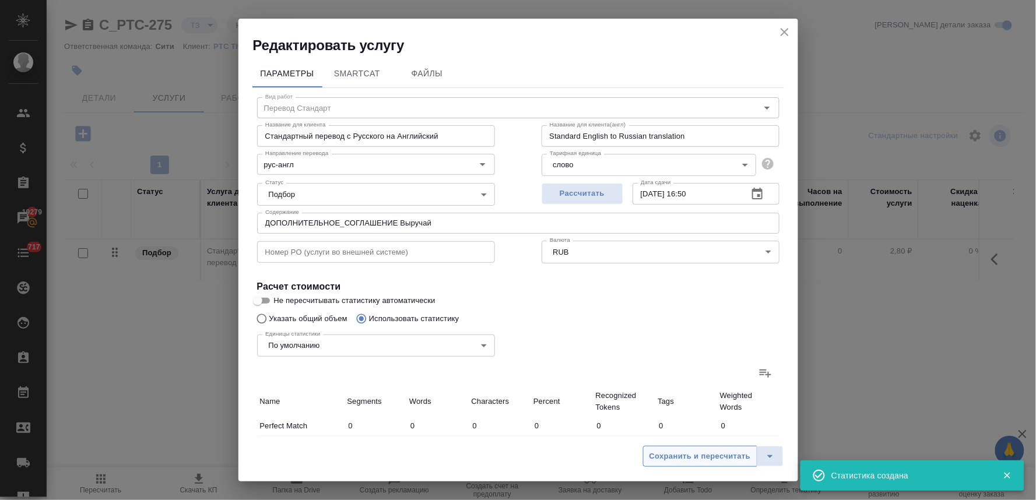
type input "6"
type input "34"
type input "3"
type input "27"
type input "150"
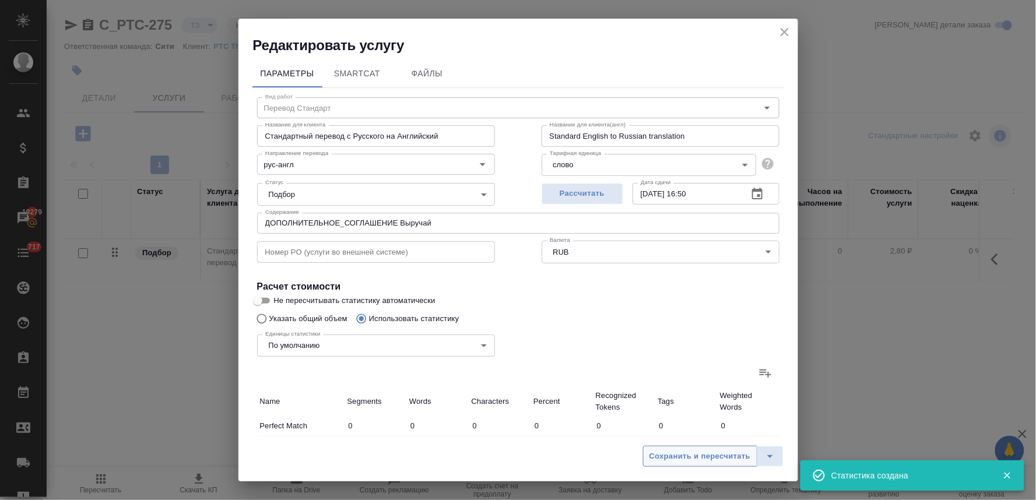
type input "24"
type input "244"
type input "1675"
type input "50"
type input "338"
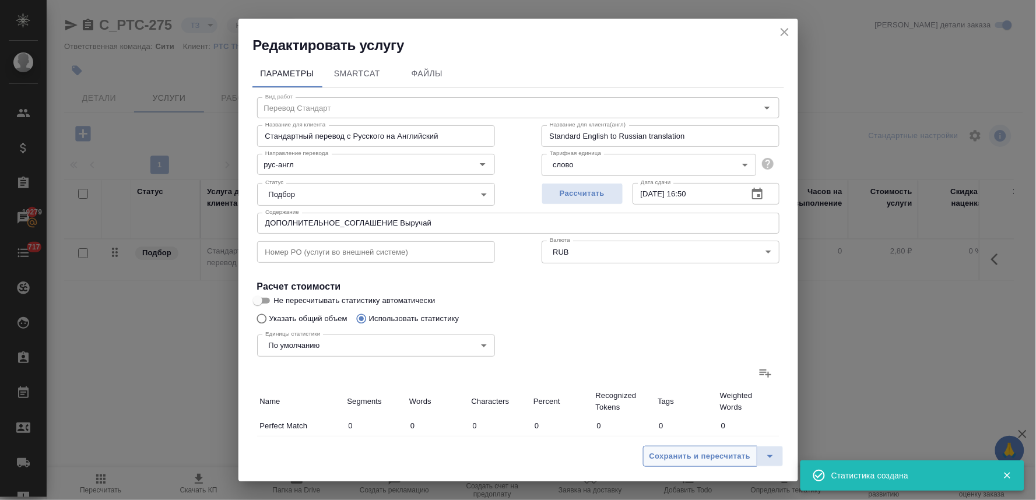
type input "2284"
type input "50"
type input "338"
type input "2284"
click at [693, 458] on span "Сохранить и пересчитать" at bounding box center [700, 456] width 101 height 13
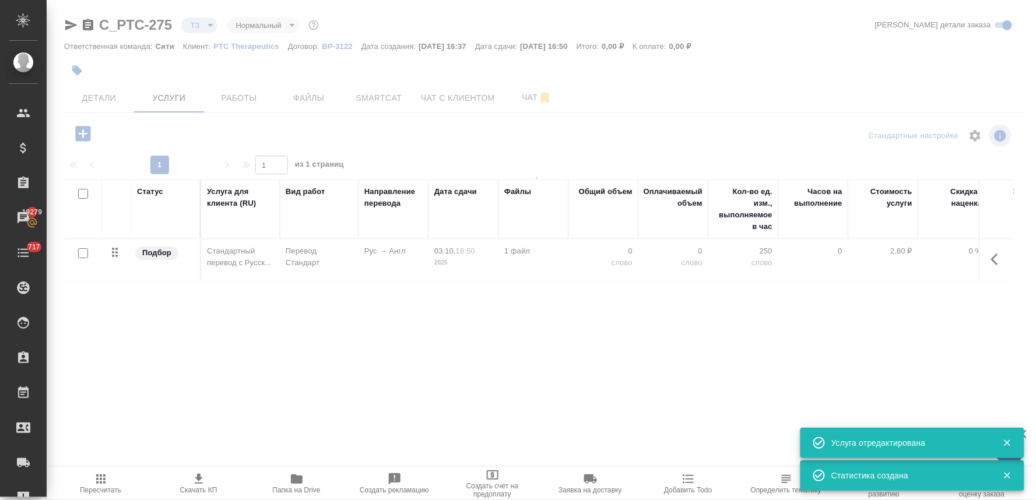
type input "new"
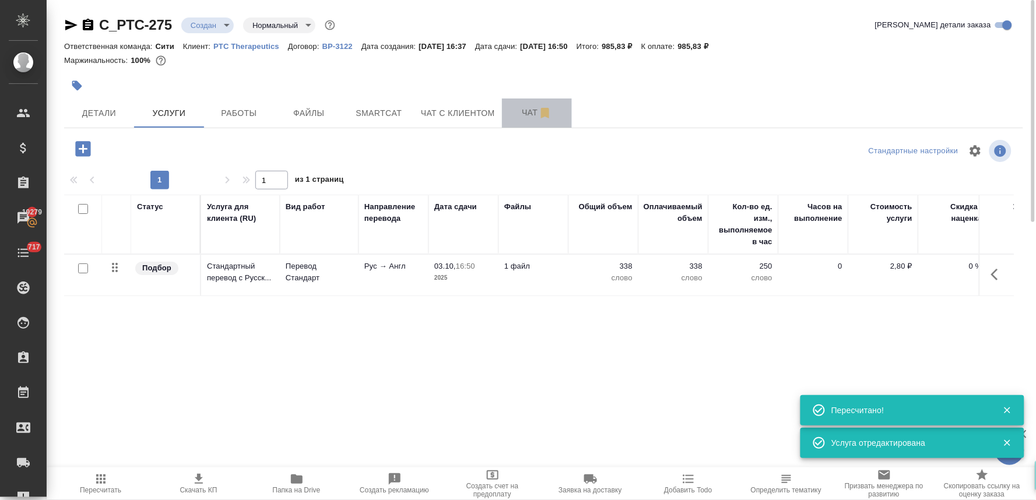
click at [521, 111] on span "Чат" at bounding box center [537, 113] width 56 height 15
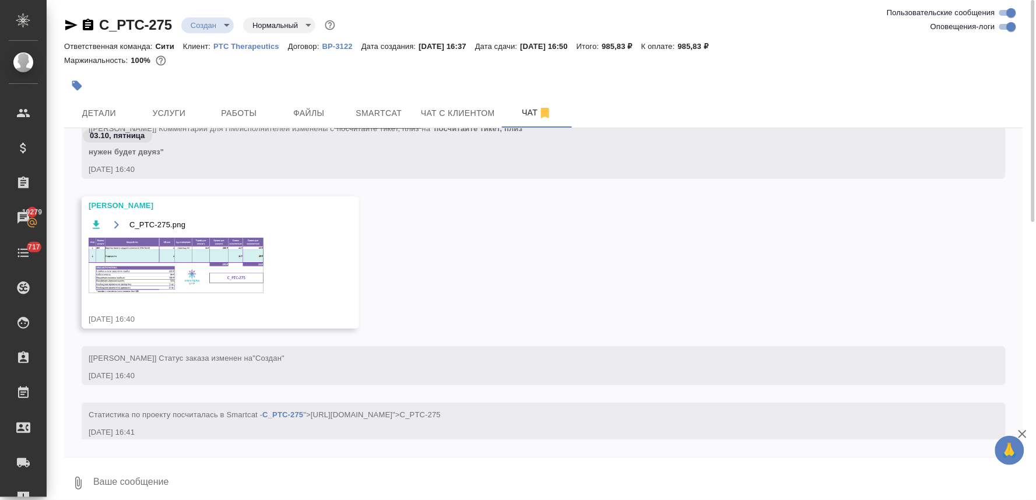
scroll to position [245, 0]
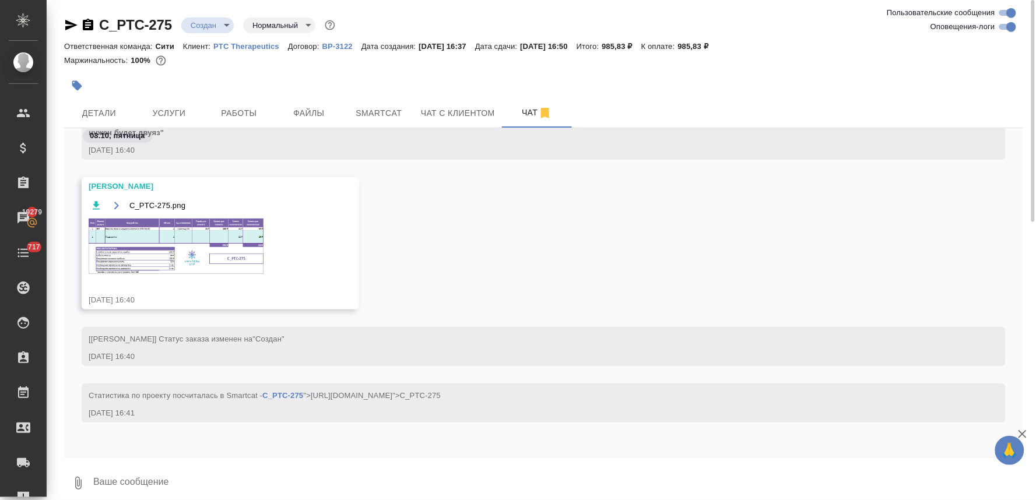
click at [214, 247] on img at bounding box center [176, 246] width 175 height 55
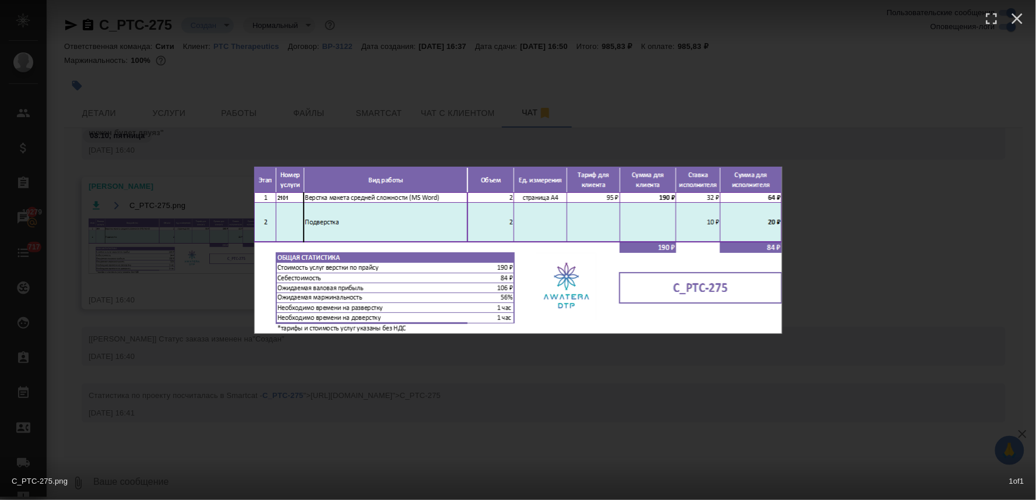
click at [436, 427] on div "C_PTC-275.png 1 of 1" at bounding box center [518, 250] width 1036 height 500
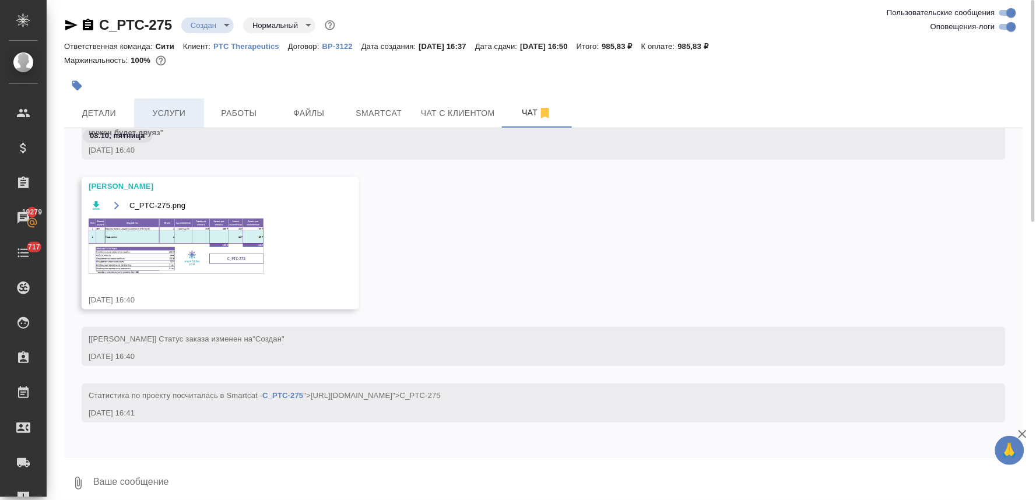
click at [164, 111] on span "Услуги" at bounding box center [169, 113] width 56 height 15
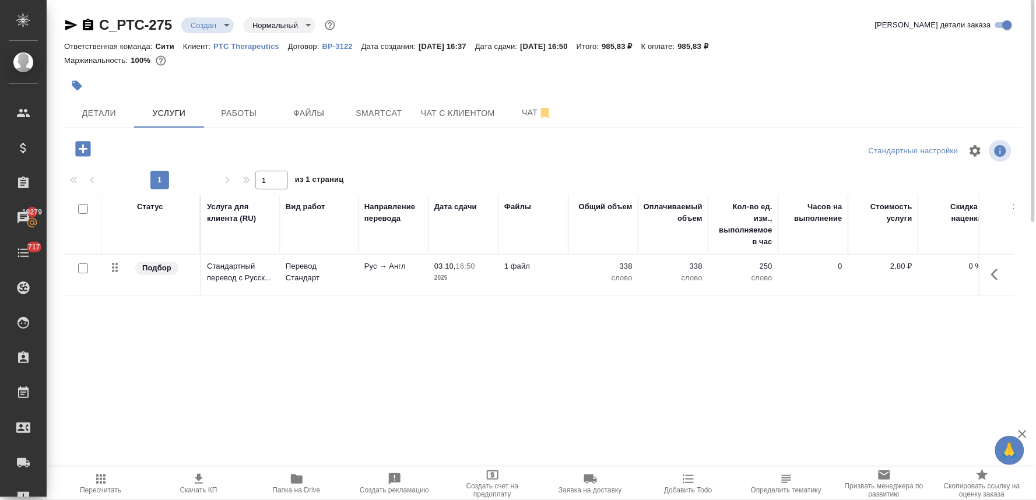
click at [80, 145] on icon "button" at bounding box center [82, 148] width 15 height 15
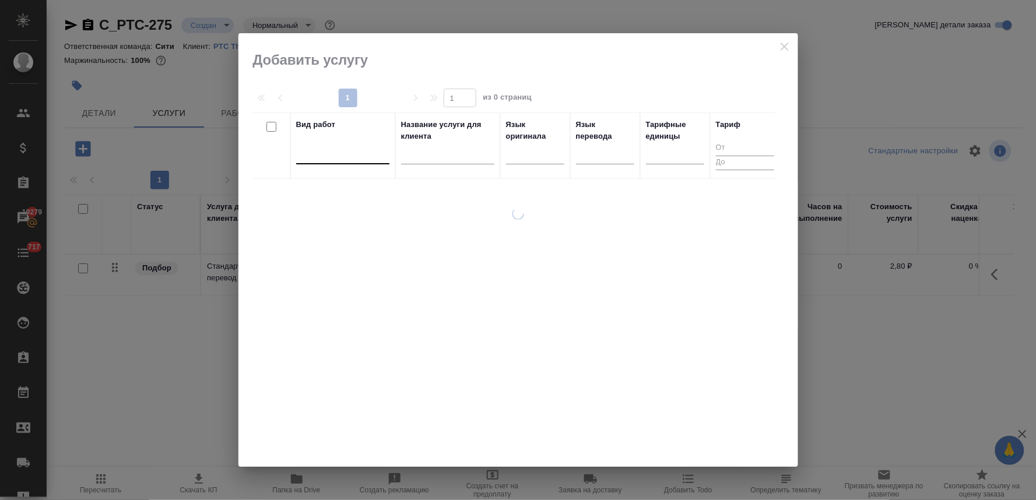
click at [339, 149] on div at bounding box center [342, 152] width 93 height 17
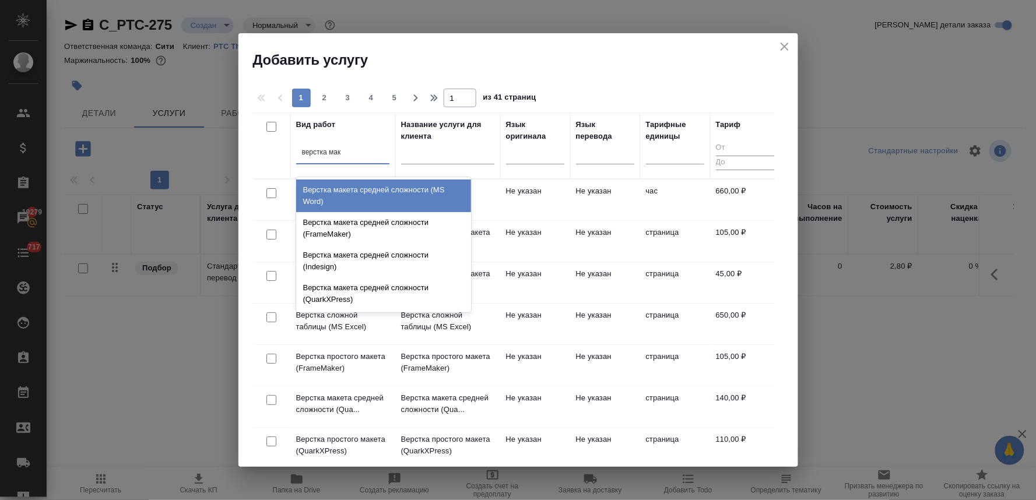
type input "верстка маке"
click at [362, 193] on div "Верстка макета средней сложности (MS Word)" at bounding box center [383, 196] width 175 height 33
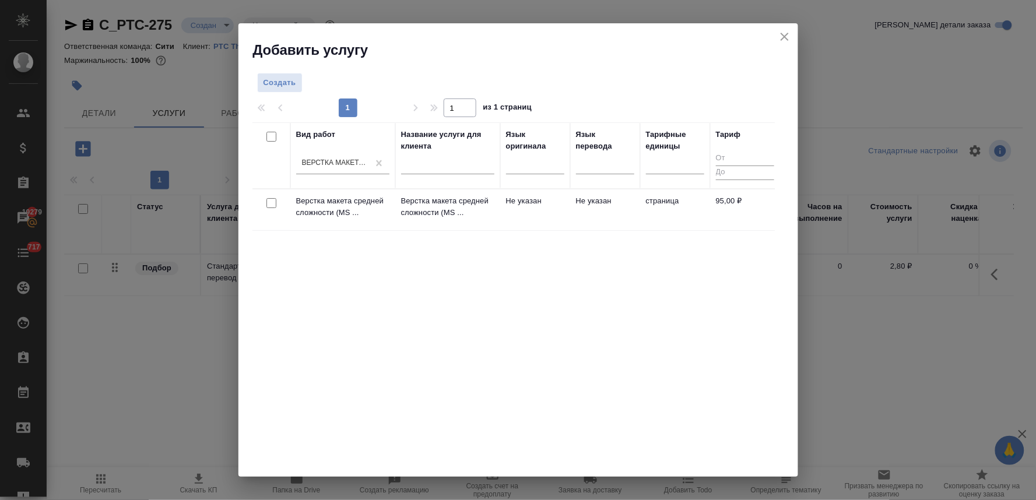
click at [272, 202] on input "checkbox" at bounding box center [271, 203] width 10 height 10
checkbox input "true"
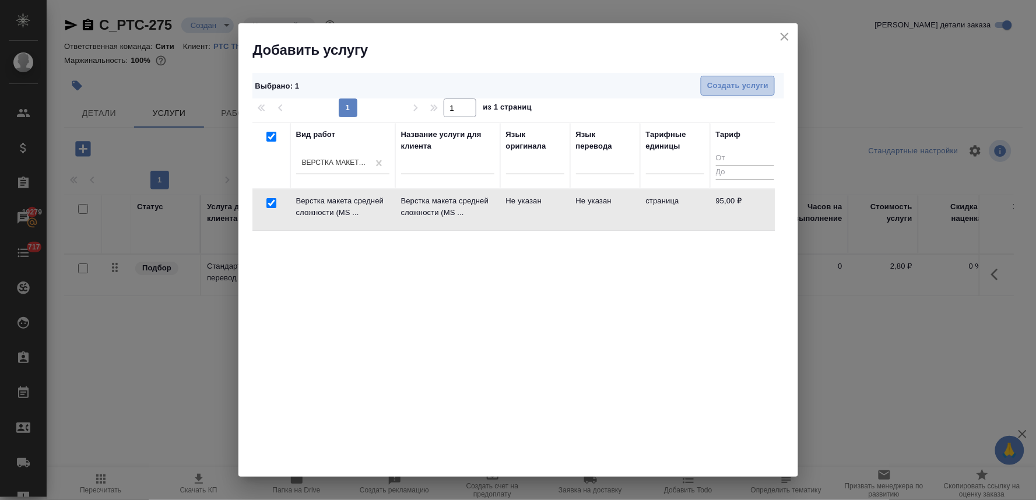
click at [736, 85] on span "Создать услуги" at bounding box center [737, 85] width 61 height 13
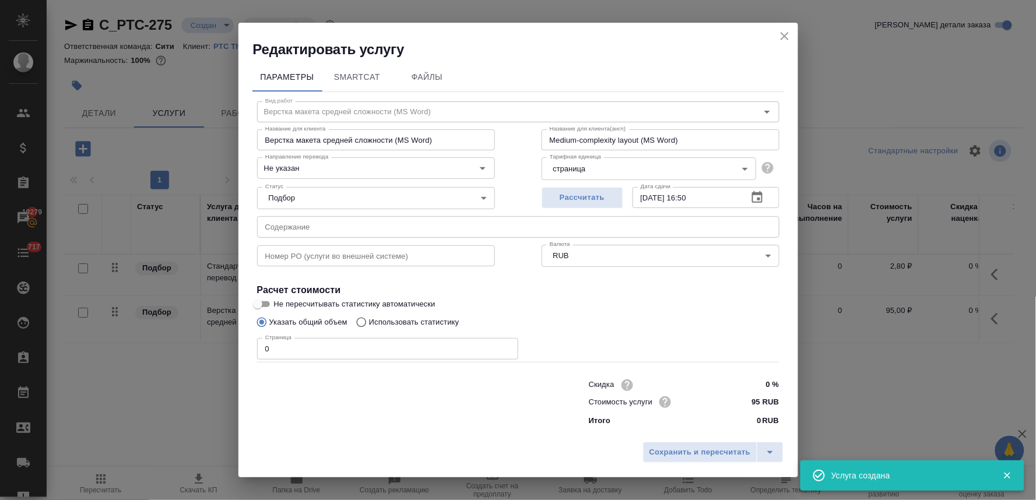
click at [345, 230] on input "text" at bounding box center [518, 226] width 522 height 21
paste input "ДОПОЛНИТЕЛЬНОЕ_СОГЛАШЕНИЕ Выручай"
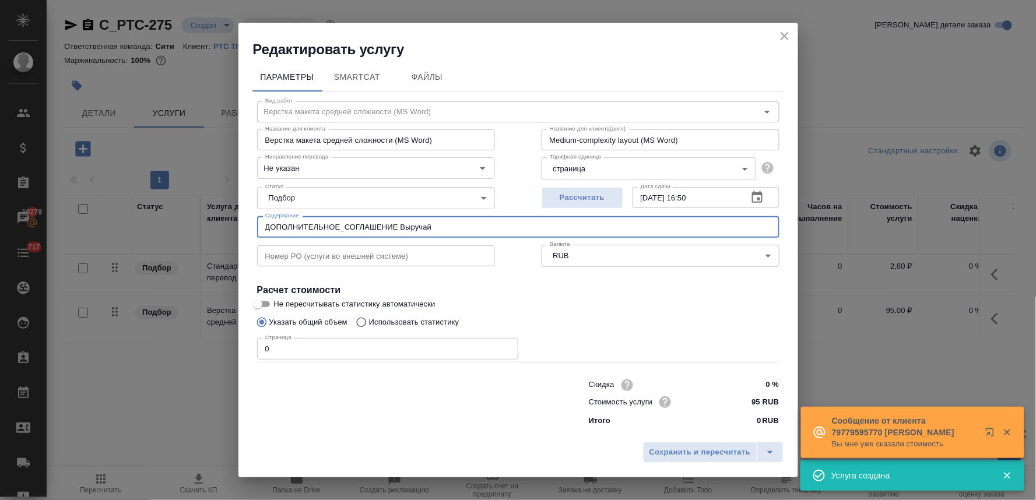
type input "ДОПОЛНИТЕЛЬНОЕ_СОГЛАШЕНИЕ Выручай"
drag, startPoint x: 292, startPoint y: 352, endPoint x: 223, endPoint y: 350, distance: 68.2
click at [223, 350] on div "Редактировать услугу Параметры SmartCat Файлы Вид работ Верстка макета средней …" at bounding box center [518, 250] width 1036 height 500
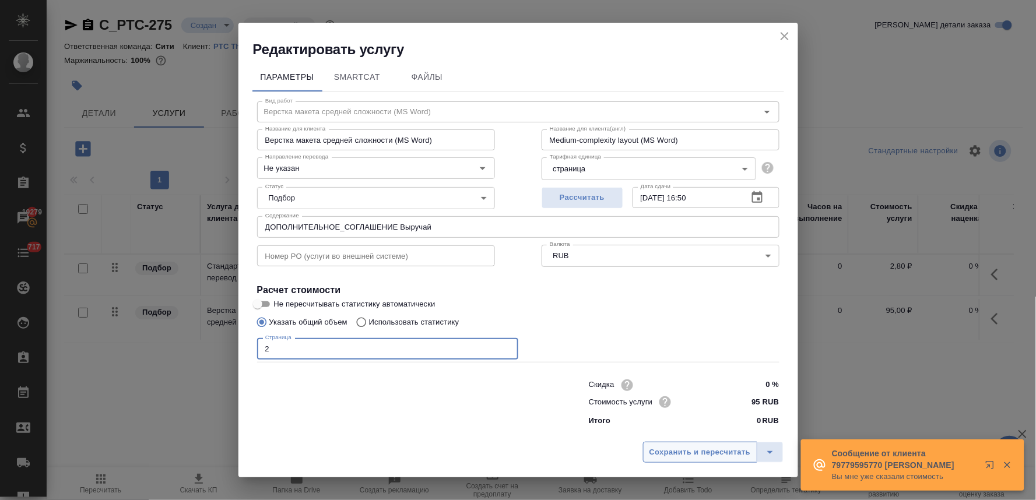
type input "2"
click at [674, 452] on span "Сохранить и пересчитать" at bounding box center [700, 452] width 101 height 13
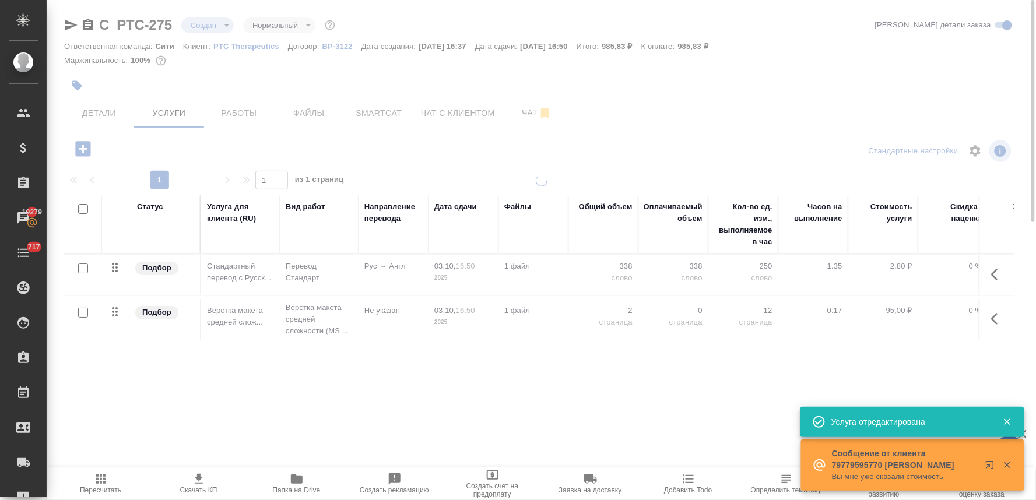
type input "urgent"
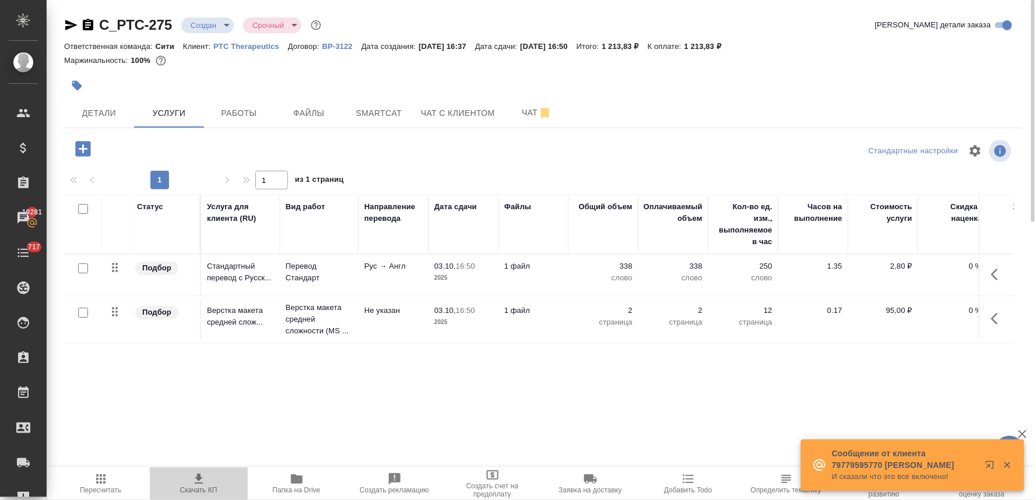
click at [195, 487] on span "Скачать КП" at bounding box center [198, 490] width 37 height 8
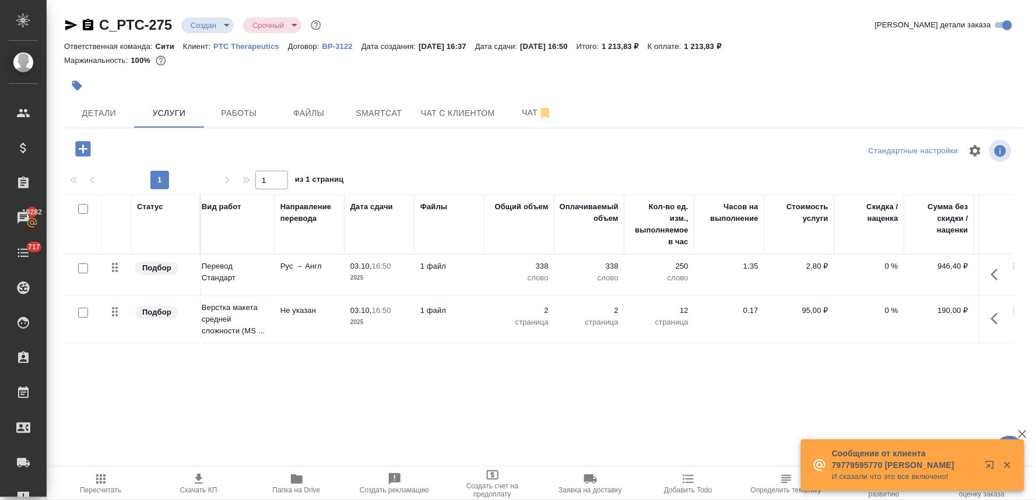
scroll to position [0, 148]
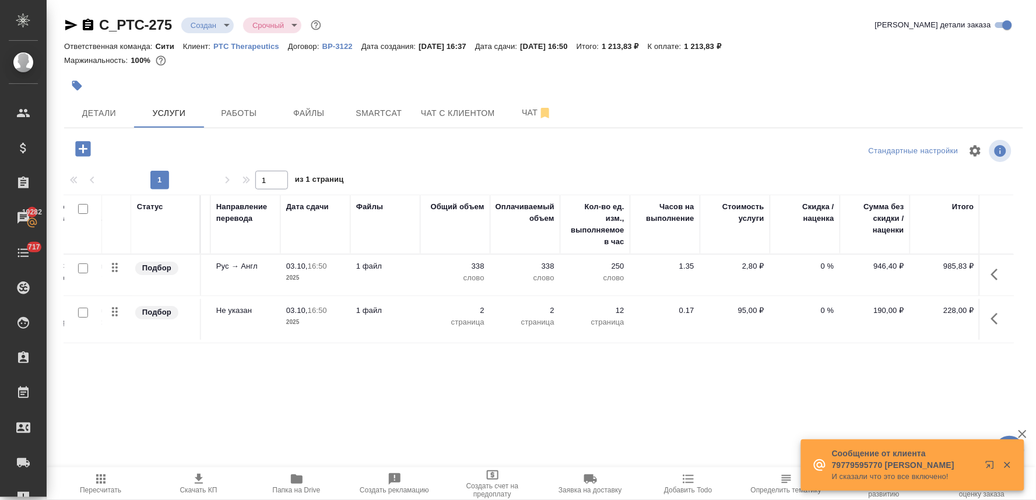
click at [827, 264] on p "0 %" at bounding box center [805, 267] width 58 height 12
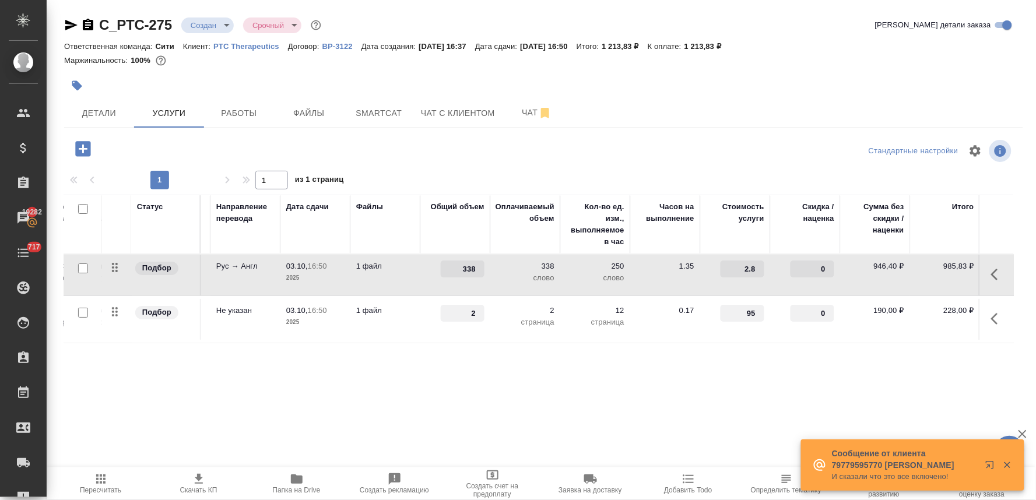
click at [817, 264] on input "0" at bounding box center [813, 269] width 44 height 17
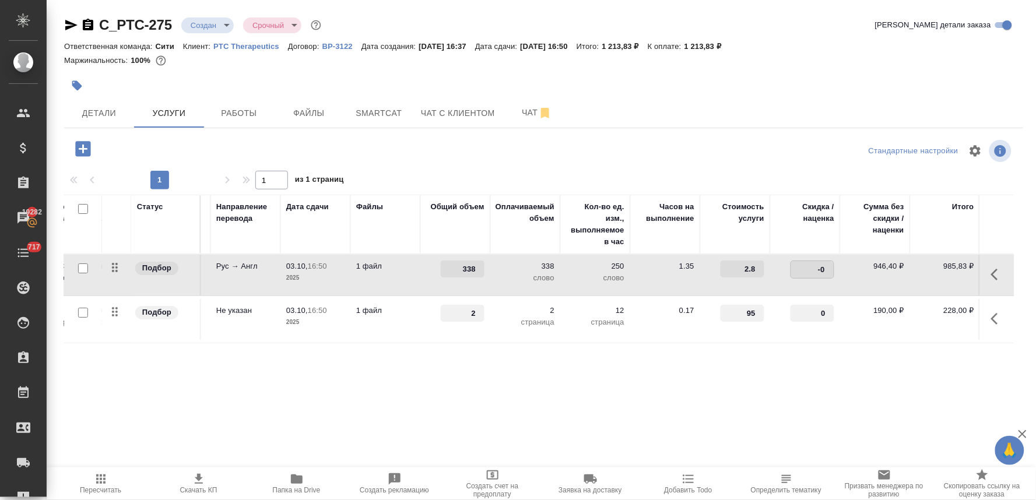
type input "-30"
click at [802, 376] on div "Статус Услуга для клиента (RU) Вид работ Направление перевода Дата сдачи Файлы …" at bounding box center [539, 320] width 950 height 251
click at [145, 149] on span "Сохранить и пересчитать" at bounding box center [165, 147] width 101 height 13
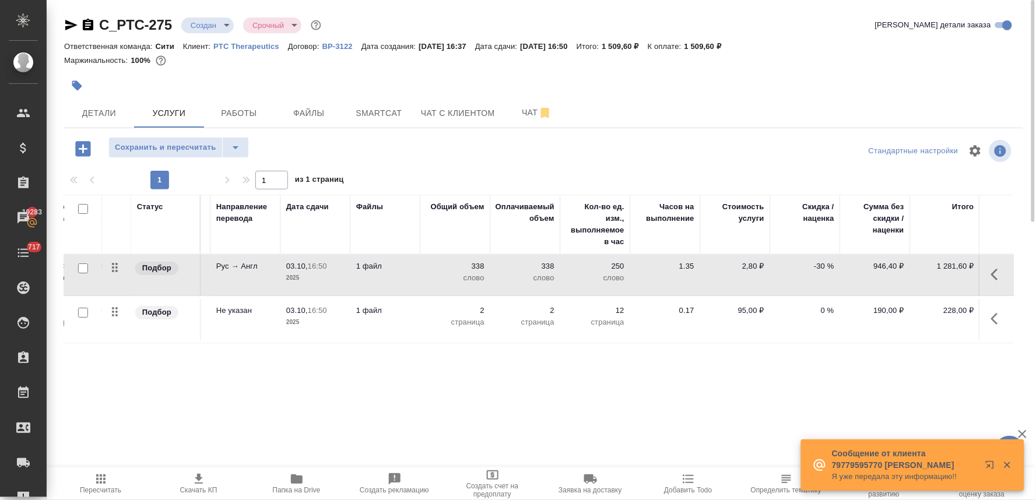
drag, startPoint x: 1006, startPoint y: 60, endPoint x: 969, endPoint y: 78, distance: 41.5
click at [1006, 60] on div "Маржинальность: 100%" at bounding box center [543, 60] width 959 height 15
click at [199, 482] on icon "button" at bounding box center [199, 479] width 14 height 14
click at [211, 366] on div "Статус Услуга для клиента (RU) Вид работ Направление перевода Дата сдачи Файлы …" at bounding box center [539, 320] width 950 height 251
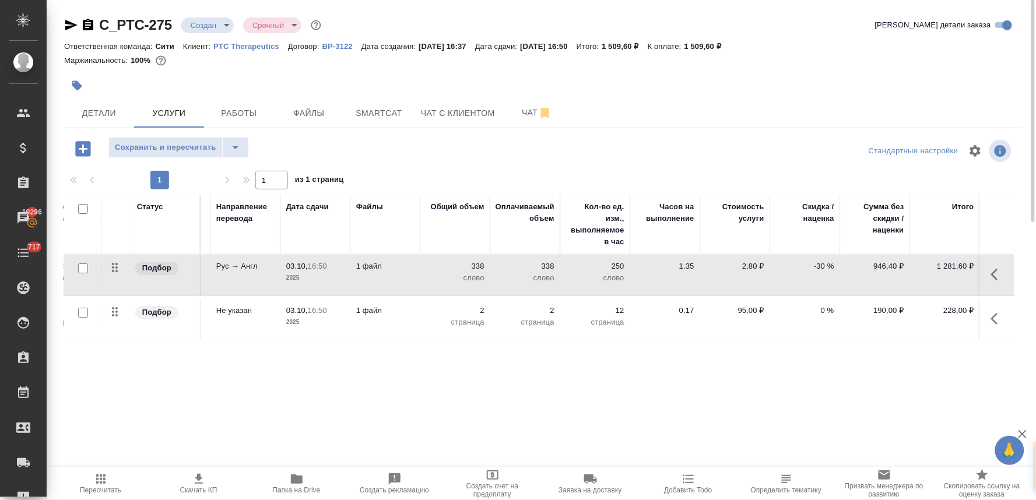
click at [819, 265] on p "-30 %" at bounding box center [805, 267] width 58 height 12
drag, startPoint x: 802, startPoint y: 269, endPoint x: 871, endPoint y: 269, distance: 68.8
click at [866, 269] on tr "Подбор Стандартный перевод с Русск... Перевод Стандарт Рус → Англ 03.10, 16:50 …" at bounding box center [465, 275] width 1099 height 41
type input "0"
click at [845, 387] on div "Статус Услуга для клиента (RU) Вид работ Направление перевода Дата сдачи Файлы …" at bounding box center [539, 320] width 950 height 251
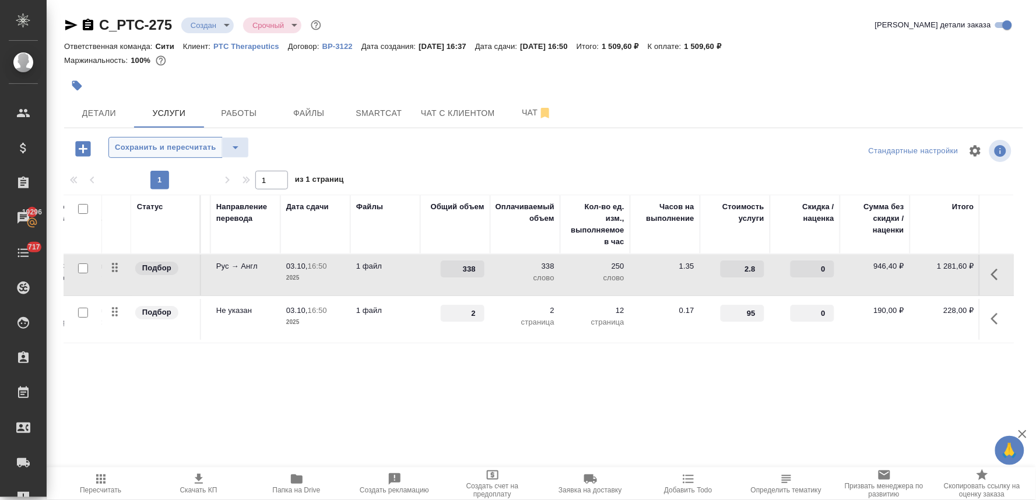
click at [168, 145] on span "Сохранить и пересчитать" at bounding box center [165, 147] width 101 height 13
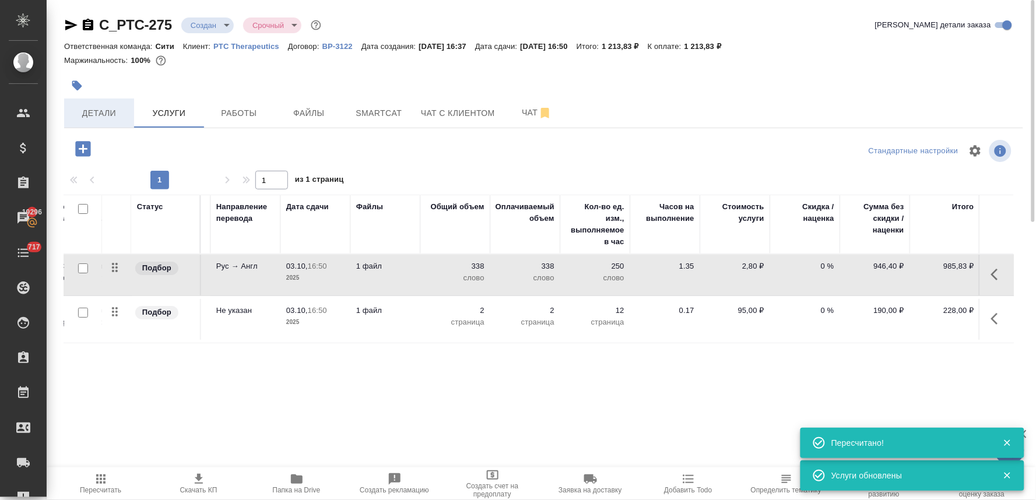
click at [119, 115] on span "Детали" at bounding box center [99, 113] width 56 height 15
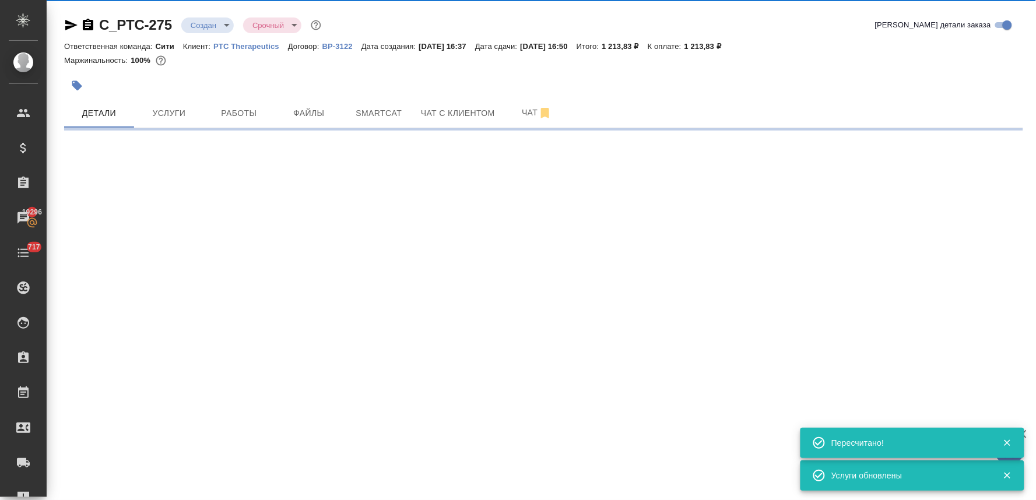
select select "RU"
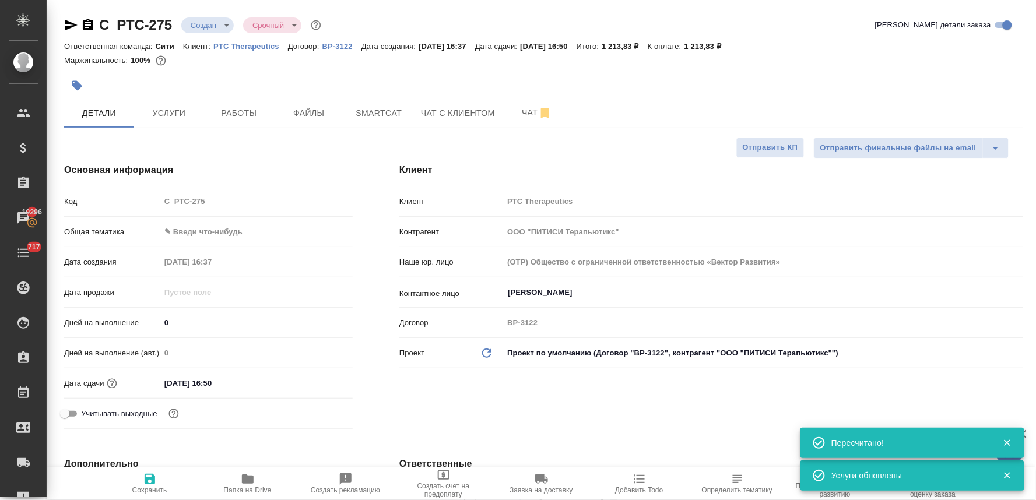
type textarea "x"
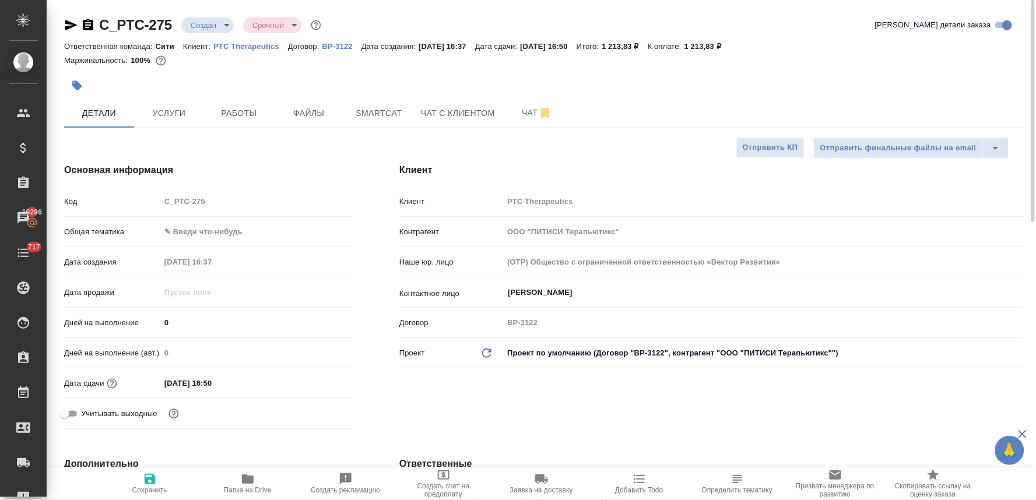
click at [223, 226] on body "🙏 .cls-1 fill:#fff; AWATERA Lyamina Nadezhda Клиенты Спецификации Заказы 19296 …" at bounding box center [518, 250] width 1036 height 500
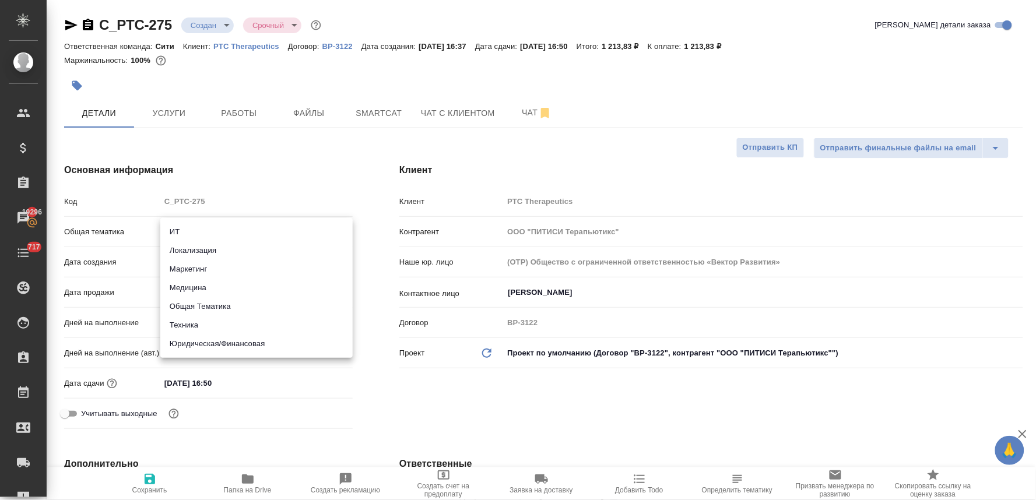
click at [222, 341] on li "Юридическая/Финансовая" at bounding box center [256, 344] width 192 height 19
type input "yr-fn"
type textarea "x"
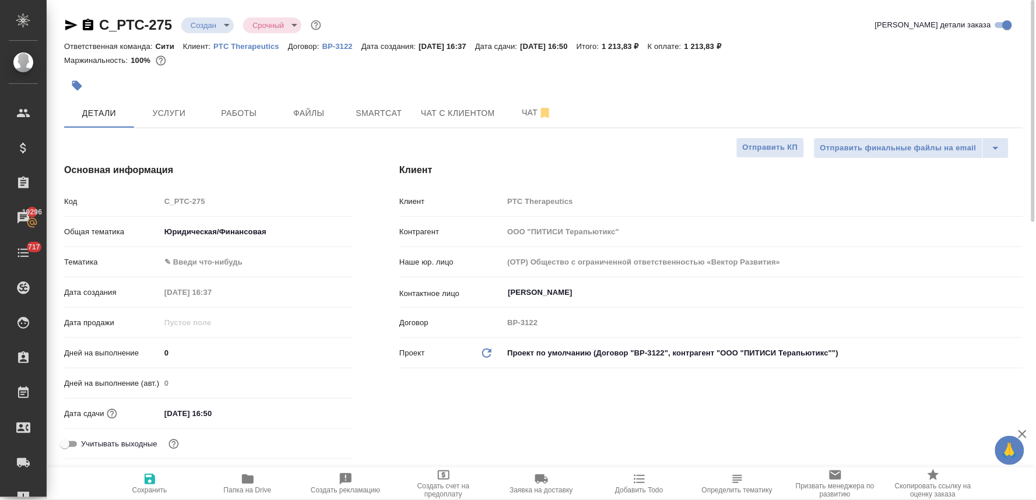
click at [212, 255] on body "🙏 .cls-1 fill:#fff; AWATERA Lyamina Nadezhda Клиенты Спецификации Заказы 19296 …" at bounding box center [518, 250] width 1036 height 500
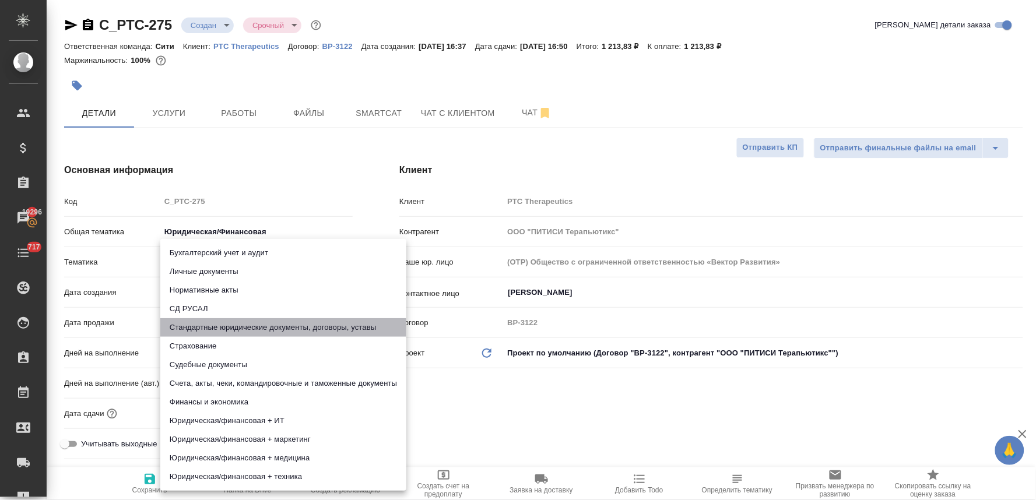
click at [231, 323] on li "Стандартные юридические документы, договоры, уставы" at bounding box center [283, 327] width 246 height 19
type textarea "x"
type input "5f647205b73bc97568ca66bf"
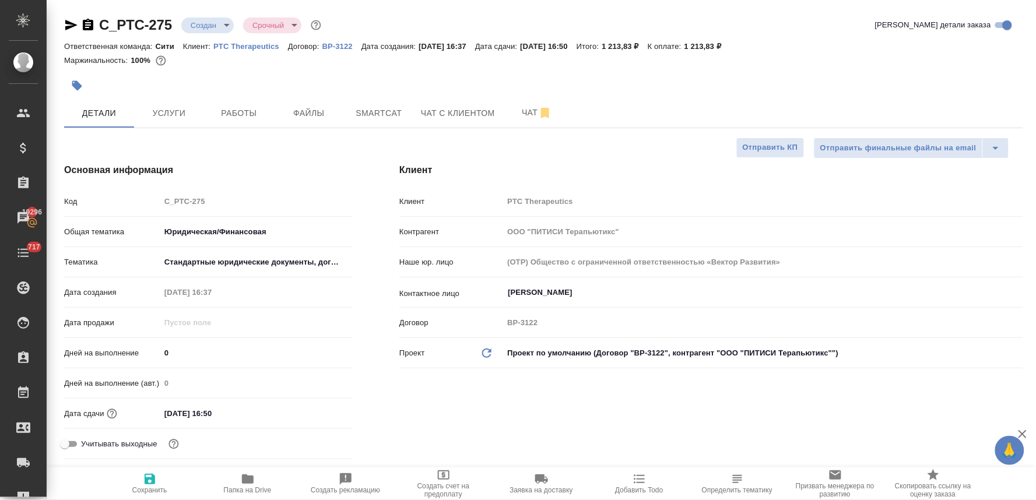
click at [395, 395] on div "Бухгалтерский учет и аудит Личные документы Нормативные акты СД РУСАЛ Стандартн…" at bounding box center [518, 250] width 1036 height 500
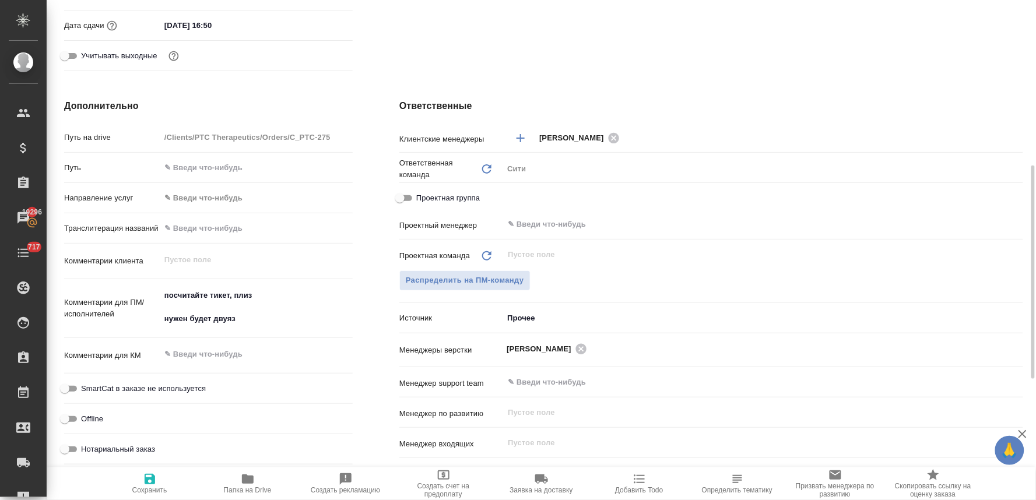
type textarea "x"
drag, startPoint x: 166, startPoint y: 311, endPoint x: 157, endPoint y: 294, distance: 18.3
click at [157, 294] on div "Комментарии для ПМ/исполнителей посчитайте тикет, плиз нужен будет двуяз x" at bounding box center [208, 309] width 289 height 50
type textarea "x"
type textarea "нужен будет двуяз"
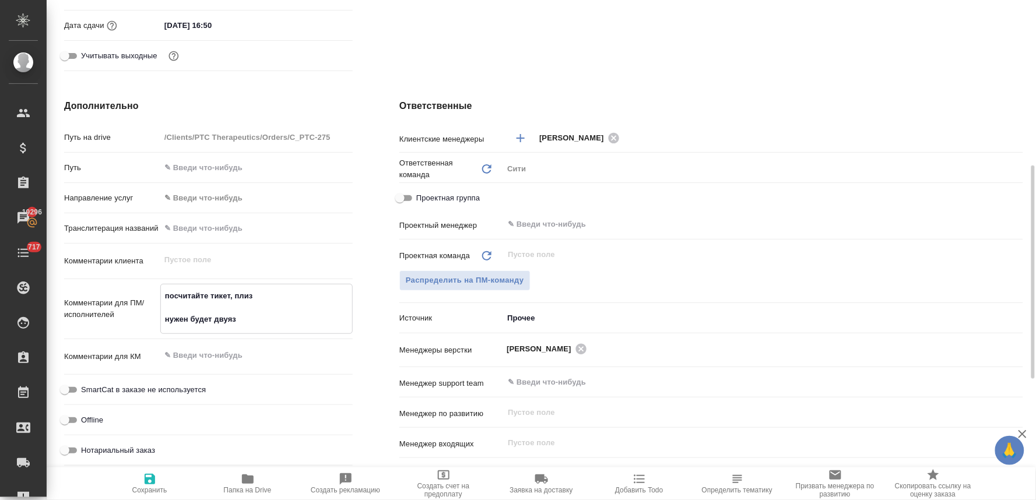
type textarea "x"
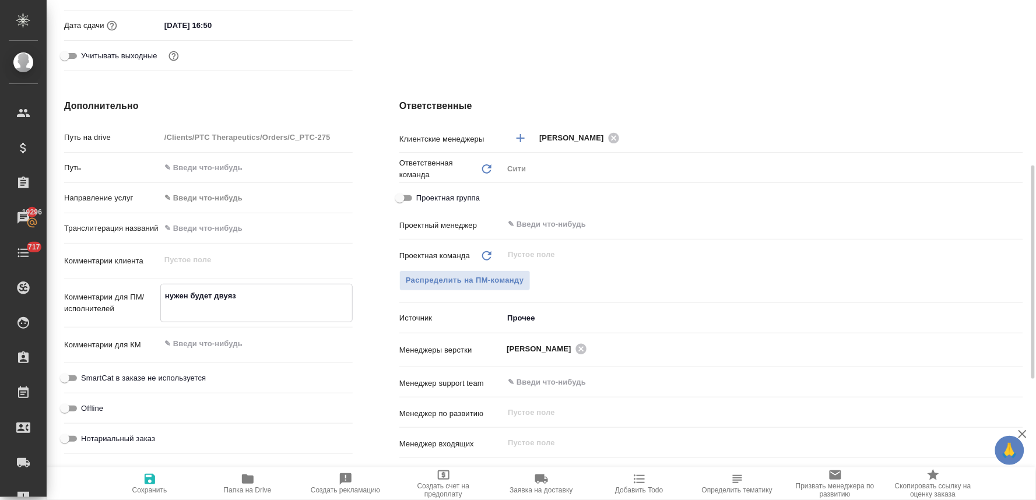
type textarea "нужен будет двуяз"
type textarea "x"
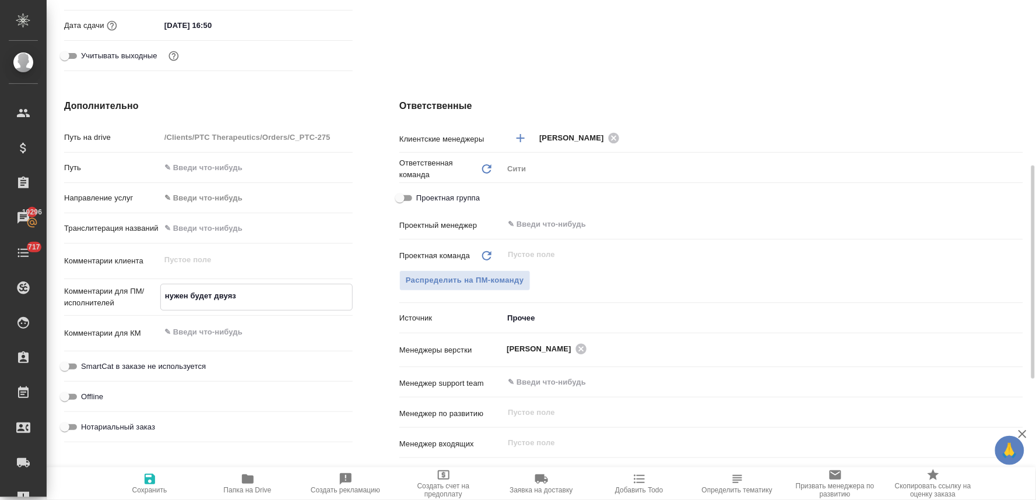
type textarea "нужен будет двуяз"
type textarea "x"
click at [143, 473] on icon "button" at bounding box center [150, 479] width 14 height 14
type textarea "x"
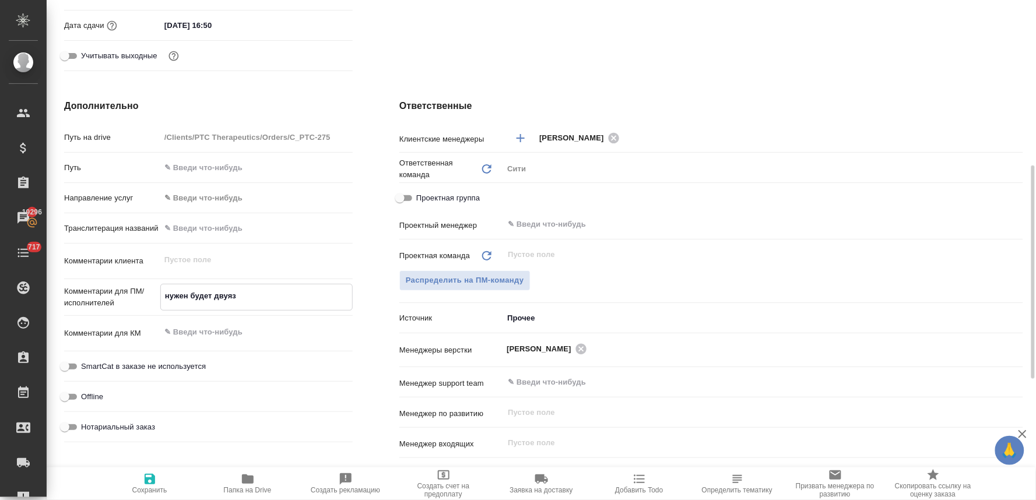
type textarea "x"
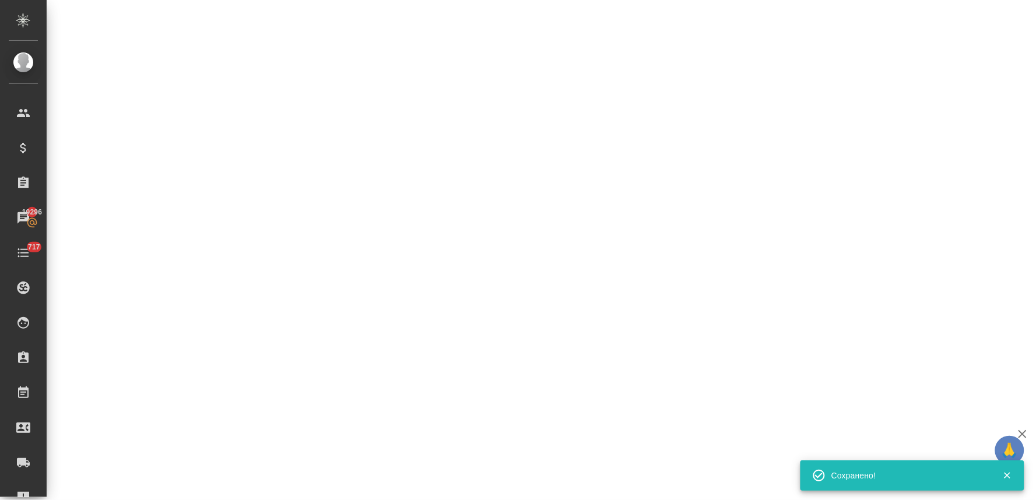
select select "RU"
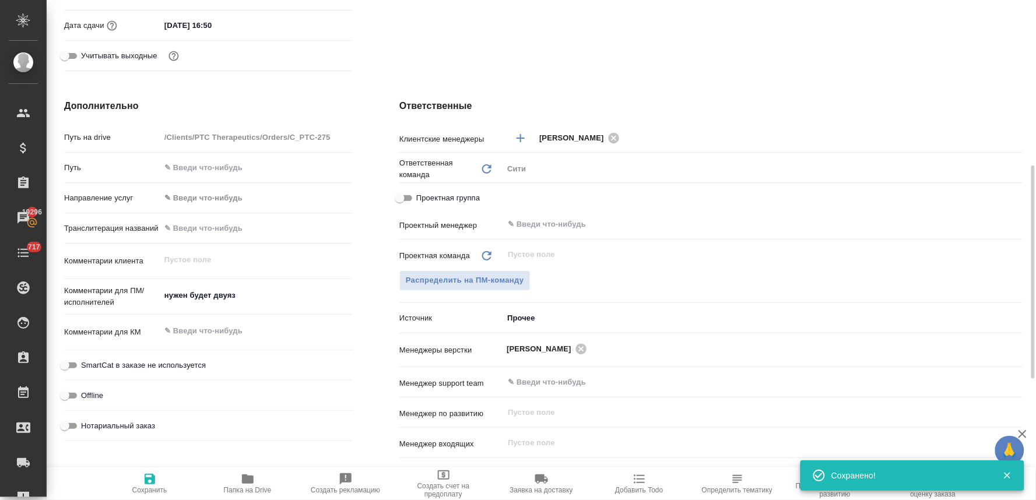
type textarea "x"
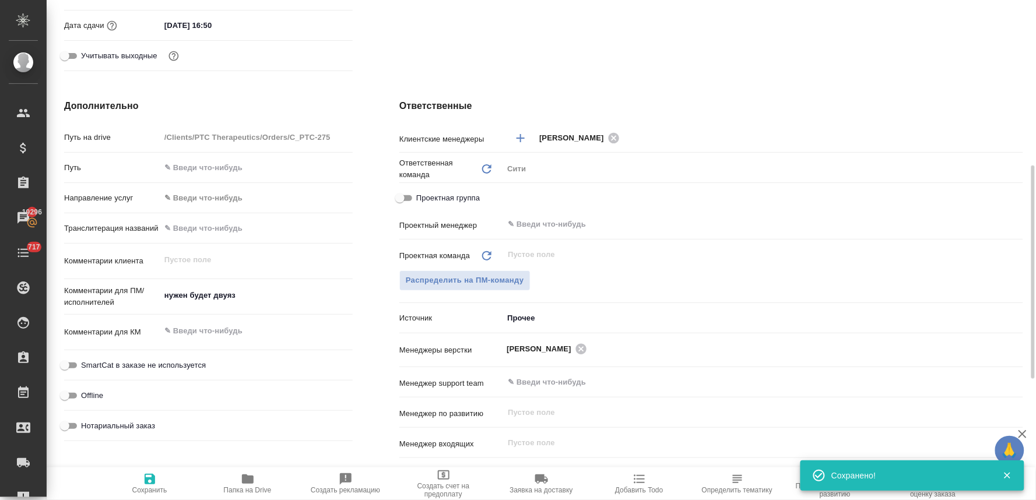
type textarea "x"
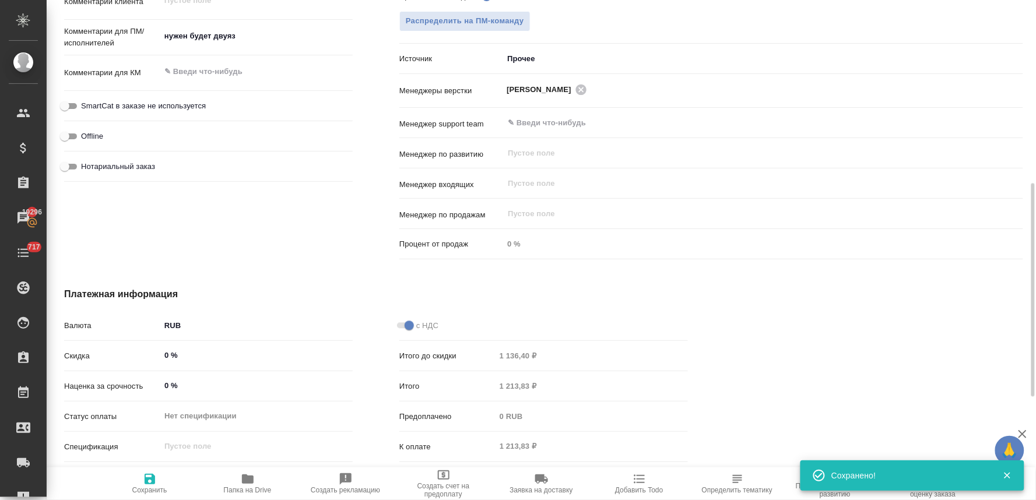
scroll to position [324, 0]
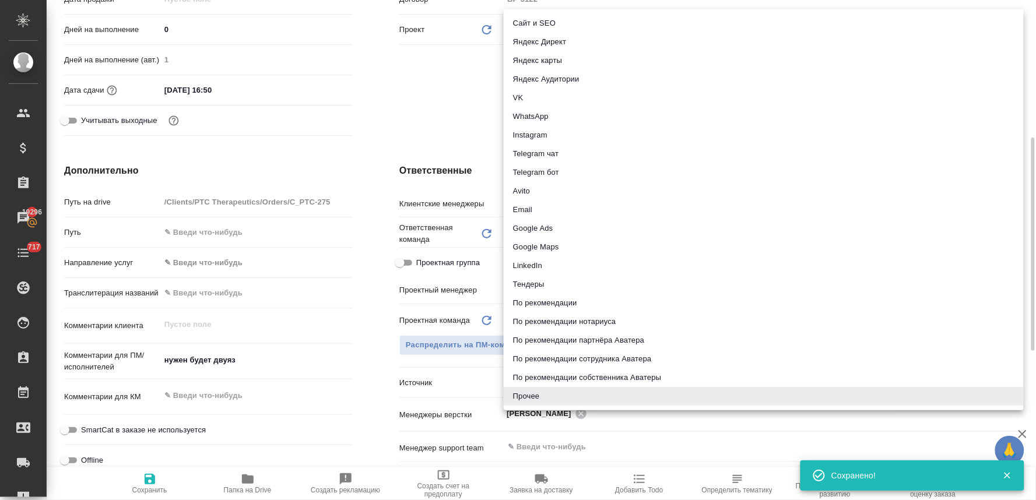
click at [560, 382] on body "🙏 .cls-1 fill:#fff; AWATERA Lyamina Nadezhda Клиенты Спецификации Заказы 19296 …" at bounding box center [518, 250] width 1036 height 500
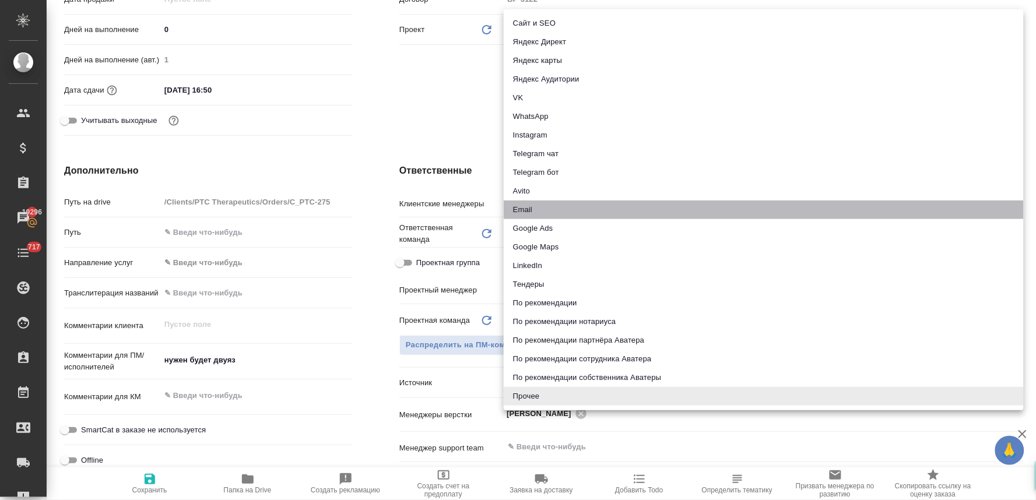
click at [534, 204] on li "Email" at bounding box center [764, 210] width 520 height 19
type textarea "x"
type input "emailAds"
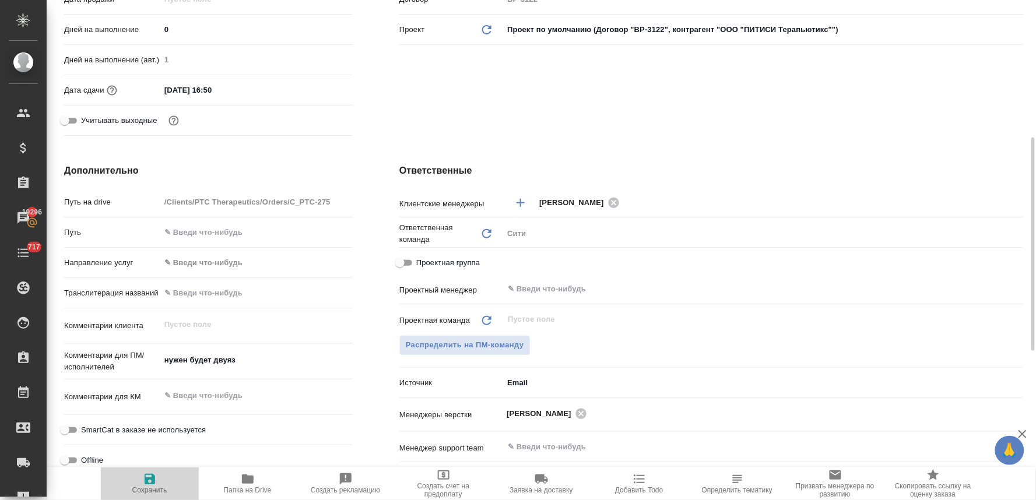
click at [143, 480] on icon "button" at bounding box center [150, 479] width 14 height 14
type textarea "x"
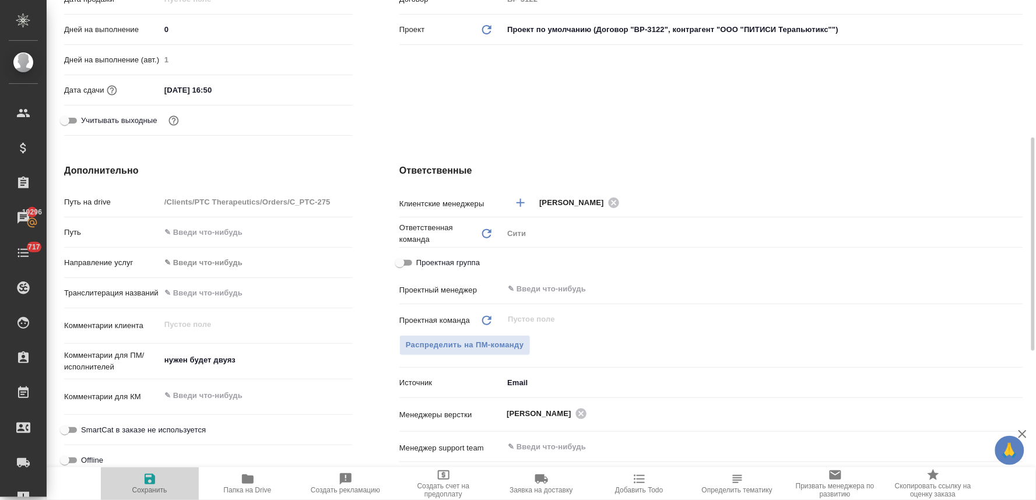
type textarea "x"
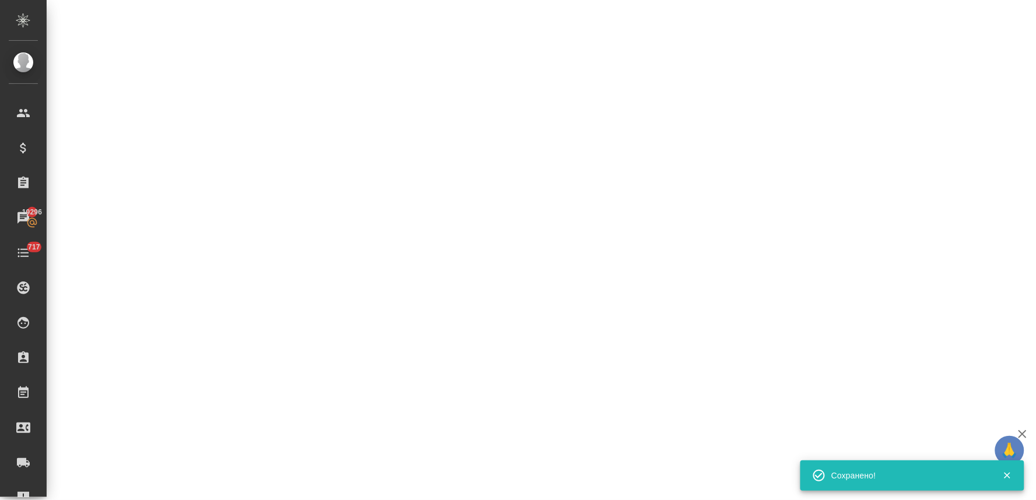
select select "RU"
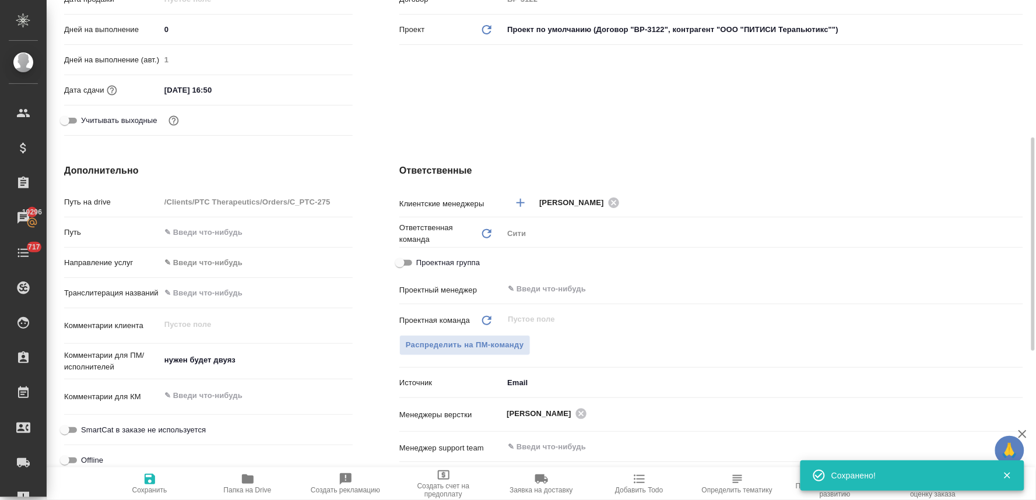
type textarea "x"
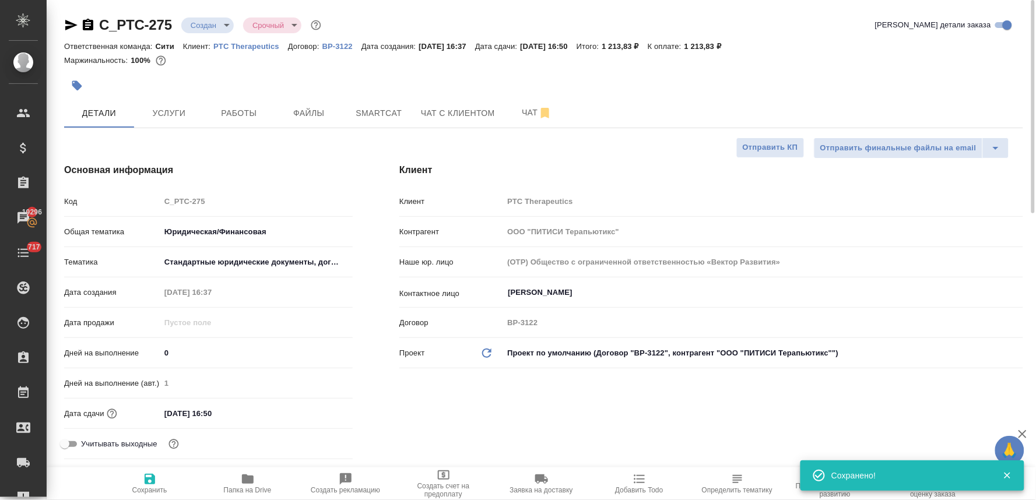
type textarea "x"
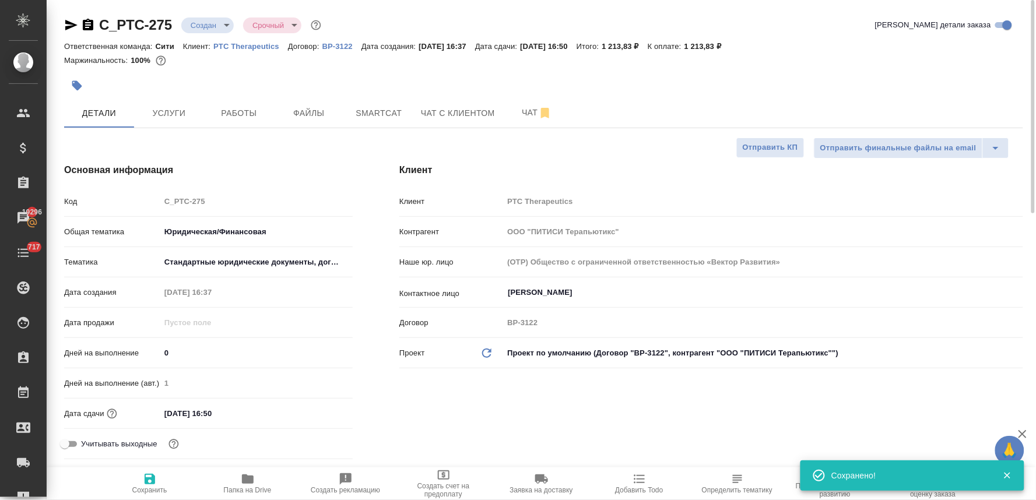
type textarea "x"
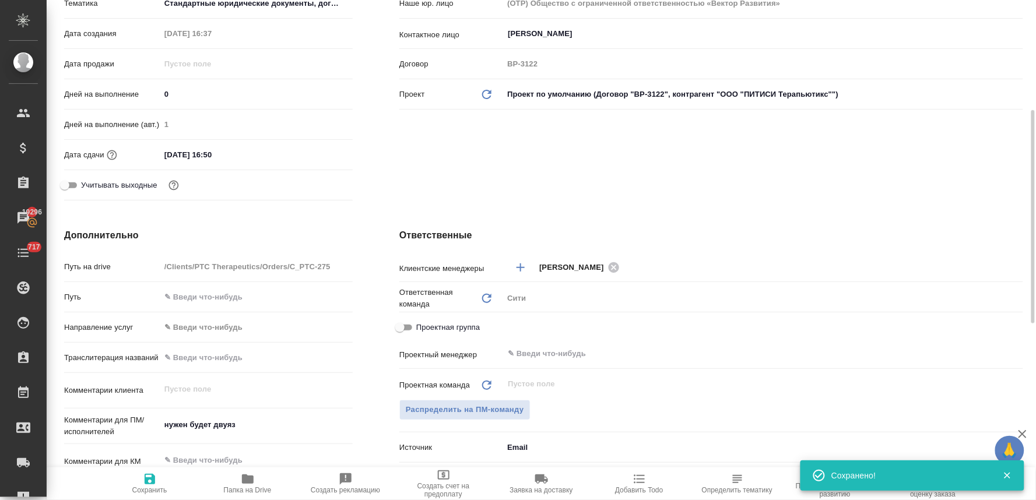
scroll to position [453, 0]
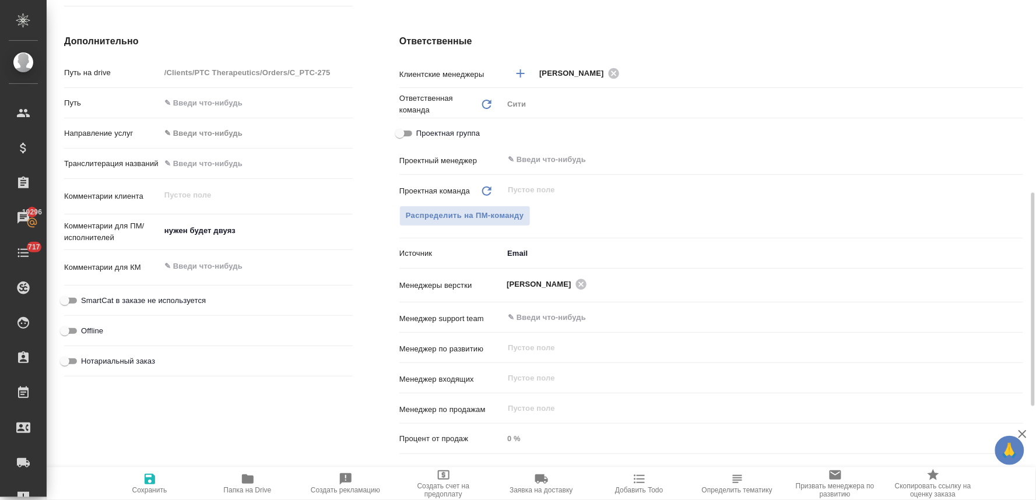
type textarea "x"
click at [261, 226] on textarea "нужен будет двуяз" at bounding box center [256, 231] width 192 height 20
type textarea "нужен будет двуяз"
type textarea "x"
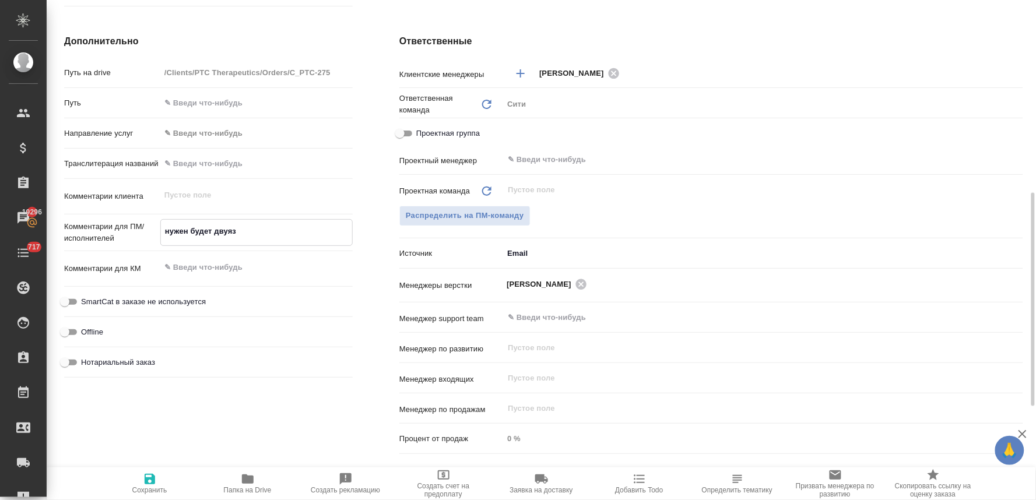
type textarea "x"
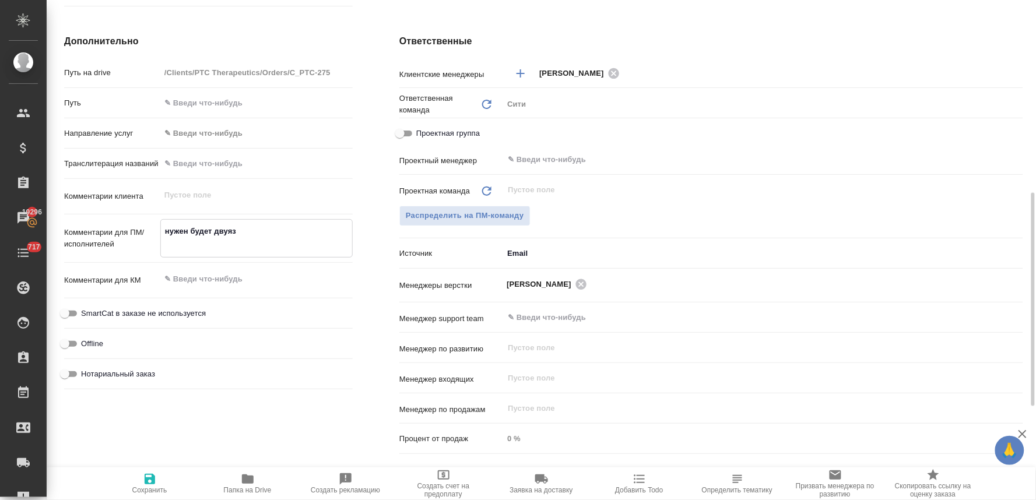
type textarea "x"
type textarea "нужен будет двуяз"
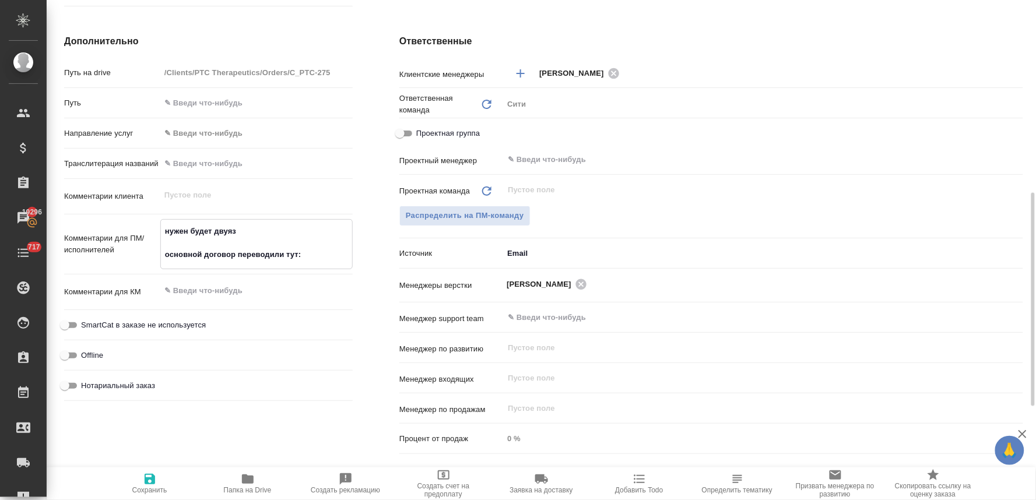
paste textarea "C_PTC-273"
click at [150, 484] on icon "button" at bounding box center [150, 479] width 14 height 14
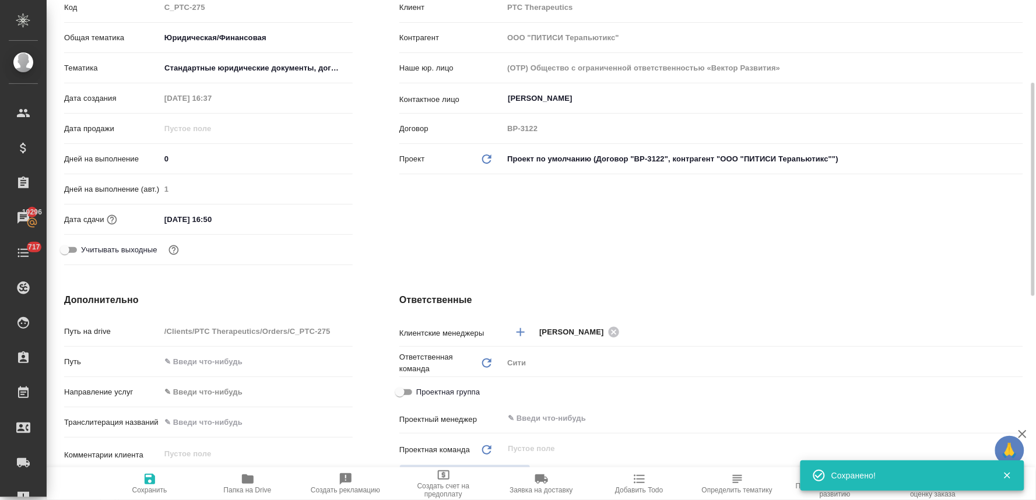
scroll to position [65, 0]
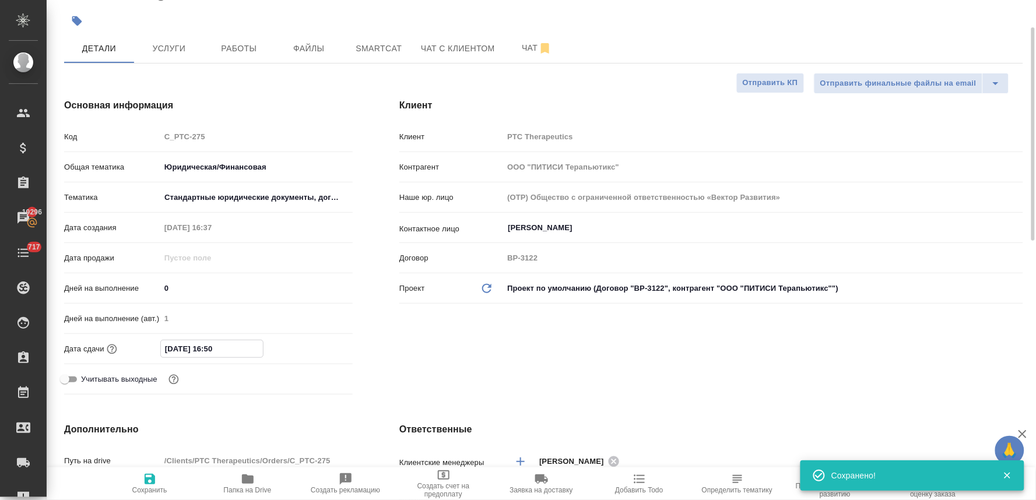
click at [242, 345] on input "03.10.2025 16:50" at bounding box center [212, 349] width 102 height 17
click at [318, 346] on icon "button" at bounding box center [319, 348] width 14 height 14
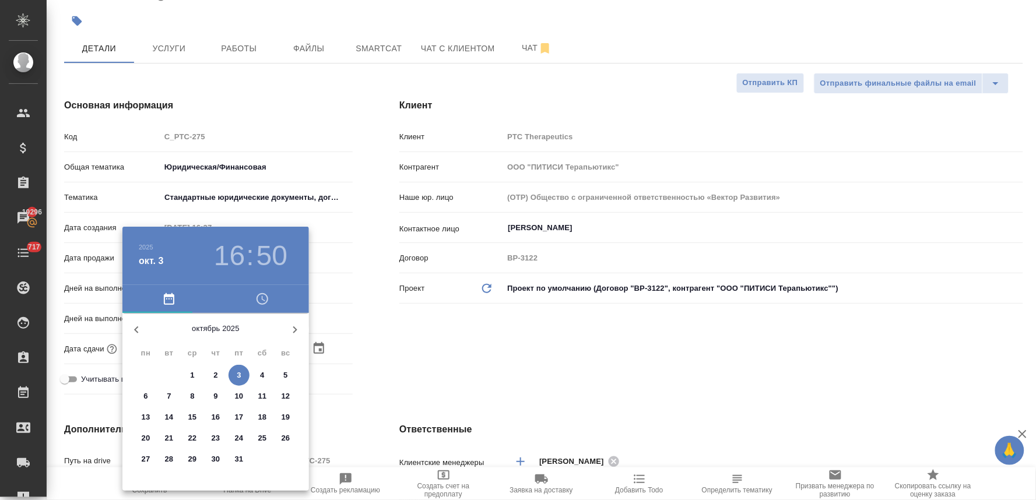
click at [141, 395] on span "6" at bounding box center [145, 397] width 21 height 12
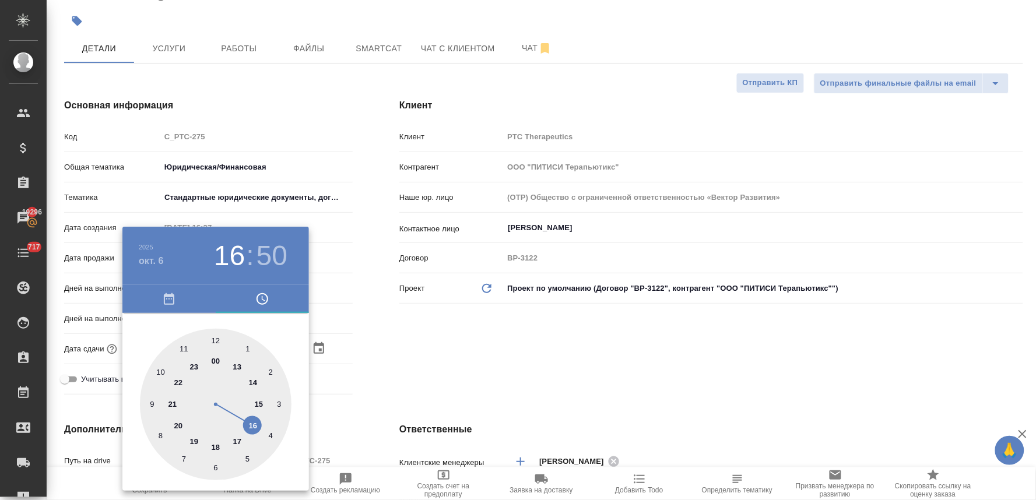
click at [237, 441] on div at bounding box center [216, 405] width 152 height 152
click at [214, 336] on div at bounding box center [216, 405] width 152 height 152
click at [508, 351] on div at bounding box center [518, 250] width 1036 height 500
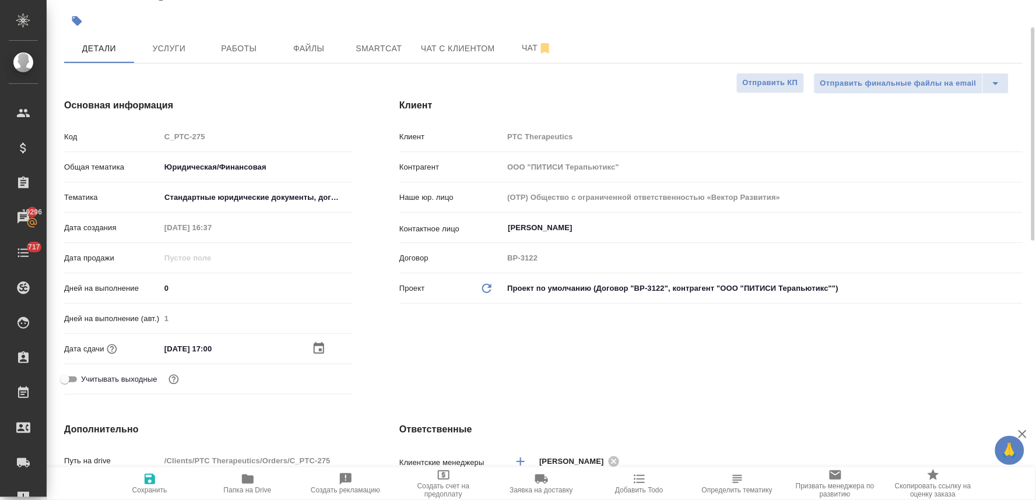
click at [152, 485] on icon "button" at bounding box center [150, 479] width 10 height 10
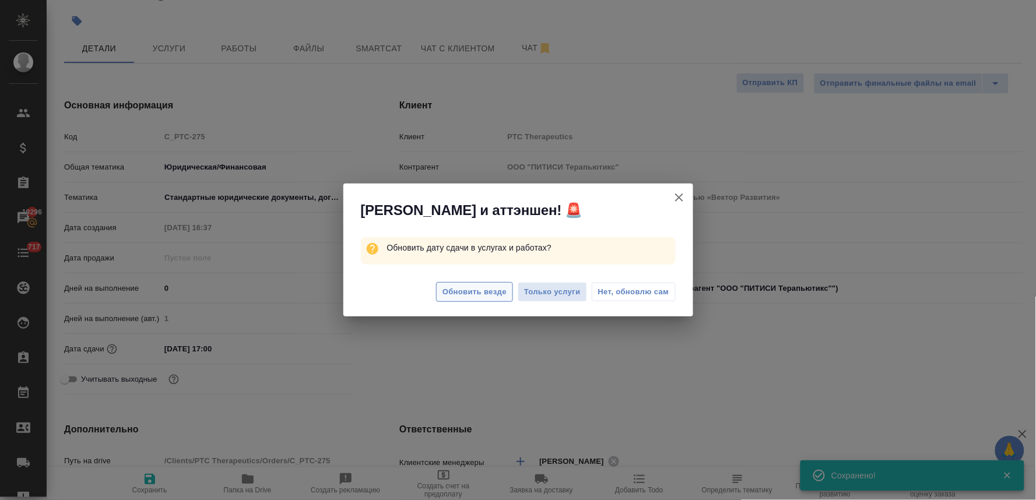
click at [490, 292] on span "Обновить везде" at bounding box center [475, 292] width 64 height 13
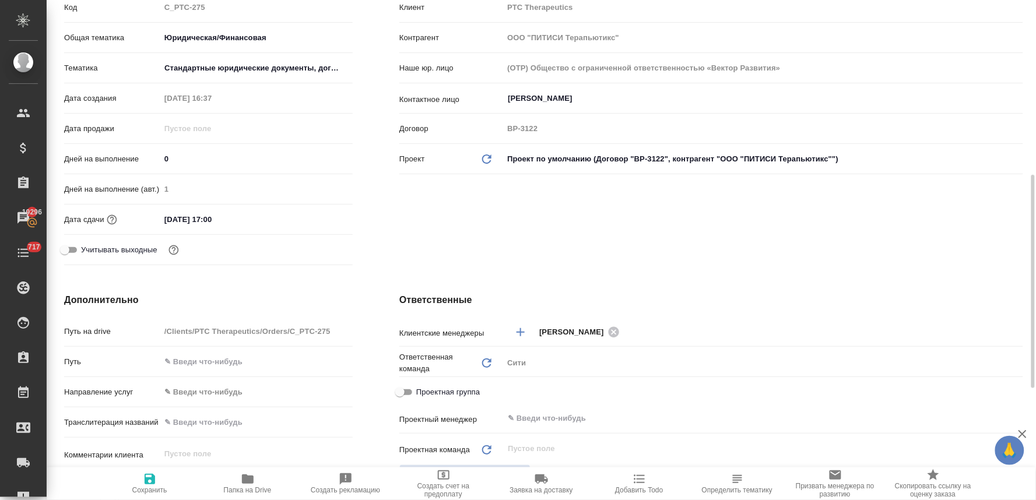
scroll to position [324, 0]
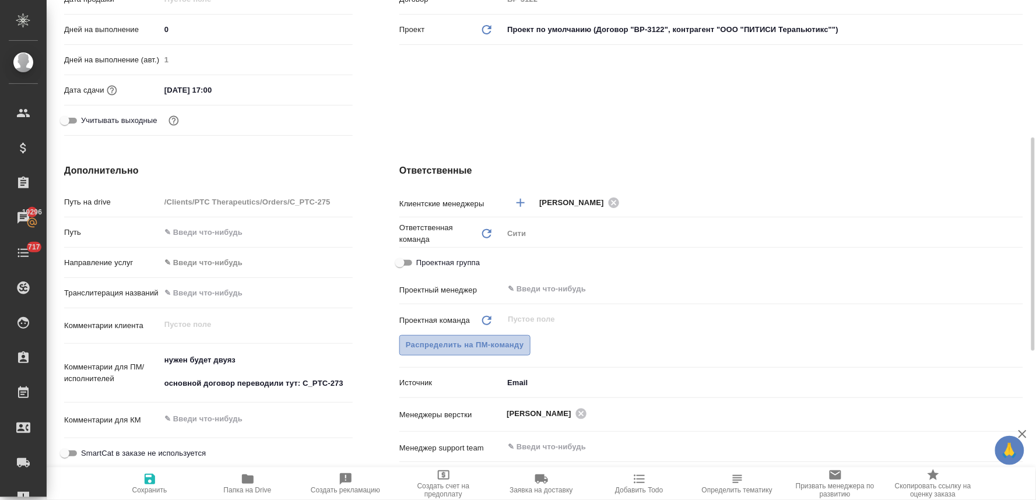
click at [494, 352] on button "Распределить на ПМ-команду" at bounding box center [464, 345] width 131 height 20
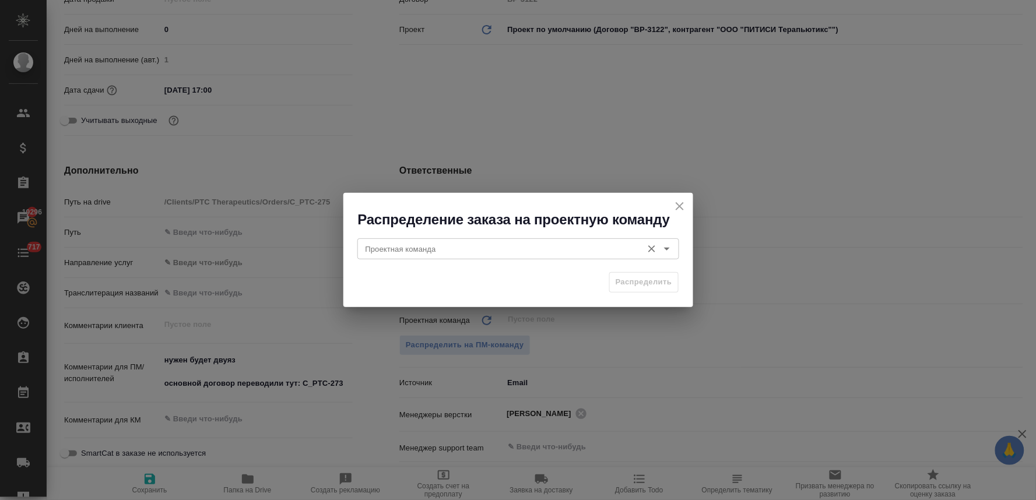
click at [457, 243] on input "Проектная команда" at bounding box center [499, 249] width 276 height 14
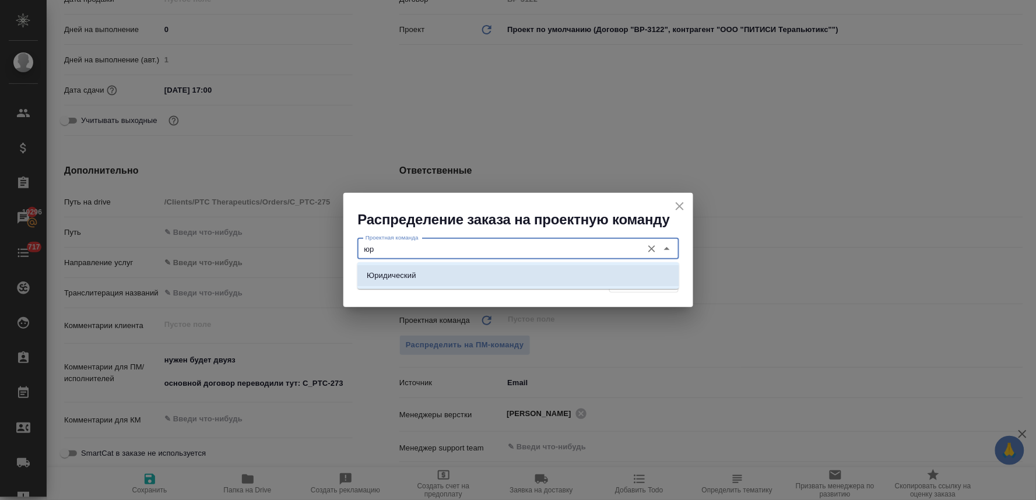
click at [465, 272] on li "Юридический" at bounding box center [518, 275] width 322 height 21
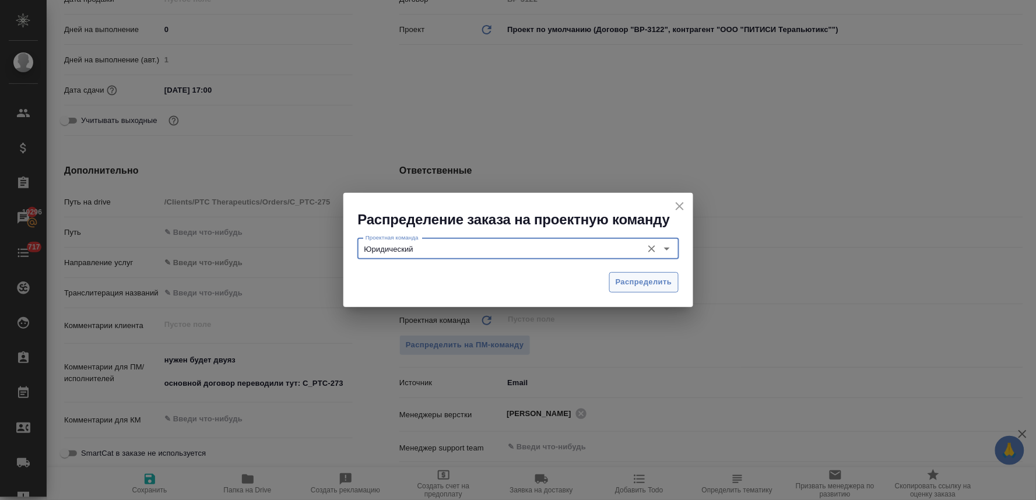
click at [641, 281] on span "Распределить" at bounding box center [644, 282] width 57 height 13
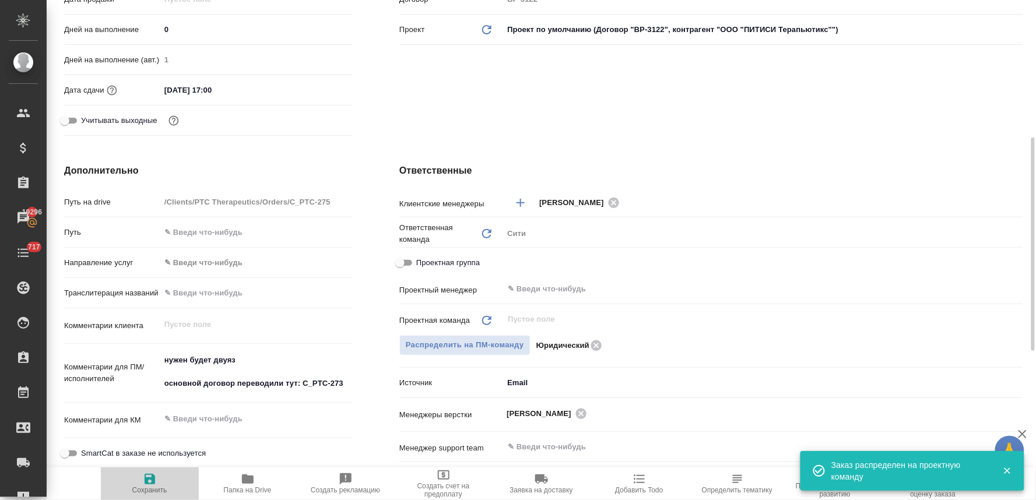
click at [143, 489] on span "Сохранить" at bounding box center [149, 490] width 35 height 8
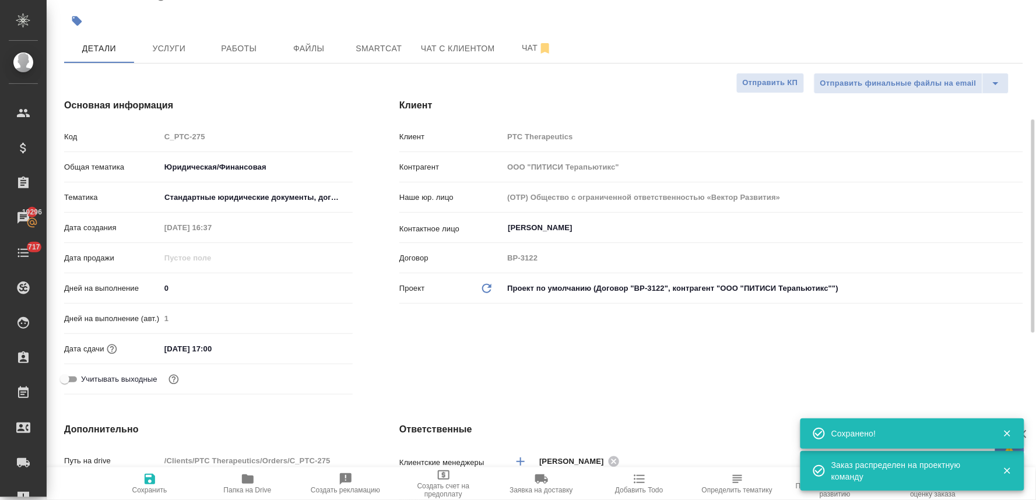
scroll to position [0, 0]
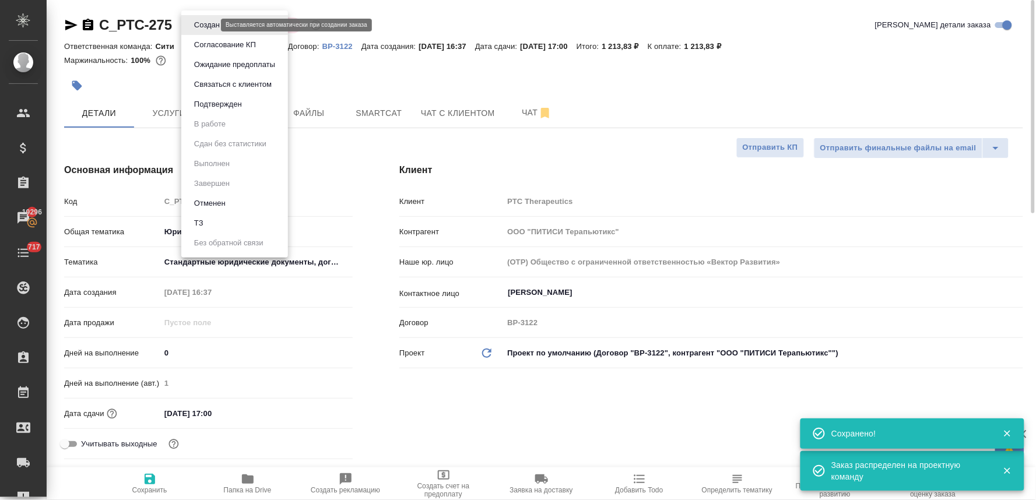
click at [211, 23] on body "🙏 .cls-1 fill:#fff; AWATERA Lyamina Nadezhda Клиенты Спецификации Заказы 19296 …" at bounding box center [518, 250] width 1036 height 500
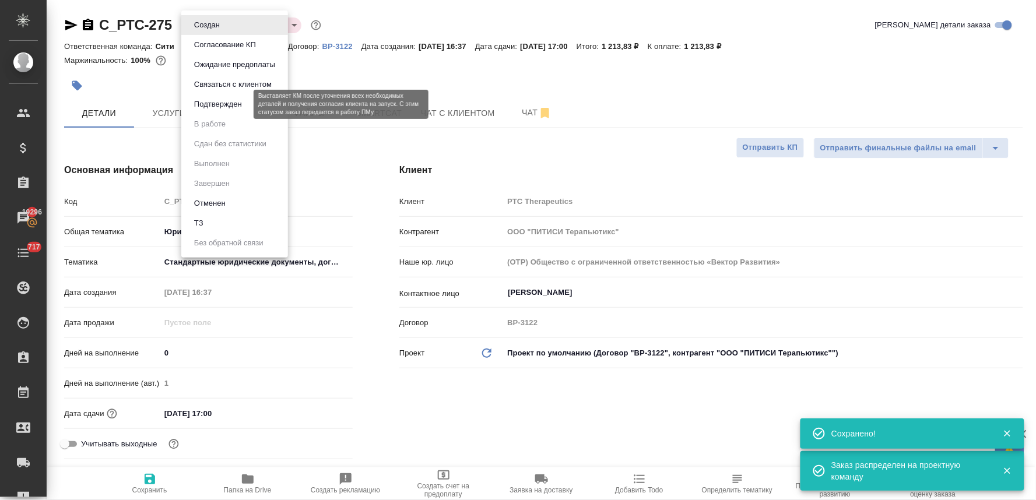
click at [223, 103] on button "Подтвержден" at bounding box center [218, 104] width 55 height 13
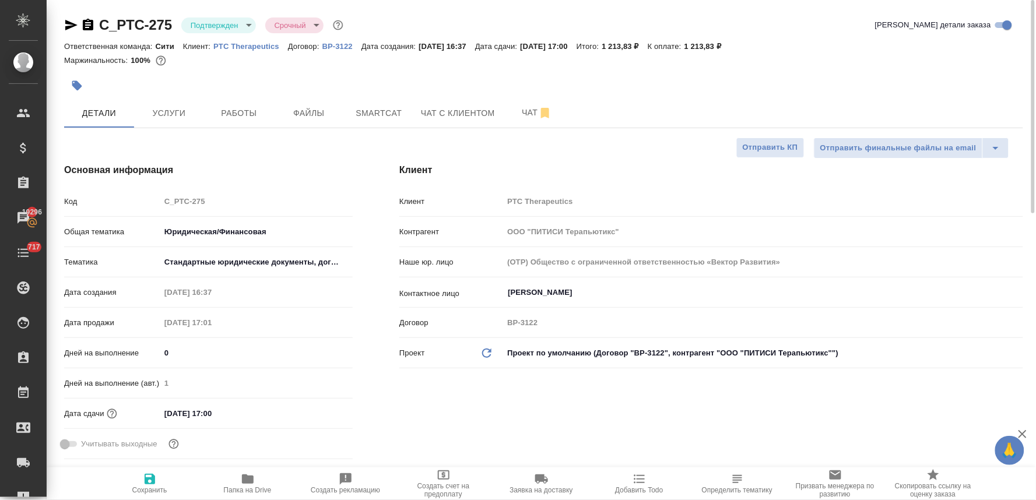
click at [415, 184] on div "Клиент Клиент PTC Therapeutics Контрагент ООО "ПИТИСИ Терапьютикс" Наше юр. лиц…" at bounding box center [711, 314] width 671 height 348
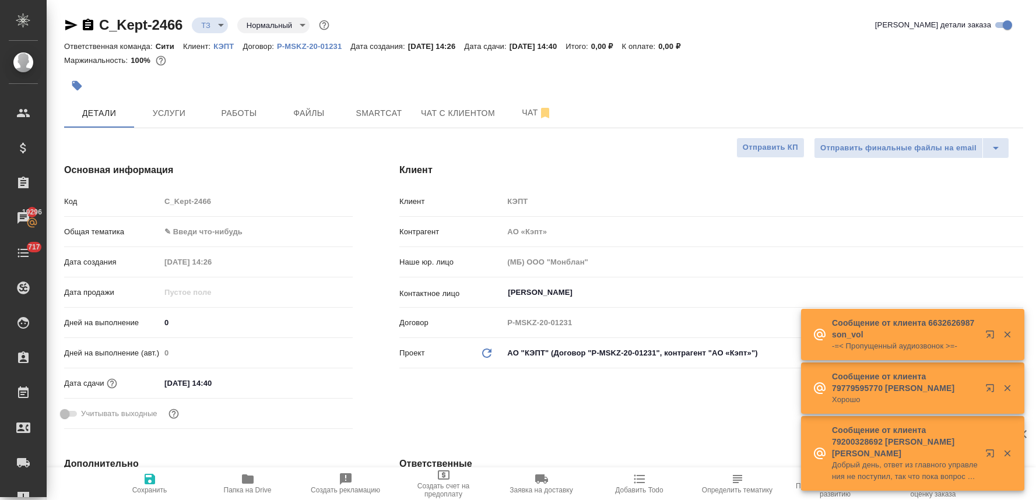
select select "RU"
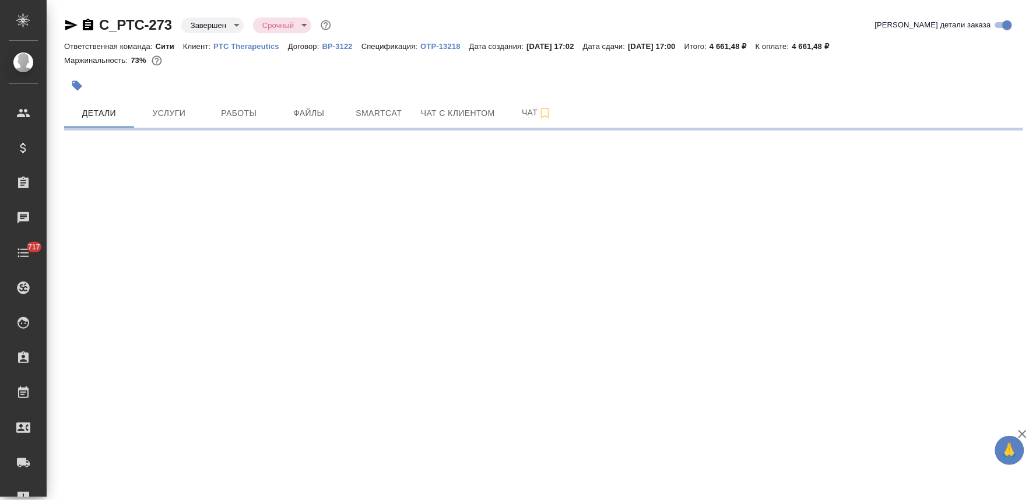
select select "RU"
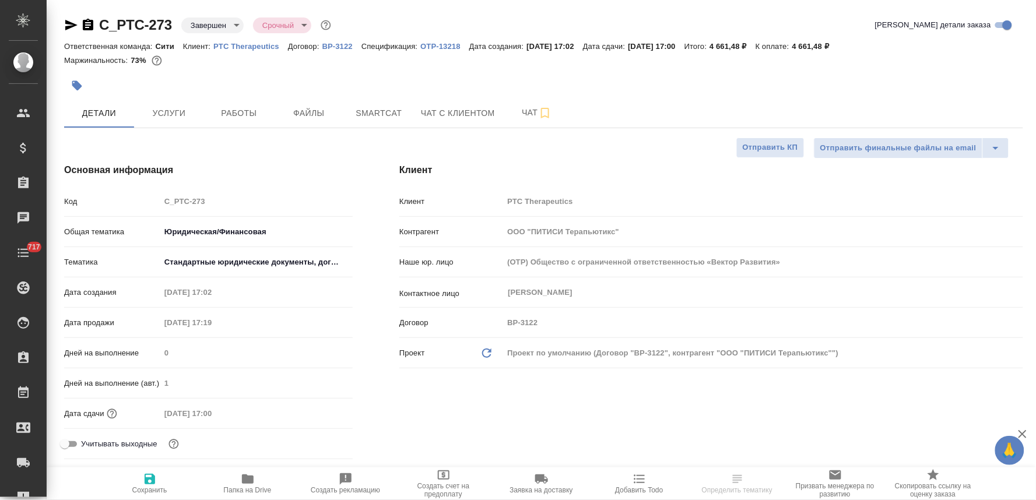
type textarea "x"
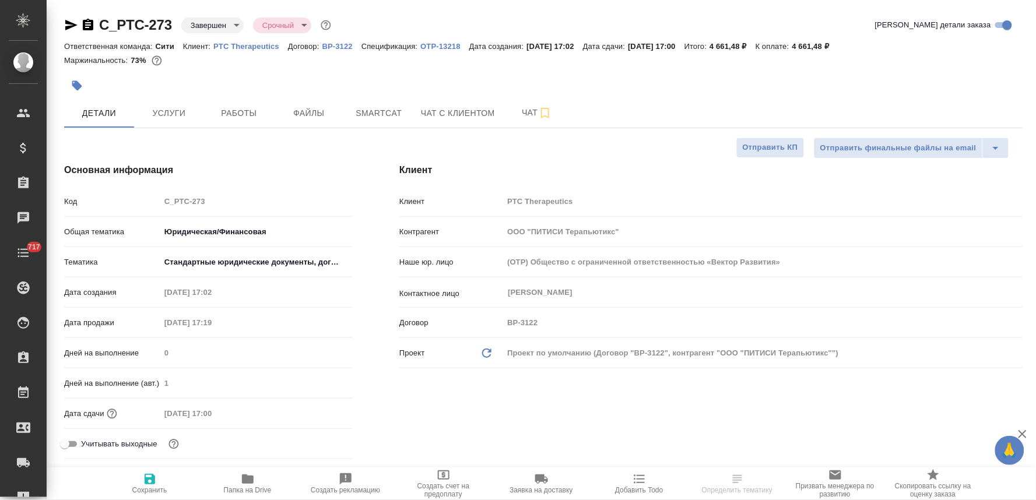
type textarea "x"
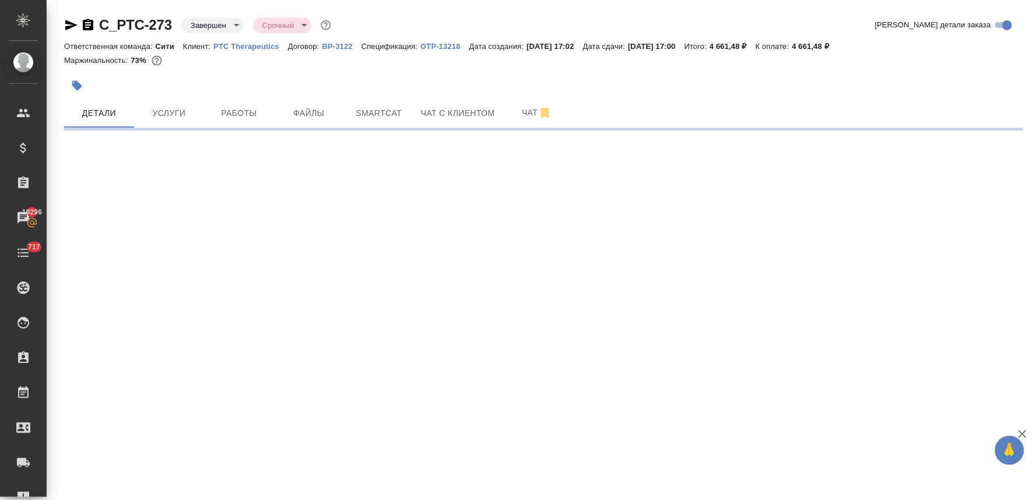
select select "RU"
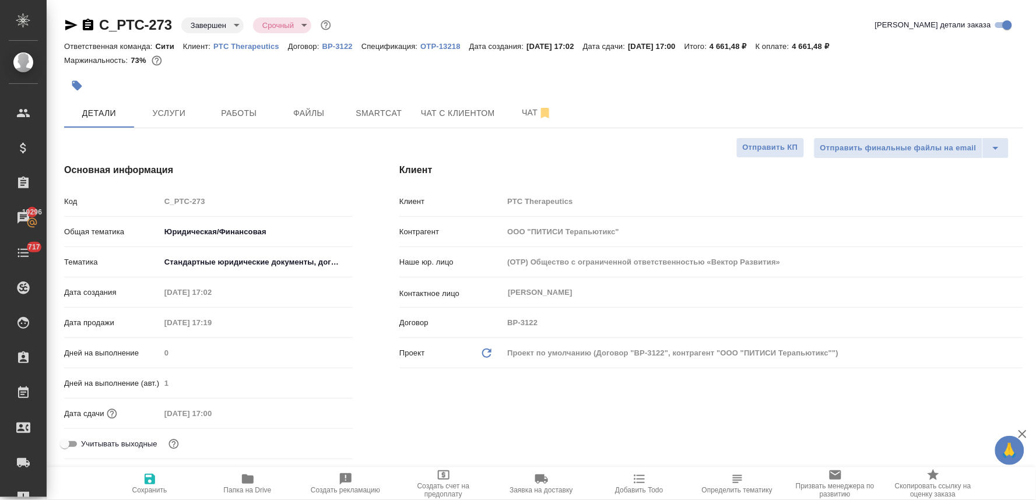
type textarea "x"
click at [154, 205] on div "Код C_PTC-273" at bounding box center [208, 201] width 289 height 20
type textarea "x"
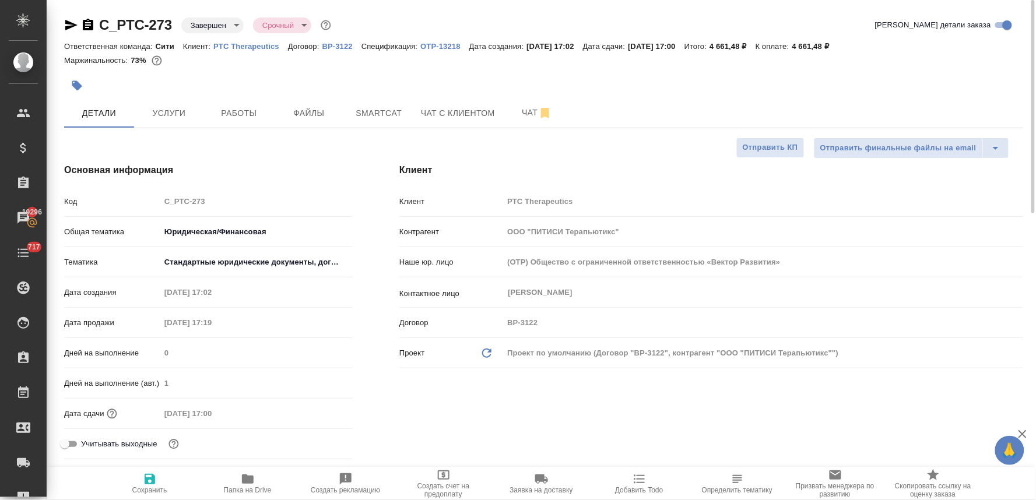
type textarea "x"
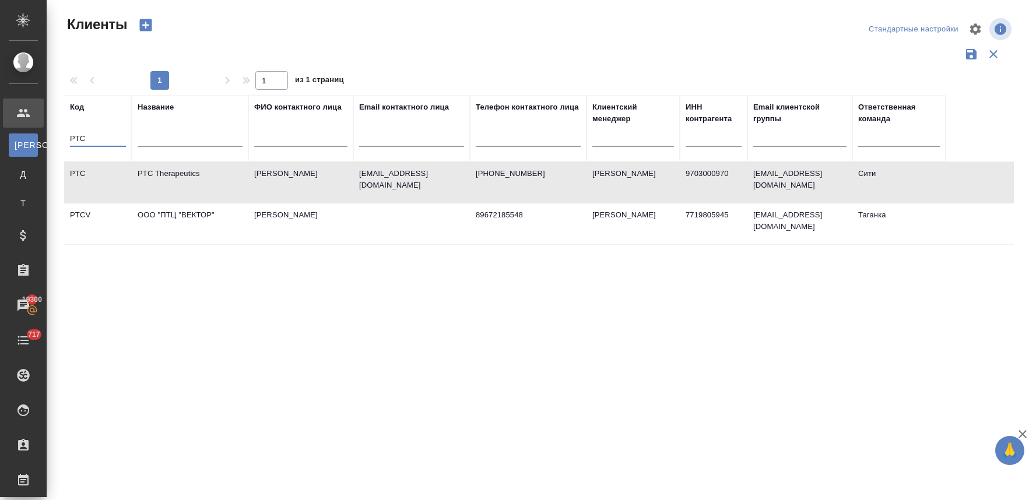
select select "RU"
click at [59, 138] on div "Клиенты Стандартные настройки 1 1 из 1 страниц Код PTC Название ФИО контактного…" at bounding box center [544, 260] width 972 height 521
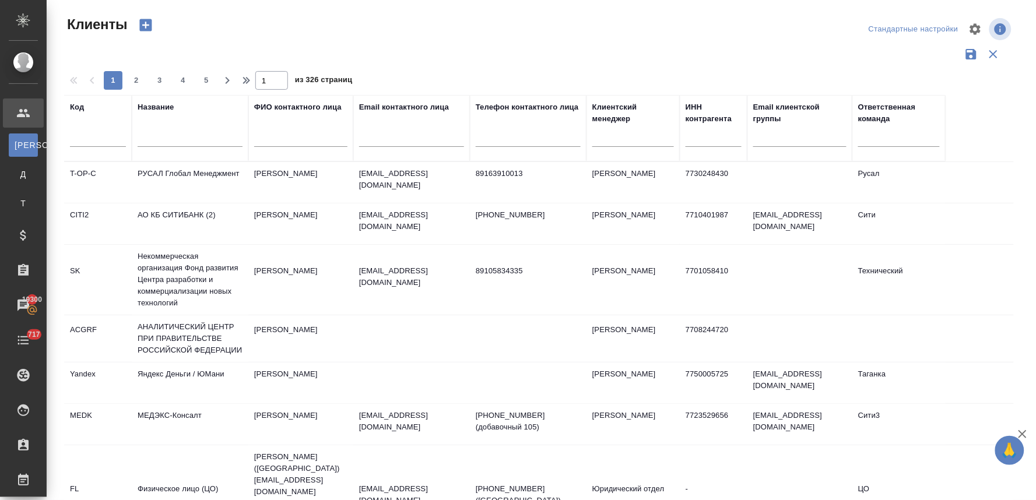
click at [383, 131] on div at bounding box center [411, 141] width 105 height 29
click at [384, 133] on input "text" at bounding box center [411, 139] width 105 height 15
paste input "Elena.Ilina@essarcapital.com"
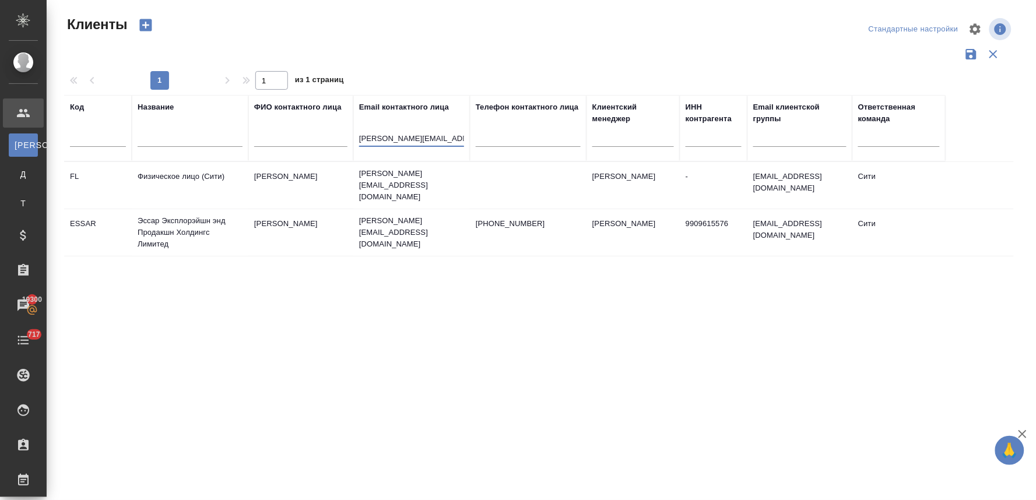
type input "Elena.Ilina@essarcapital.com"
click at [156, 216] on td "Эссар Эксплорэйшн энд Продакшн Холдингс Лимитед" at bounding box center [190, 232] width 117 height 47
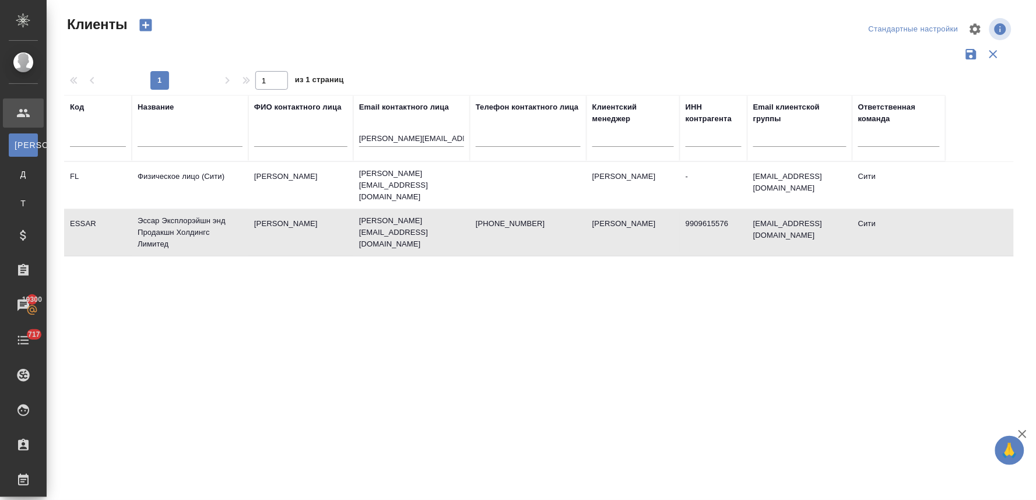
click at [156, 216] on td "Эссар Эксплорэйшн энд Продакшн Холдингс Лимитед" at bounding box center [190, 232] width 117 height 47
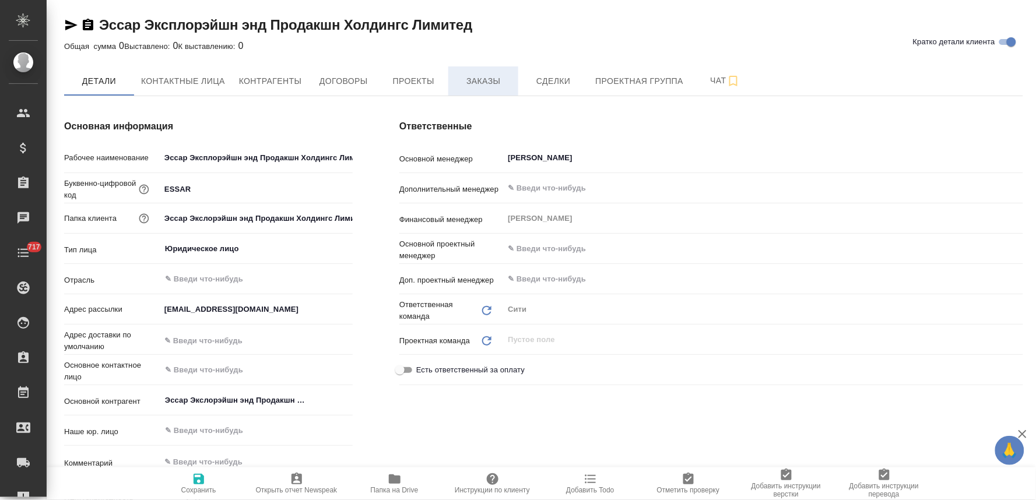
type textarea "x"
click at [478, 83] on span "Заказы" at bounding box center [483, 81] width 56 height 15
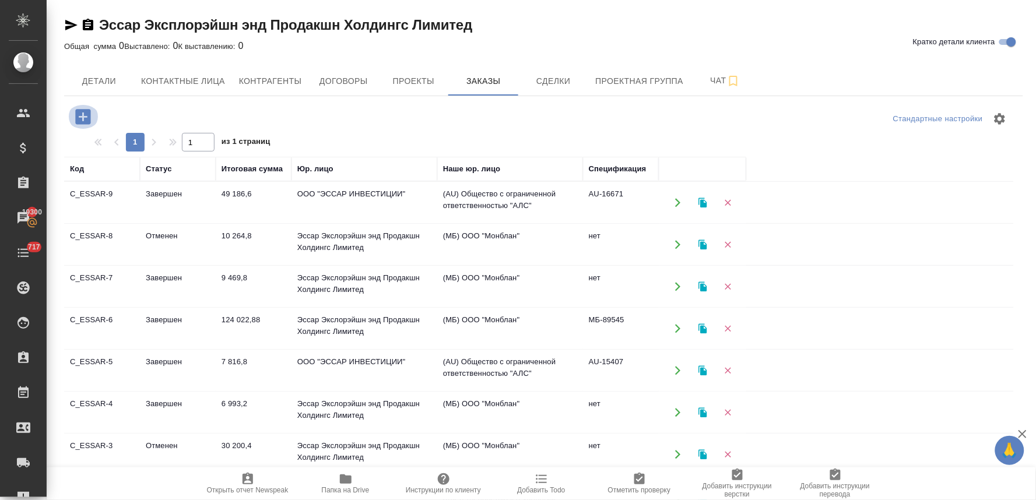
click at [78, 113] on icon "button" at bounding box center [82, 116] width 15 height 15
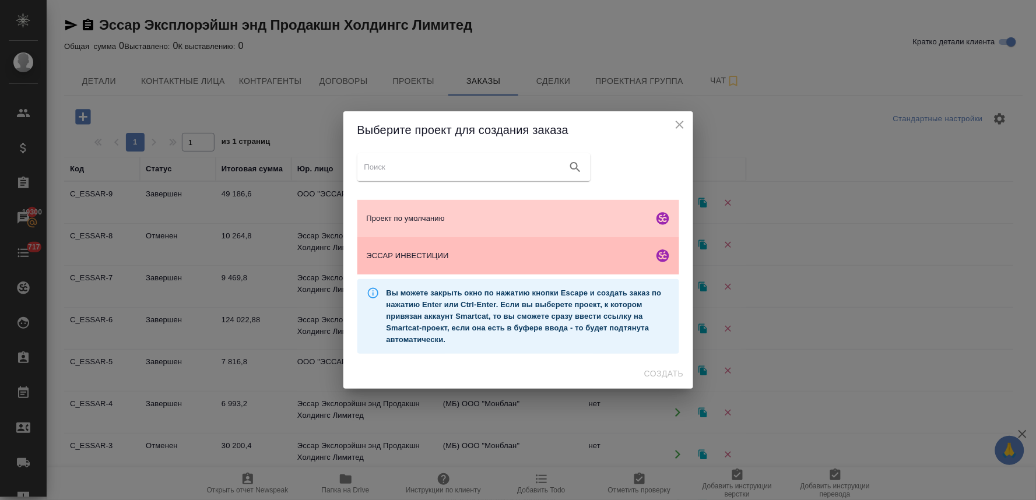
click at [436, 247] on div "ЭССАР ИНВЕСТИЦИИ" at bounding box center [518, 255] width 322 height 37
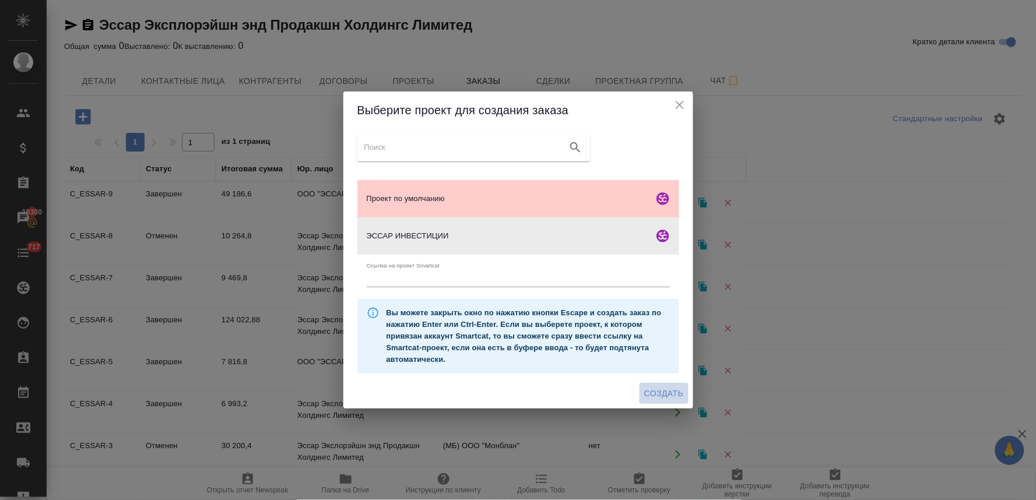
click at [654, 394] on span "Создать" at bounding box center [663, 394] width 39 height 15
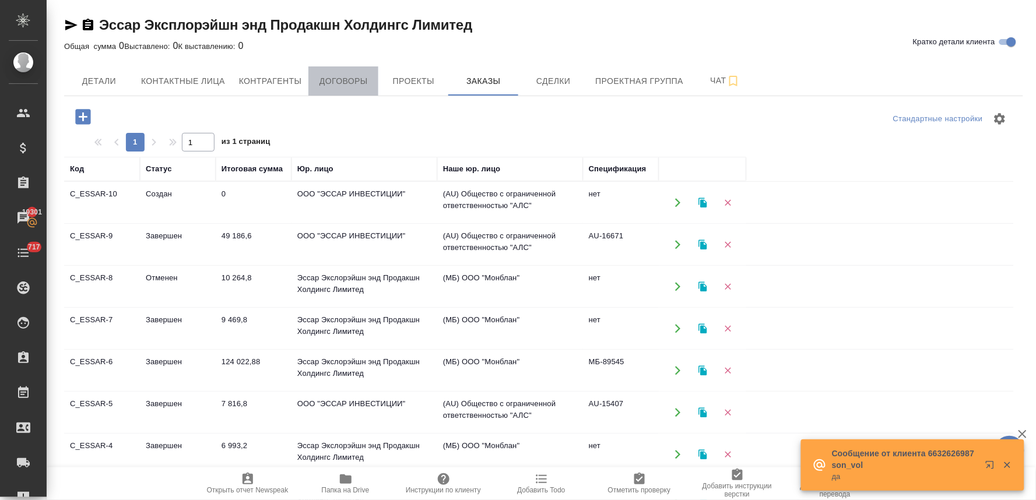
click at [348, 83] on span "Договоры" at bounding box center [343, 81] width 56 height 15
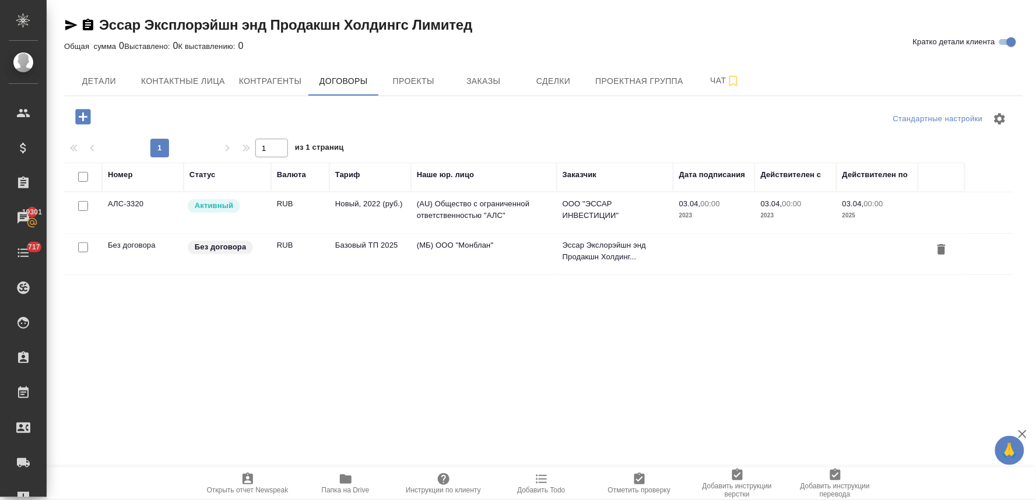
click at [348, 477] on icon "button" at bounding box center [346, 479] width 12 height 9
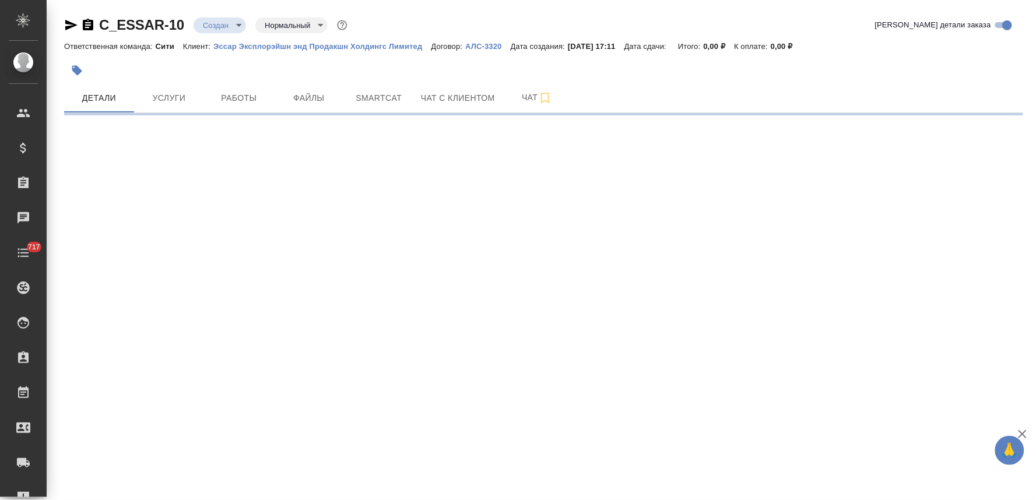
select select "RU"
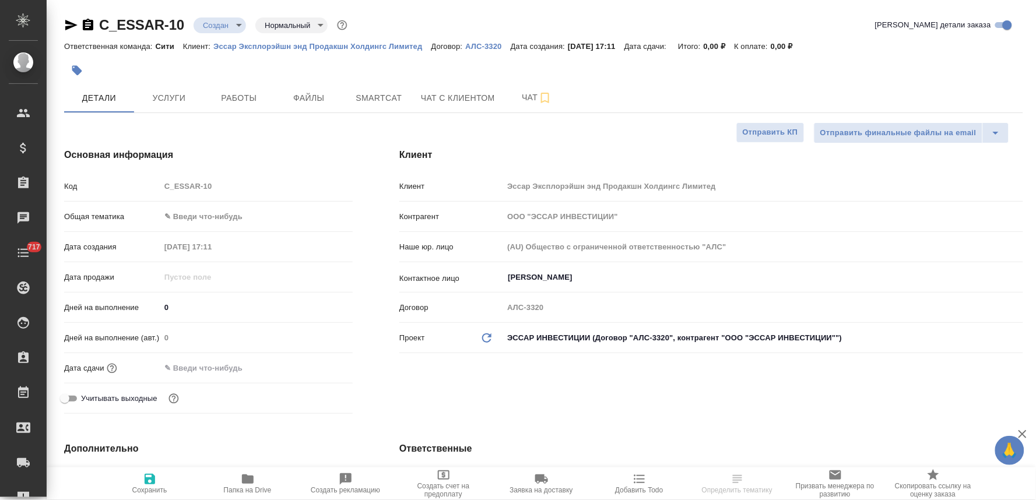
type textarea "x"
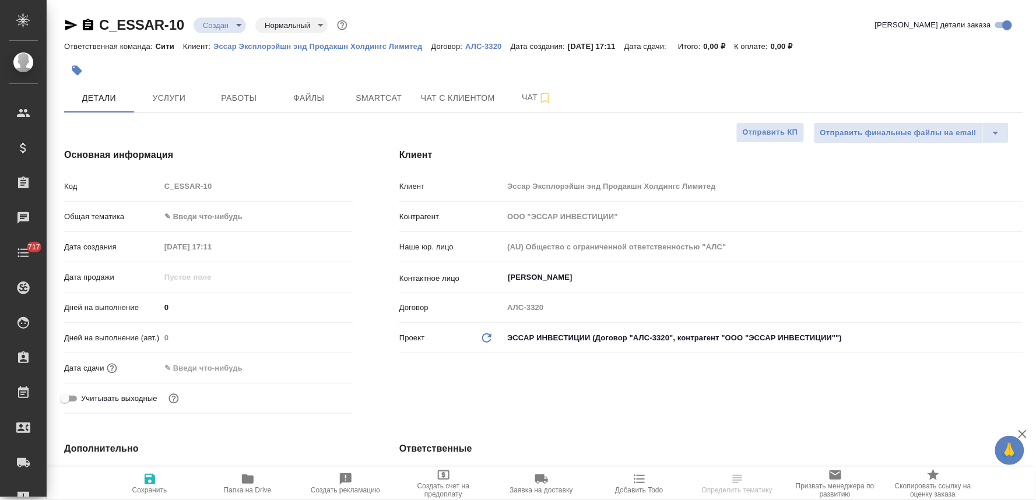
type textarea "x"
select select "RU"
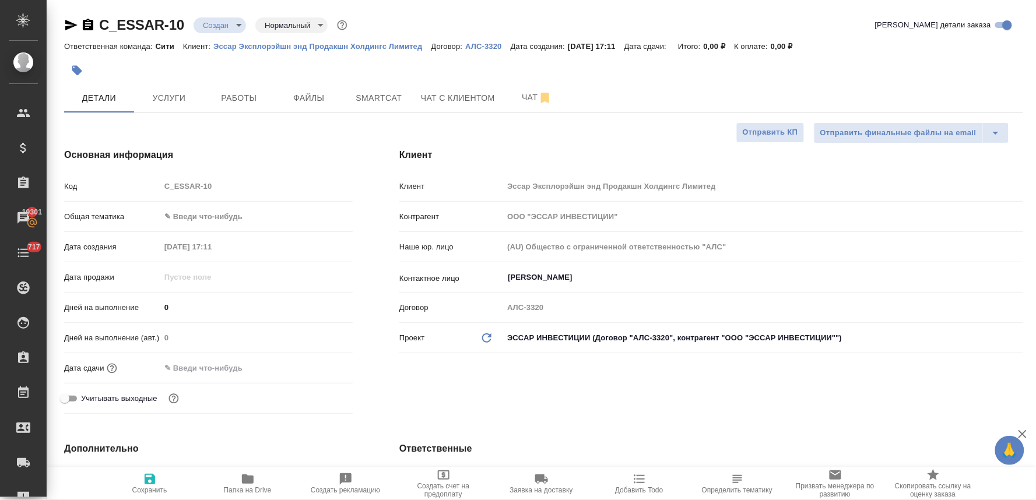
type textarea "x"
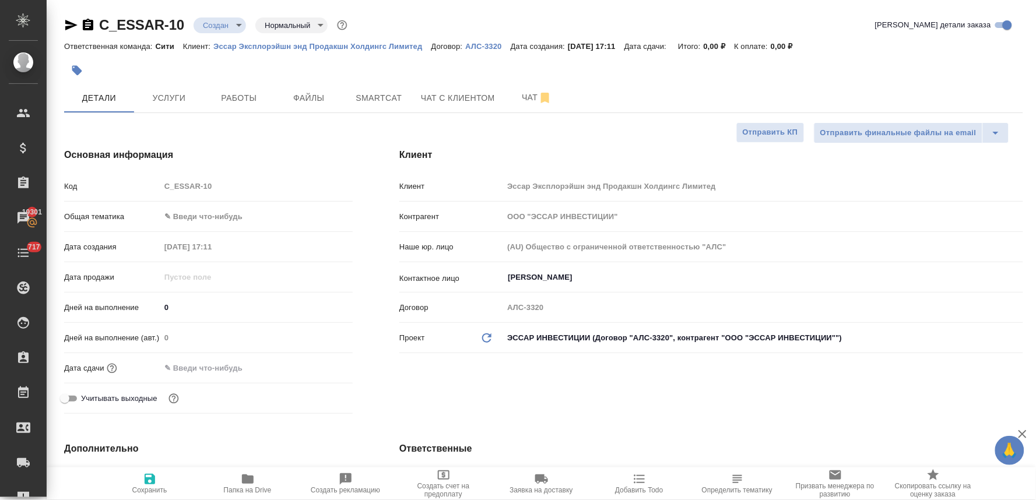
type textarea "x"
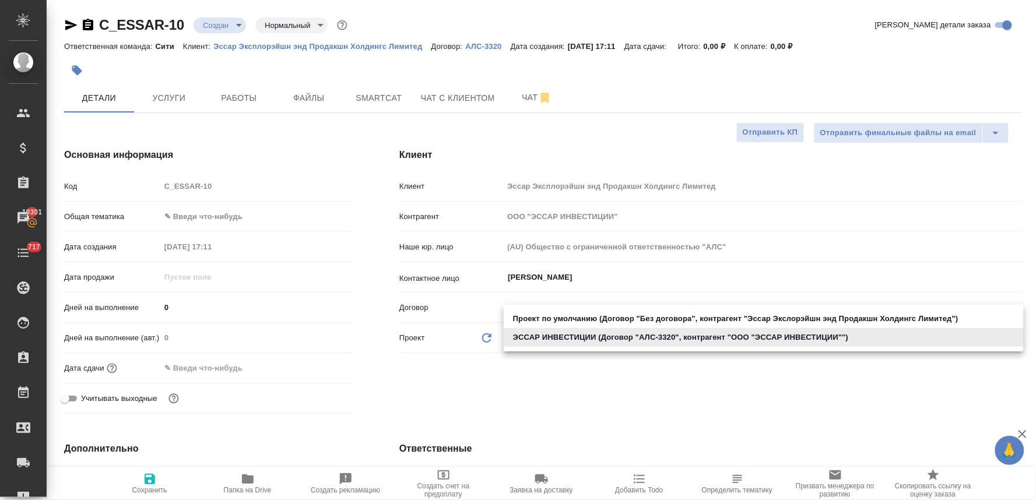
click at [573, 341] on body "🙏 .cls-1 fill:#fff; AWATERA [PERSON_NAME] Спецификации Заказы 19301 Чаты 717 To…" at bounding box center [518, 250] width 1036 height 500
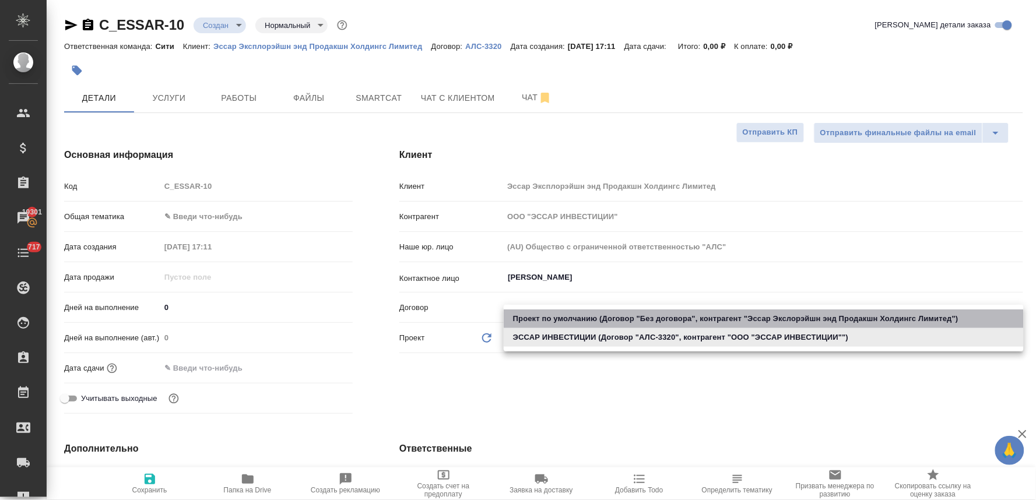
click at [574, 312] on li "Проект по умолчанию (Договор "Без договора", контрагент "Эссар Экслорэйшн энд П…" at bounding box center [764, 319] width 520 height 19
type input "655b50f70f65e338a01af6c2"
type textarea "x"
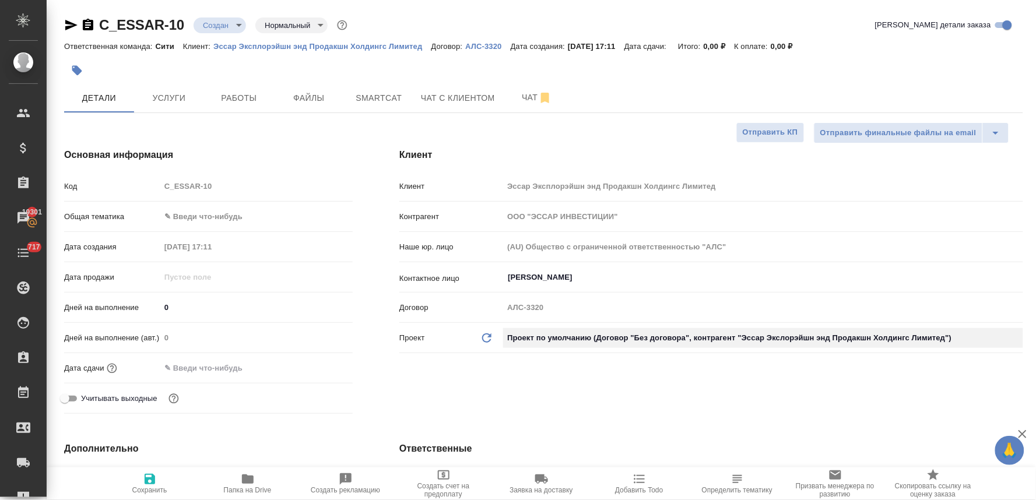
type input "Эссар Экслорэйшн энд Продакшн Холдингс Лимитед"
type input "(МБ) ООО "Монблан""
type input "Без договора"
type textarea "x"
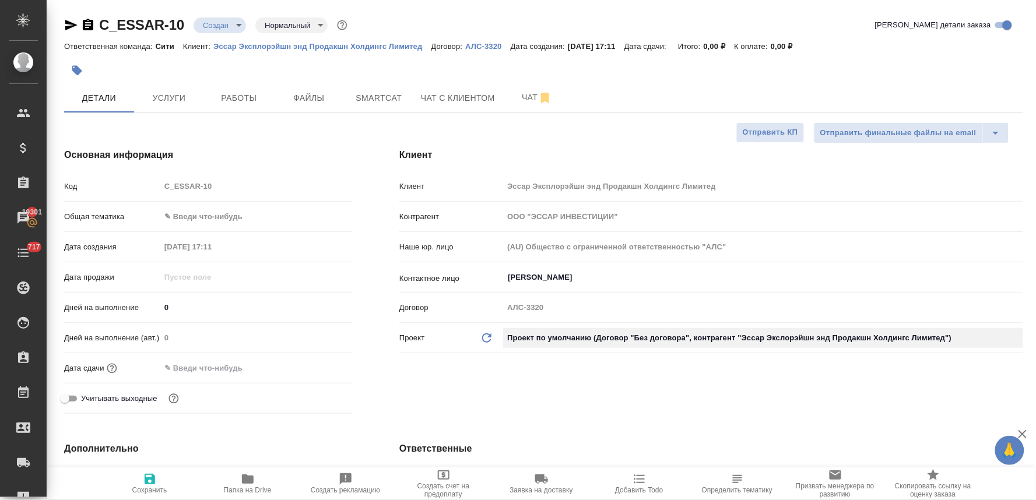
type textarea "x"
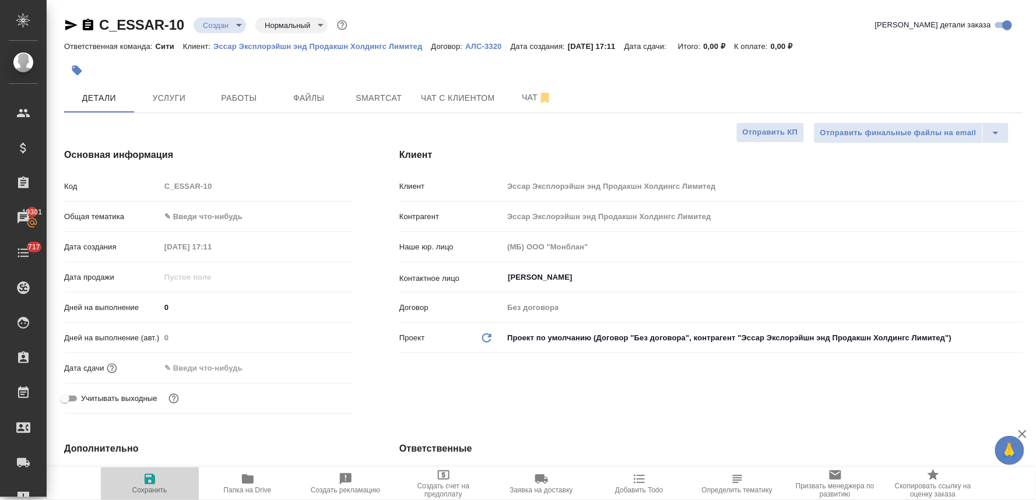
click at [147, 485] on icon "button" at bounding box center [150, 479] width 10 height 10
type textarea "x"
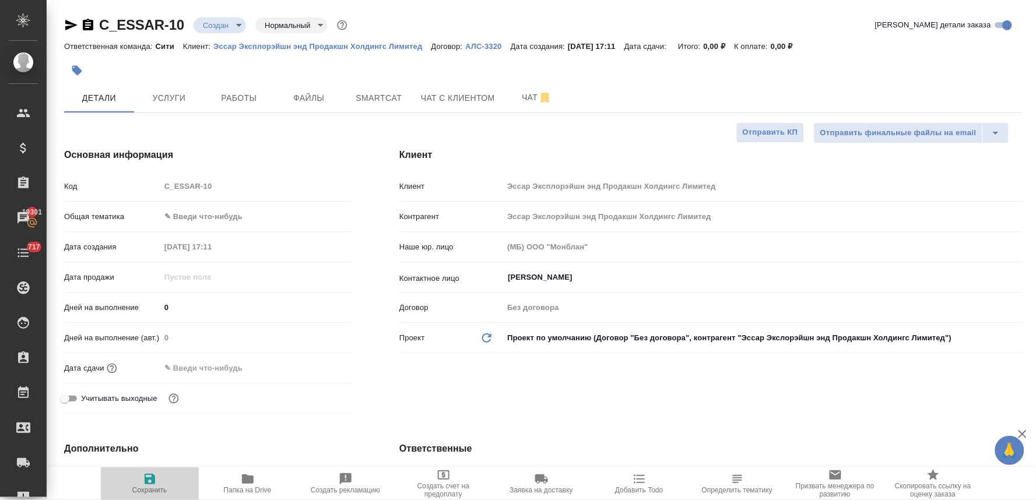
type textarea "x"
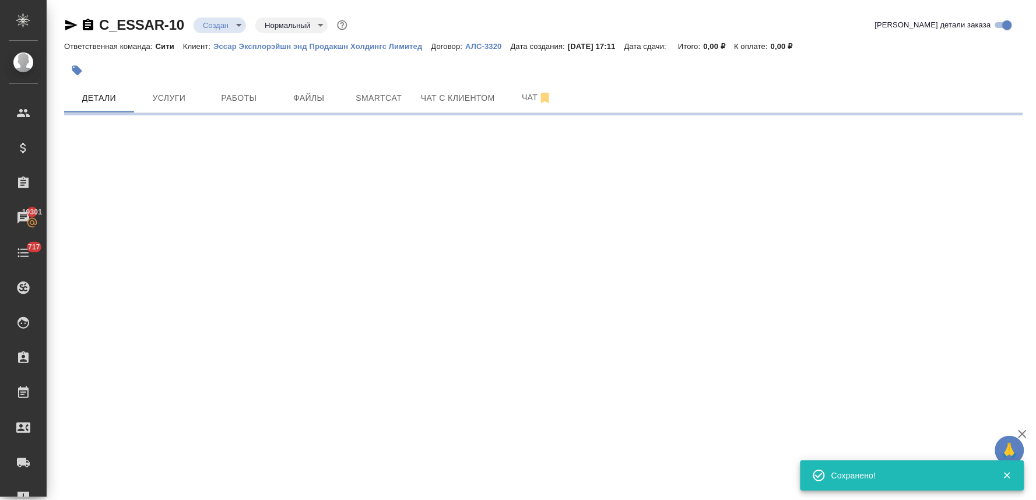
select select "RU"
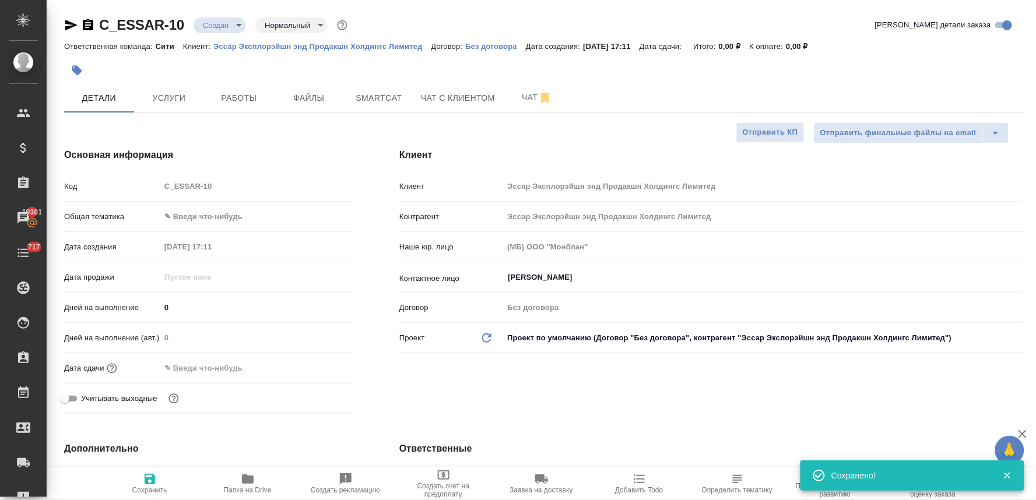
type textarea "x"
click at [214, 374] on input "text" at bounding box center [212, 368] width 102 height 17
click at [322, 362] on icon "button" at bounding box center [319, 367] width 14 height 14
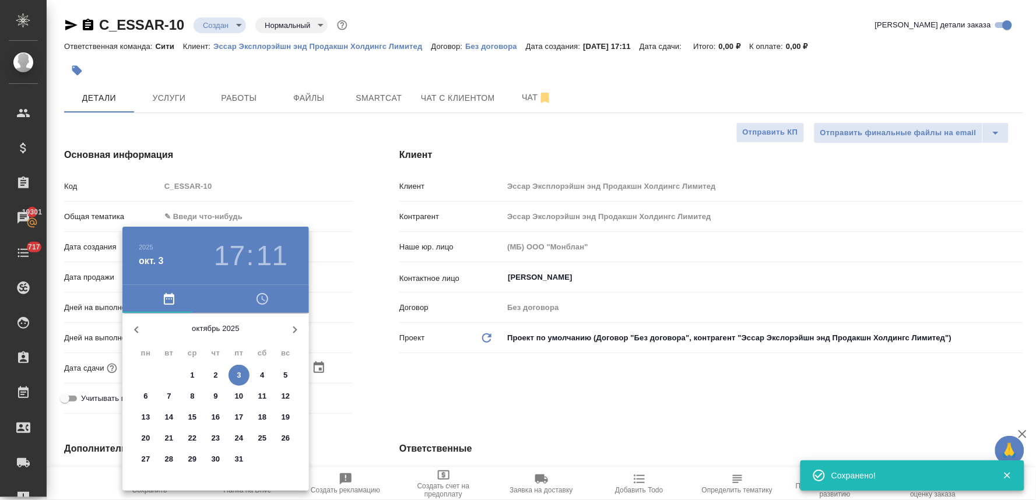
click at [152, 393] on span "6" at bounding box center [145, 397] width 21 height 12
type input "06.10.2025 17:11"
type textarea "x"
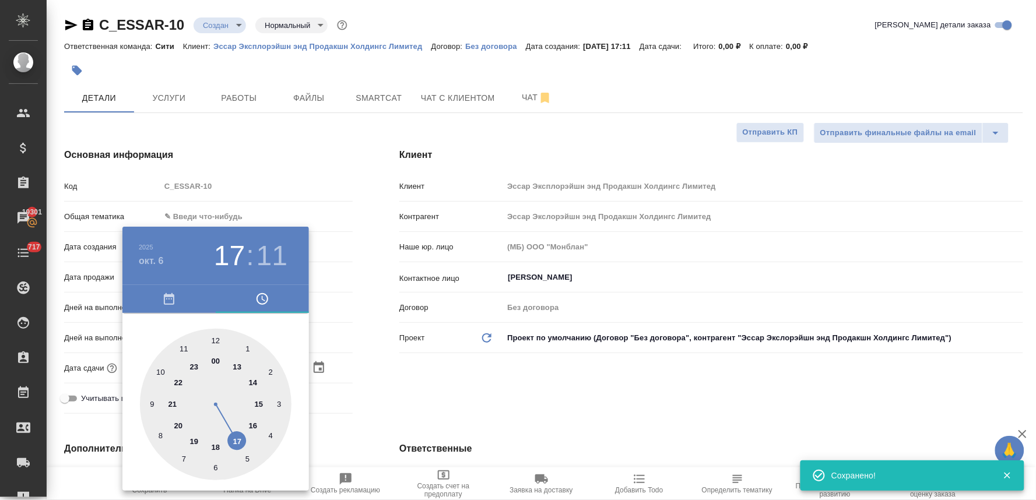
click at [462, 373] on div at bounding box center [518, 250] width 1036 height 500
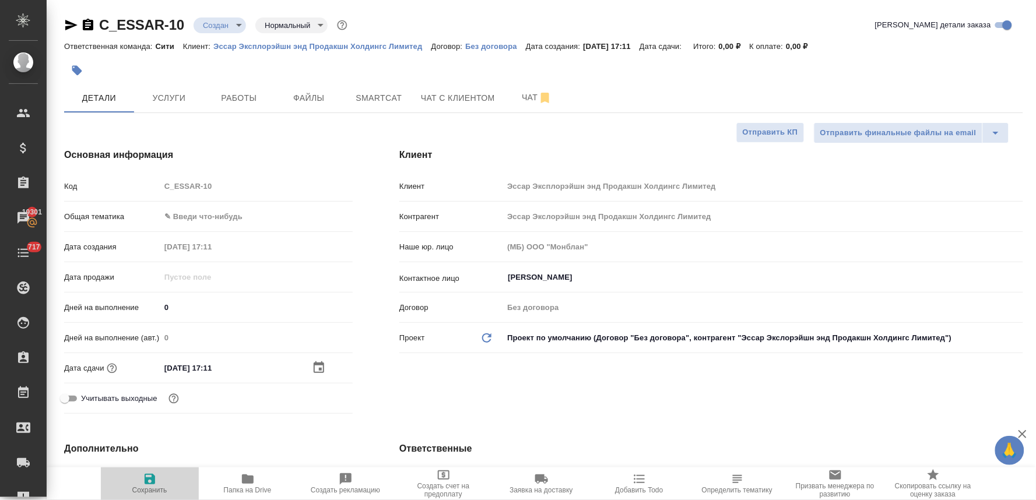
click at [155, 482] on icon "button" at bounding box center [150, 479] width 10 height 10
type textarea "x"
click at [146, 191] on div "Код C_ESSAR-10" at bounding box center [208, 186] width 289 height 20
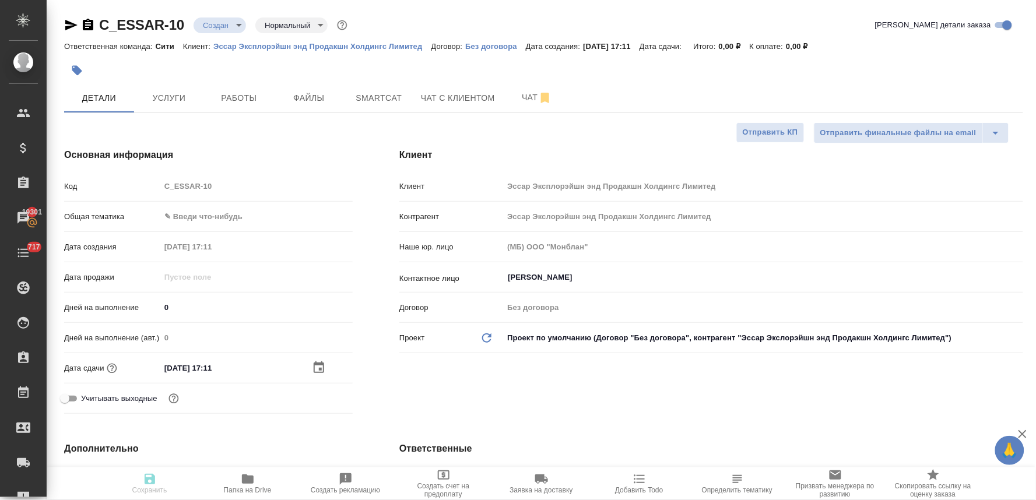
type textarea "x"
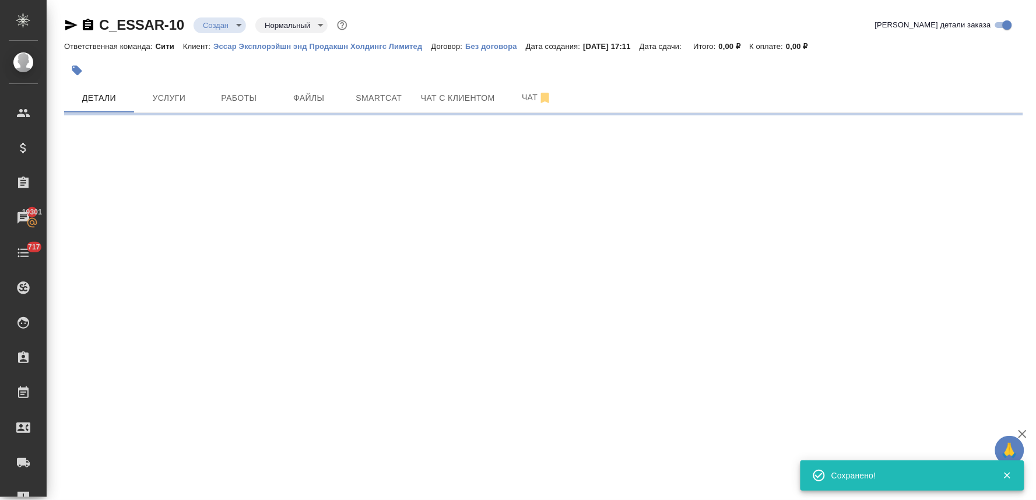
select select "RU"
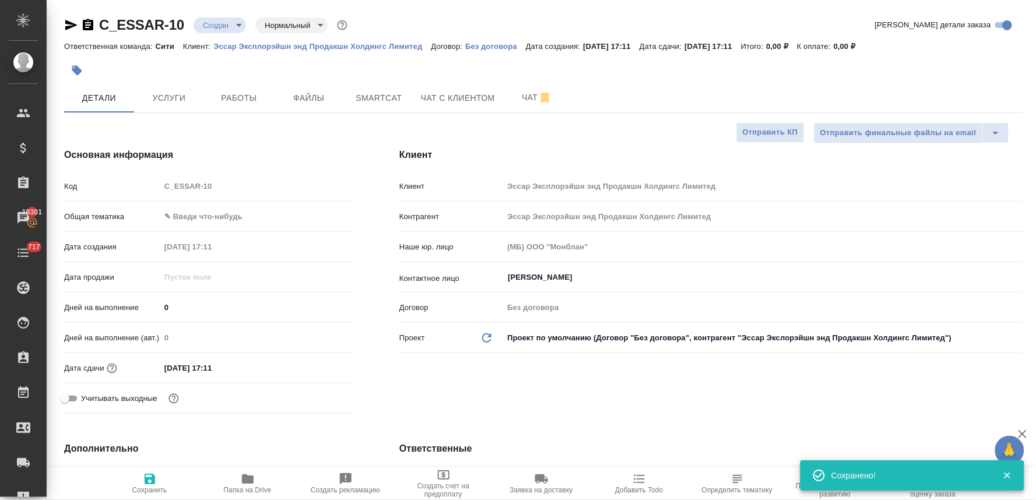
type textarea "x"
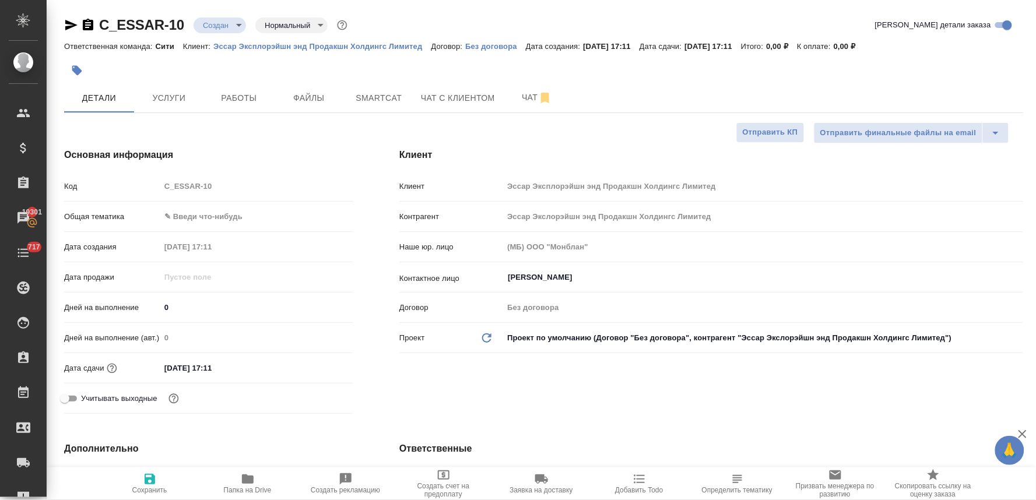
drag, startPoint x: 437, startPoint y: 402, endPoint x: 433, endPoint y: 377, distance: 26.1
click at [437, 402] on div "Клиент Клиент Эссар Эксплорэйшн энд Продакшн Холдингс Лимитед Контрагент Эссар …" at bounding box center [711, 283] width 671 height 317
type textarea "x"
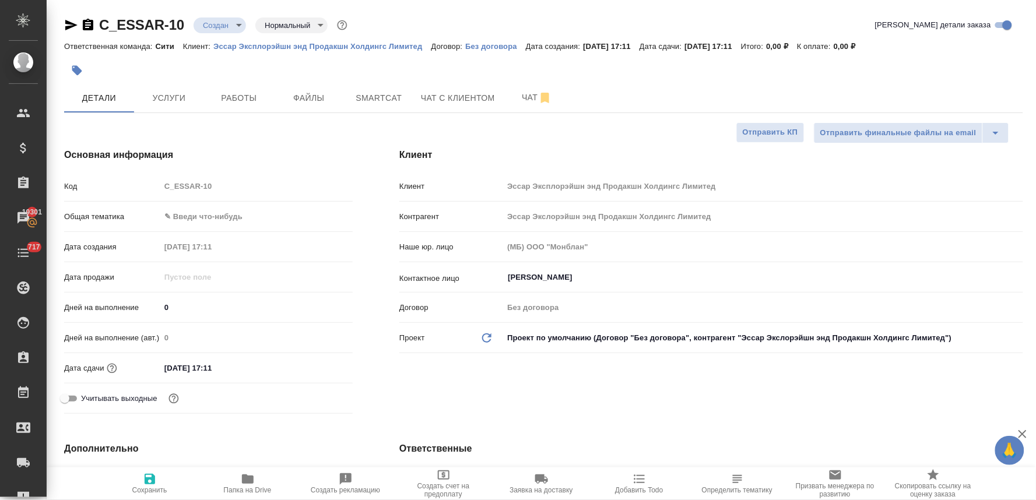
type textarea "x"
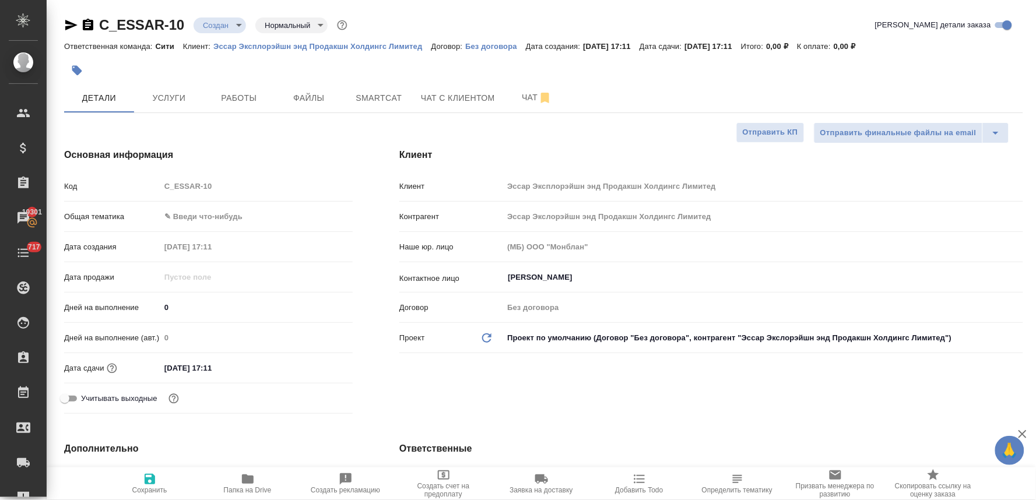
type textarea "x"
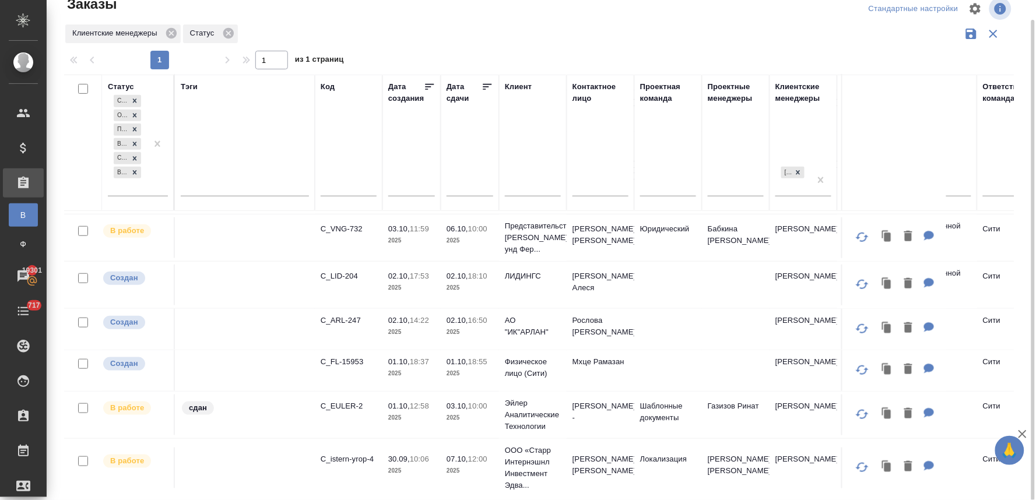
scroll to position [259, 0]
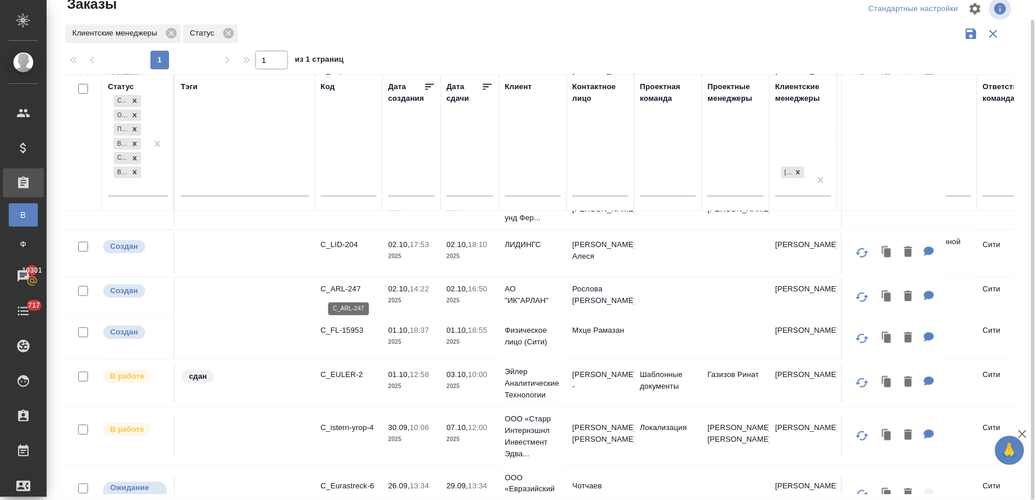
click at [346, 288] on p "C_ARL-247" at bounding box center [349, 289] width 56 height 12
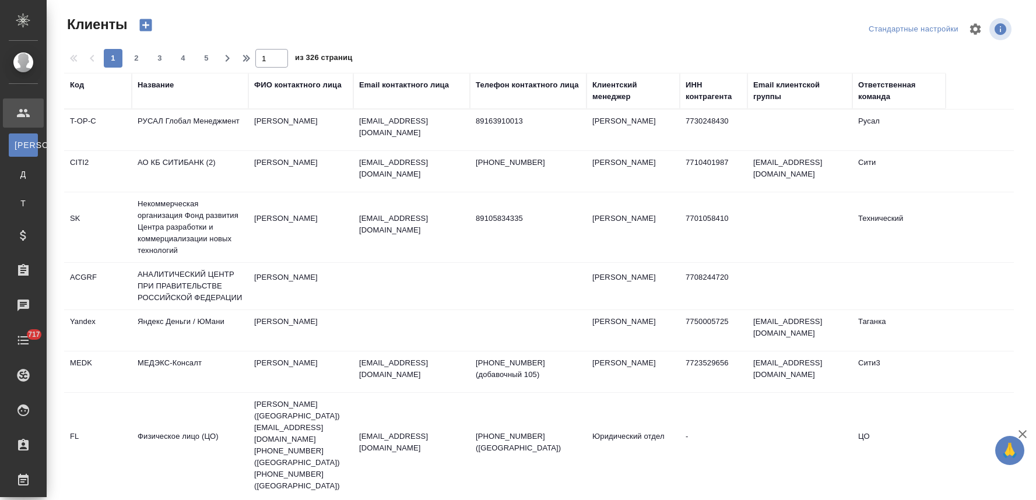
select select "RU"
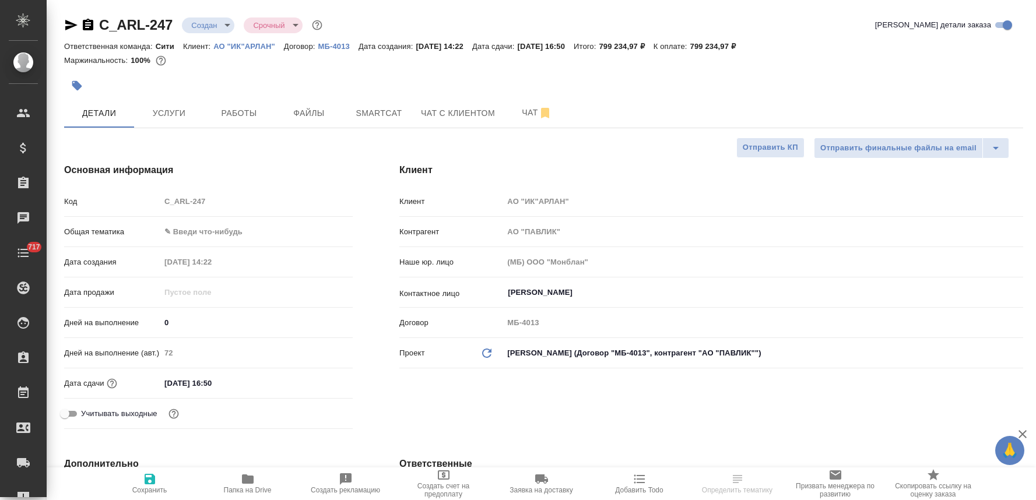
select select "RU"
type textarea "x"
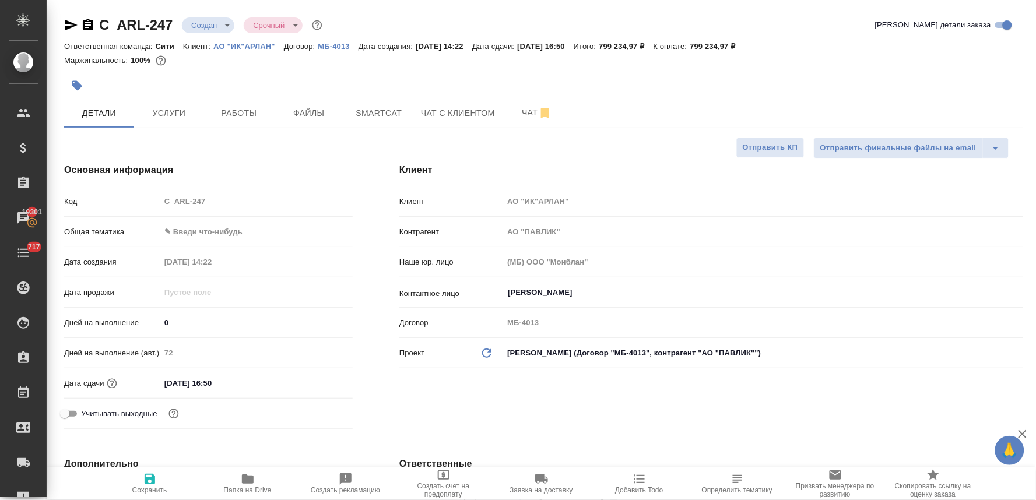
type textarea "x"
click at [219, 24] on body "🙏 .cls-1 fill:#fff; AWATERA [PERSON_NAME] Спецификации Заказы 19301 Чаты 717 To…" at bounding box center [518, 250] width 1036 height 500
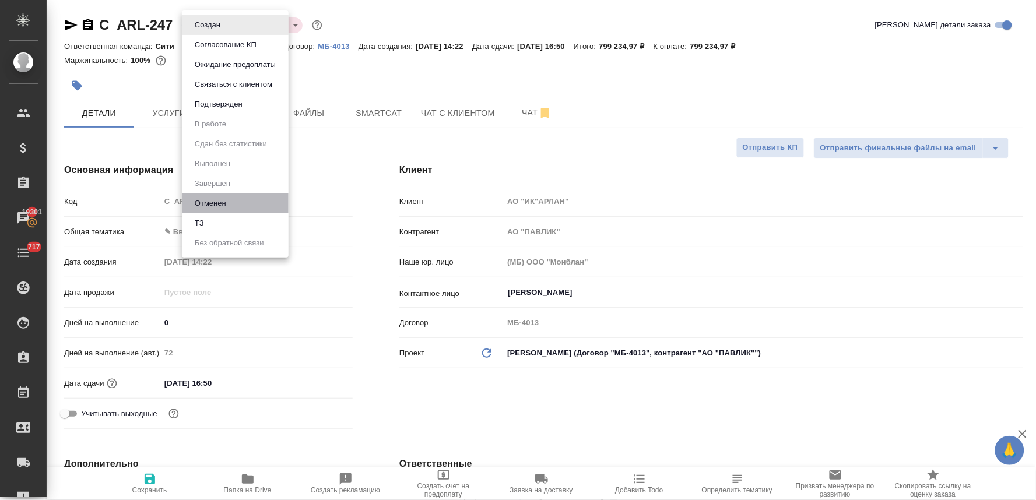
click at [237, 204] on li "Отменен" at bounding box center [235, 204] width 107 height 20
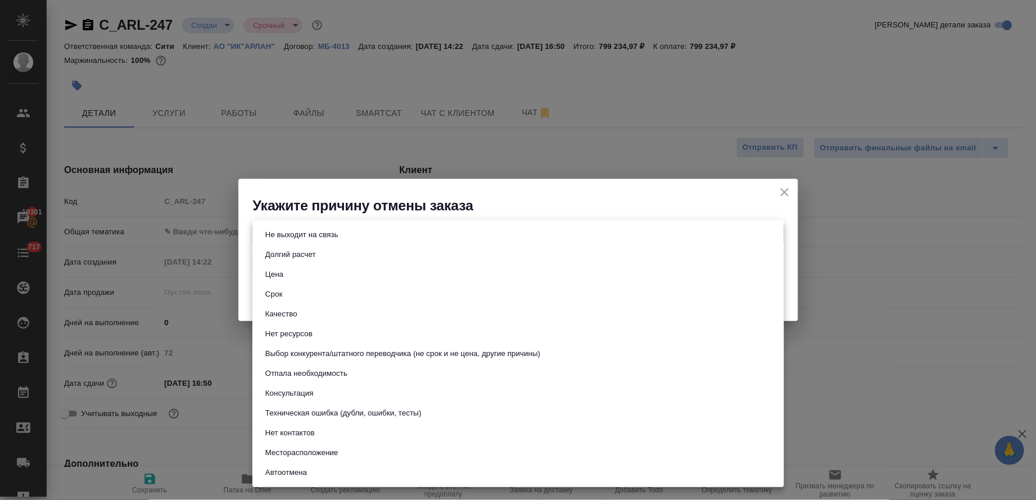
click at [318, 240] on body "🙏 .cls-1 fill:#fff; AWATERA [PERSON_NAME] Спецификации Заказы 19301 Чаты 717 To…" at bounding box center [518, 250] width 1036 height 500
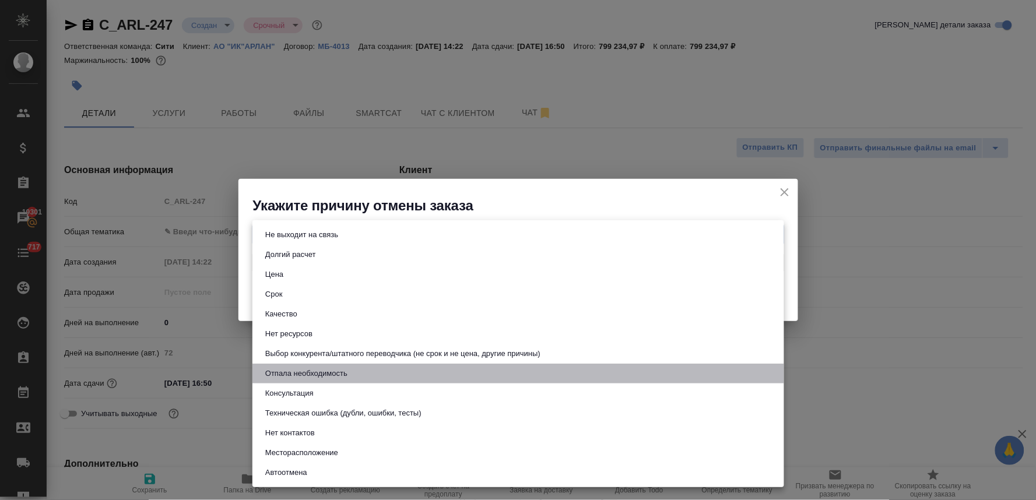
click at [310, 376] on button "Отпала необходимость" at bounding box center [306, 373] width 89 height 13
type input "noNeed"
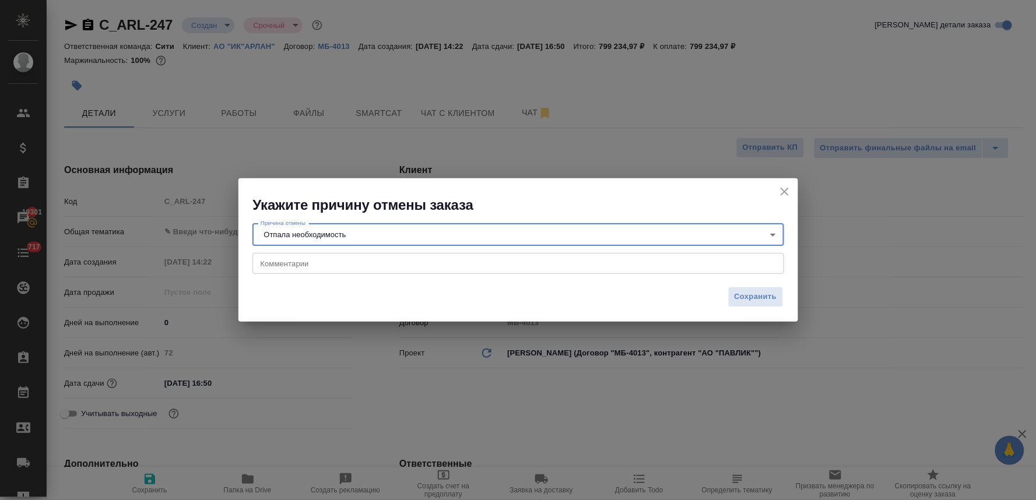
click at [308, 261] on textarea at bounding box center [518, 263] width 515 height 9
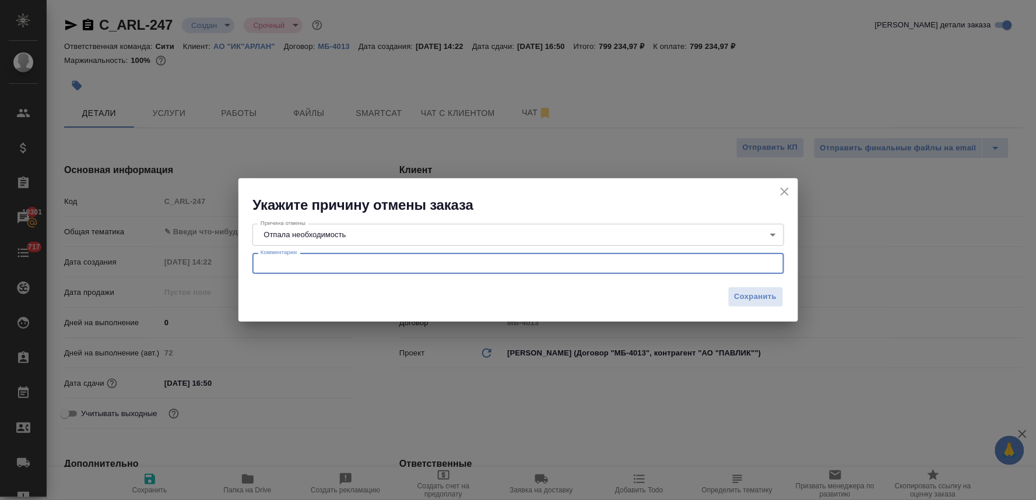
paste textarea "Добрый день! Нет, неактуально"
type textarea "Добрый день! Нет, неактуально"
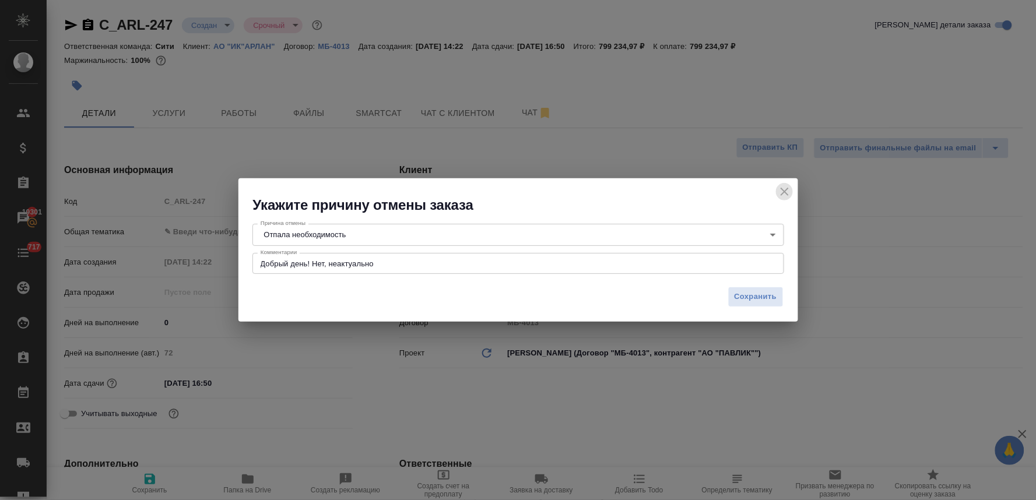
click at [785, 191] on icon "close" at bounding box center [785, 192] width 8 height 8
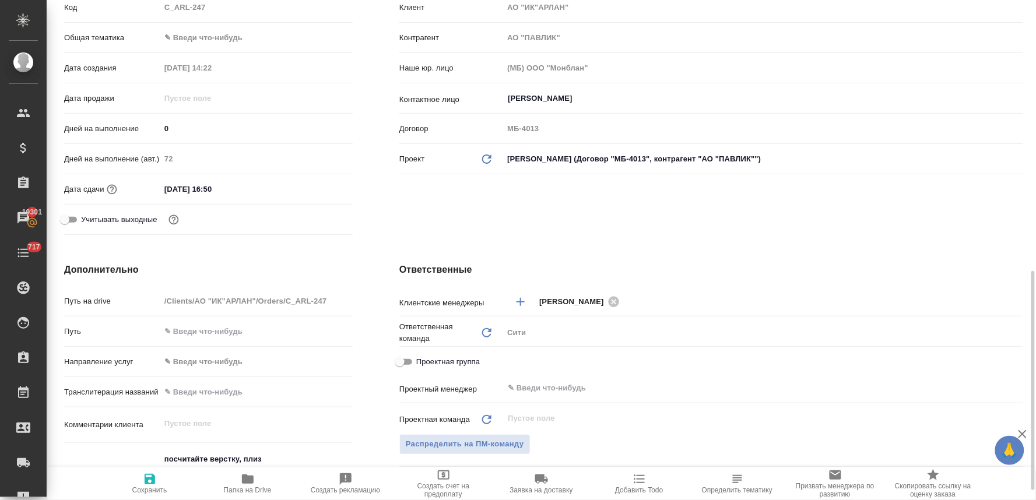
scroll to position [324, 0]
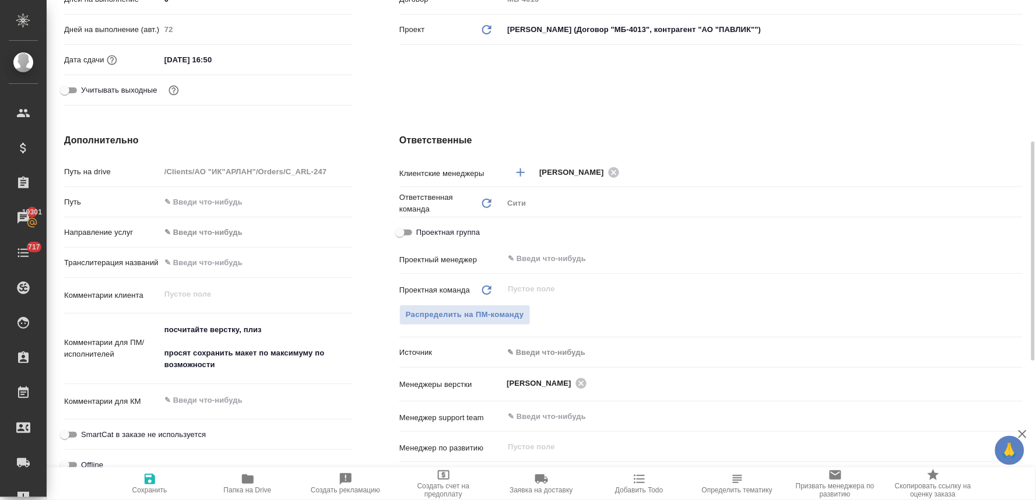
type textarea "x"
click at [206, 401] on textarea at bounding box center [256, 401] width 192 height 20
type textarea "x"
type textarea "п"
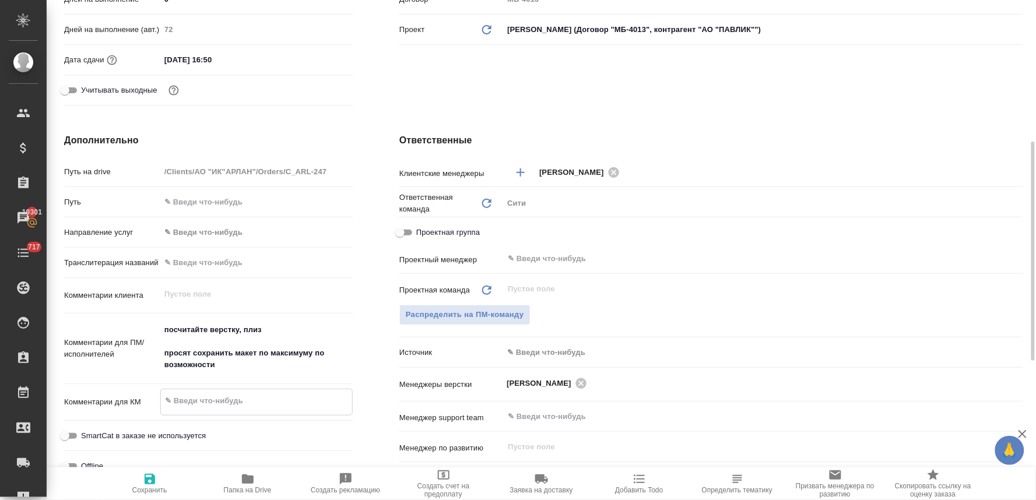
type textarea "x"
type textarea "пр"
type textarea "x"
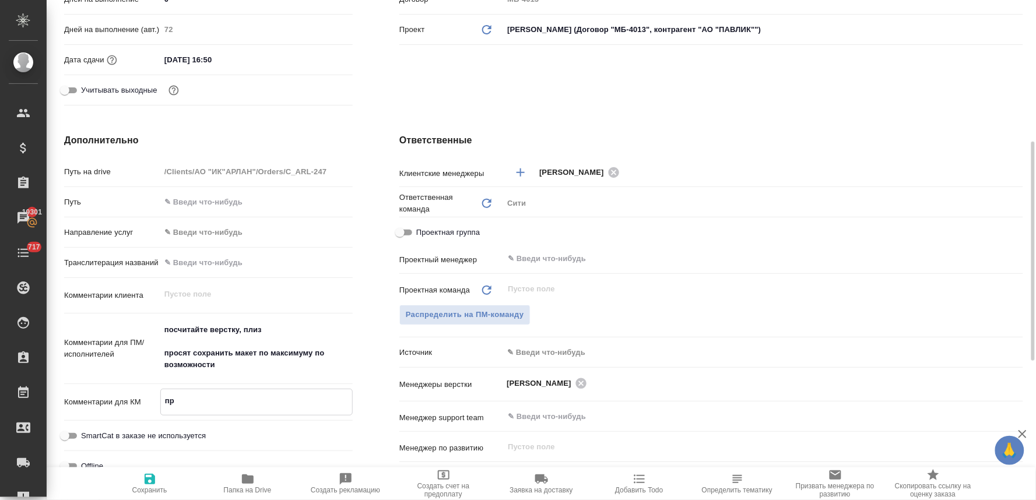
type textarea "при"
type textarea "x"
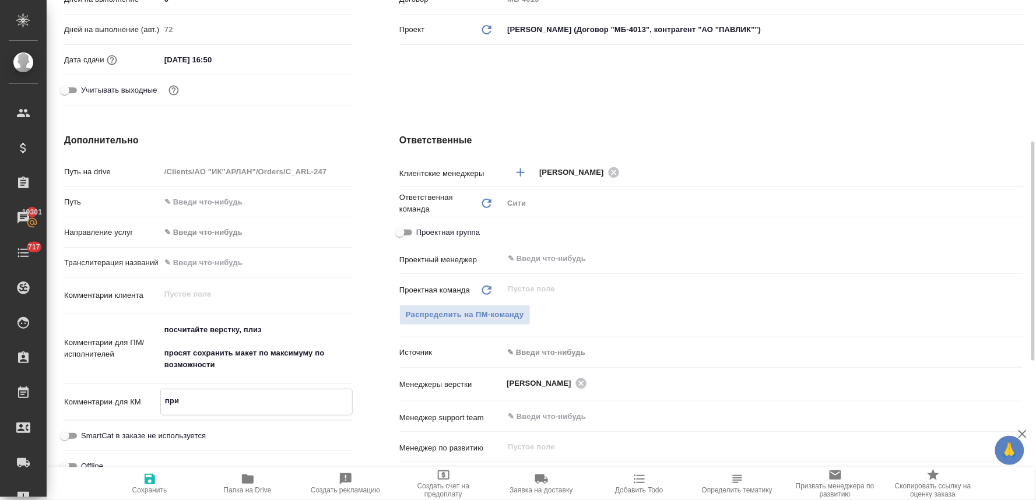
type textarea "x"
type textarea "прич"
type textarea "x"
type textarea "причи"
type textarea "x"
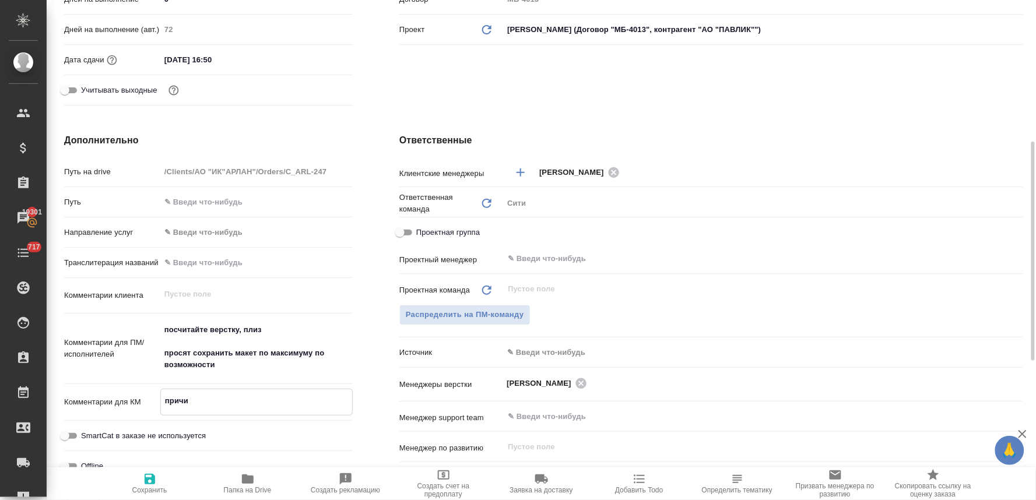
type textarea "x"
type textarea "причин"
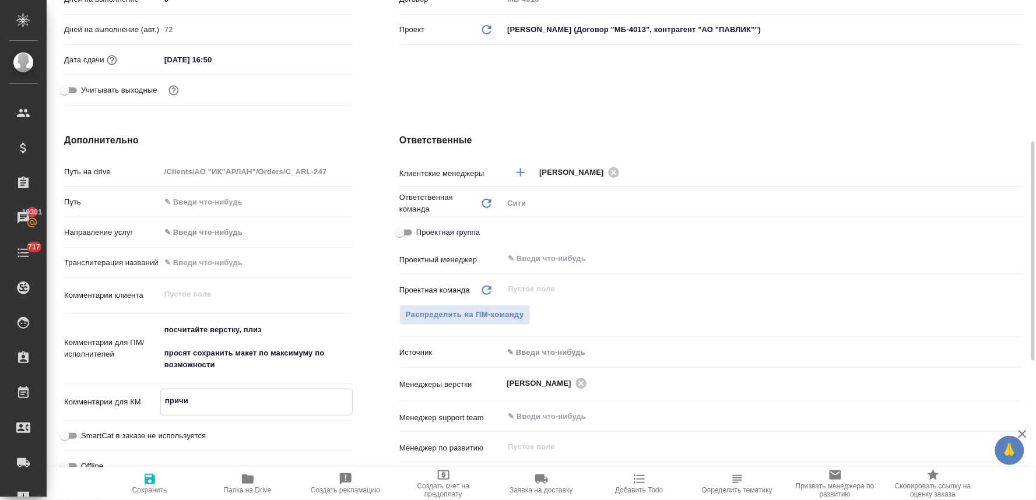
type textarea "x"
type textarea "причина"
type textarea "x"
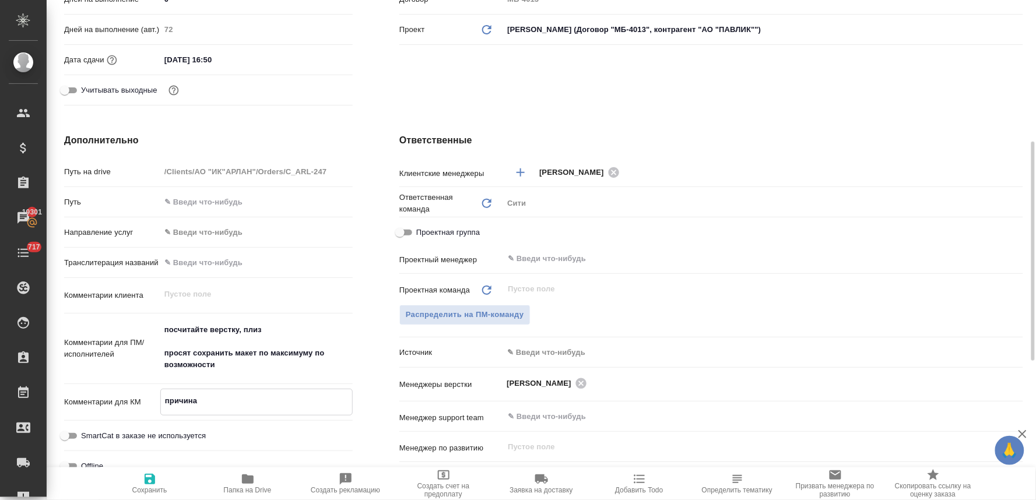
type textarea "x"
type textarea "причина"
type textarea "x"
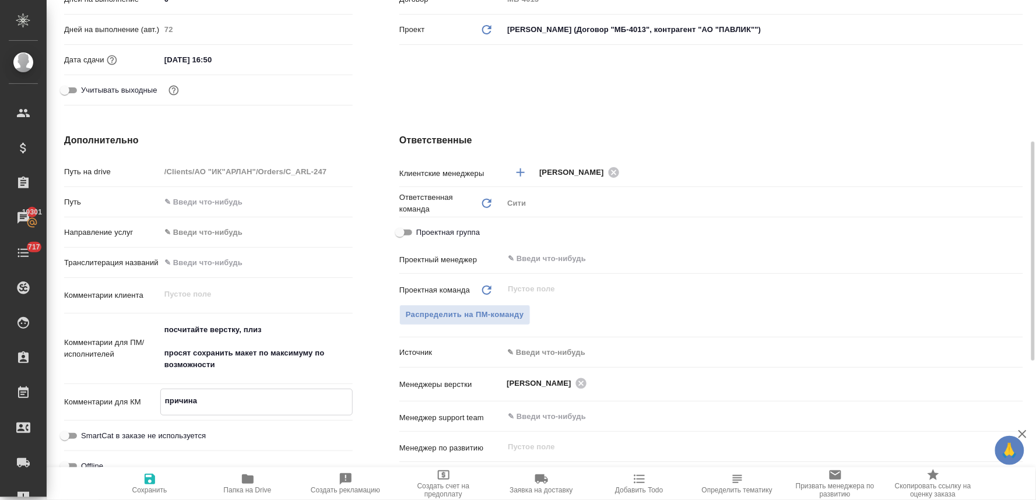
type textarea "x"
type textarea "причина о"
type textarea "x"
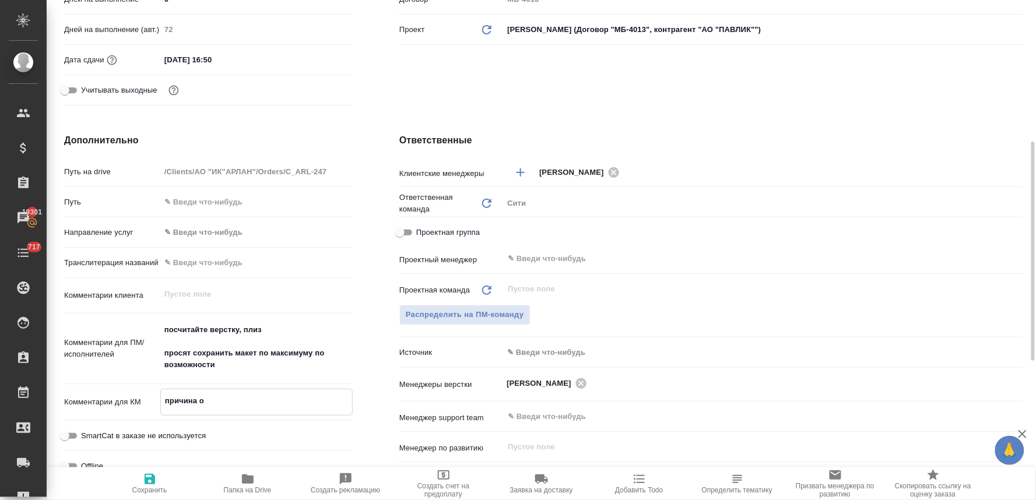
type textarea "причина от"
type textarea "x"
type textarea "причина отм"
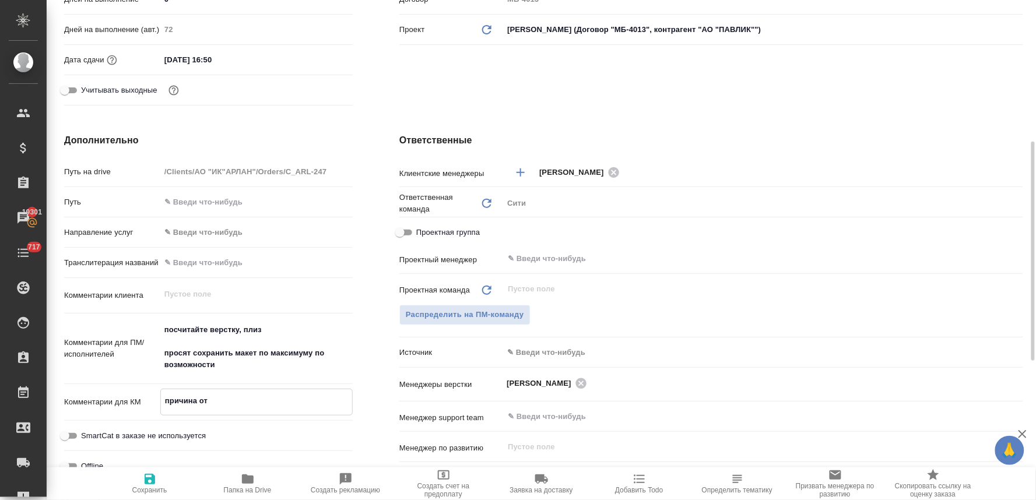
type textarea "x"
type textarea "причина отме"
type textarea "x"
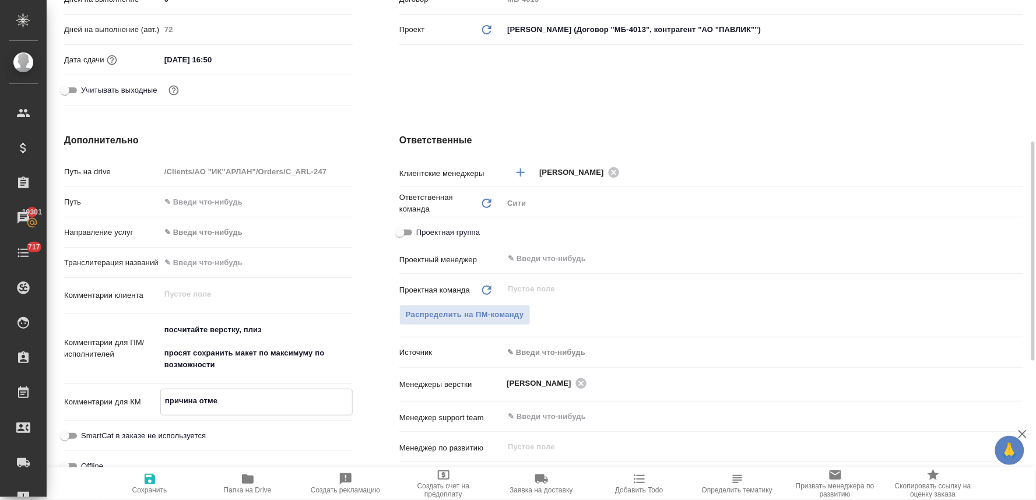
type textarea "x"
type textarea "причина отмен"
type textarea "x"
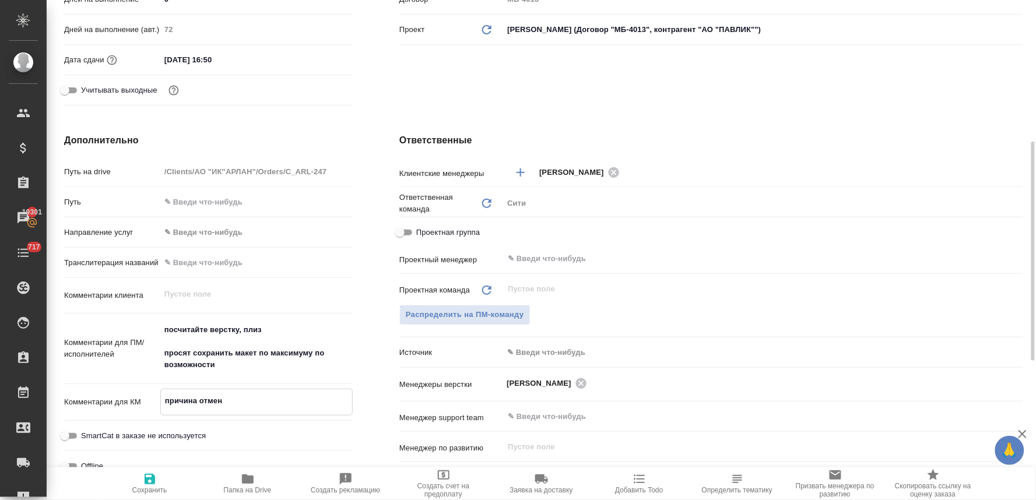
type textarea "x"
type textarea "причина отмены"
type textarea "x"
type textarea "причина отмены:"
type textarea "x"
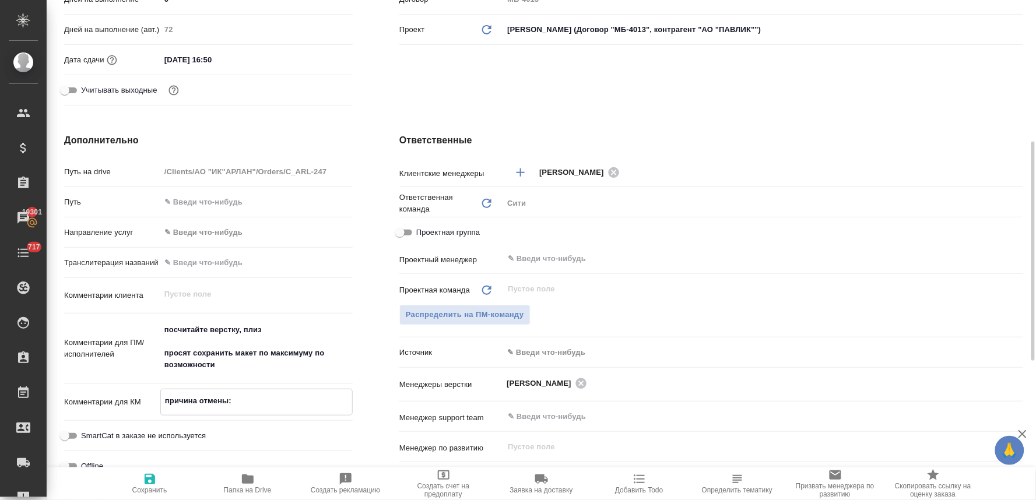
type textarea "x"
type textarea "причина отмены:"
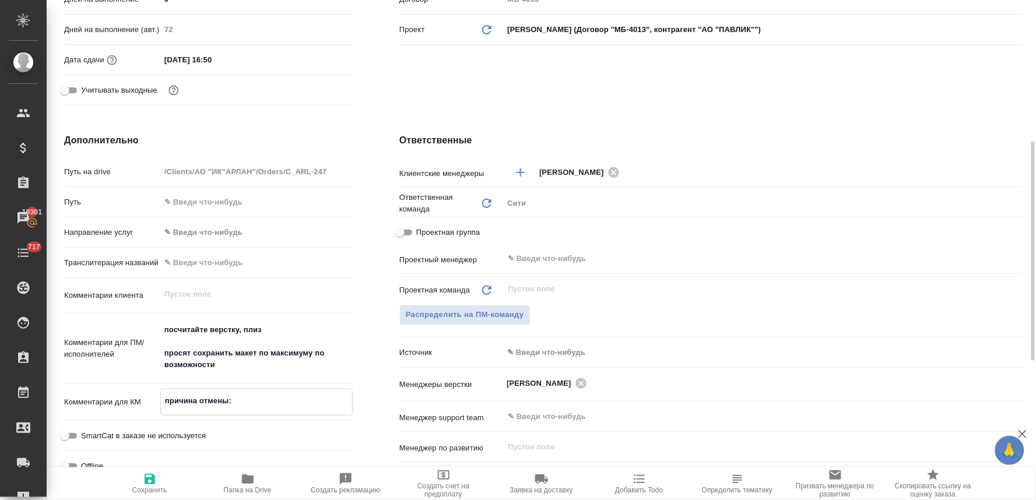
type textarea "x"
paste textarea "Добрый день! Нет, неактуально"
type textarea "x"
type textarea "причина отмены: Добрый день! Нет, неактуально"
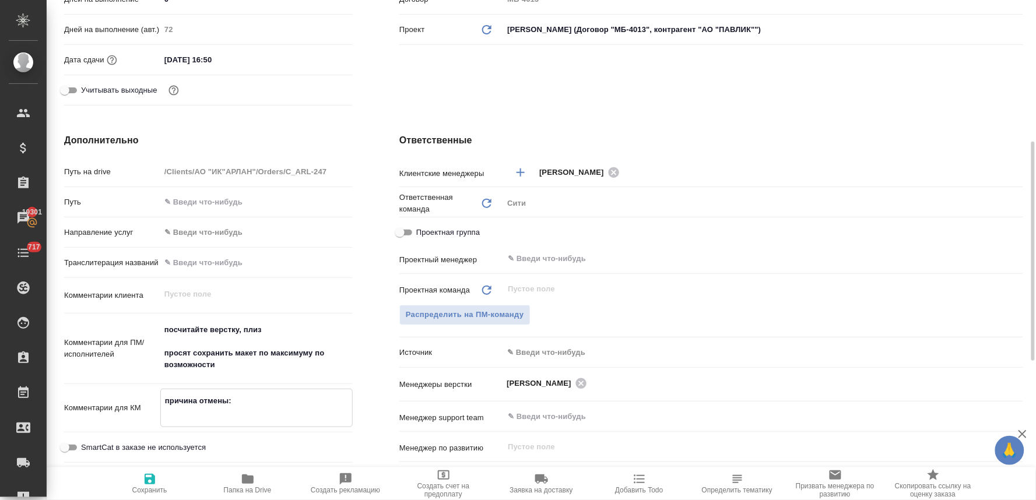
type textarea "x"
type textarea "причина отмены: Добрый день! Нет, неактуально"
type textarea "x"
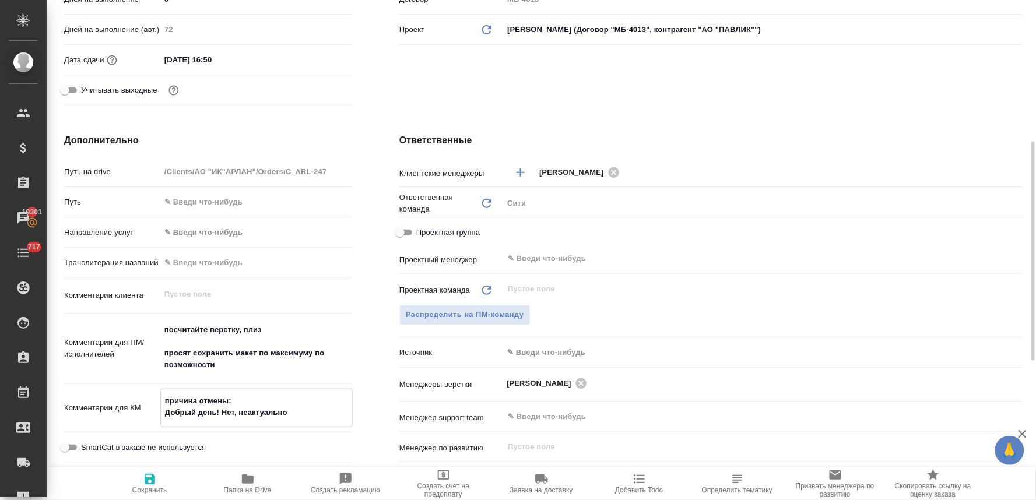
type textarea "x"
type textarea "причина отмены: Добрый день! Нет, неактуально"
type textarea "x"
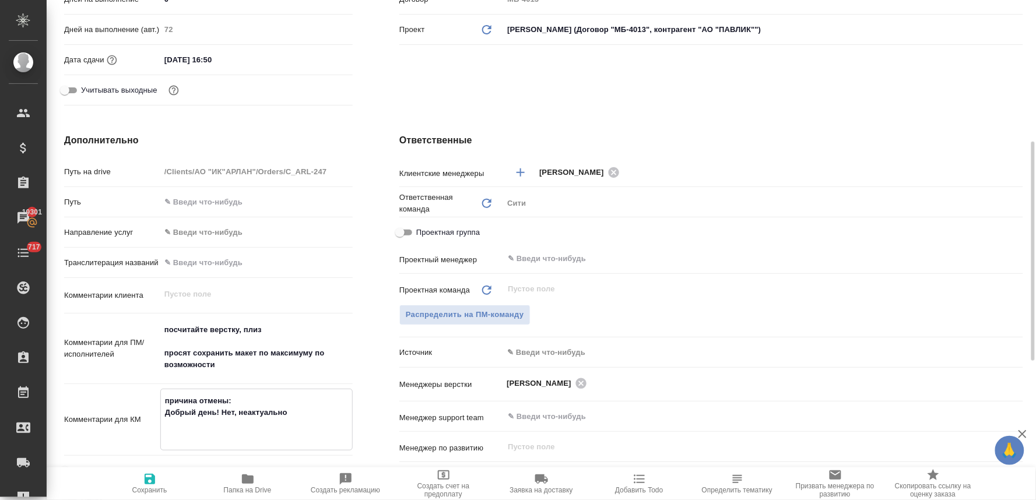
type textarea "x"
type textarea "причина отмены: Добрый день! Нет, неактуально в"
type textarea "x"
type textarea "причина отмены: Добрый день! Нет, неактуально во"
type textarea "x"
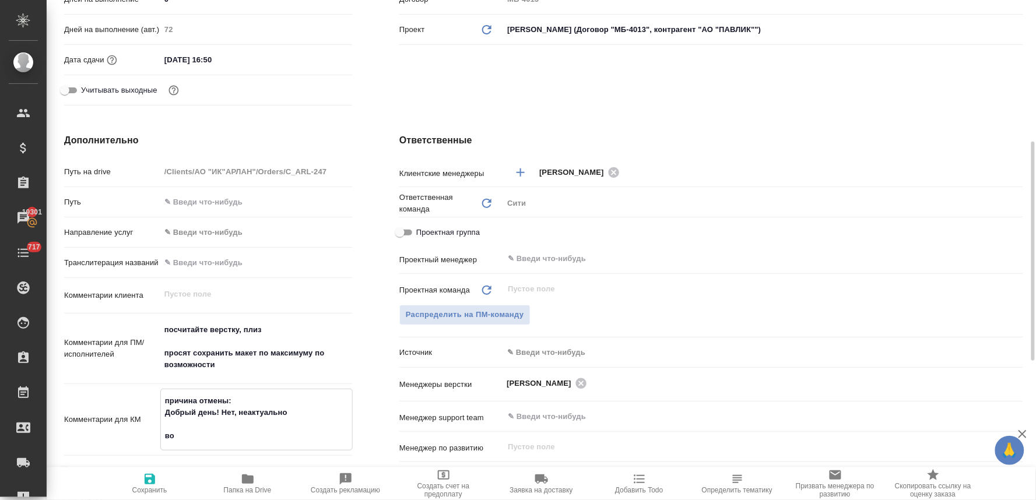
type textarea "x"
type textarea "причина отмены: Добрый день! Нет, неактуально воз"
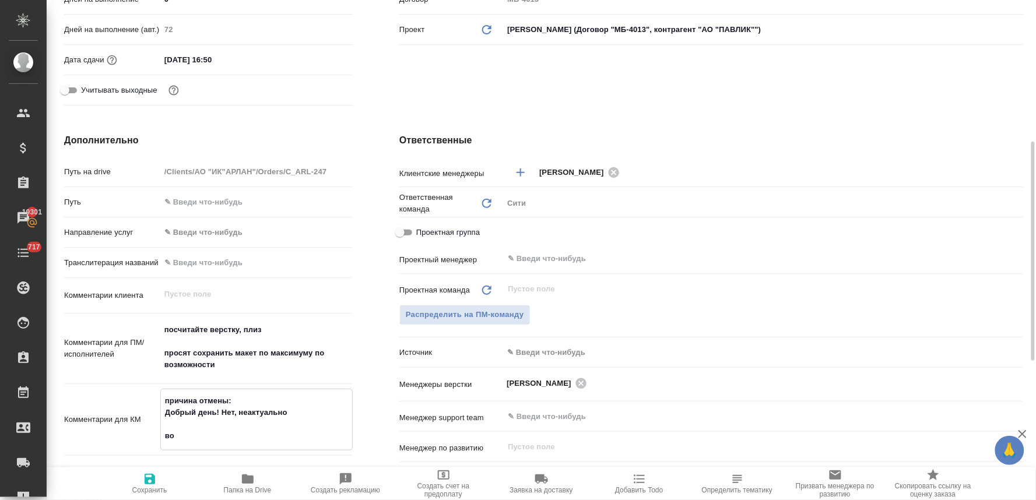
type textarea "x"
type textarea "причина отмены: Добрый день! Нет, неактуально возм"
type textarea "x"
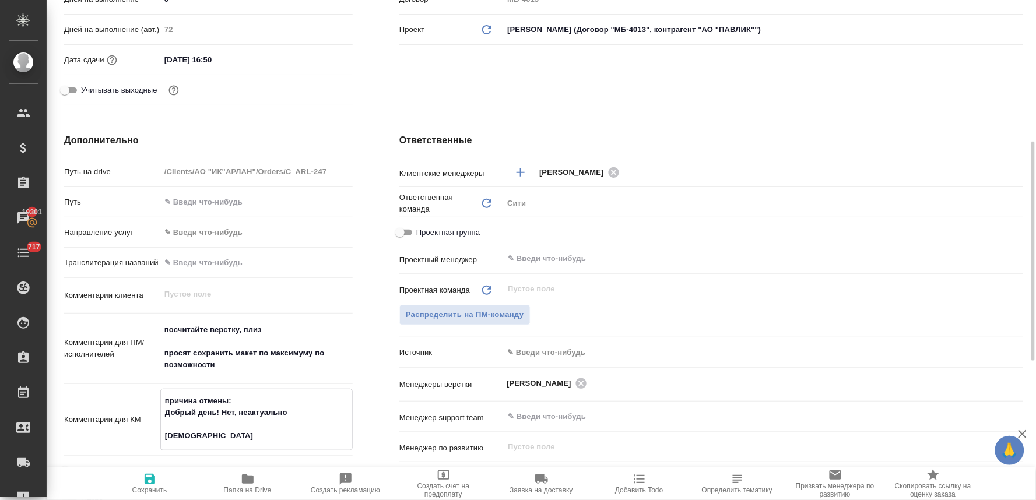
type textarea "x"
type textarea "причина отмены: Добрый день! Нет, неактуально возмо"
type textarea "x"
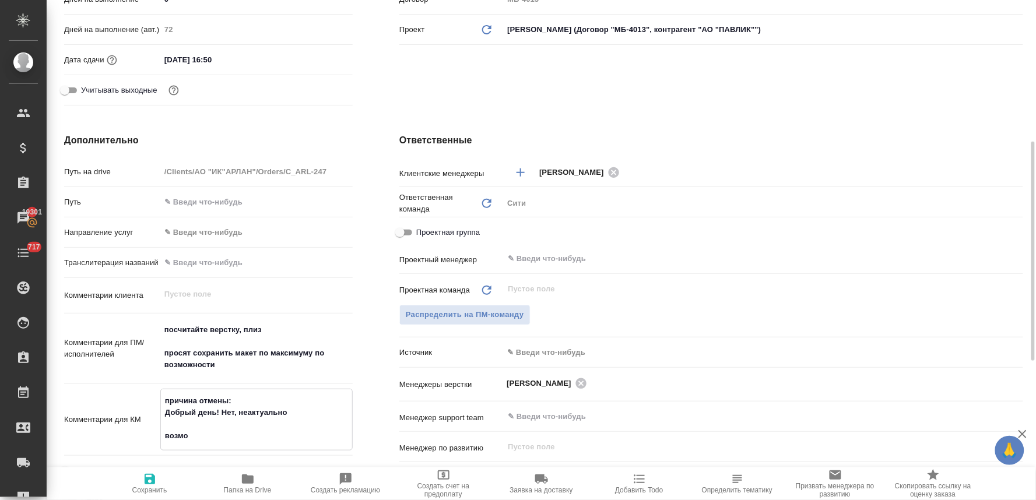
type textarea "x"
type textarea "причина отмены: Добрый день! Нет, неактуально возмож"
type textarea "x"
type textarea "причина отмены: Добрый день! Нет, неактуально возможн"
type textarea "x"
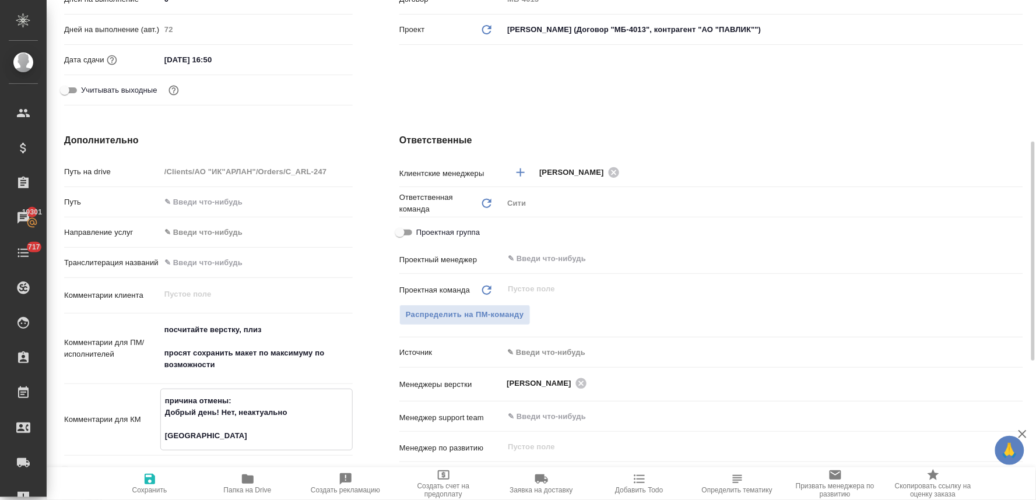
type textarea "x"
type textarea "причина отмены: Добрый день! Нет, неактуально возможно"
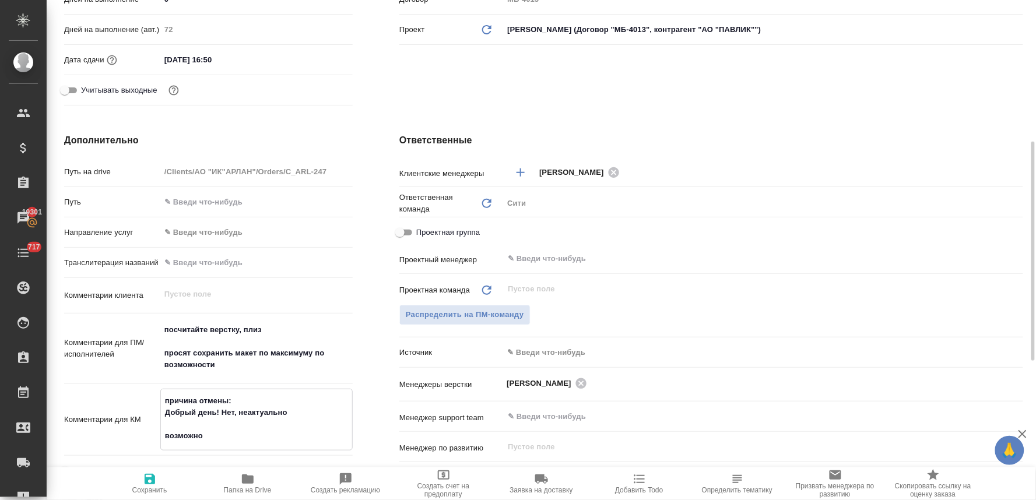
type textarea "x"
type textarea "причина отмены: Добрый день! Нет, неактуально возможно,"
type textarea "x"
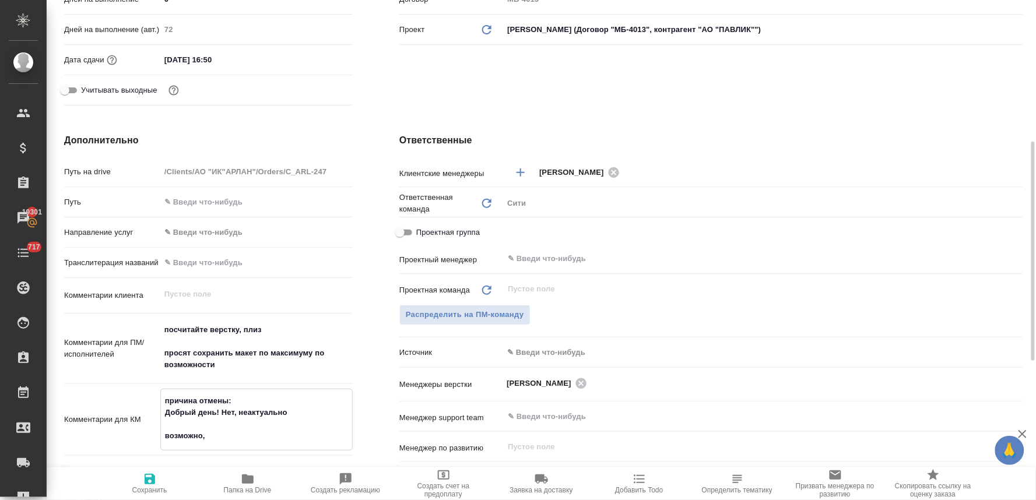
type textarea "x"
type textarea "причина отмены: Добрый день! Нет, неактуально возможно,"
type textarea "x"
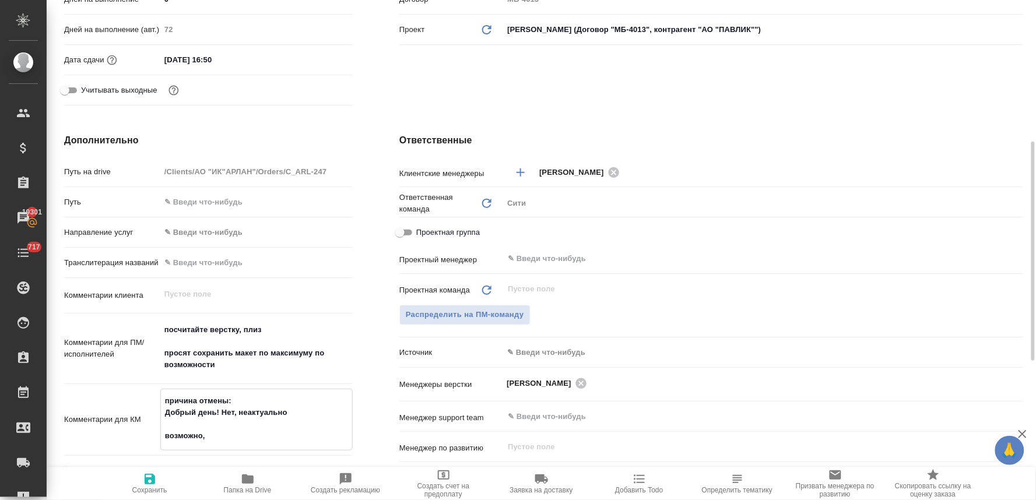
type textarea "x"
type textarea "причина отмены: Добрый день! Нет, неактуально возможно, х"
type textarea "x"
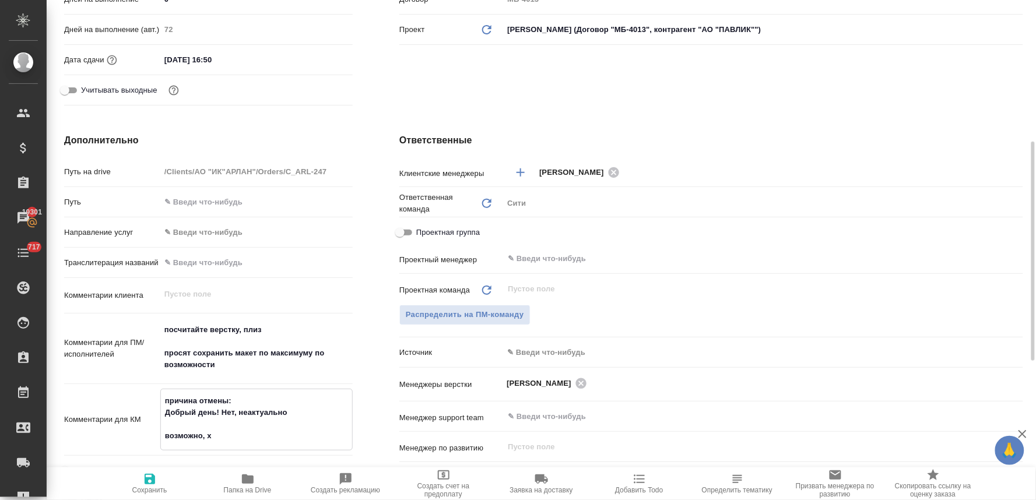
type textarea "причина отмены: Добрый день! Нет, неактуально возможно, хо"
type textarea "x"
type textarea "причина отмены: Добрый день! Нет, неактуально возможно, хот"
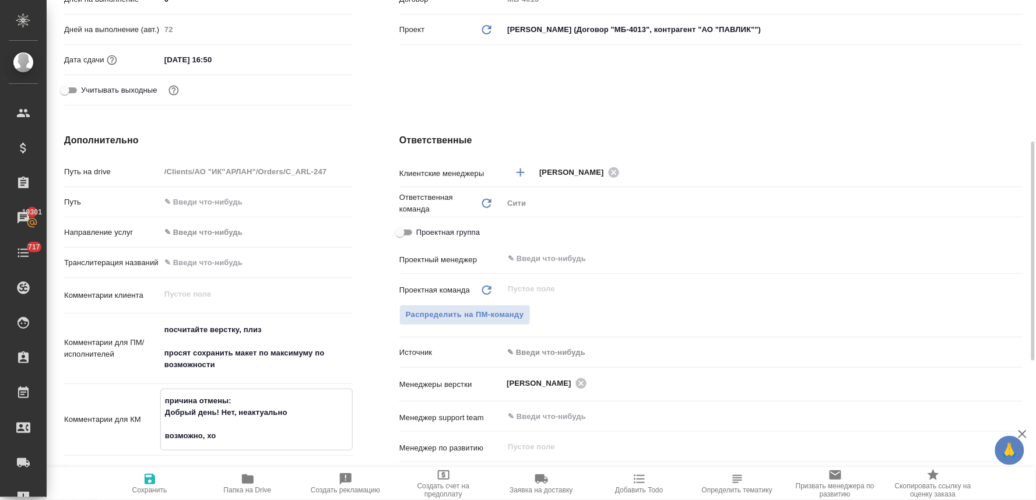
type textarea "x"
type textarea "причина отмены: Добрый день! Нет, неактуально возможно, хоте"
type textarea "x"
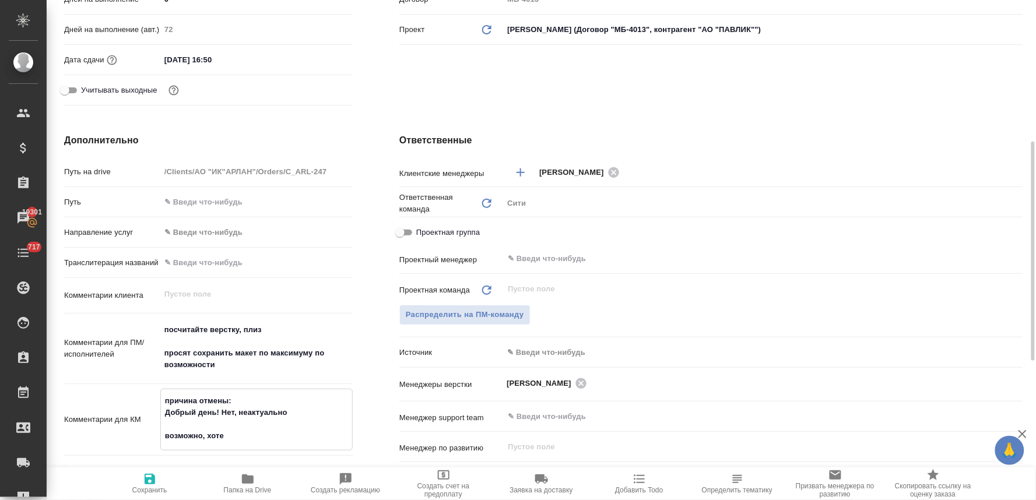
type textarea "x"
type textarea "причина отмены: Добрый день! Нет, неактуально возможно, хотел"
type textarea "x"
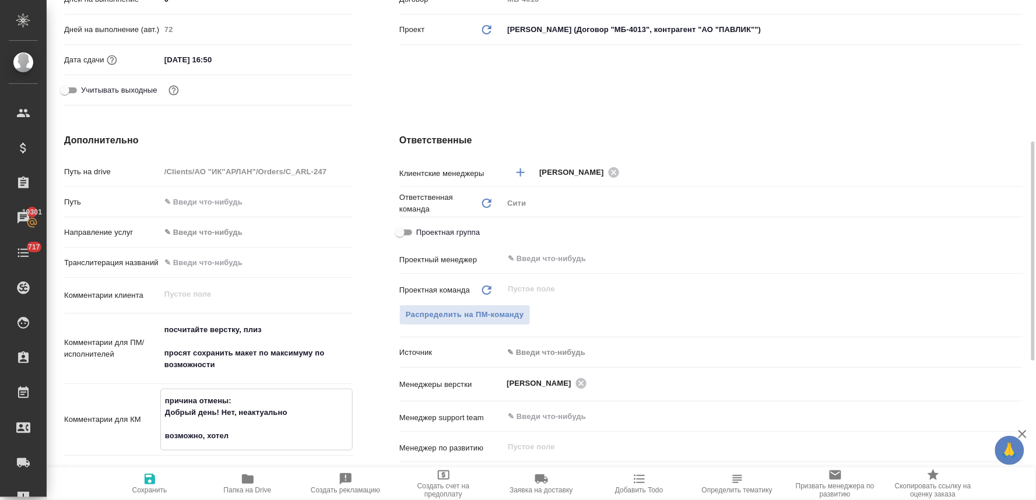
type textarea "x"
type textarea "причина отмены: Добрый день! Нет, неактуально возможно, хотели"
type textarea "x"
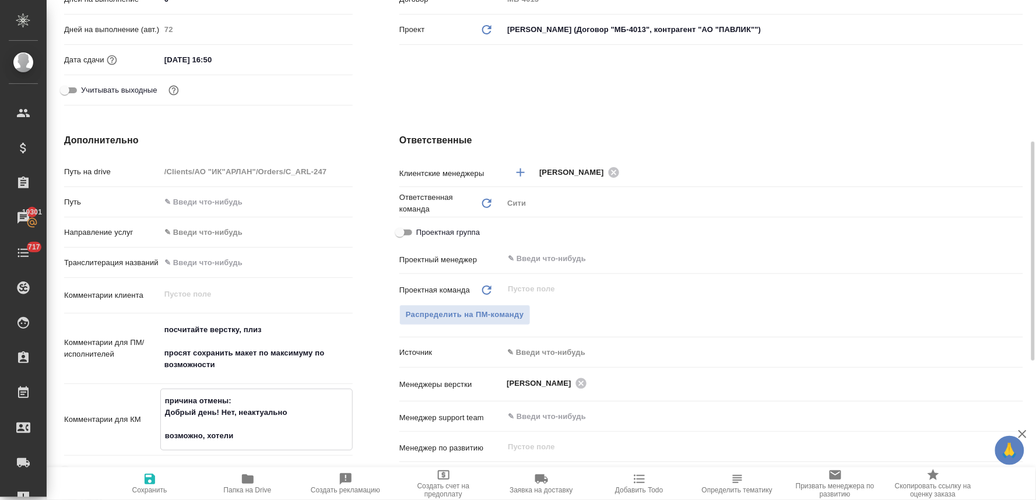
type textarea "причина отмены: Добрый день! Нет, неактуально возможно, хотели"
type textarea "x"
type textarea "причина отмены: Добрый день! Нет, неактуально возможно, хотели п"
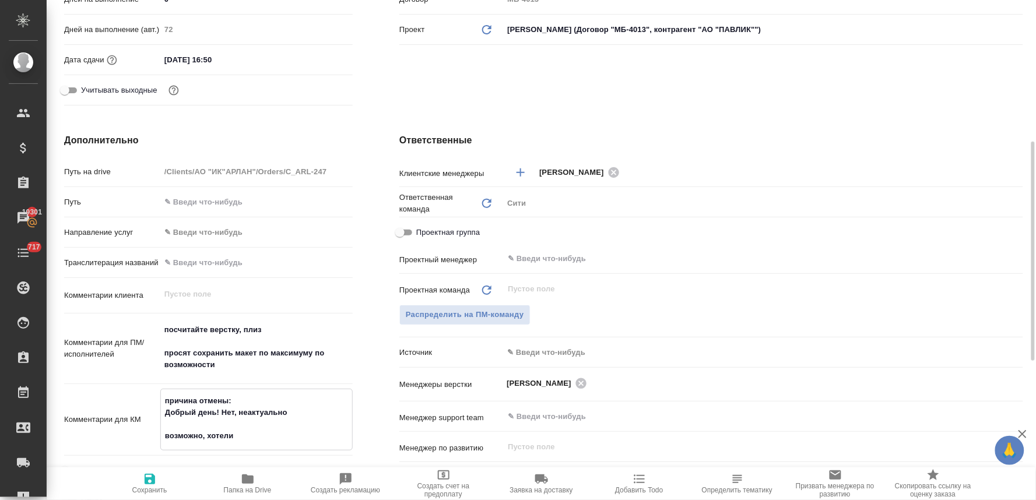
type textarea "x"
type textarea "причина отмены: Добрый день! Нет, неактуально возможно, хотели пе"
type textarea "x"
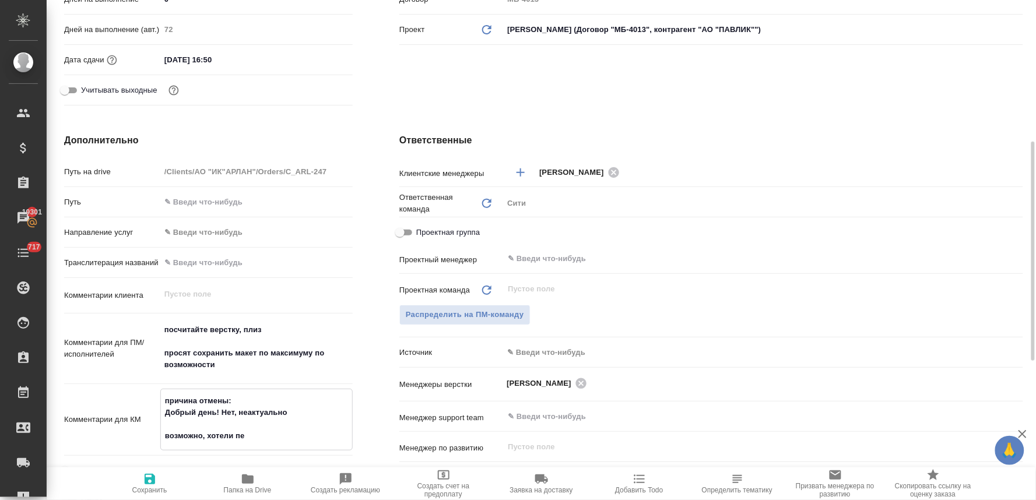
type textarea "x"
type textarea "причина отмены: Добрый день! Нет, неактуально возможно, хотели пер"
type textarea "x"
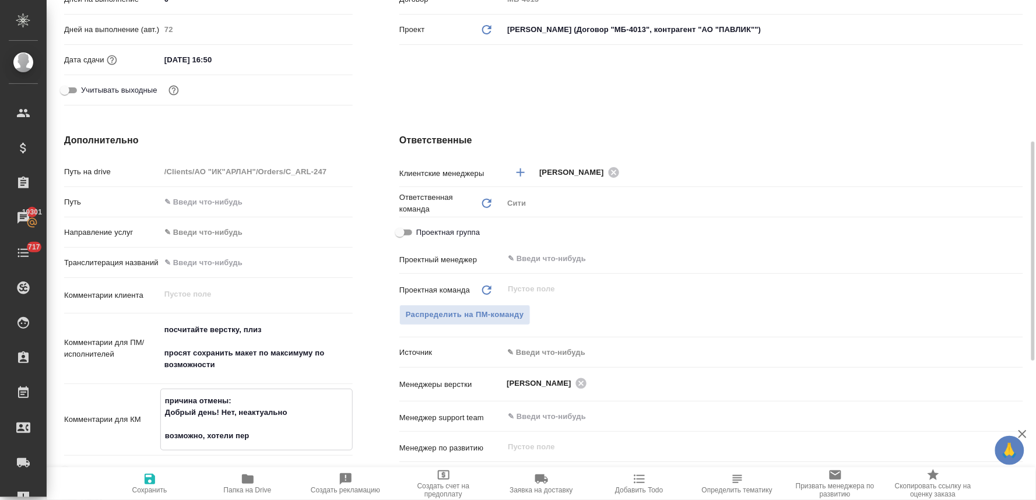
type textarea "x"
type textarea "причина отмены: Добрый день! Нет, неактуально возможно, хотели пере"
type textarea "x"
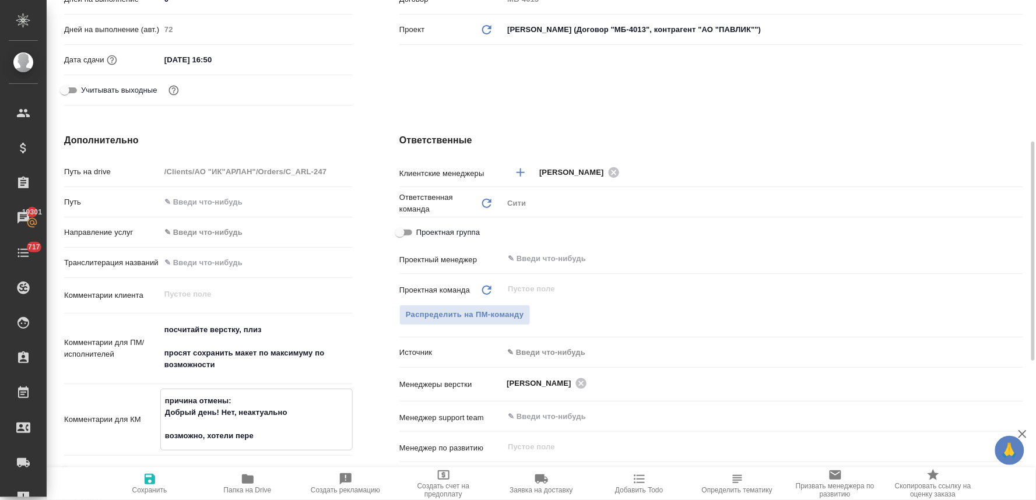
type textarea "причина отмены: Добрый день! Нет, неактуально возможно, хотели перев"
type textarea "x"
type textarea "причина отмены: Добрый день! Нет, неактуально возможно, хотели перево"
type textarea "x"
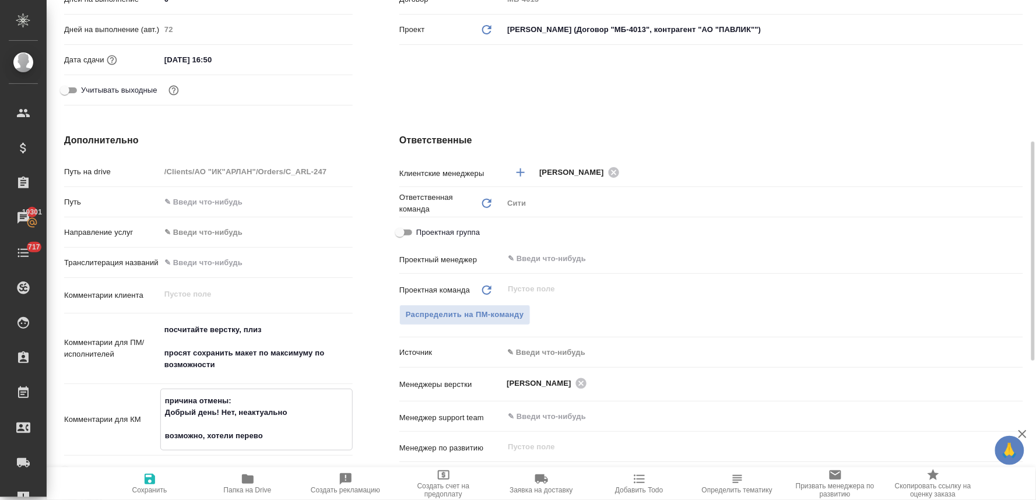
type textarea "x"
type textarea "причина отмены: Добрый день! Нет, неактуально возможно, хотели перевод"
type textarea "x"
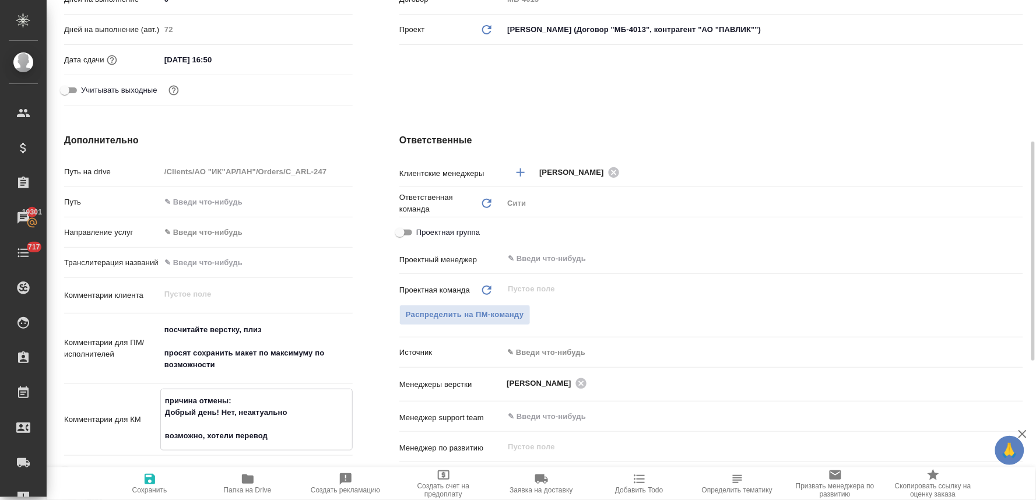
type textarea "x"
type textarea "причина отмены: Добрый день! Нет, неактуально возможно, хотели перевод"
type textarea "x"
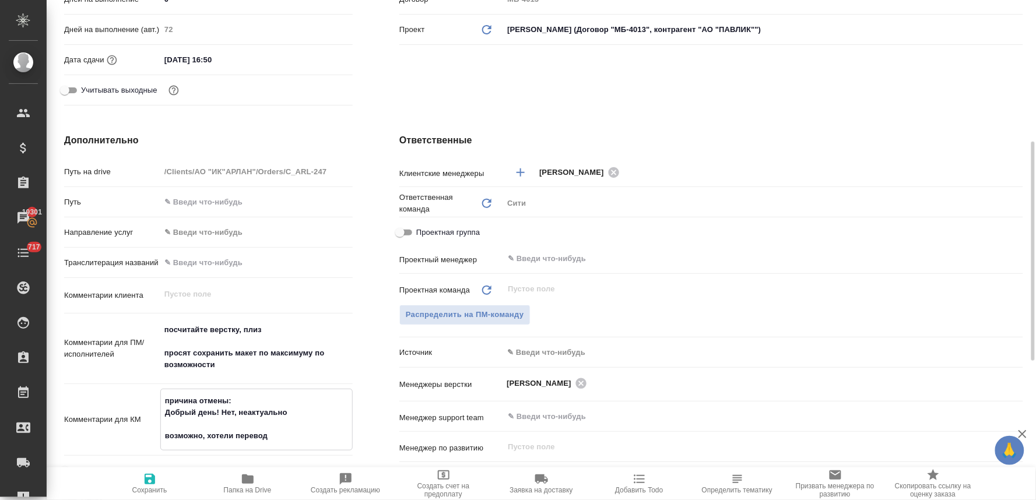
type textarea "x"
type textarea "причина отмены: Добрый день! Нет, неактуально возможно, хотели перевод д"
type textarea "x"
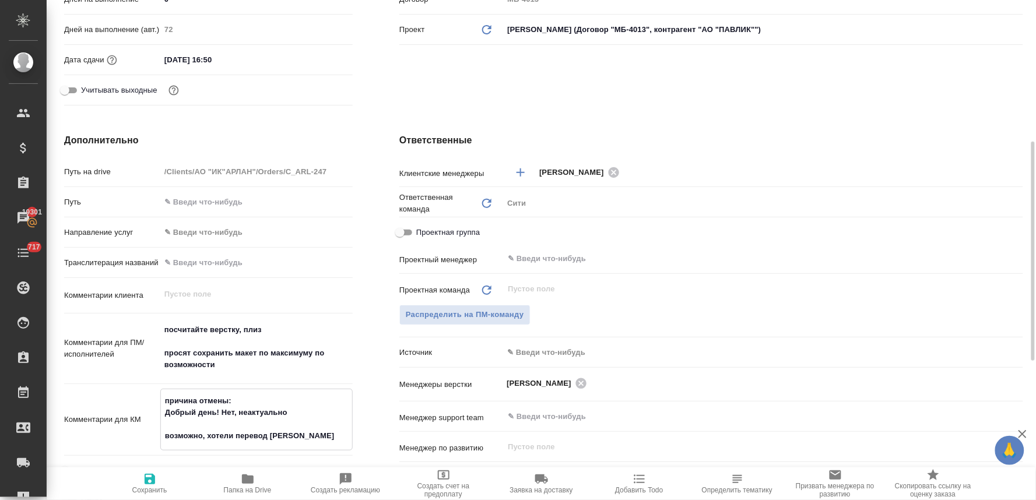
type textarea "причина отмены: Добрый день! Нет, неактуально возможно, хотели перевод дл"
type textarea "x"
type textarea "причина отмены: Добрый день! Нет, неактуально возможно, хотели перевод для"
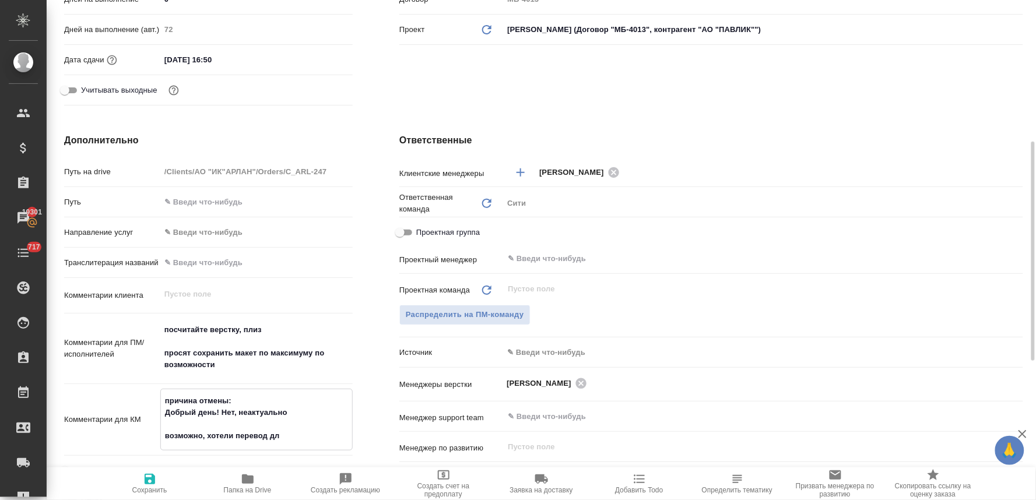
type textarea "x"
click at [271, 433] on textarea "причина отмены: Добрый день! Нет, неактуально возможно, хотели перевод для себя…" at bounding box center [256, 424] width 191 height 66
click at [342, 434] on textarea "причина отмены: Добрый день! Нет, неактуально возможно, хотели перевод и печать…" at bounding box center [256, 424] width 191 height 66
click at [247, 447] on textarea "причина отмены: Добрый день! Нет, неактуально возможно, хотели перевод и печать…" at bounding box center [256, 424] width 191 height 66
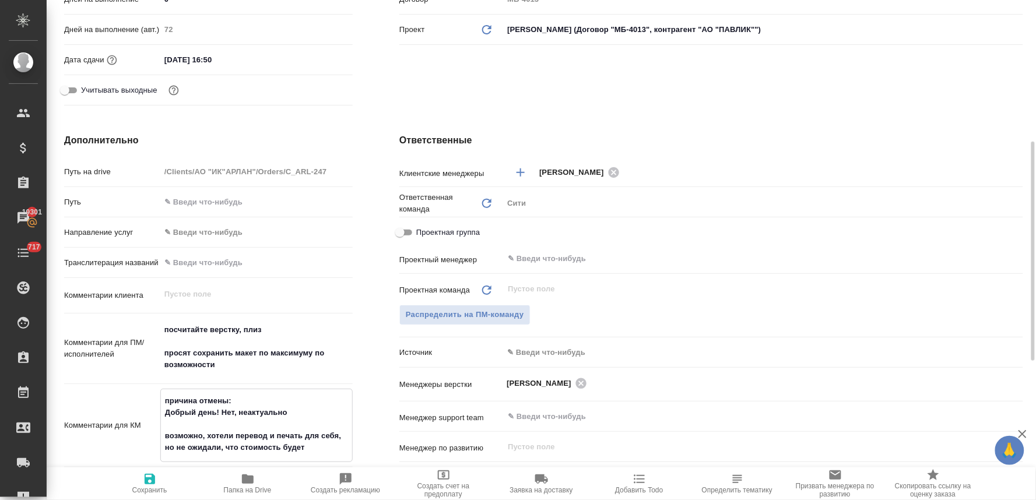
drag, startPoint x: 327, startPoint y: 455, endPoint x: 162, endPoint y: 428, distance: 167.2
click at [162, 428] on textarea "причина отмены: Добрый день! Нет, неактуально возможно, хотели перевод и печать…" at bounding box center [256, 424] width 191 height 66
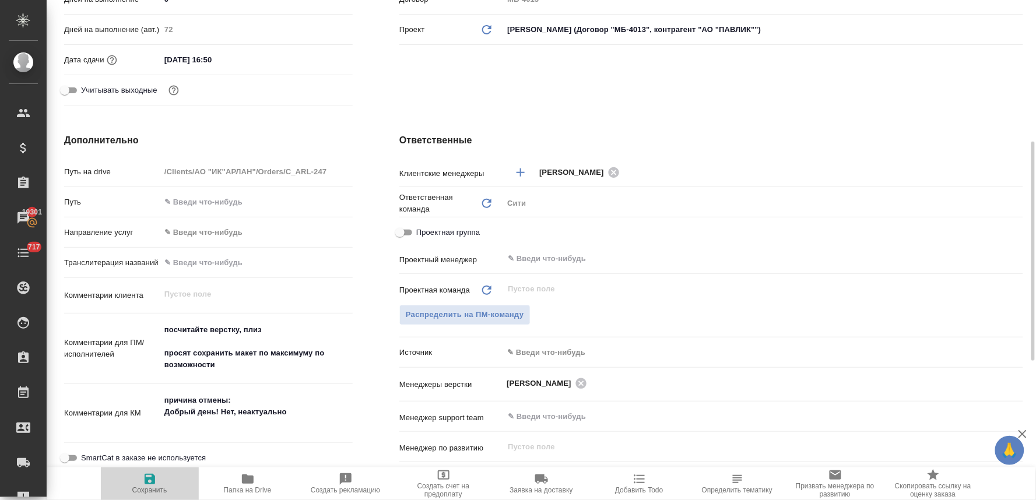
click at [158, 487] on span "Сохранить" at bounding box center [149, 490] width 35 height 8
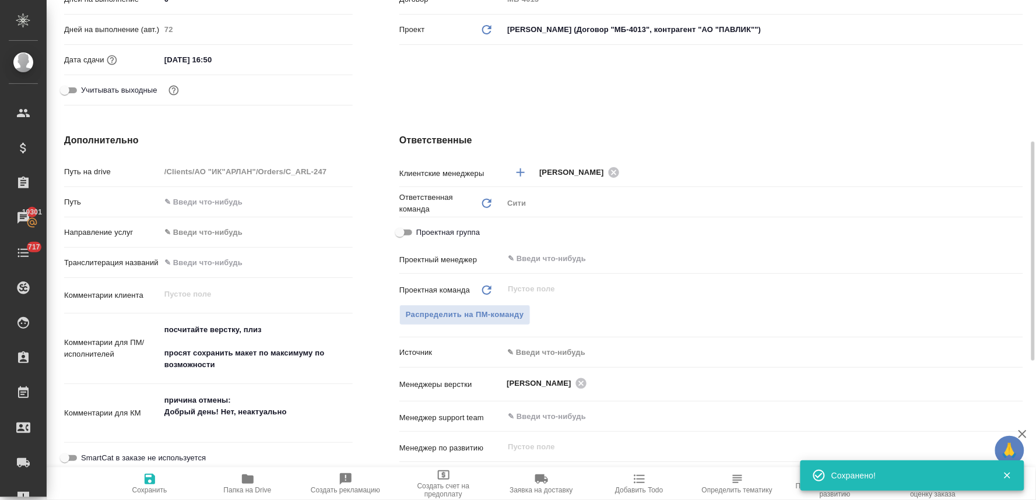
scroll to position [0, 0]
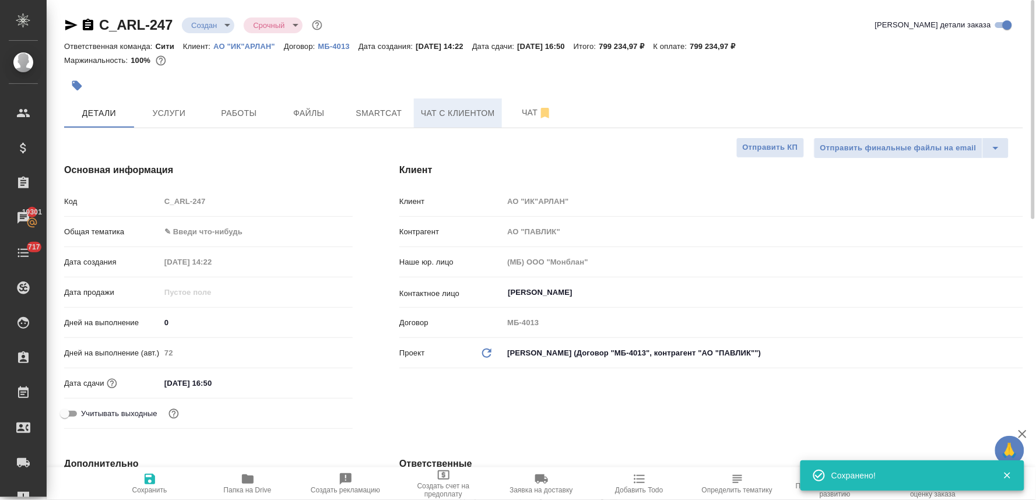
click at [482, 105] on button "Чат с клиентом" at bounding box center [458, 113] width 88 height 29
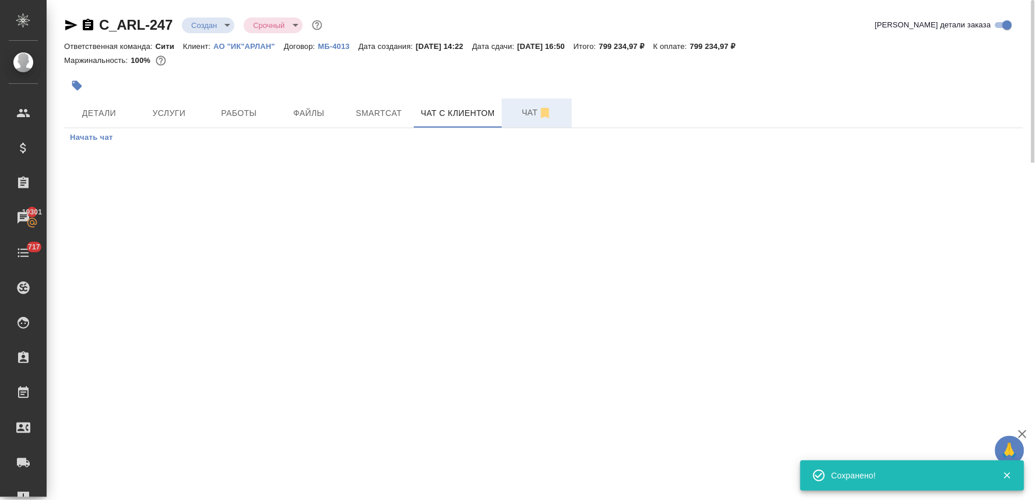
click at [525, 111] on span "Чат" at bounding box center [537, 113] width 56 height 15
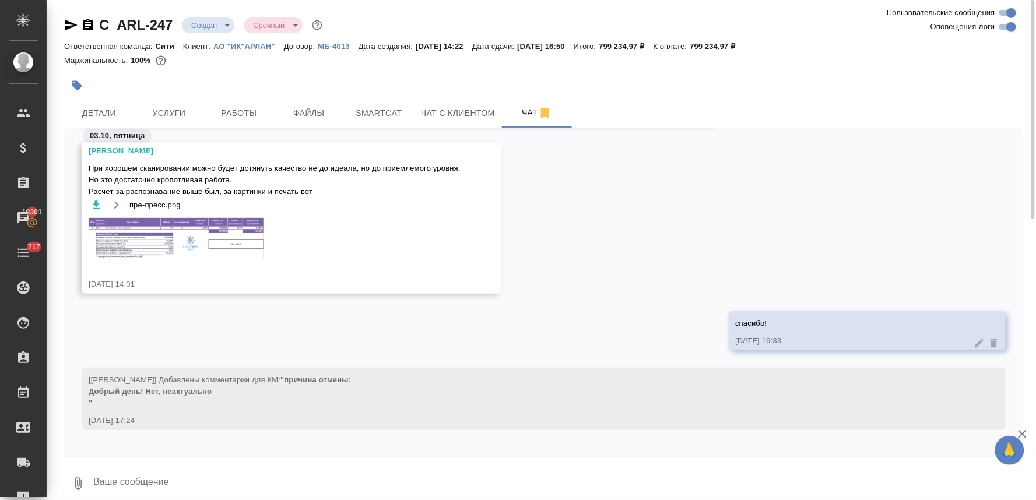
scroll to position [1262, 0]
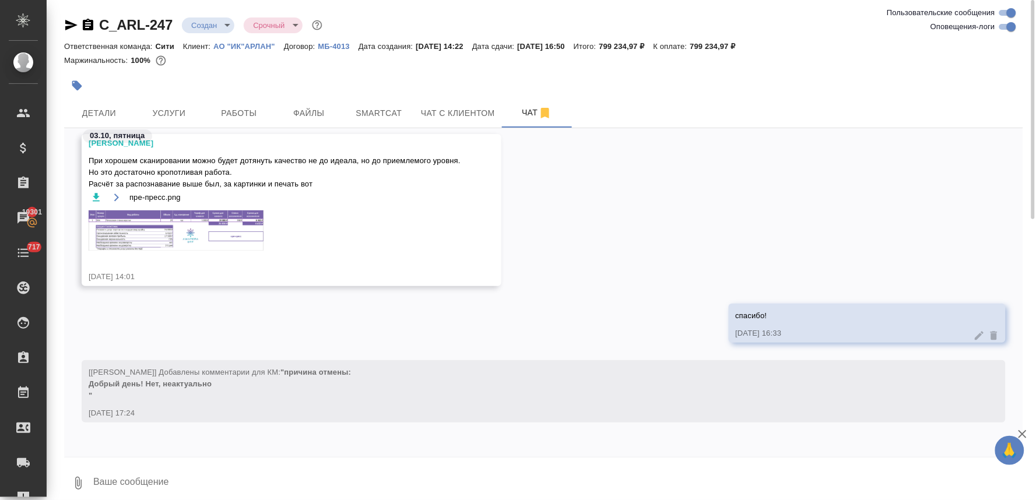
click at [157, 473] on textarea at bounding box center [557, 484] width 931 height 40
click at [219, 19] on body "🙏 .cls-1 fill:#fff; AWATERA Lyamina Nadezhda Клиенты Спецификации Заказы 19301 …" at bounding box center [518, 250] width 1036 height 500
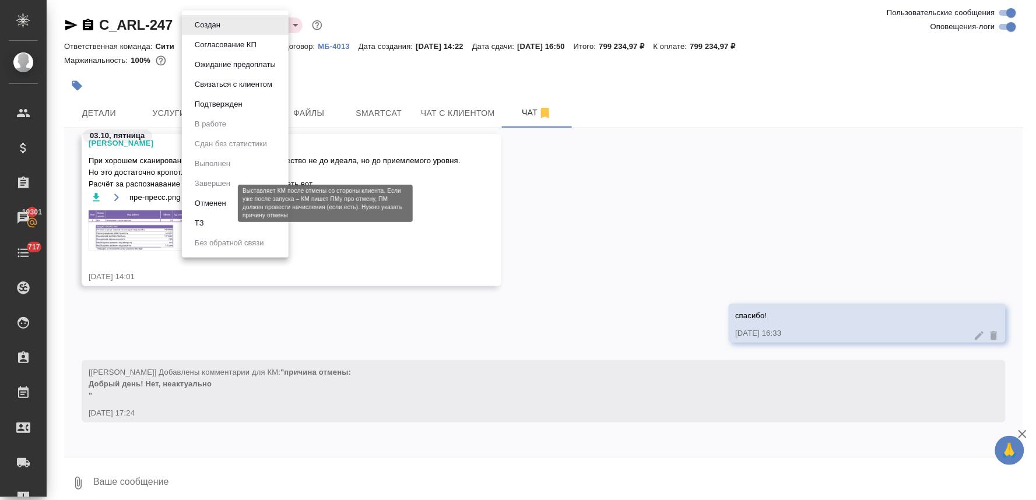
click at [218, 204] on button "Отменен" at bounding box center [210, 203] width 38 height 13
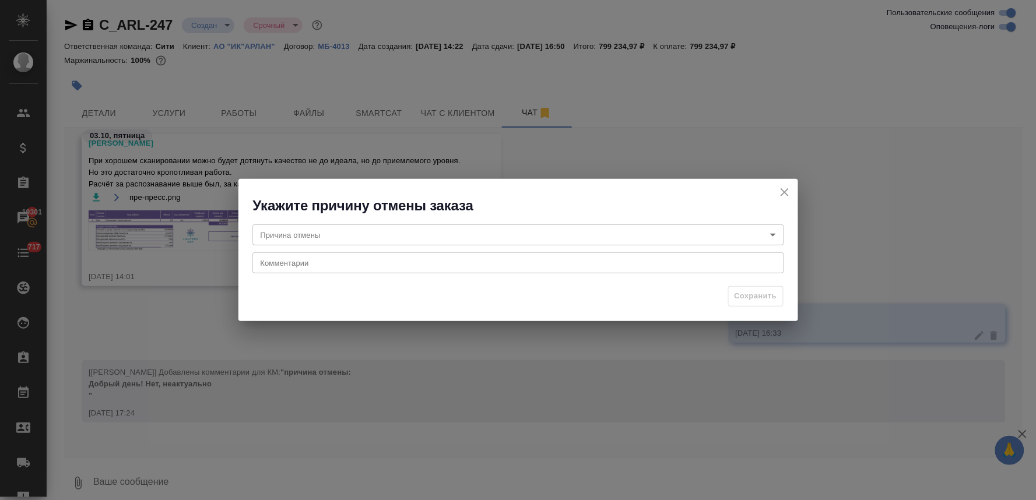
click at [364, 230] on body "🙏 .cls-1 fill:#fff; AWATERA Lyamina Nadezhda Клиенты Спецификации Заказы 19301 …" at bounding box center [518, 250] width 1036 height 500
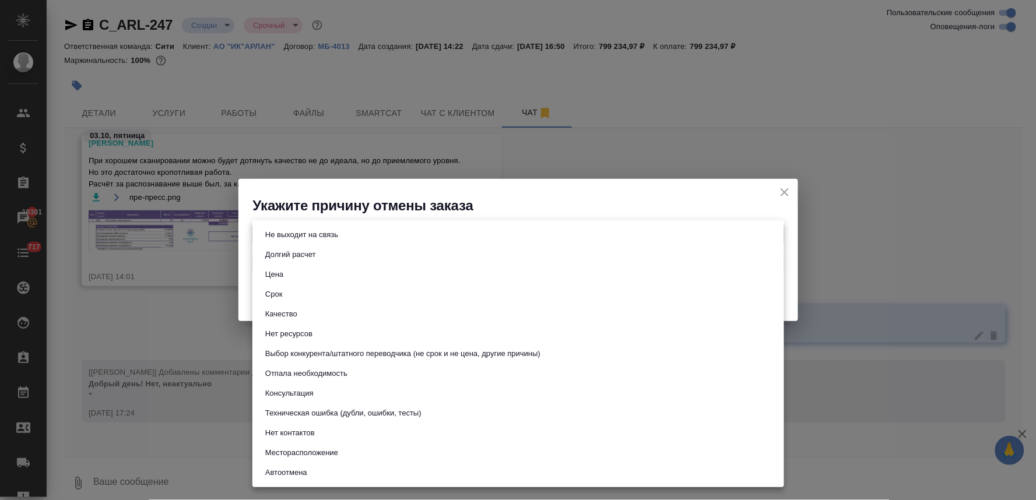
click at [321, 375] on button "Отпала необходимость" at bounding box center [306, 373] width 89 height 13
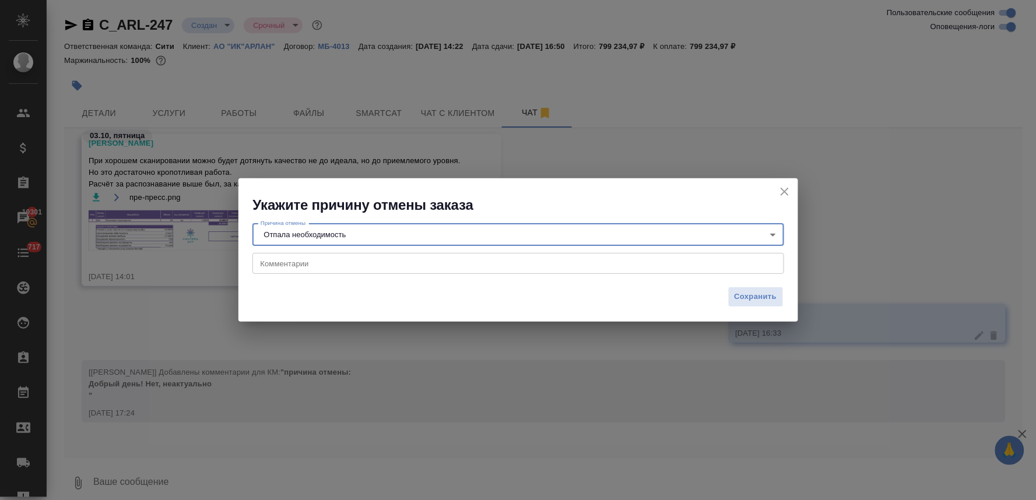
click at [289, 263] on textarea at bounding box center [518, 263] width 515 height 9
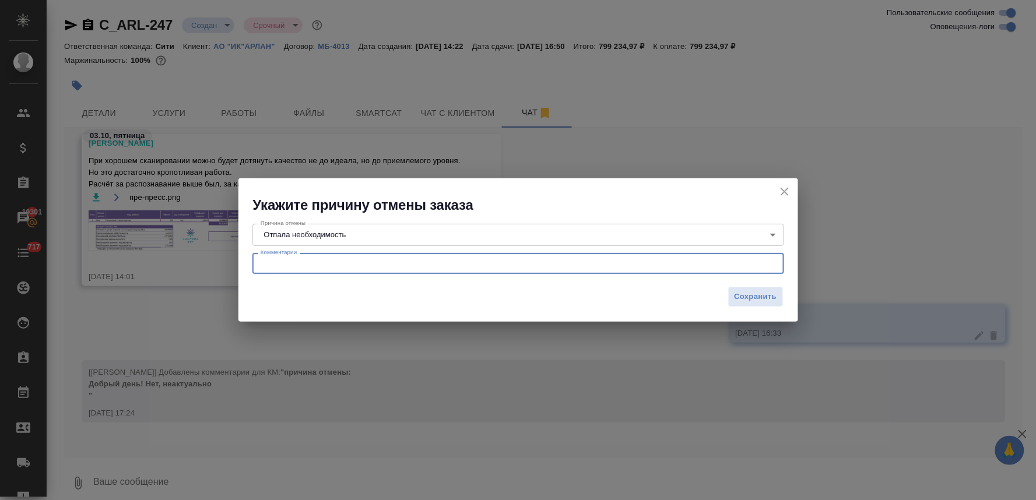
paste textarea "Добрый день! Нет, неактуально"
click at [766, 295] on span "Сохранить" at bounding box center [756, 296] width 43 height 13
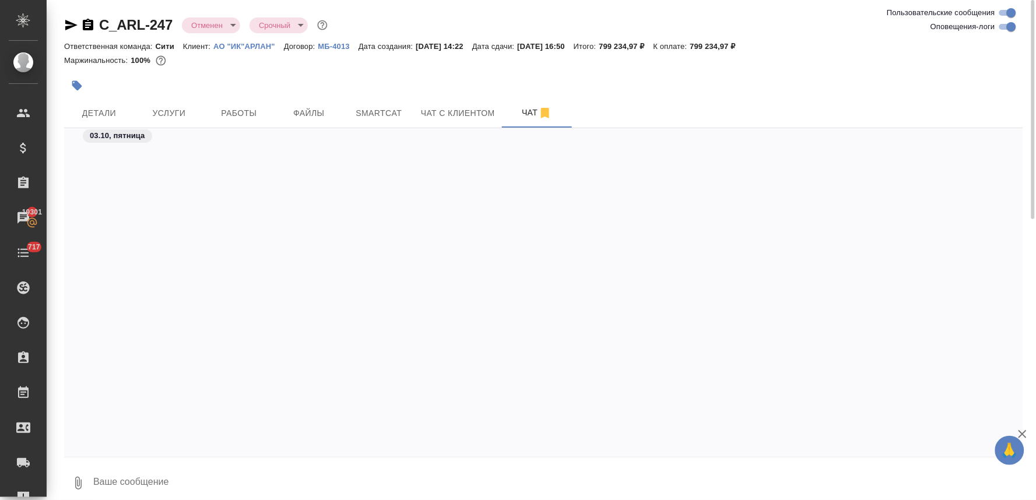
scroll to position [1284, 0]
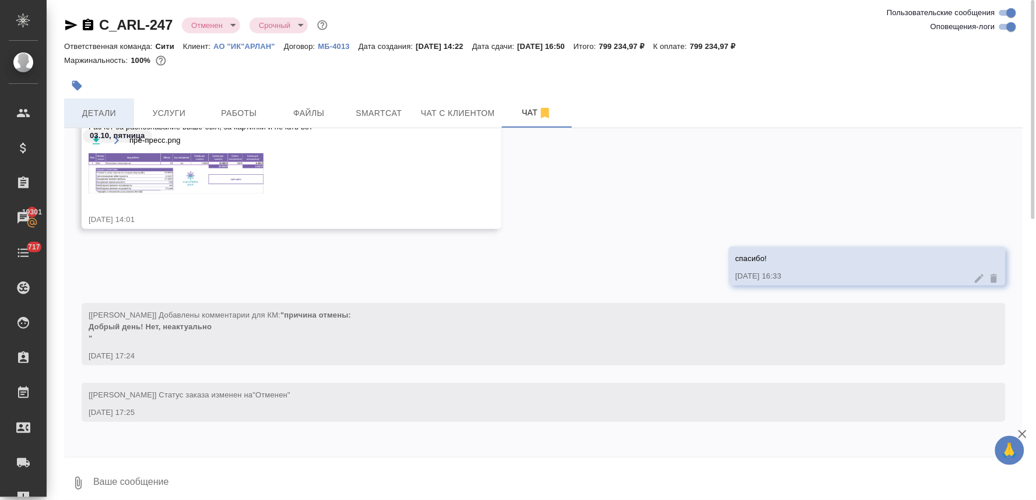
click at [110, 109] on span "Детали" at bounding box center [99, 113] width 56 height 15
